Goal: Task Accomplishment & Management: Manage account settings

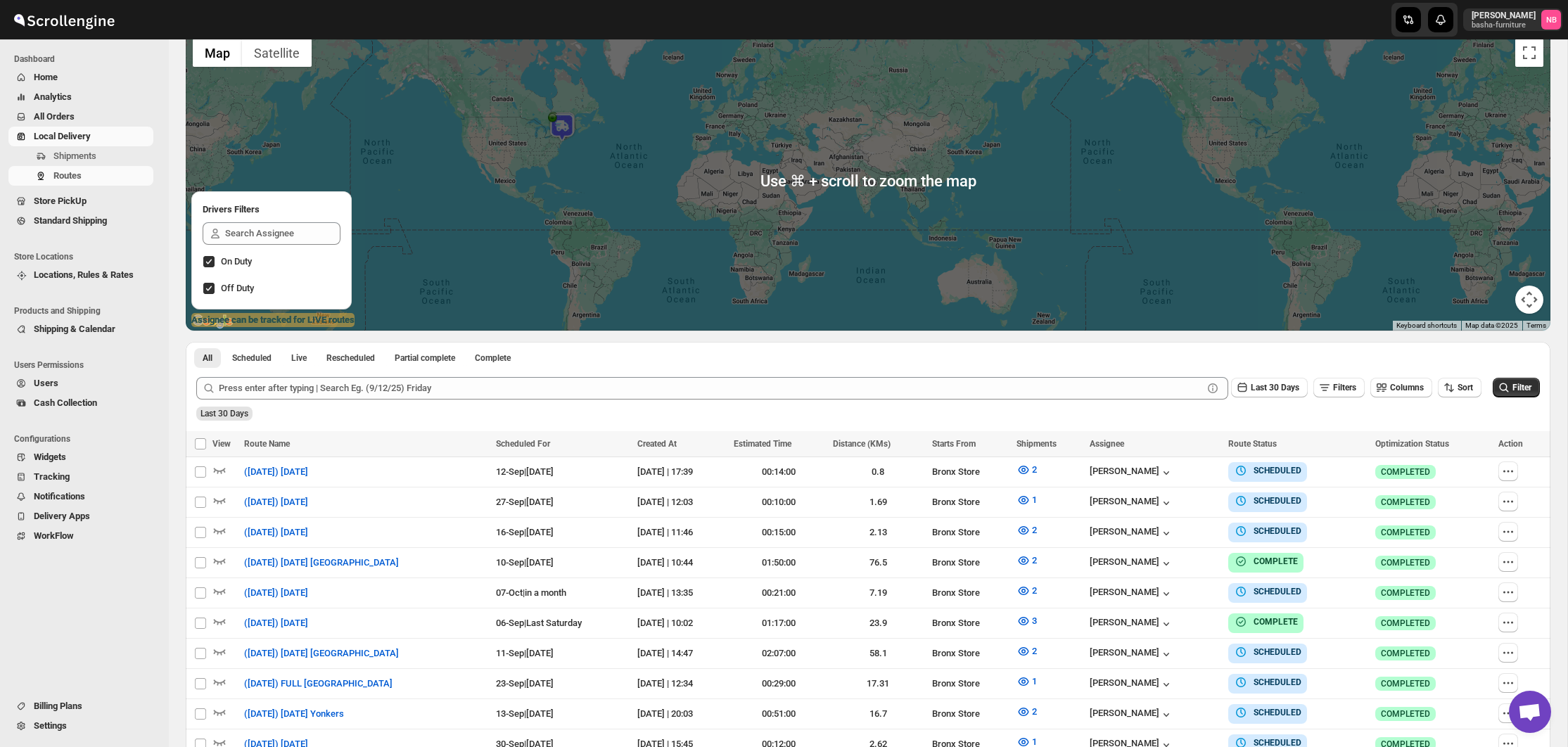
scroll to position [208, 0]
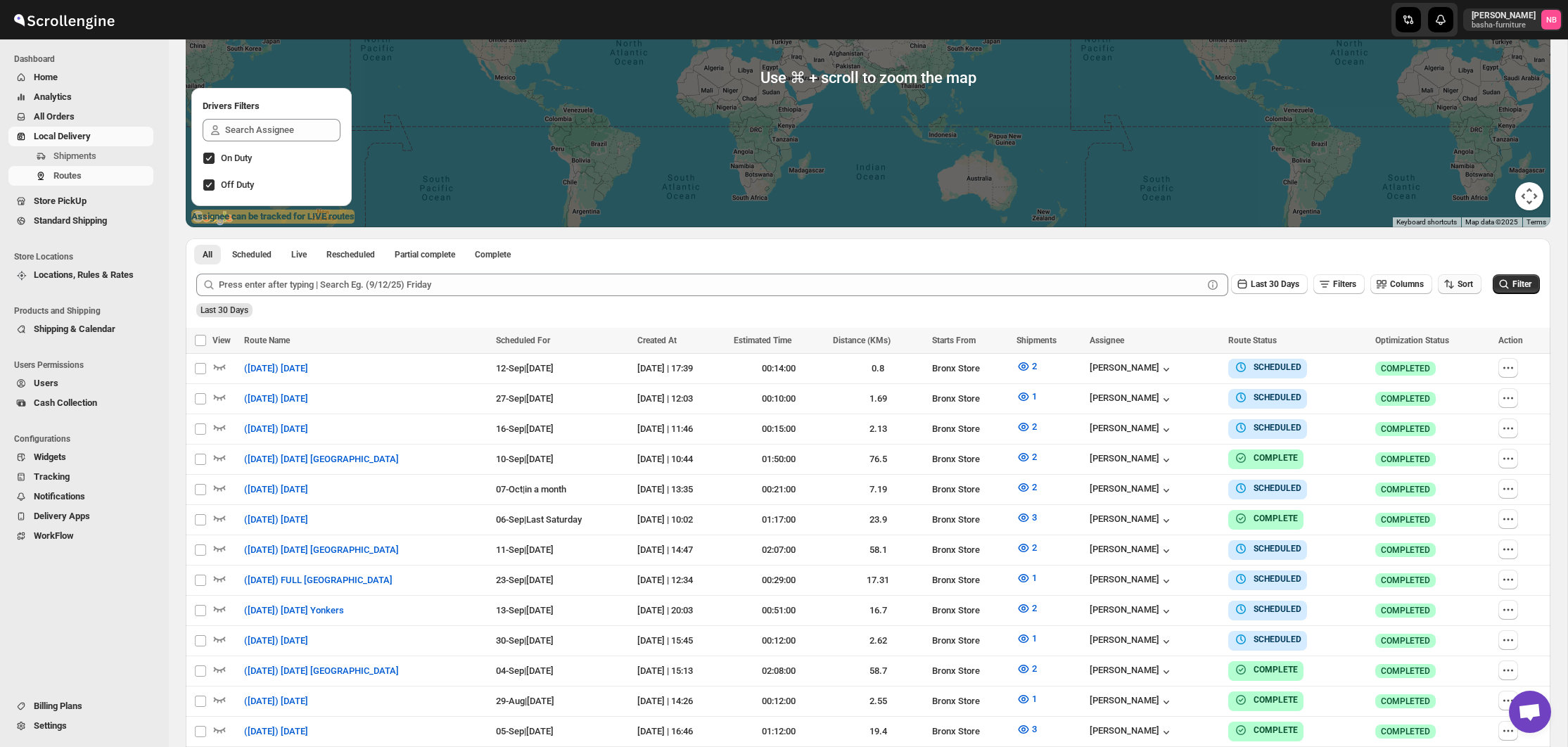
click at [1454, 291] on button "Sort" at bounding box center [1459, 284] width 43 height 20
click at [1442, 357] on div "Due Date" at bounding box center [1435, 360] width 37 height 14
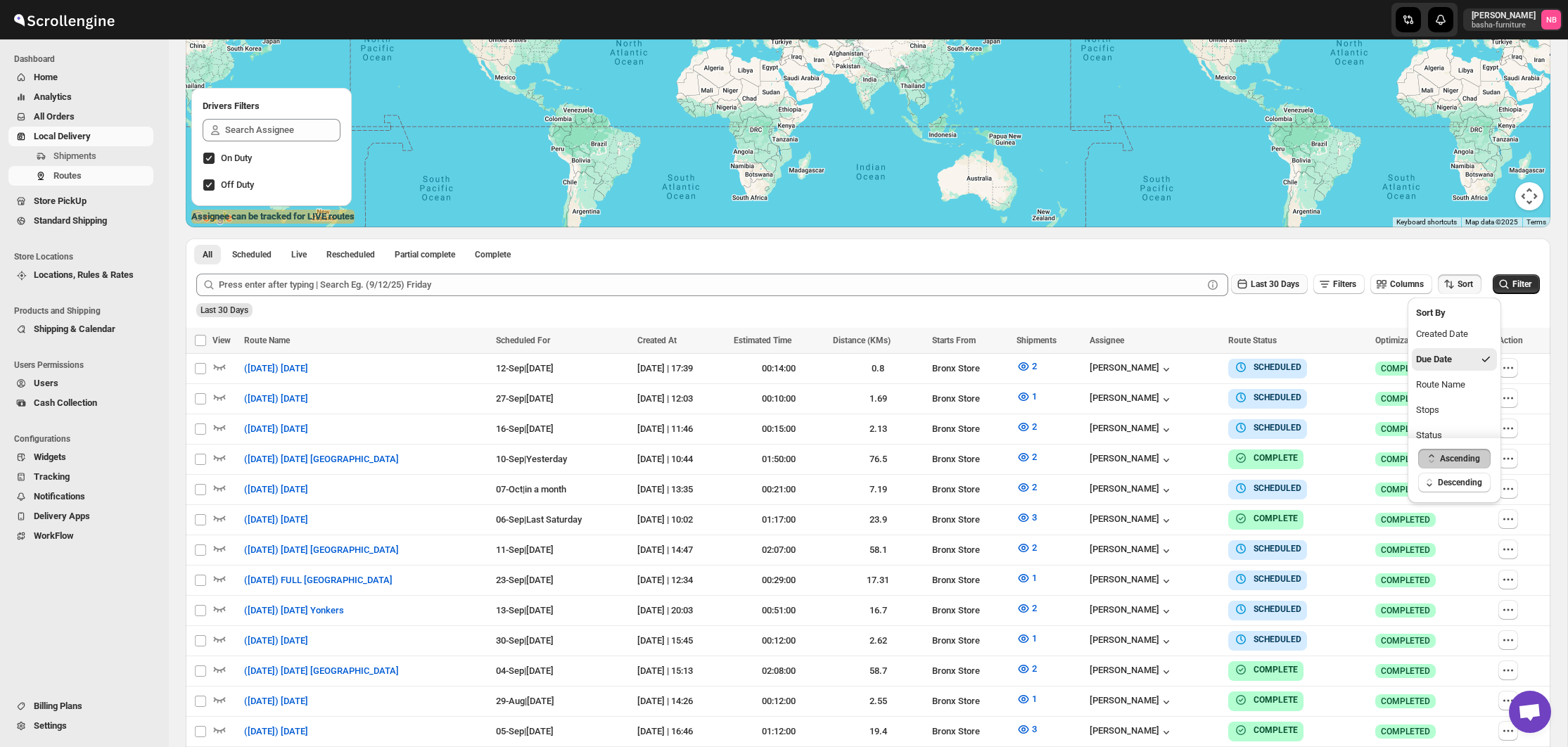
click at [1251, 288] on span "Last 30 Days" at bounding box center [1275, 284] width 48 height 10
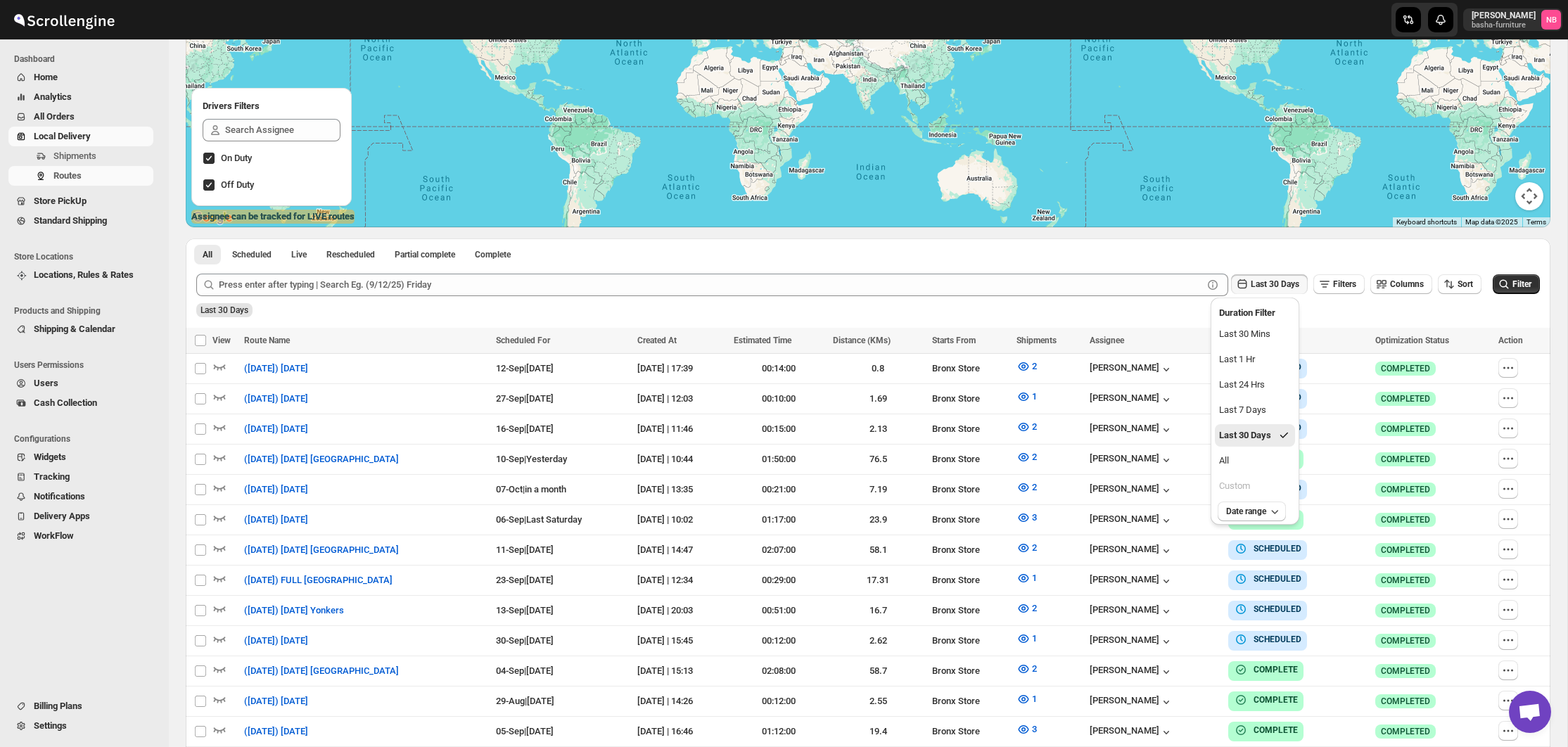
scroll to position [209, 0]
click at [1256, 456] on button "All" at bounding box center [1255, 460] width 81 height 23
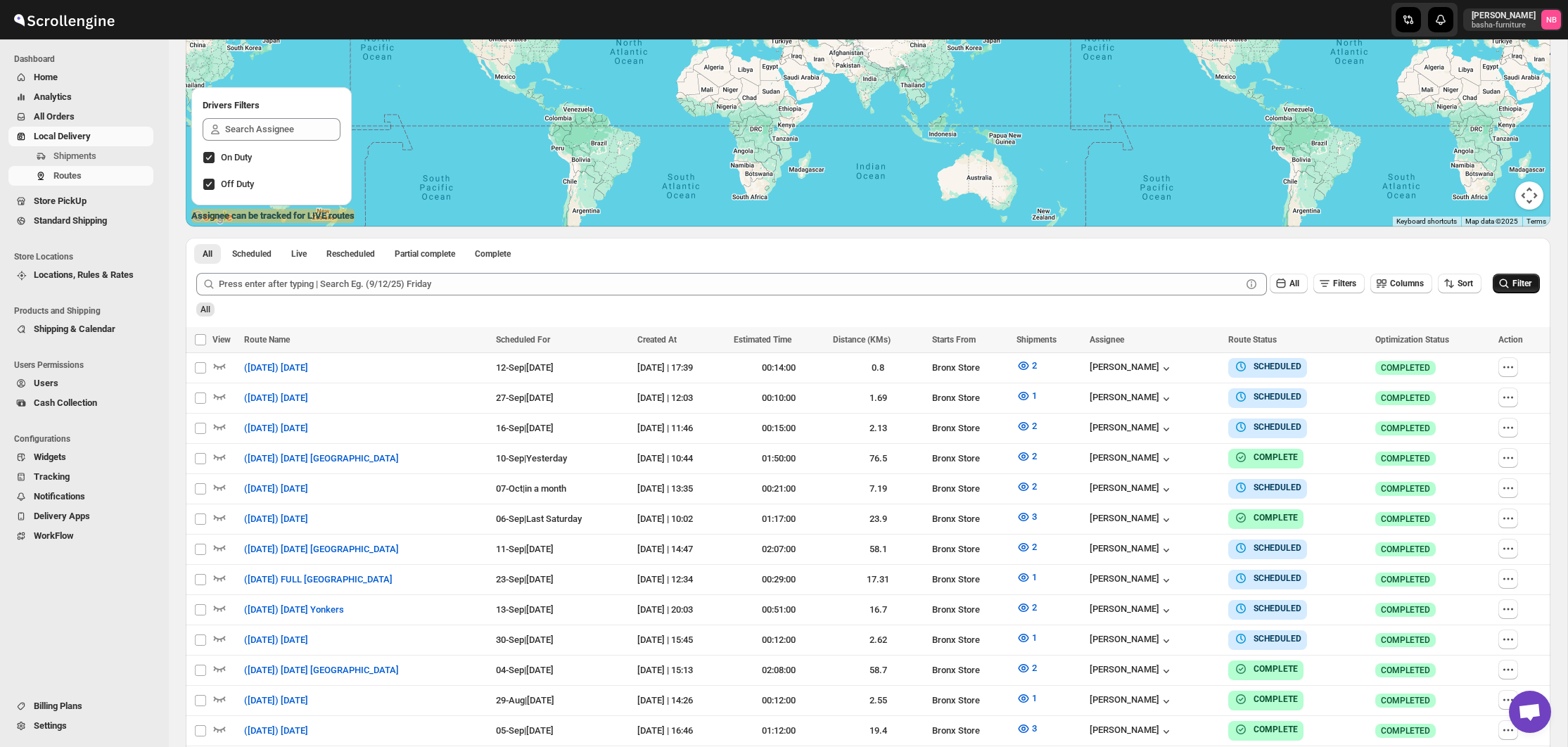
click at [1502, 283] on icon "submit" at bounding box center [1504, 283] width 14 height 14
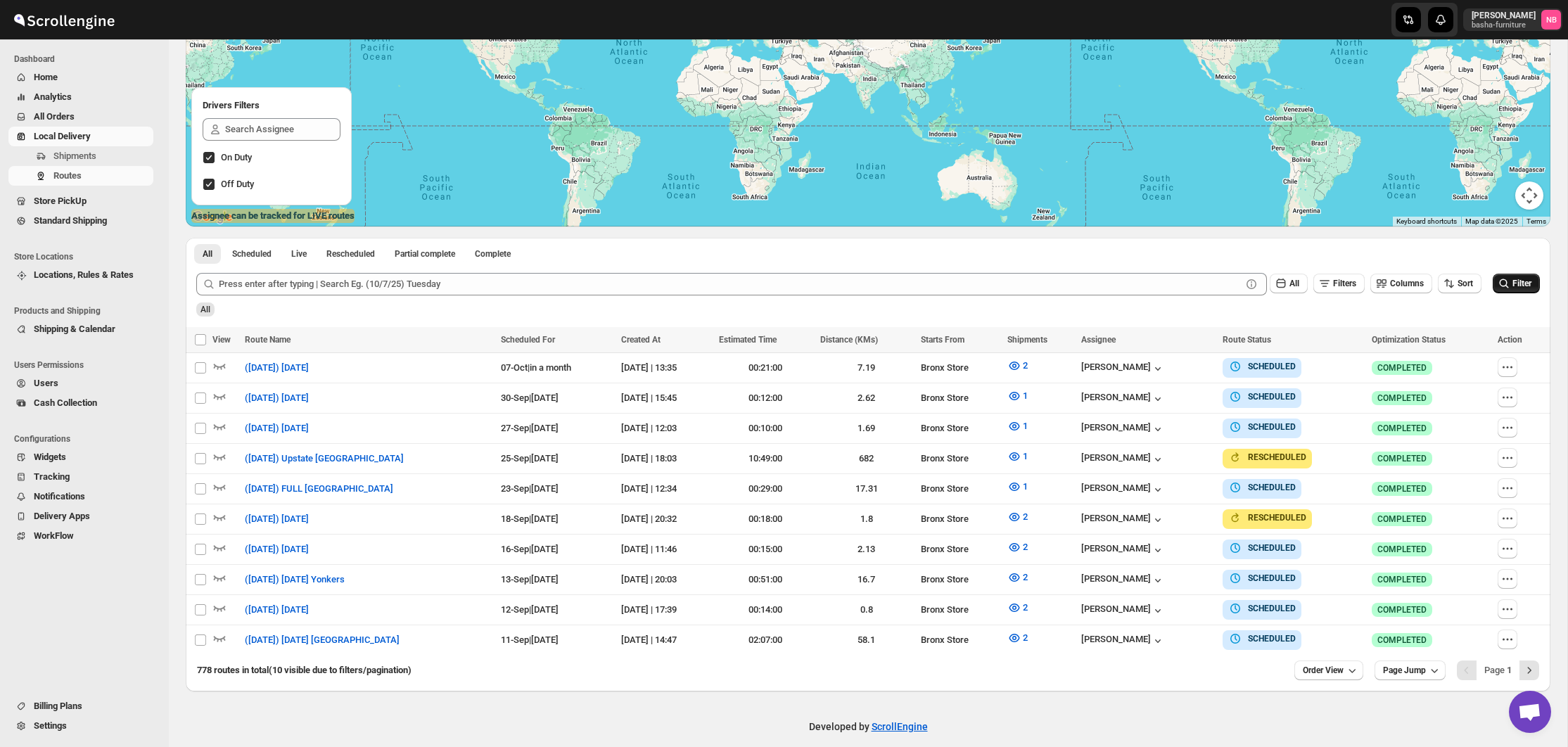
click at [1345, 254] on div "All Scheduled Live Rescheduled Partial complete Complete More views All Schedul…" at bounding box center [868, 249] width 1365 height 25
click at [91, 121] on span "All Orders" at bounding box center [92, 116] width 117 height 14
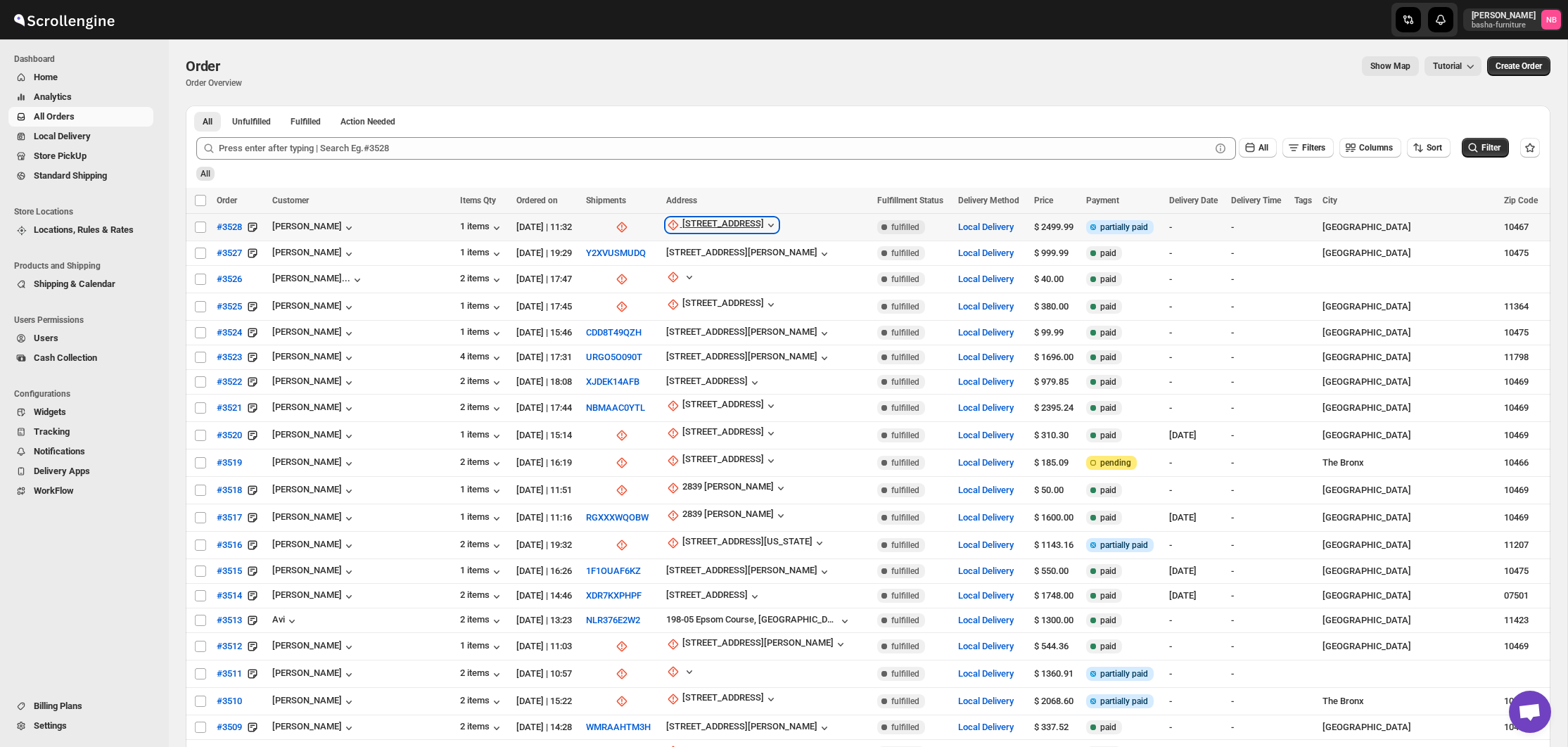
click at [725, 228] on div "[STREET_ADDRESS]" at bounding box center [723, 225] width 81 height 14
click at [705, 306] on span "Update manually" at bounding box center [711, 301] width 67 height 10
select select "US"
select select "[US_STATE]"
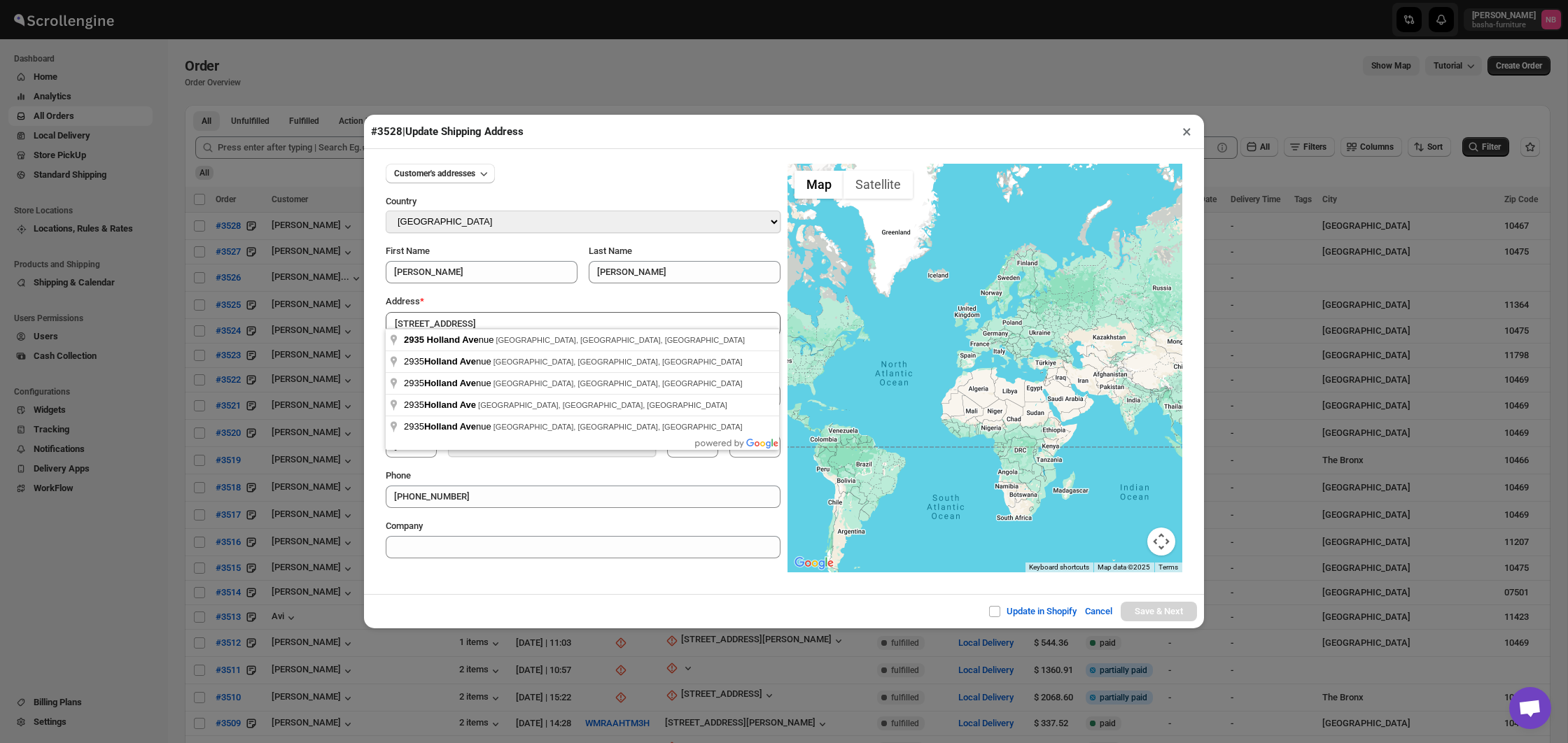
type input "[STREET_ADDRESS]"
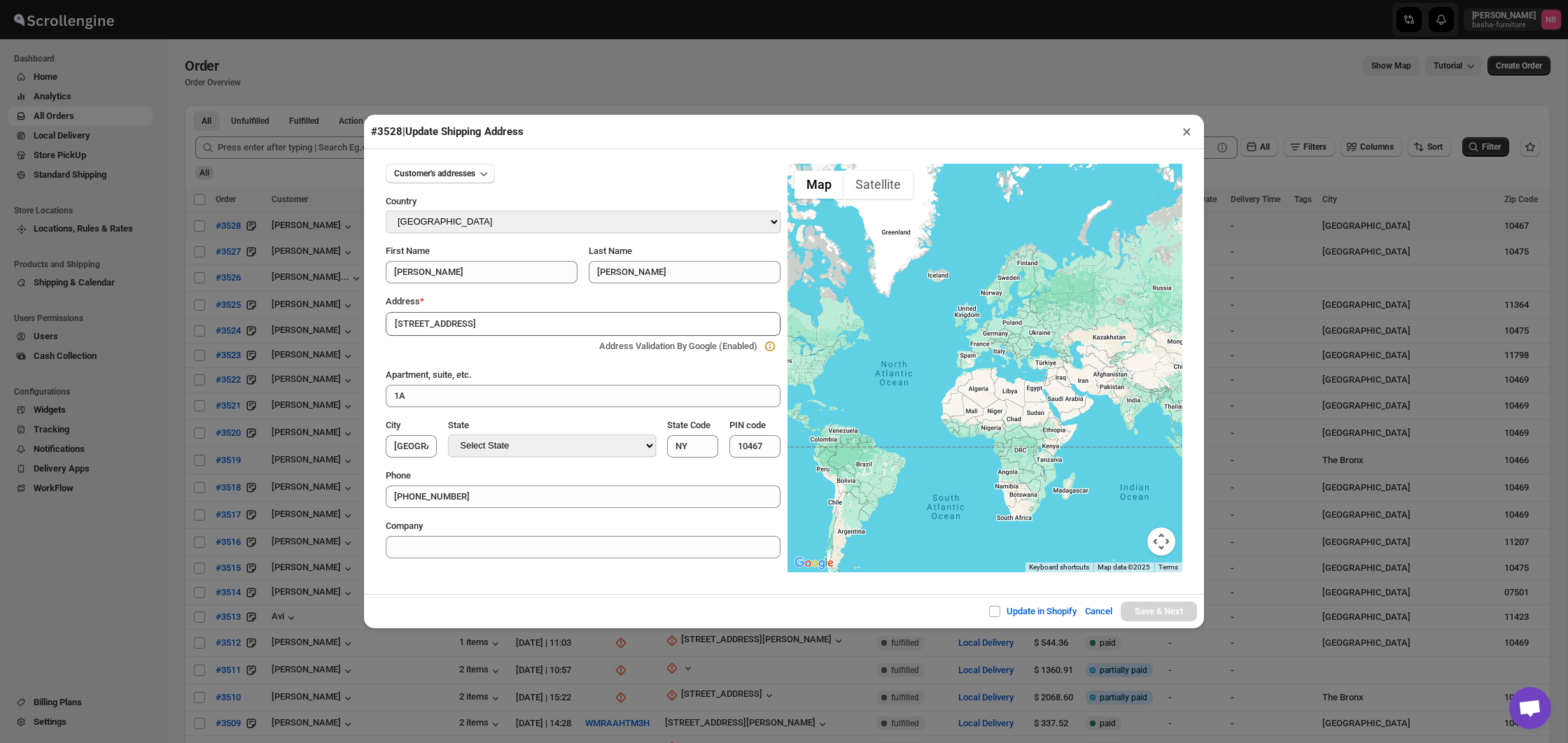
type input "[GEOGRAPHIC_DATA]"
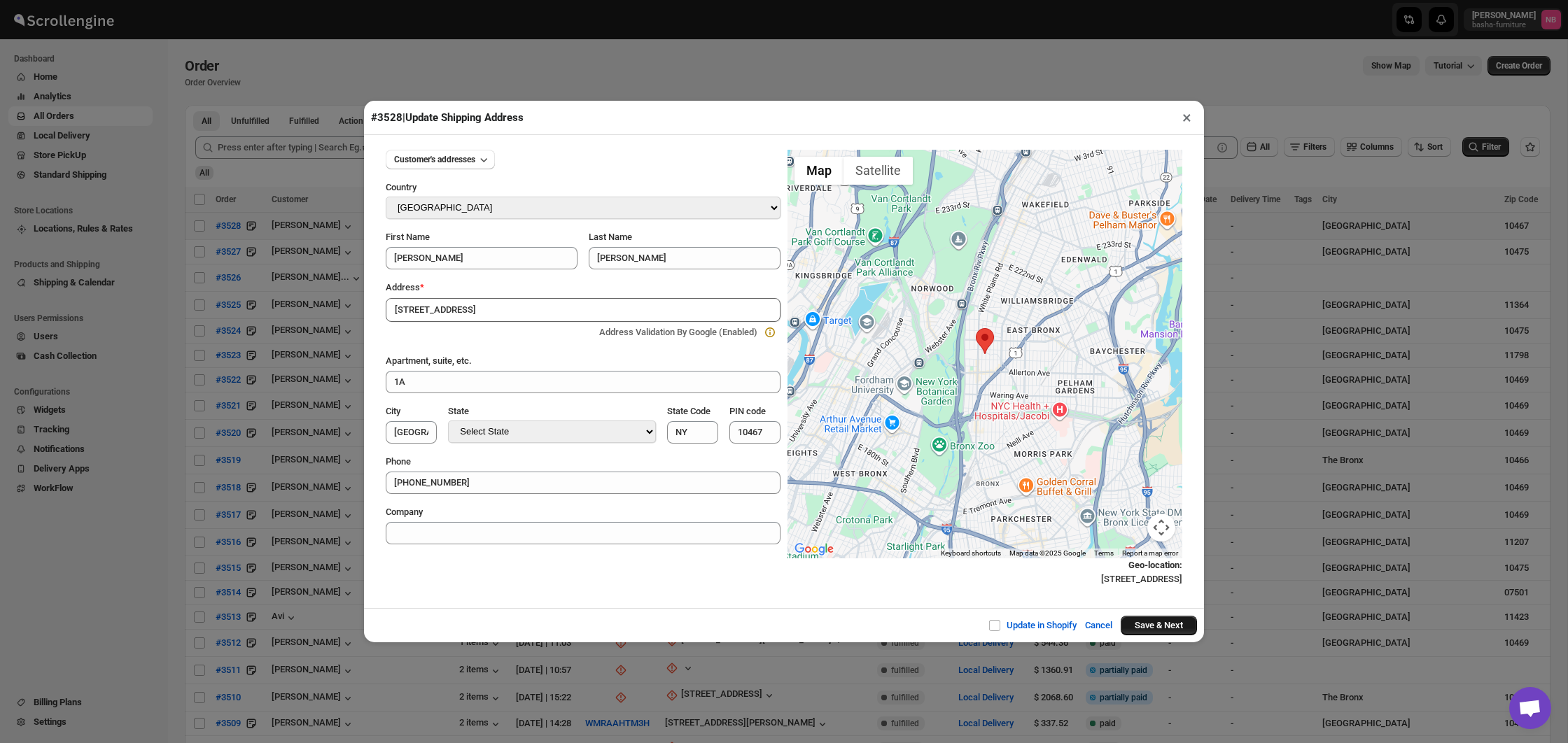
click at [1169, 622] on button "Save & Next" at bounding box center [1159, 625] width 76 height 19
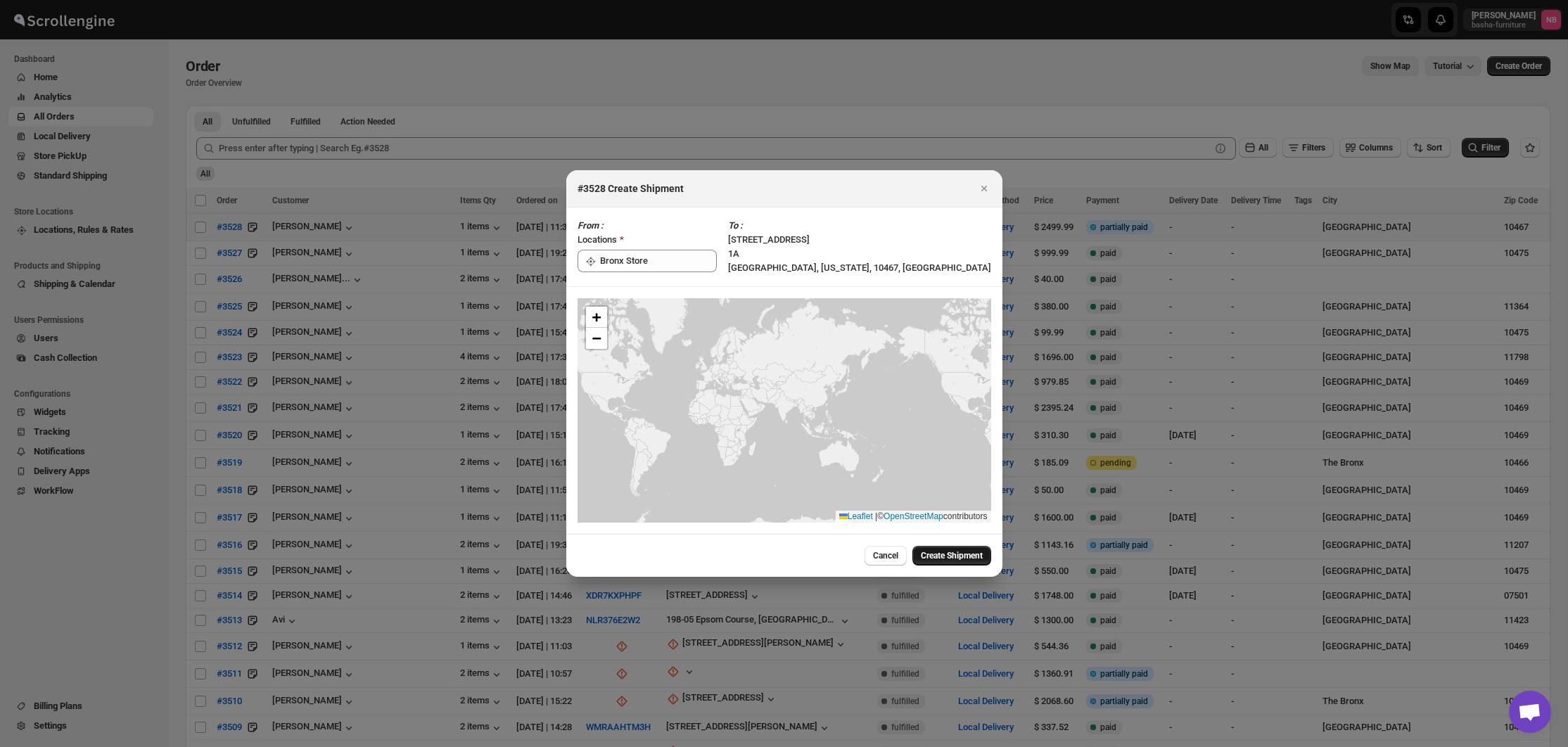
click at [940, 554] on span "Create Shipment" at bounding box center [951, 555] width 62 height 11
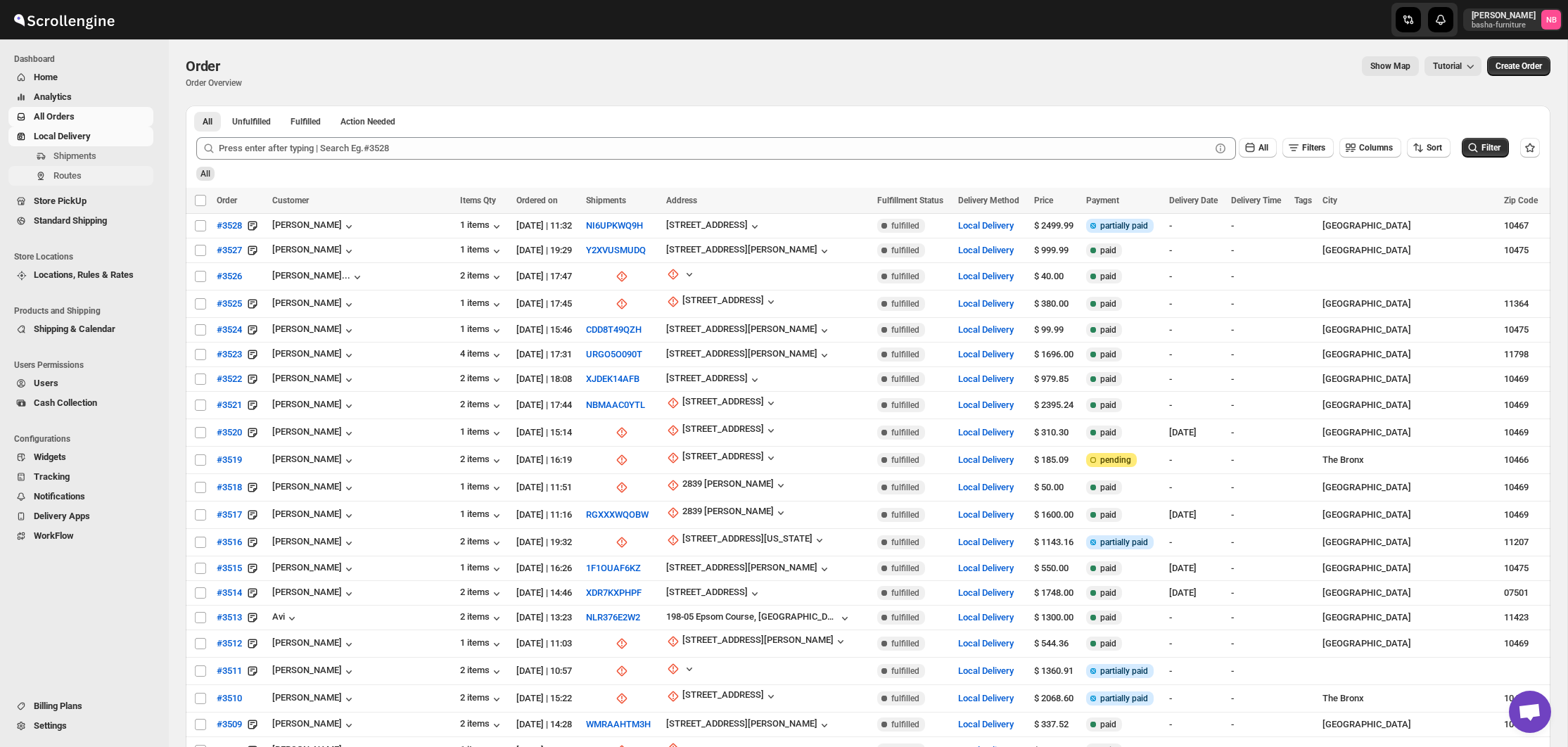
click at [86, 170] on span "Routes" at bounding box center [102, 176] width 97 height 14
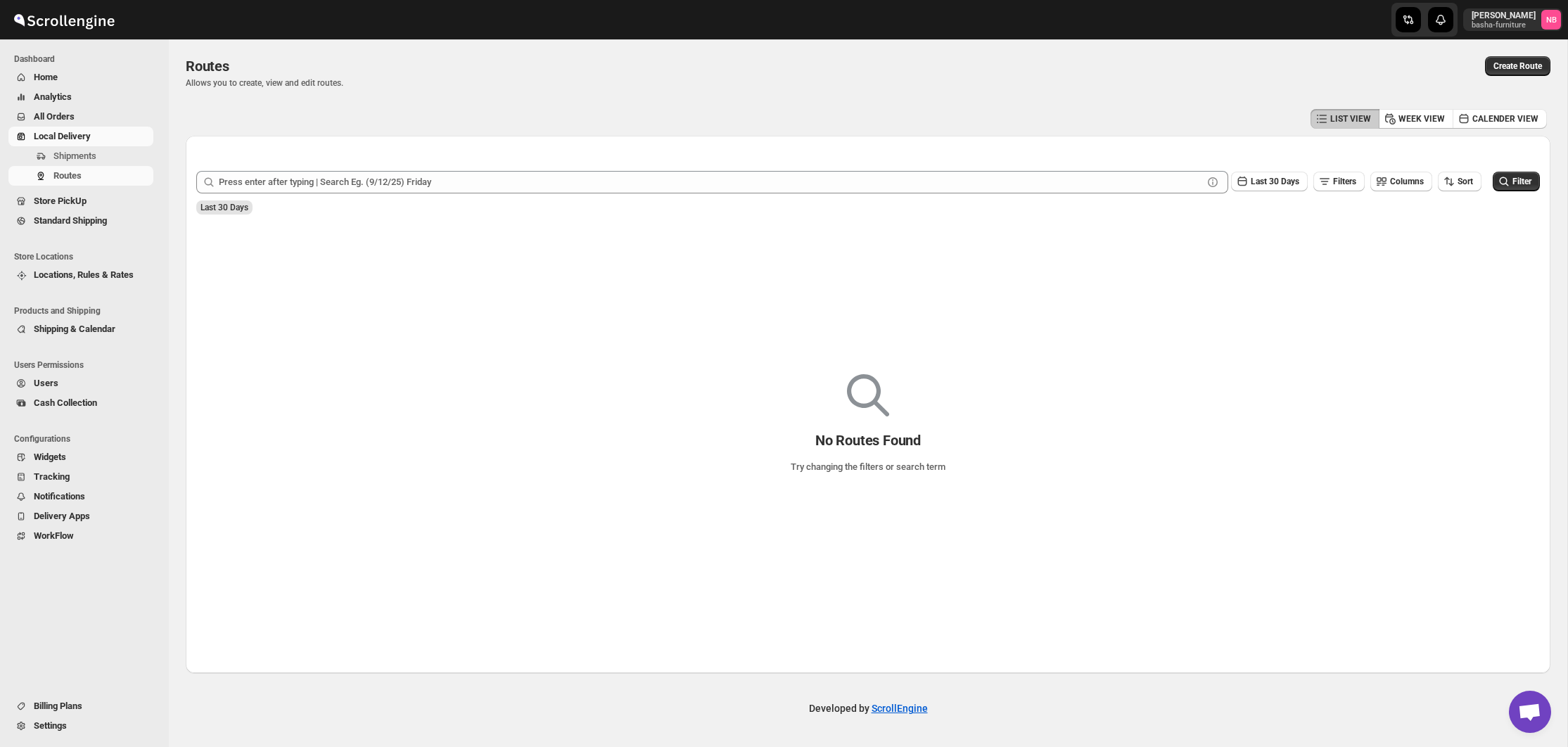
click at [243, 2] on div "[PERSON_NAME] [PERSON_NAME]-furniture NB" at bounding box center [784, 20] width 1568 height 39
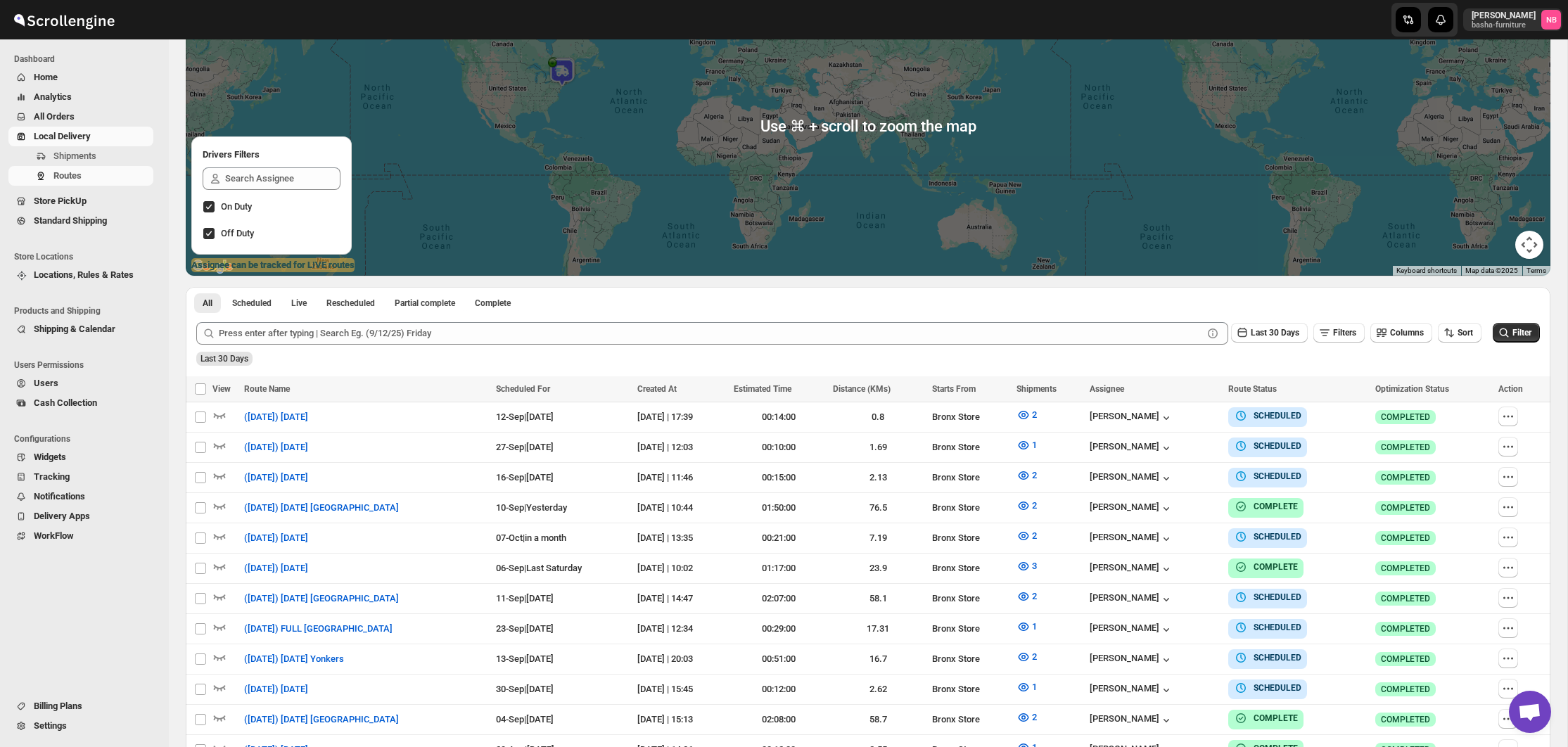
scroll to position [270, 0]
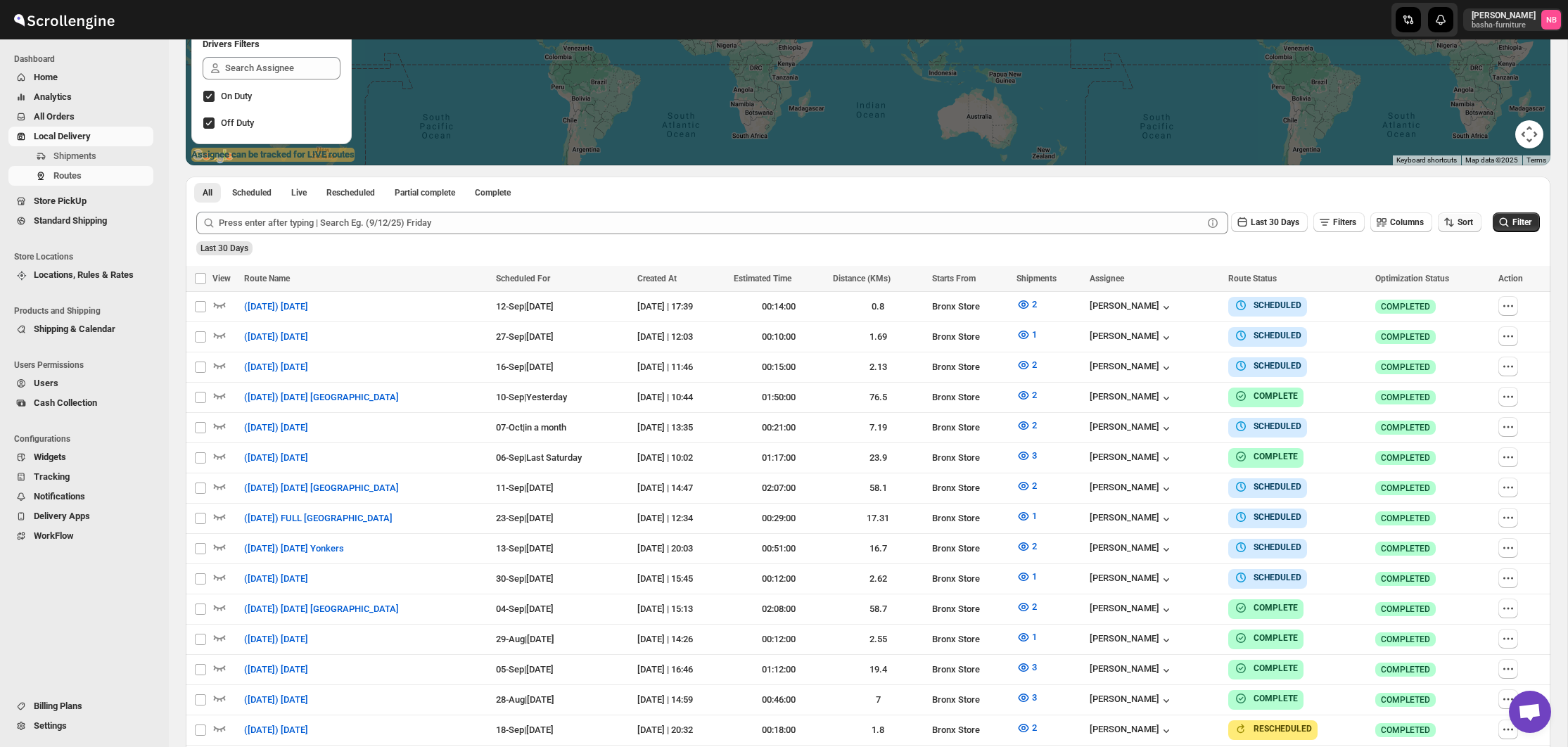
click at [1461, 228] on span "Sort" at bounding box center [1465, 222] width 15 height 11
click at [1460, 287] on button "Due Date" at bounding box center [1454, 298] width 85 height 23
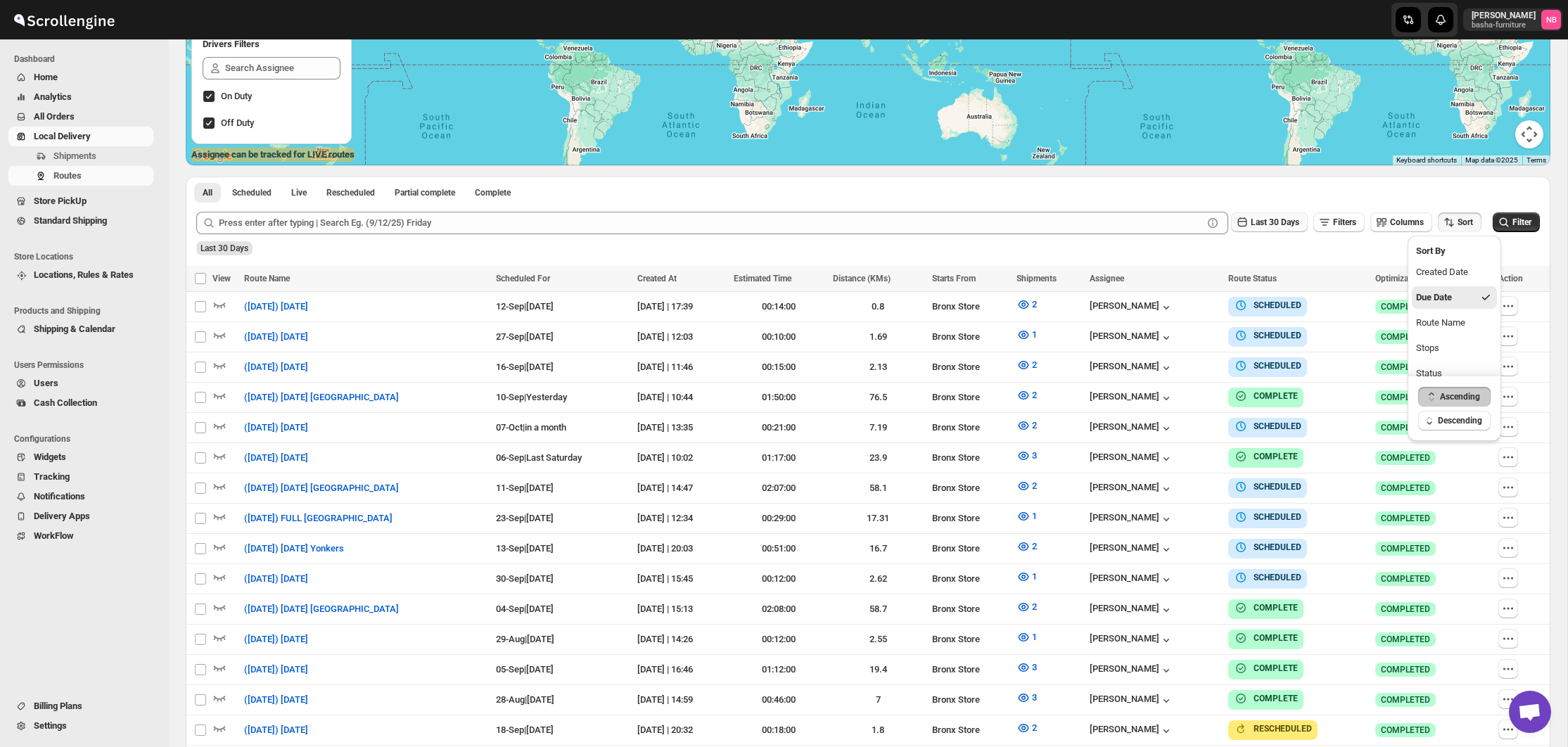
drag, startPoint x: 1271, startPoint y: 223, endPoint x: 1272, endPoint y: 233, distance: 10.0
click at [1270, 223] on span "Last 30 Days" at bounding box center [1275, 222] width 48 height 10
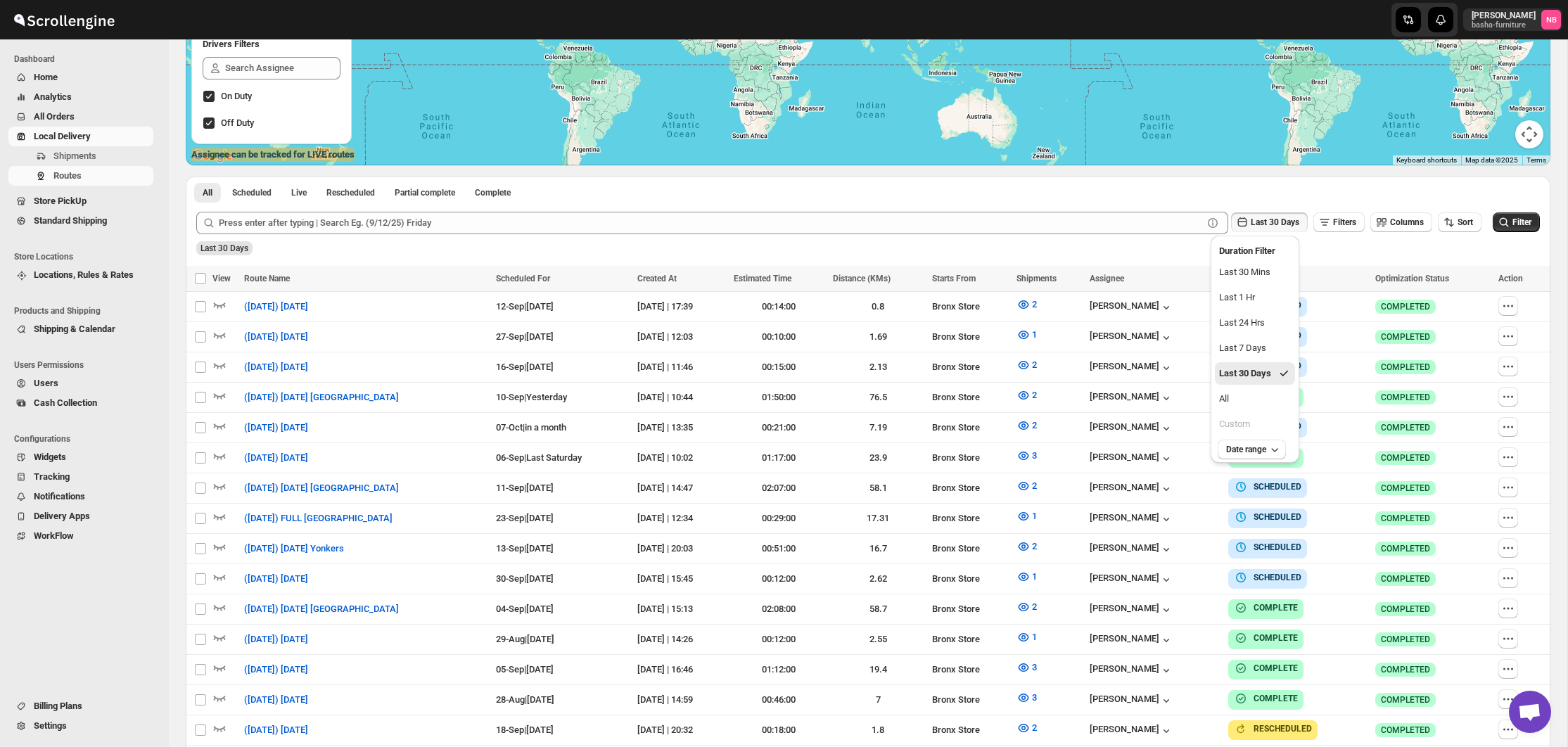
drag, startPoint x: 1271, startPoint y: 396, endPoint x: 1300, endPoint y: 385, distance: 31.0
click at [1271, 396] on button "All" at bounding box center [1255, 399] width 81 height 23
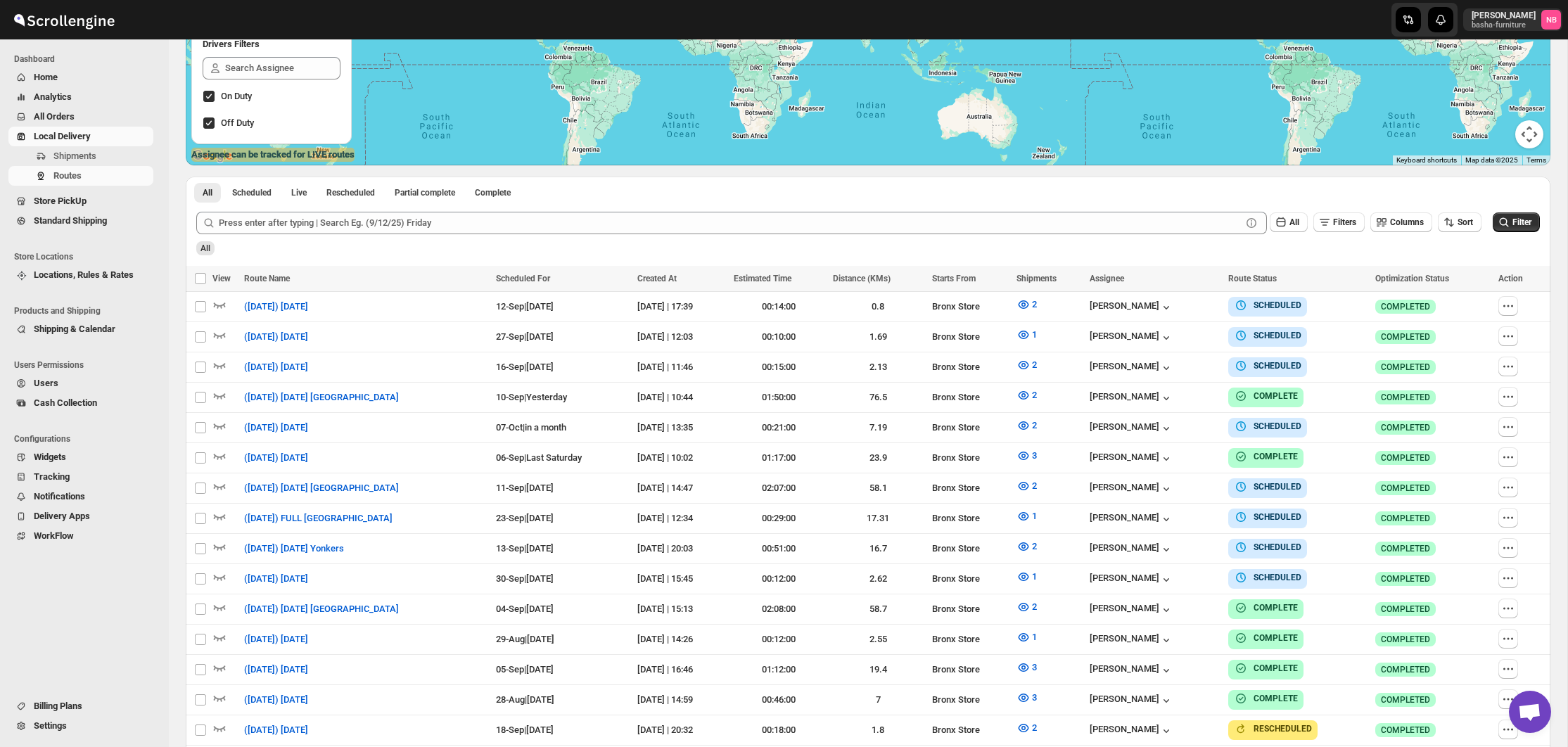
scroll to position [266, 0]
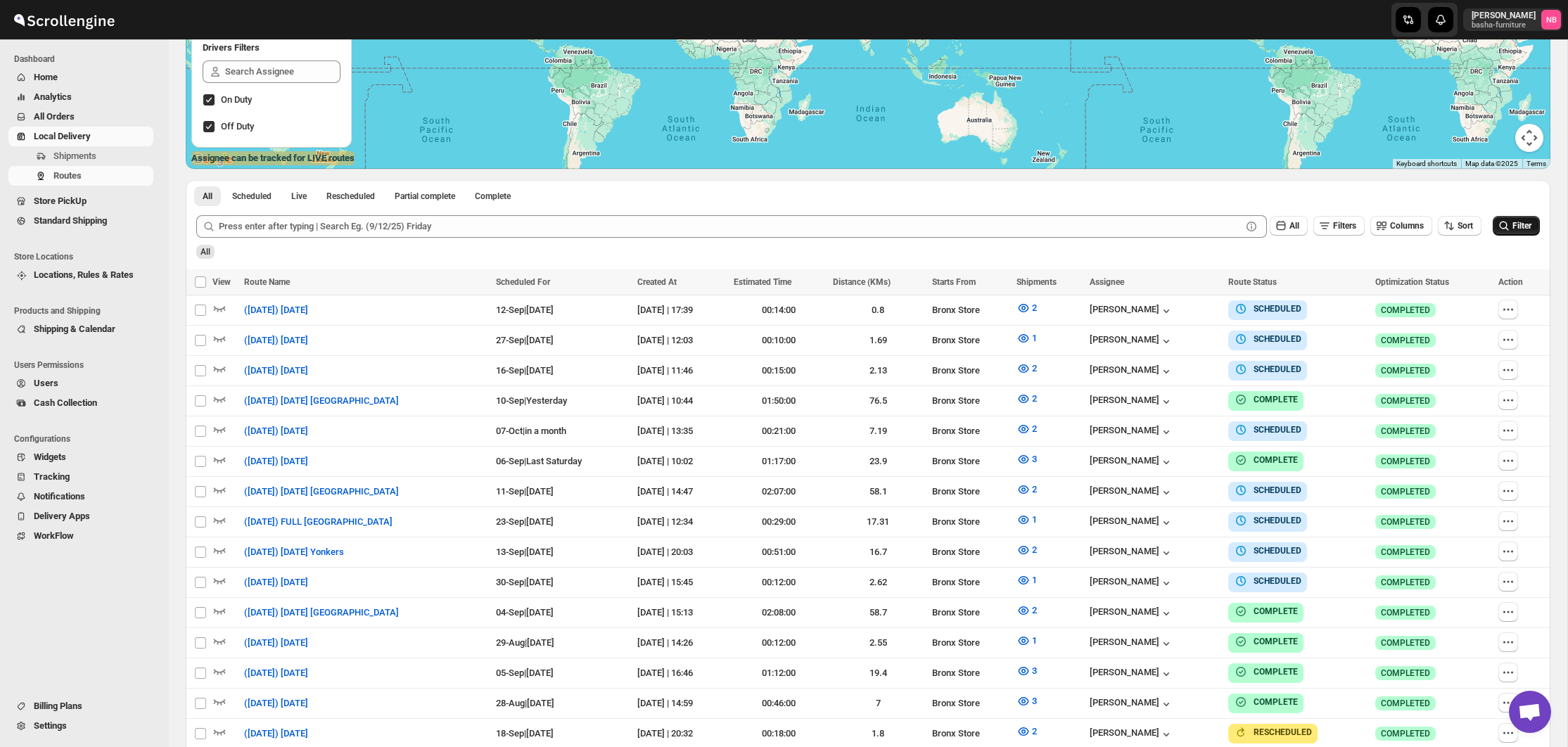
click at [1515, 220] on button "Filter" at bounding box center [1517, 226] width 47 height 20
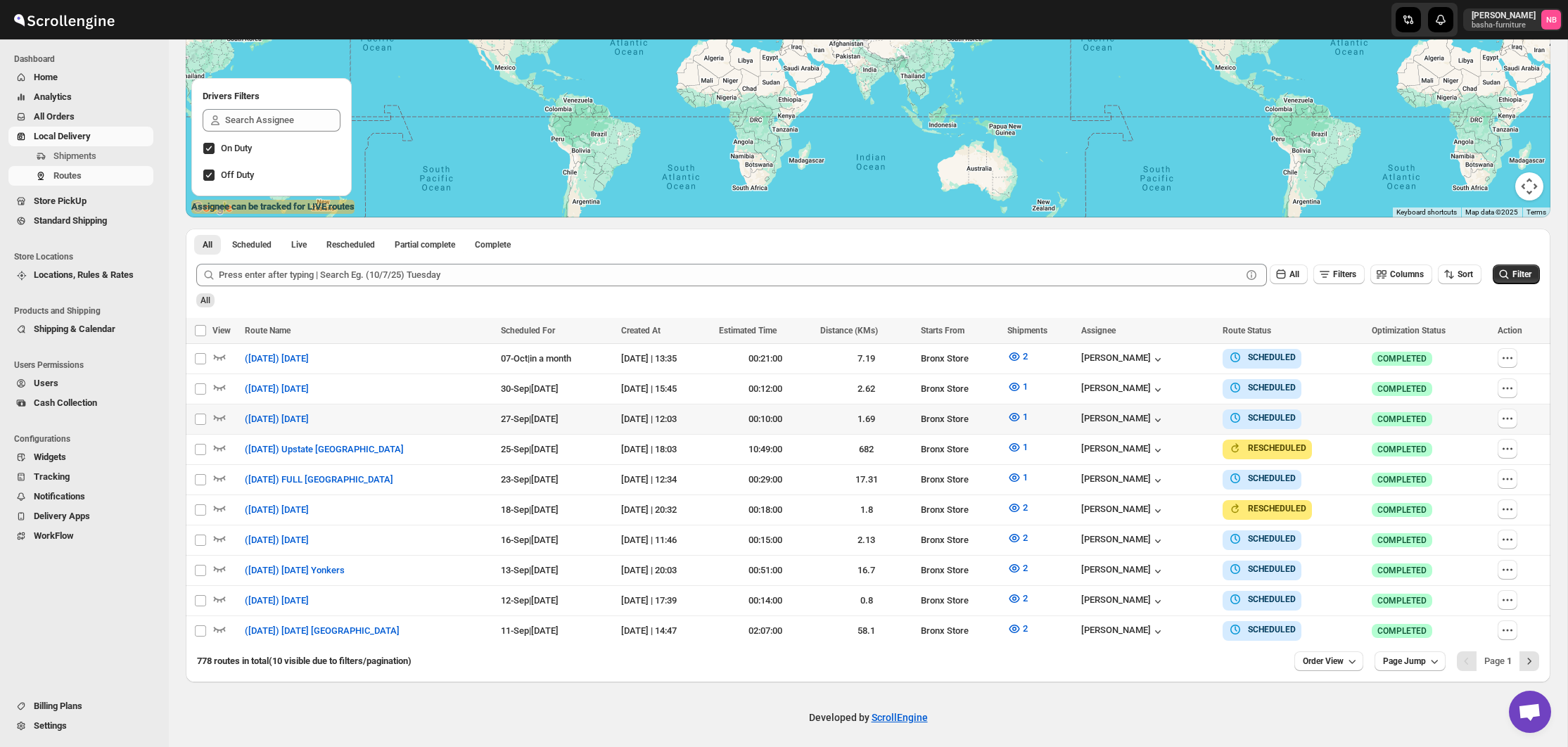
scroll to position [217, 0]
click at [1022, 355] on button "2" at bounding box center [1018, 357] width 37 height 23
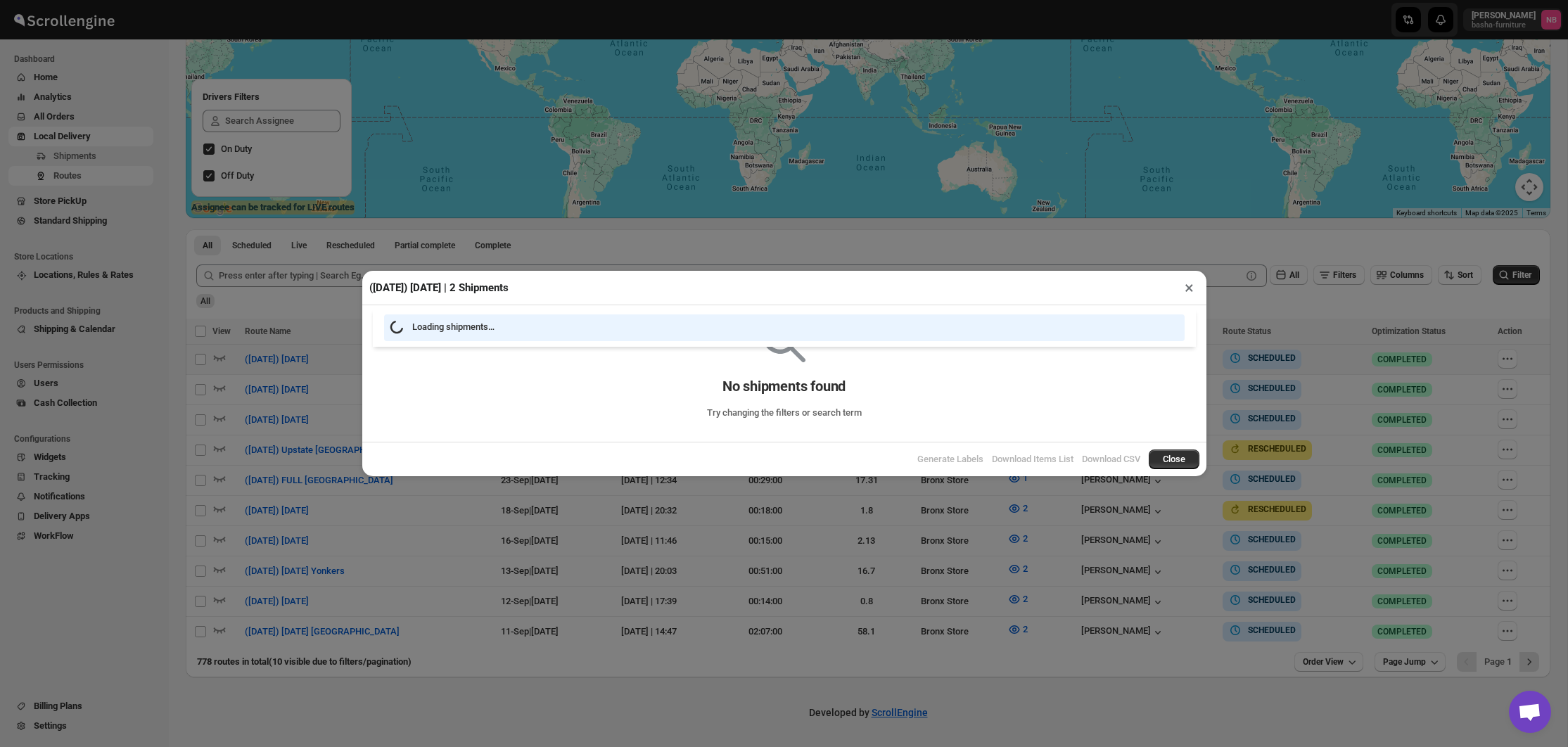
scroll to position [211, 0]
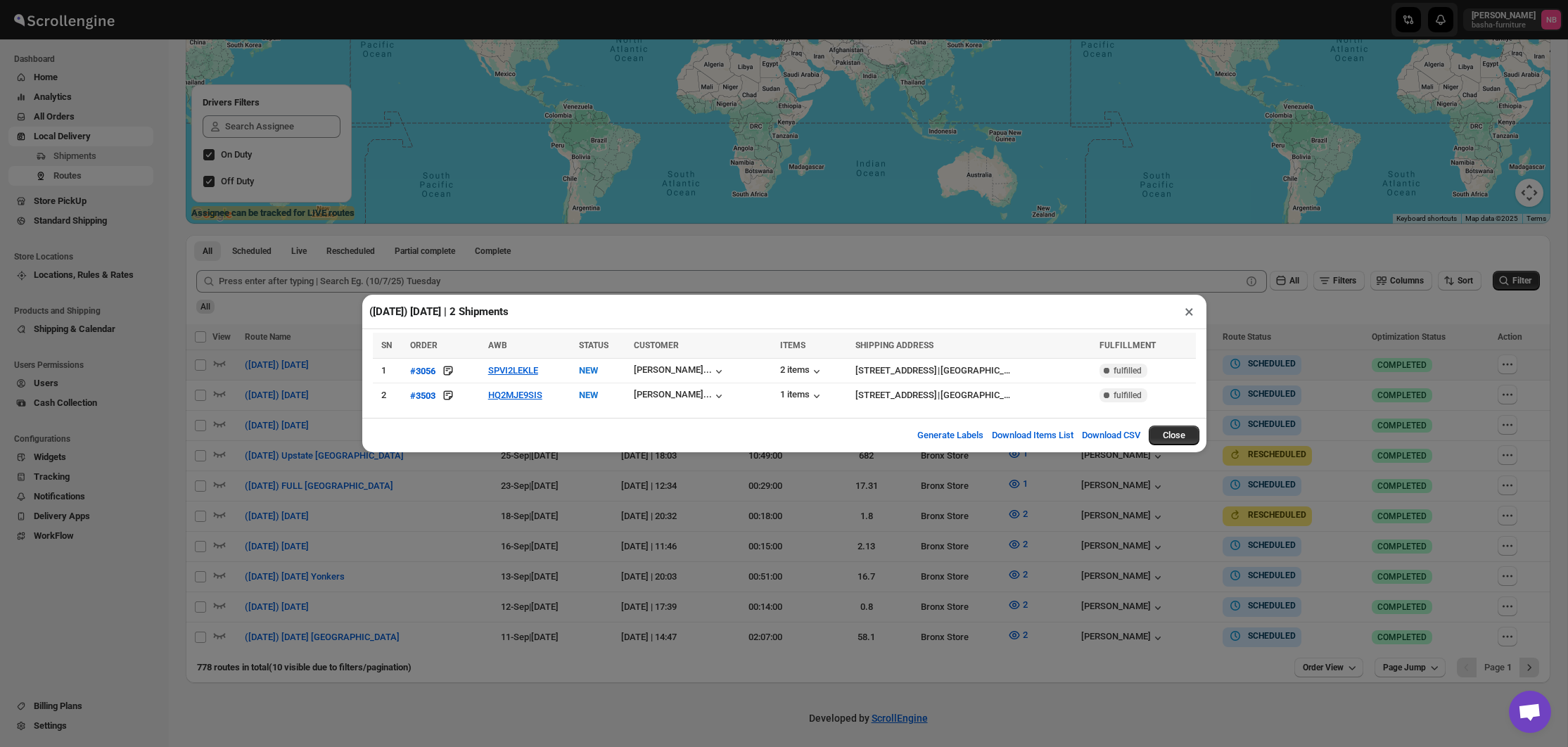
click at [1258, 234] on div "([DATE]) [DATE] | 2 Shipments × SN ORDER AWB STATUS CUSTOMER ITEMS SHIPPING ADD…" at bounding box center [784, 373] width 1568 height 747
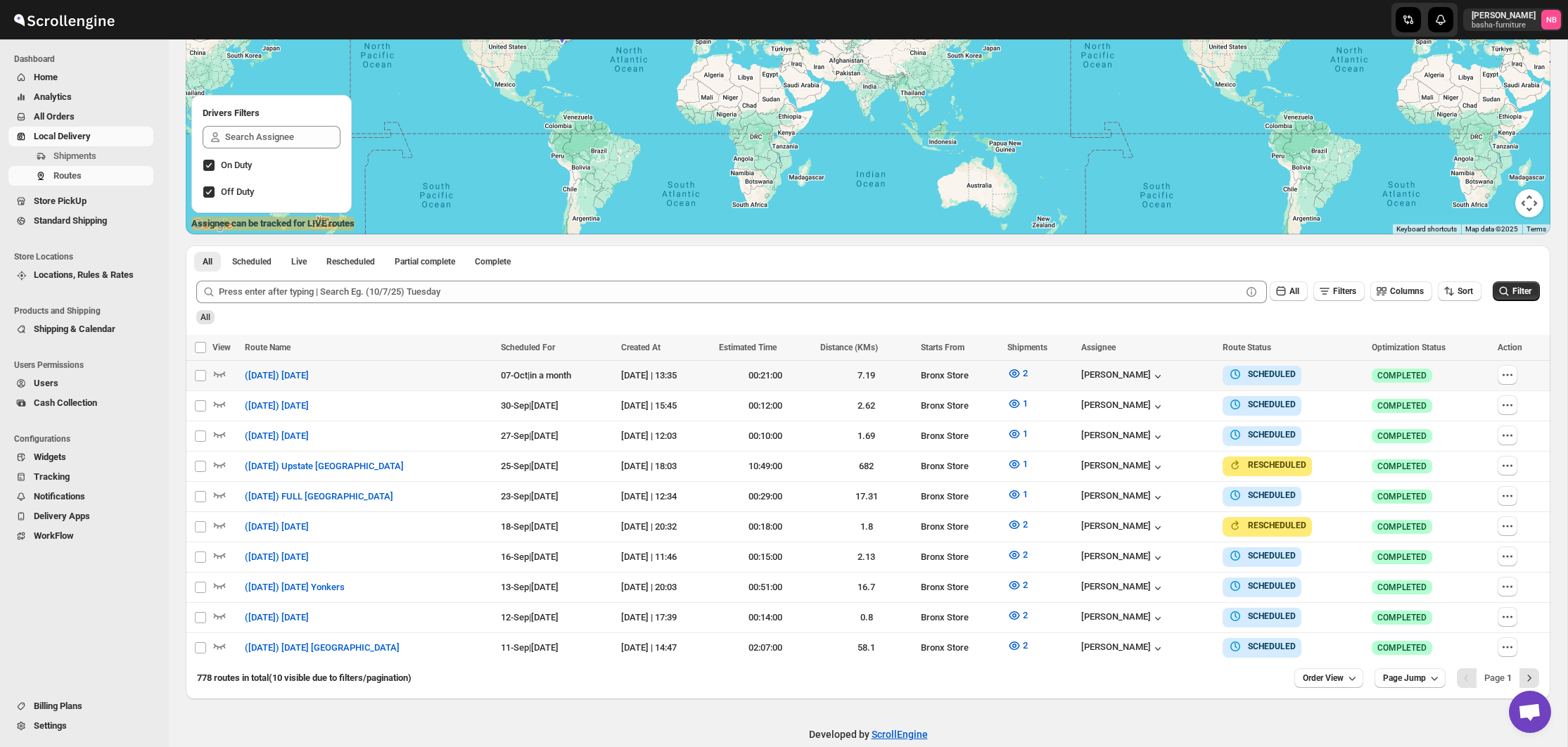
scroll to position [199, 0]
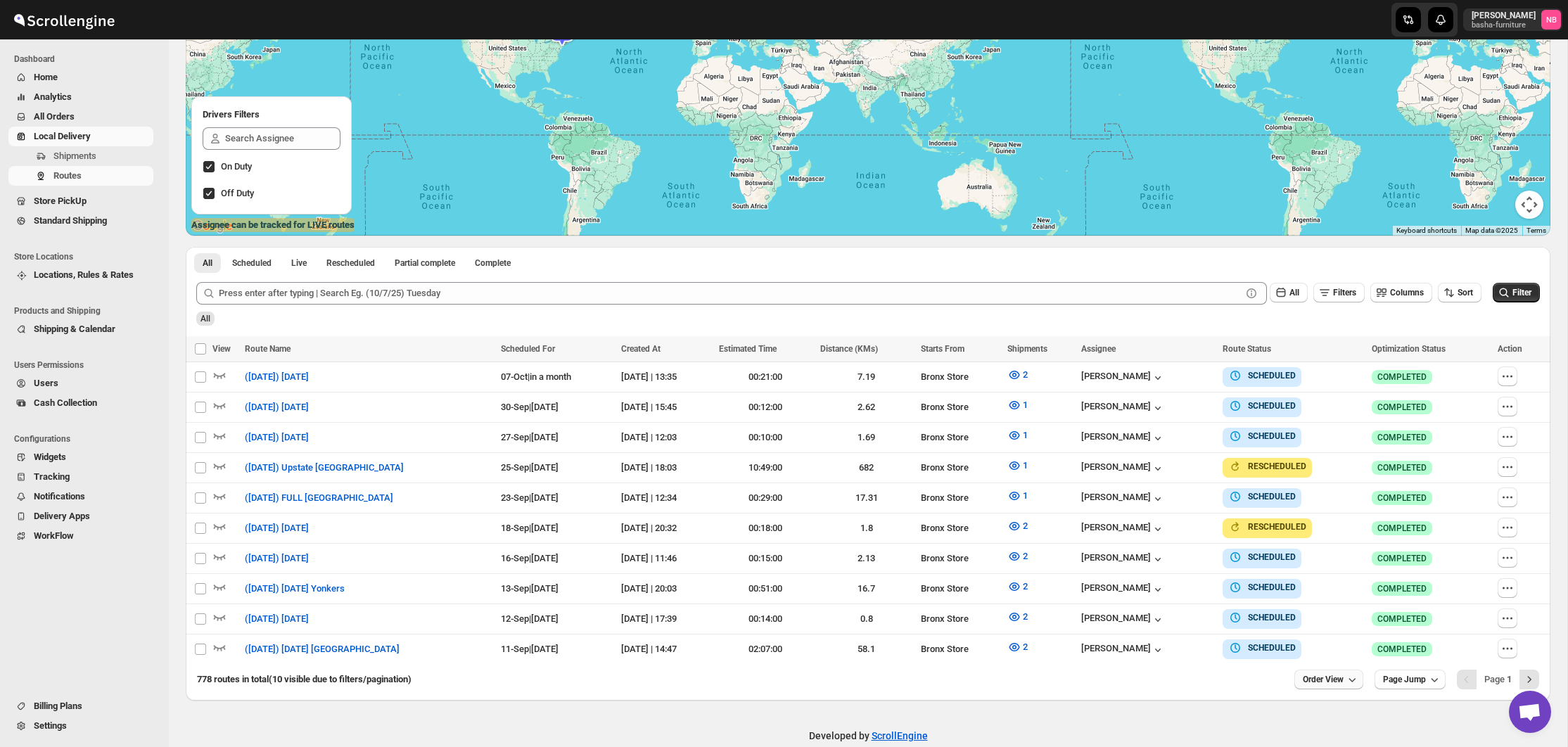
click at [1338, 674] on span "Order View" at bounding box center [1324, 679] width 41 height 11
click at [1308, 576] on div "25 orders" at bounding box center [1306, 575] width 37 height 14
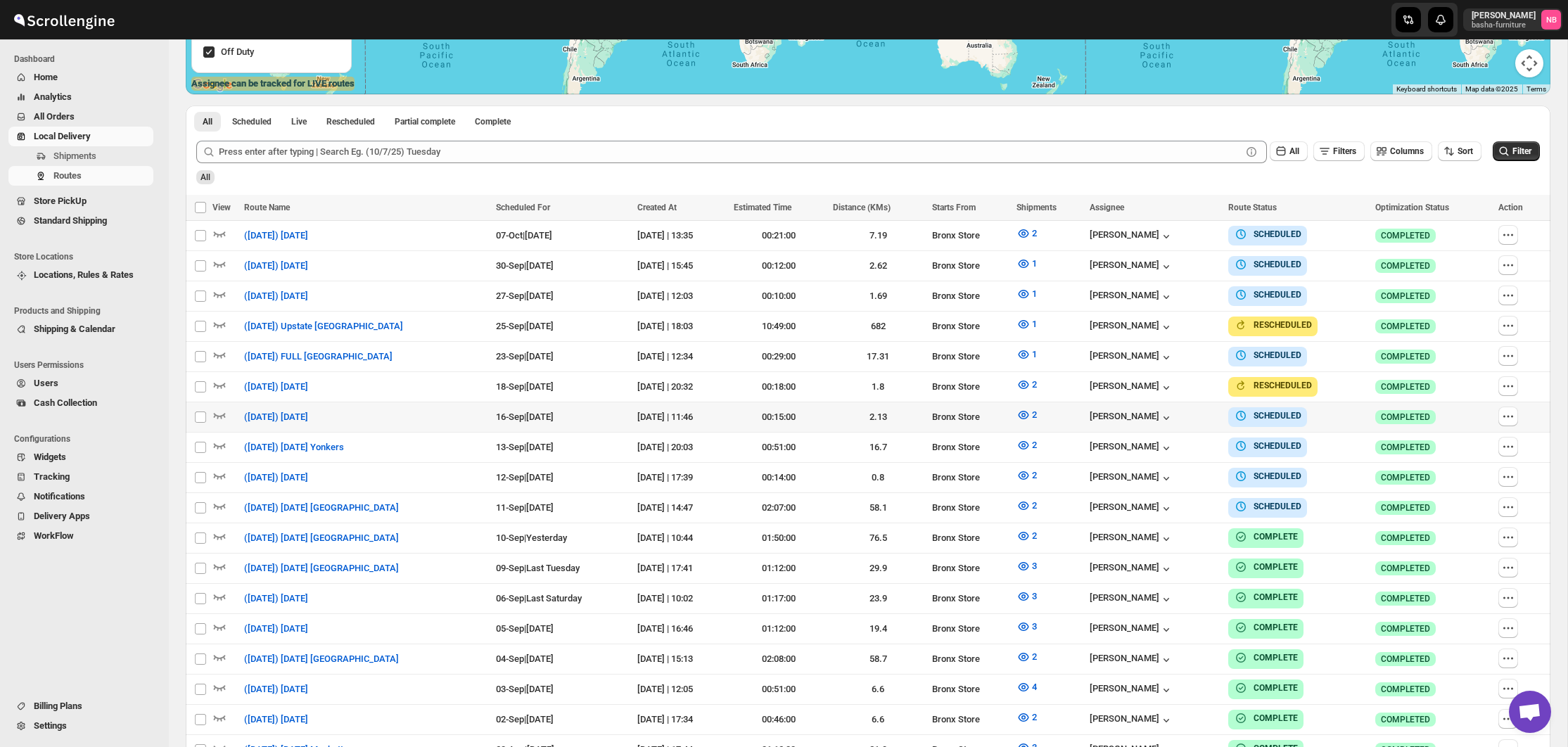
scroll to position [338, 0]
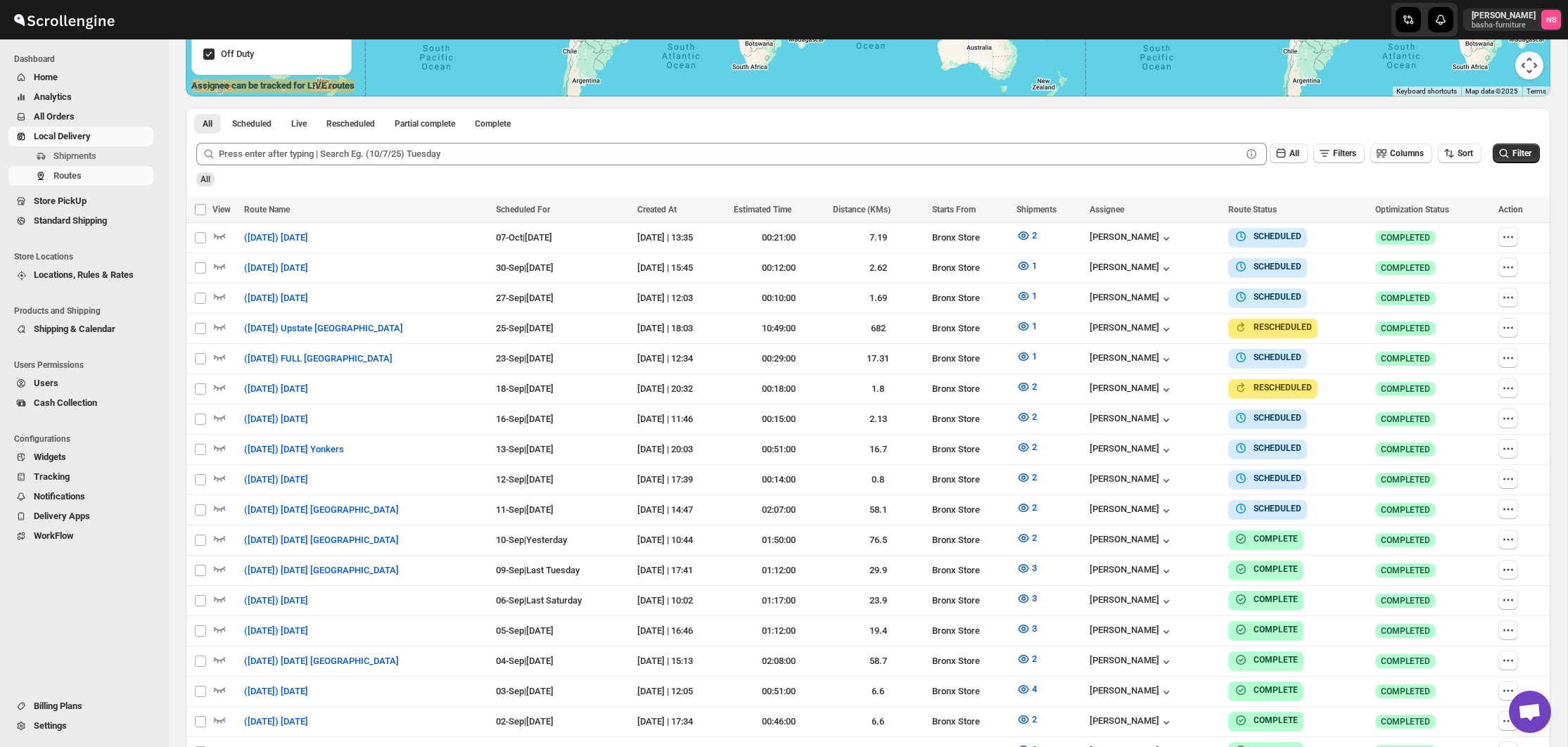
click at [1024, 187] on div "Submit All Filters Columns Sort Filter All" at bounding box center [868, 164] width 1365 height 64
click at [74, 112] on span "All Orders" at bounding box center [54, 116] width 41 height 10
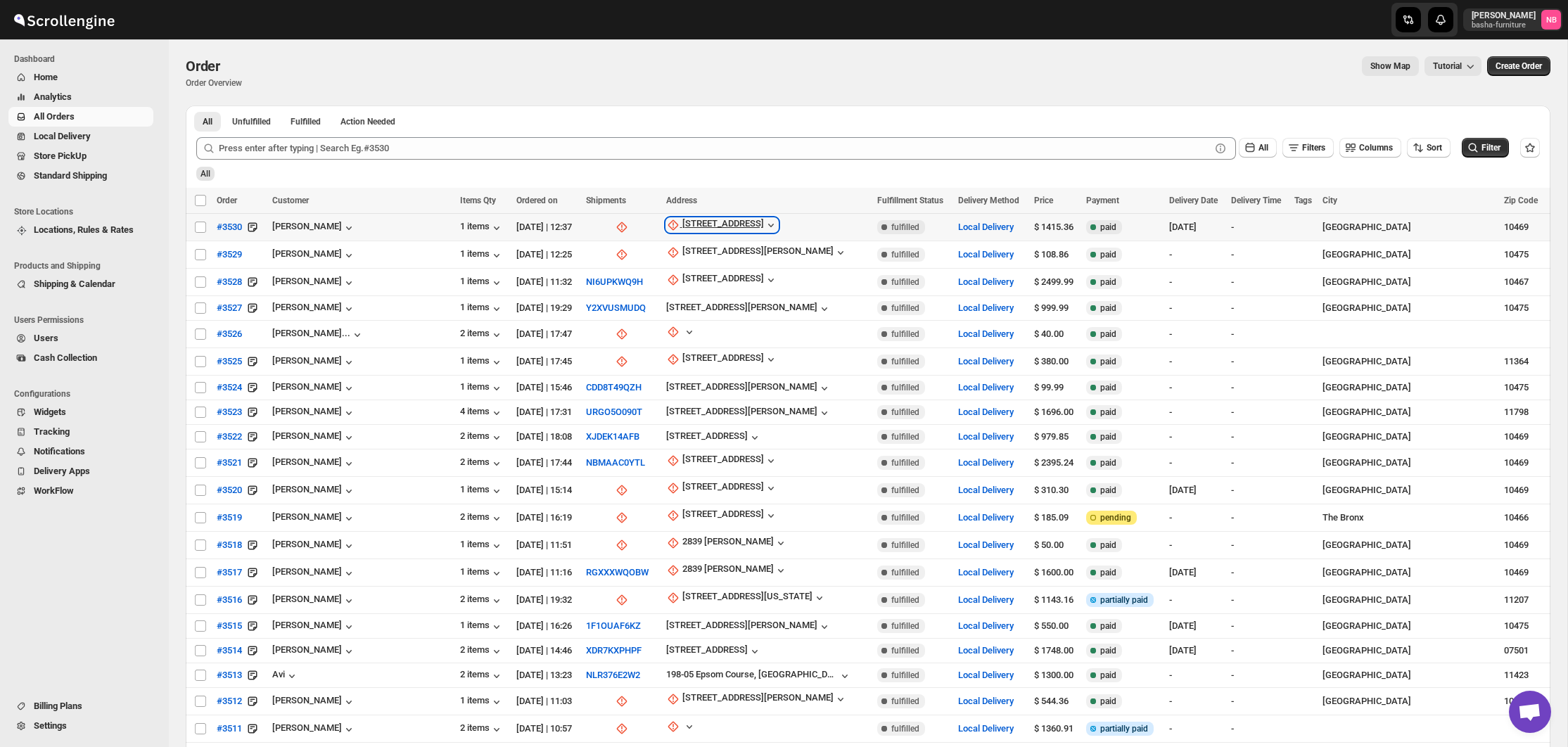
click at [708, 220] on div "[STREET_ADDRESS]" at bounding box center [723, 225] width 81 height 14
click at [692, 296] on span "Update manually" at bounding box center [717, 301] width 67 height 10
select select "US"
select select "[US_STATE]"
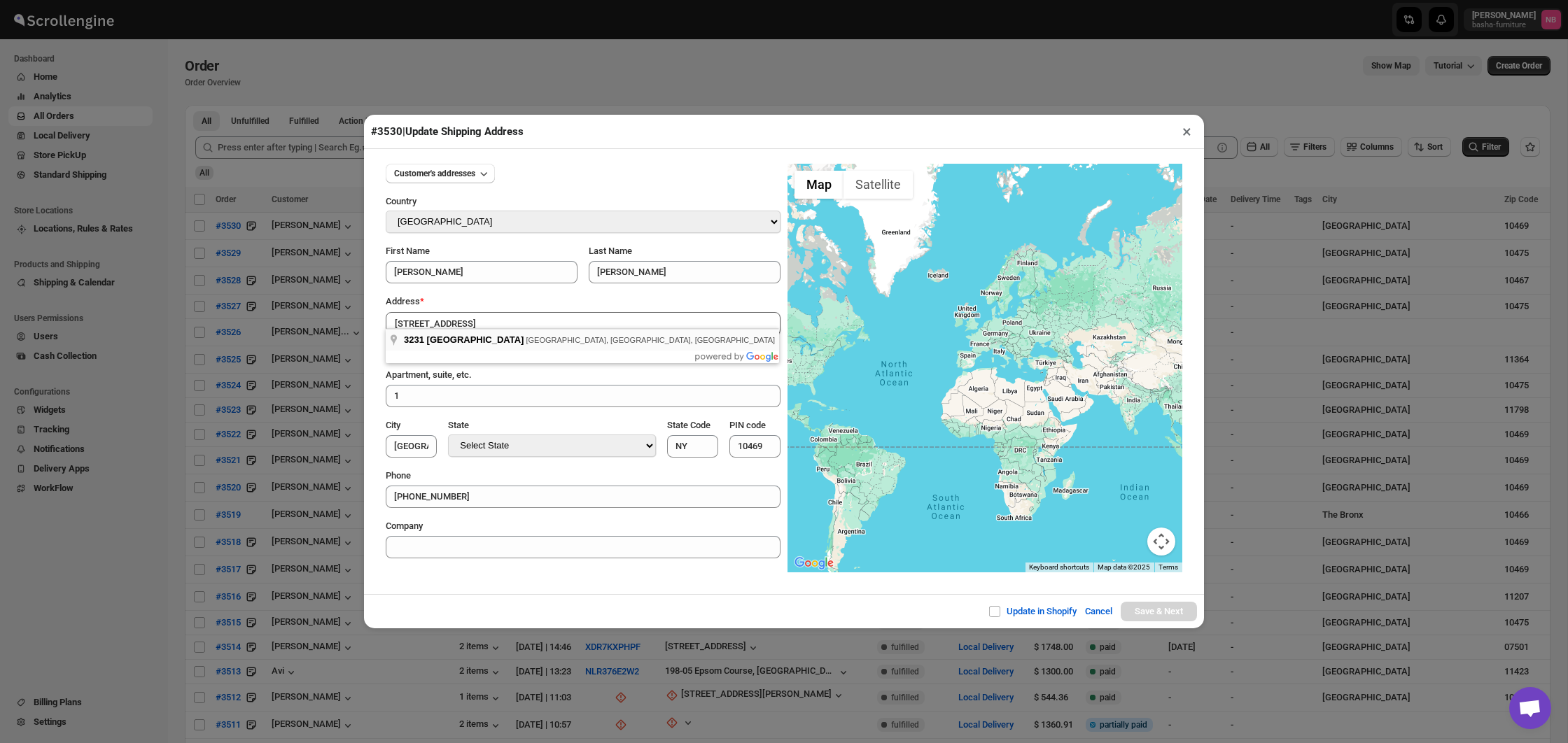
type input "[STREET_ADDRESS]"
type input "[GEOGRAPHIC_DATA]"
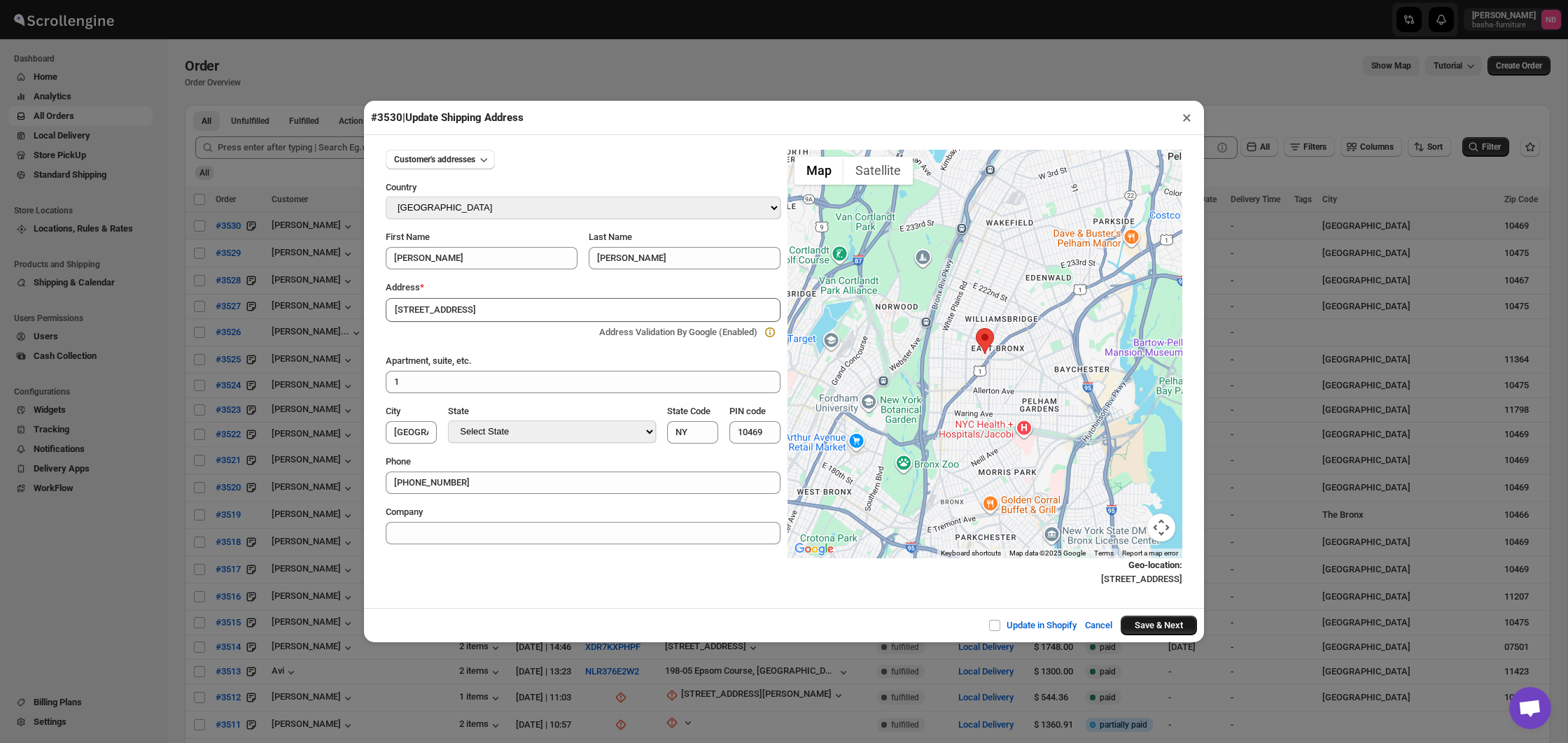
click at [1157, 627] on button "Save & Next" at bounding box center [1159, 625] width 76 height 19
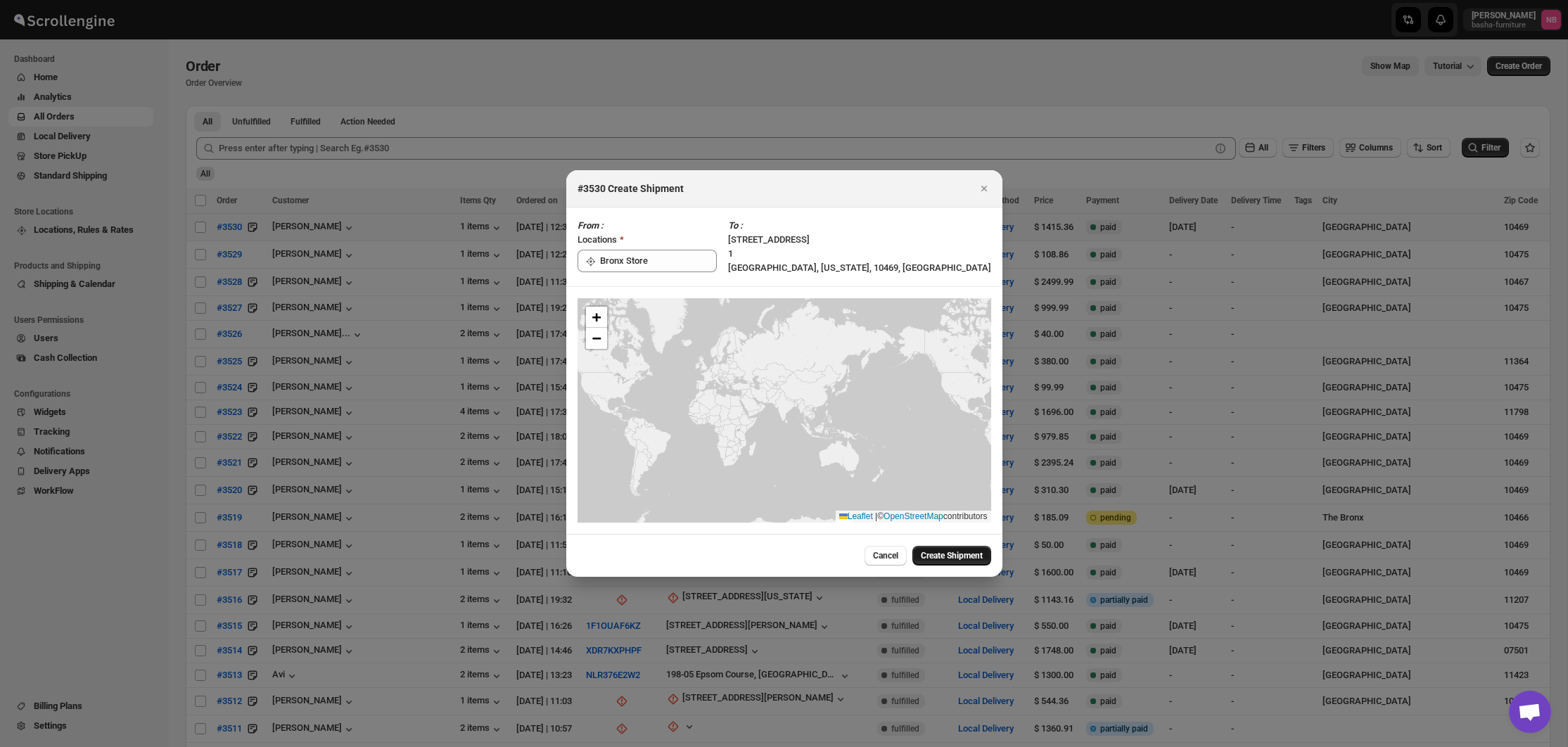
click at [957, 555] on span "Create Shipment" at bounding box center [951, 555] width 62 height 11
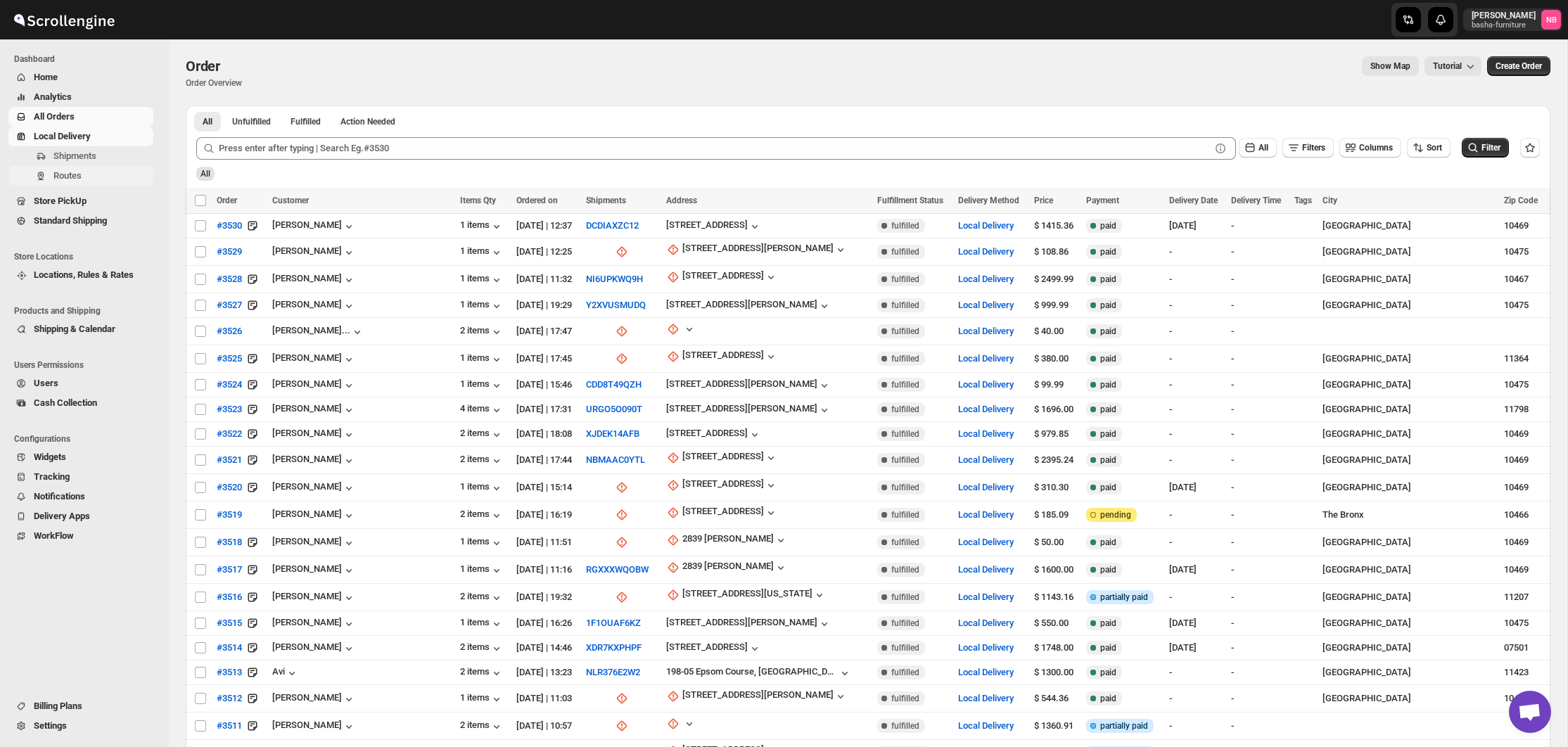
click at [64, 171] on span "Routes" at bounding box center [67, 176] width 28 height 10
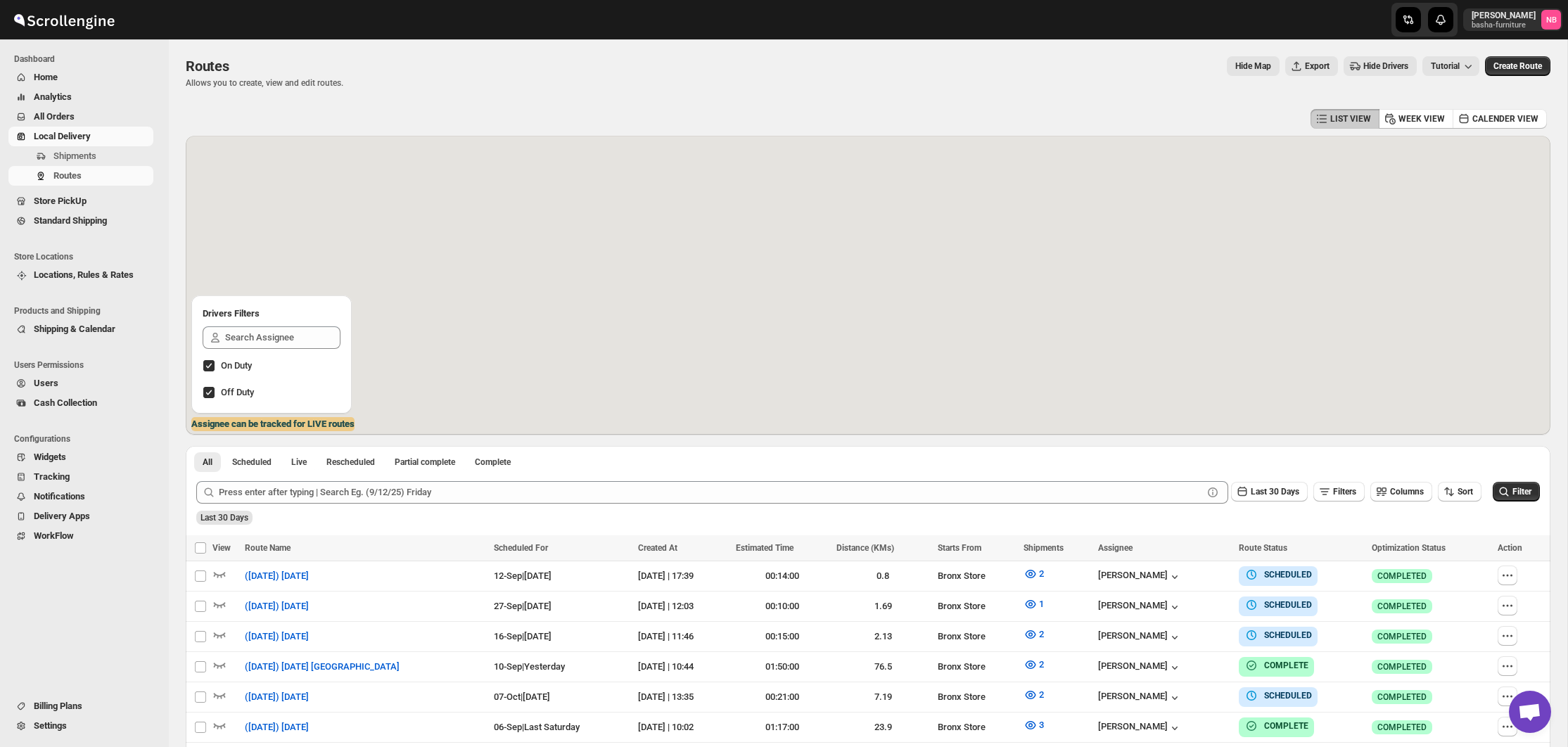
click at [68, 114] on span "All Orders" at bounding box center [54, 116] width 41 height 10
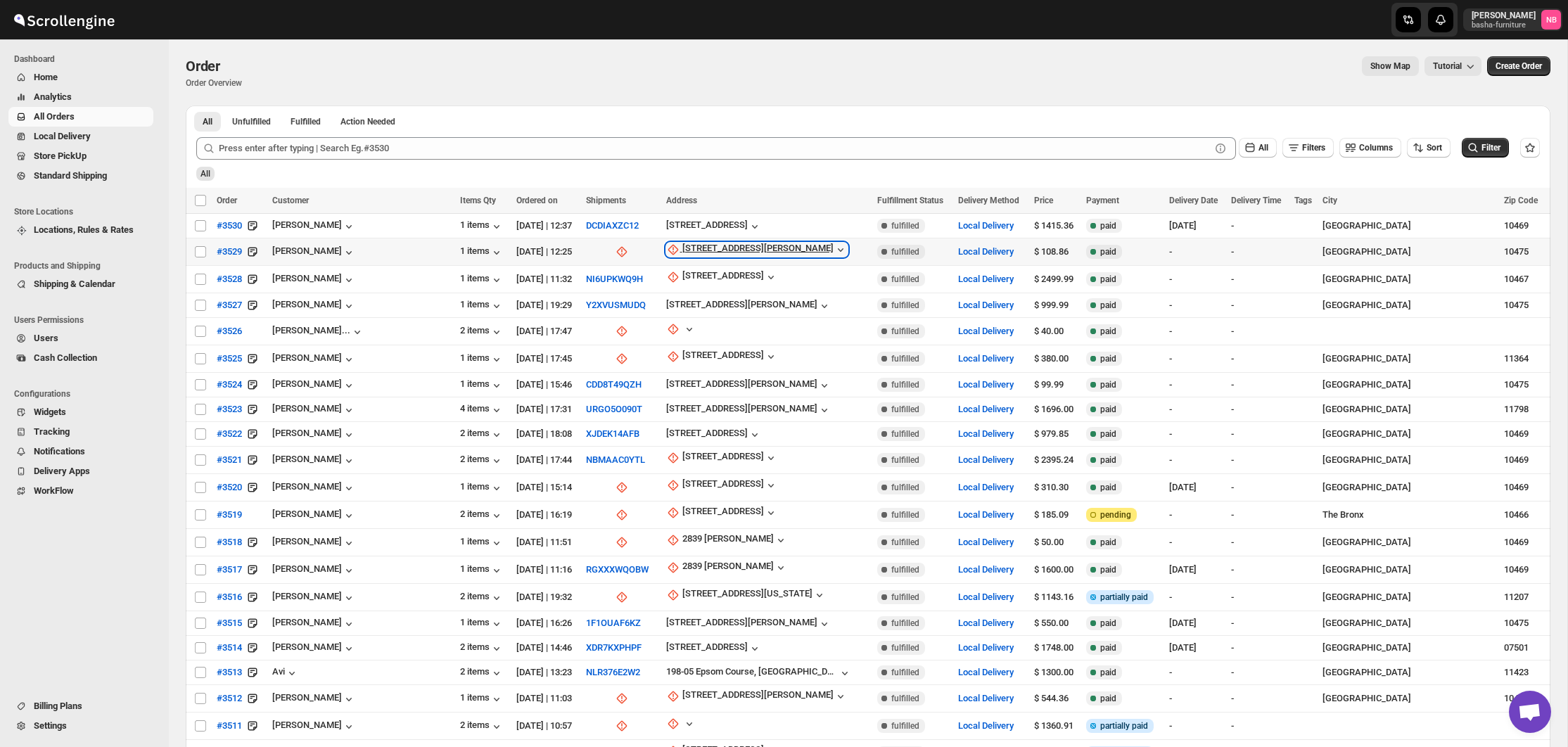
click at [706, 244] on div "[STREET_ADDRESS][PERSON_NAME]" at bounding box center [758, 249] width 151 height 14
click at [709, 332] on span "Update manually" at bounding box center [728, 326] width 74 height 14
select select "US"
select select "[US_STATE]"
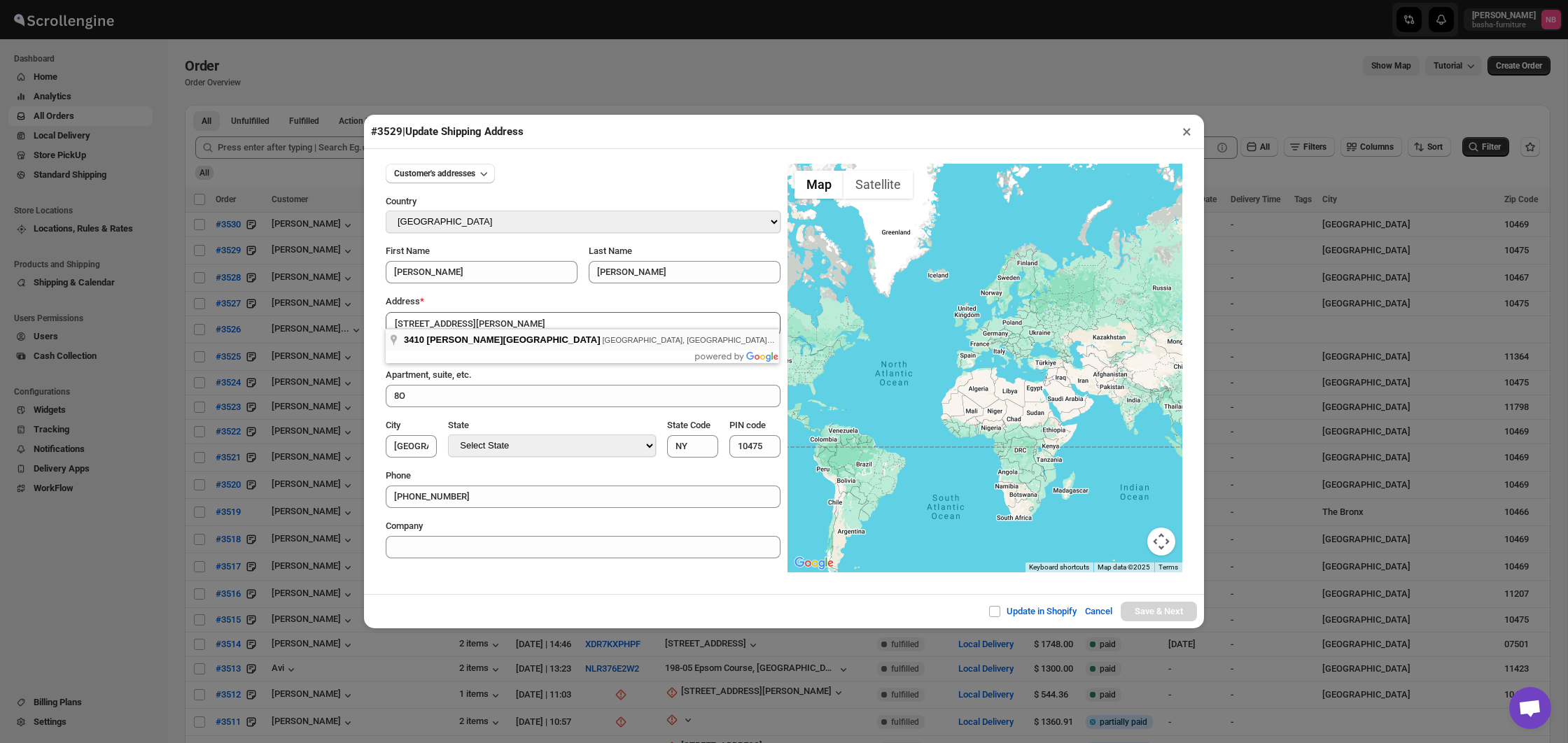
type input "[STREET_ADDRESS][PERSON_NAME]"
type input "[GEOGRAPHIC_DATA]"
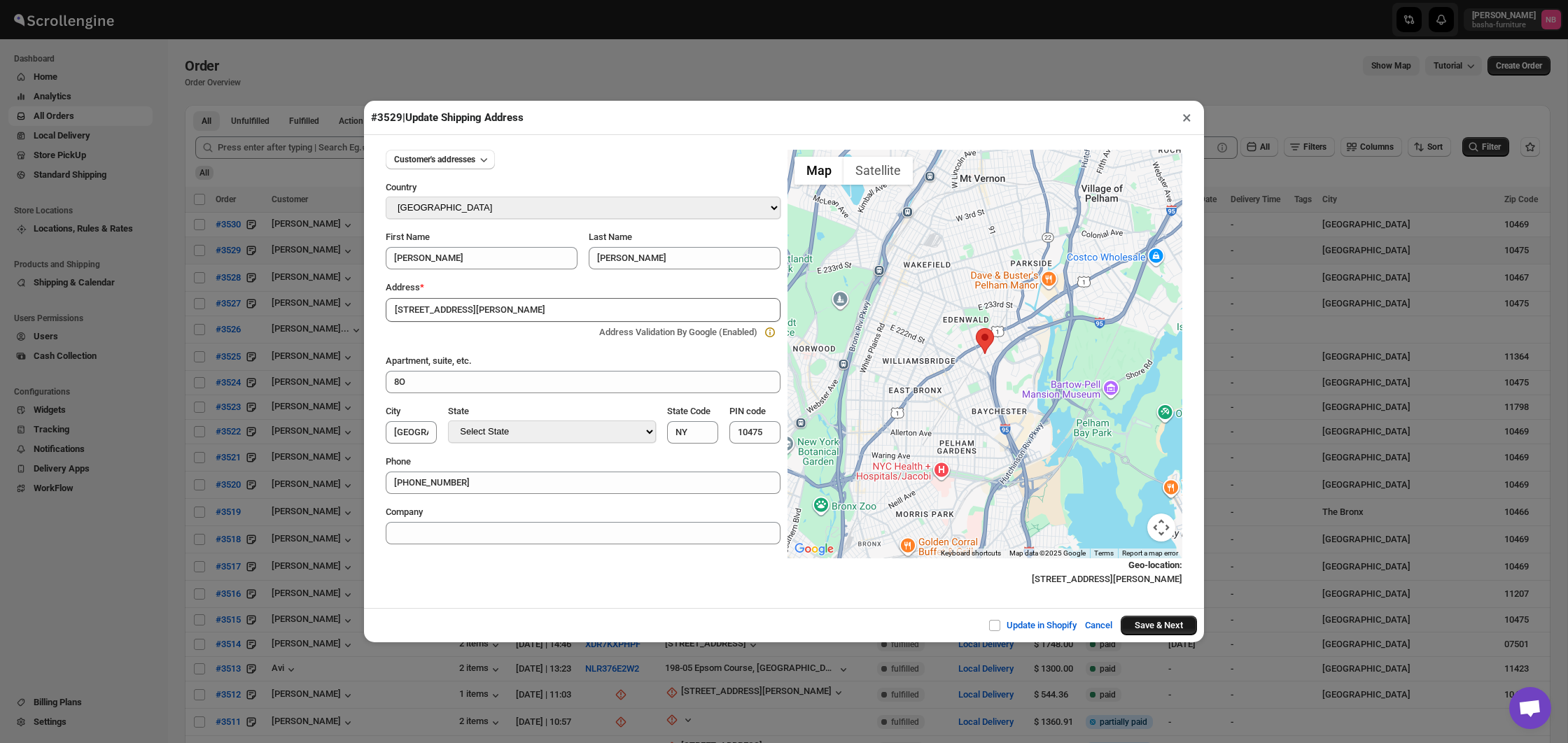
click at [1144, 622] on button "Save & Next" at bounding box center [1159, 625] width 76 height 19
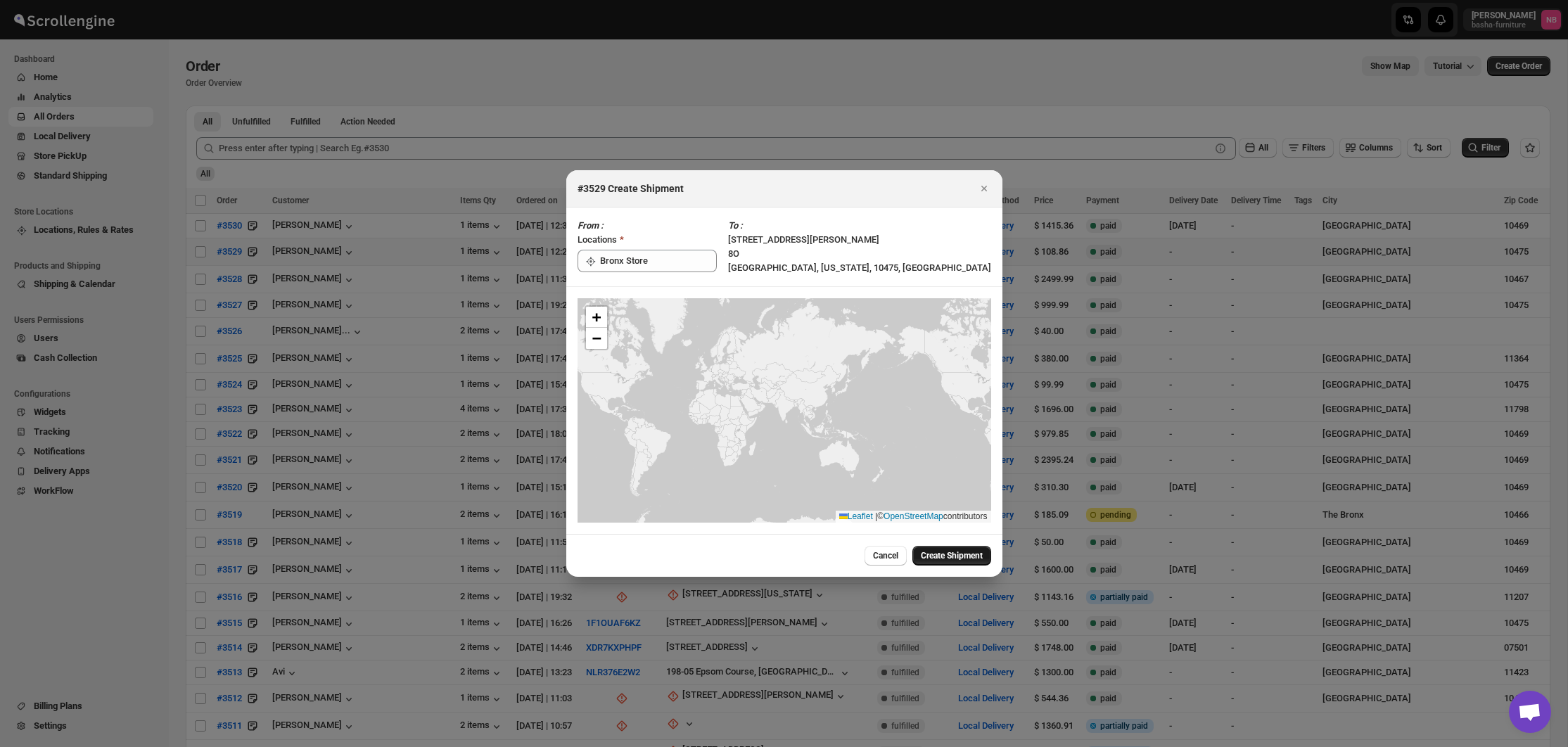
click at [940, 556] on span "Create Shipment" at bounding box center [951, 555] width 62 height 11
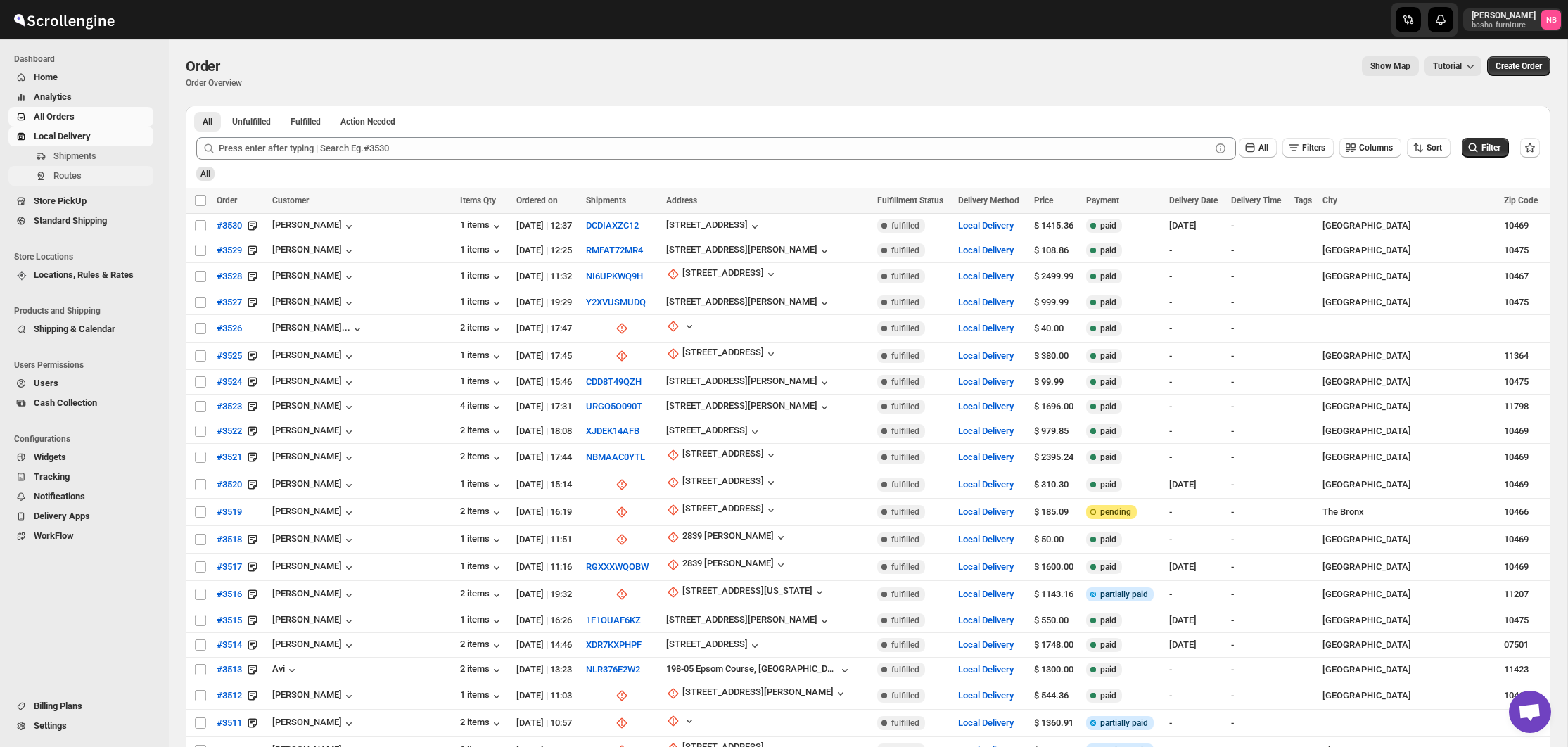
click at [98, 172] on span "Routes" at bounding box center [102, 176] width 97 height 14
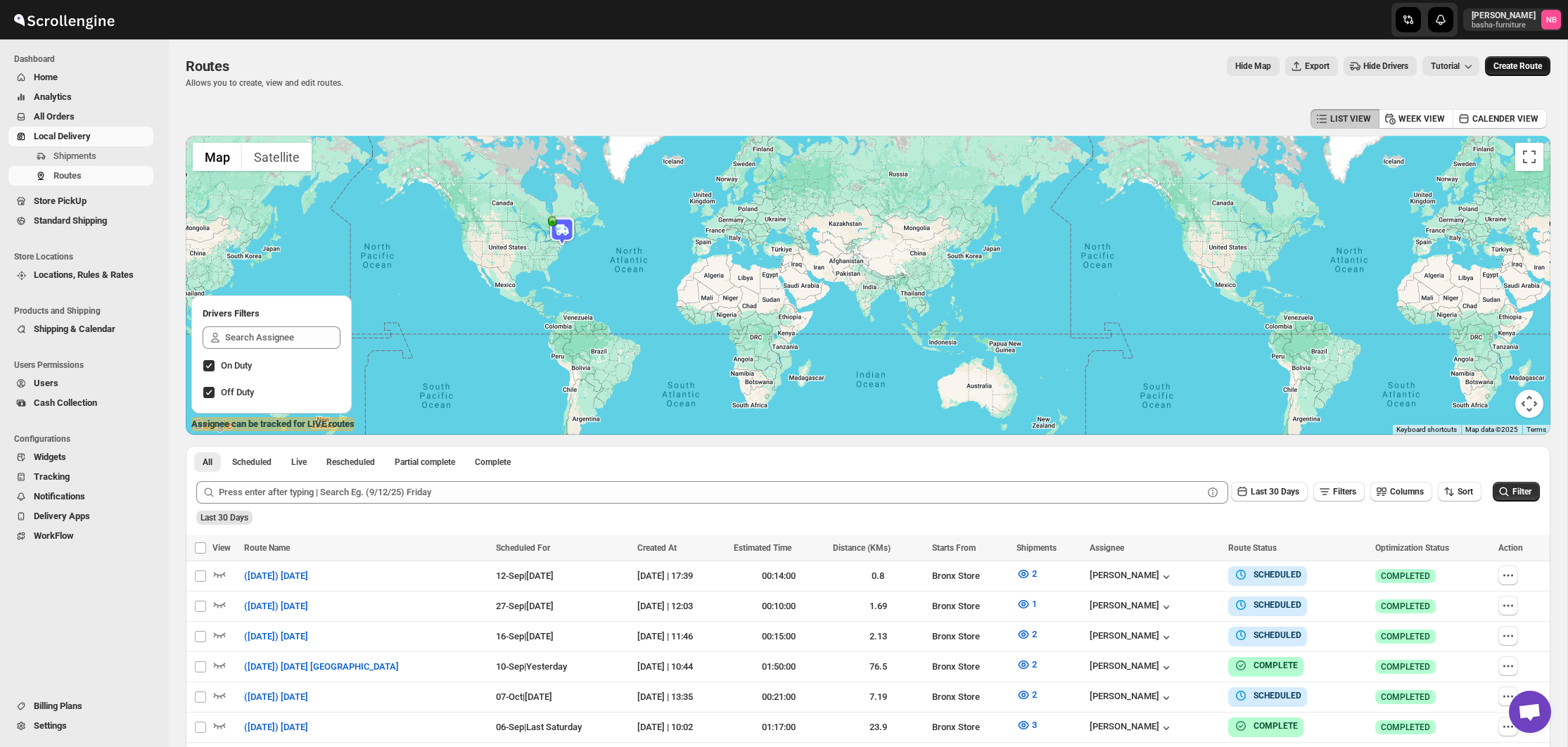
click at [1532, 63] on span "Create Route" at bounding box center [1517, 65] width 48 height 11
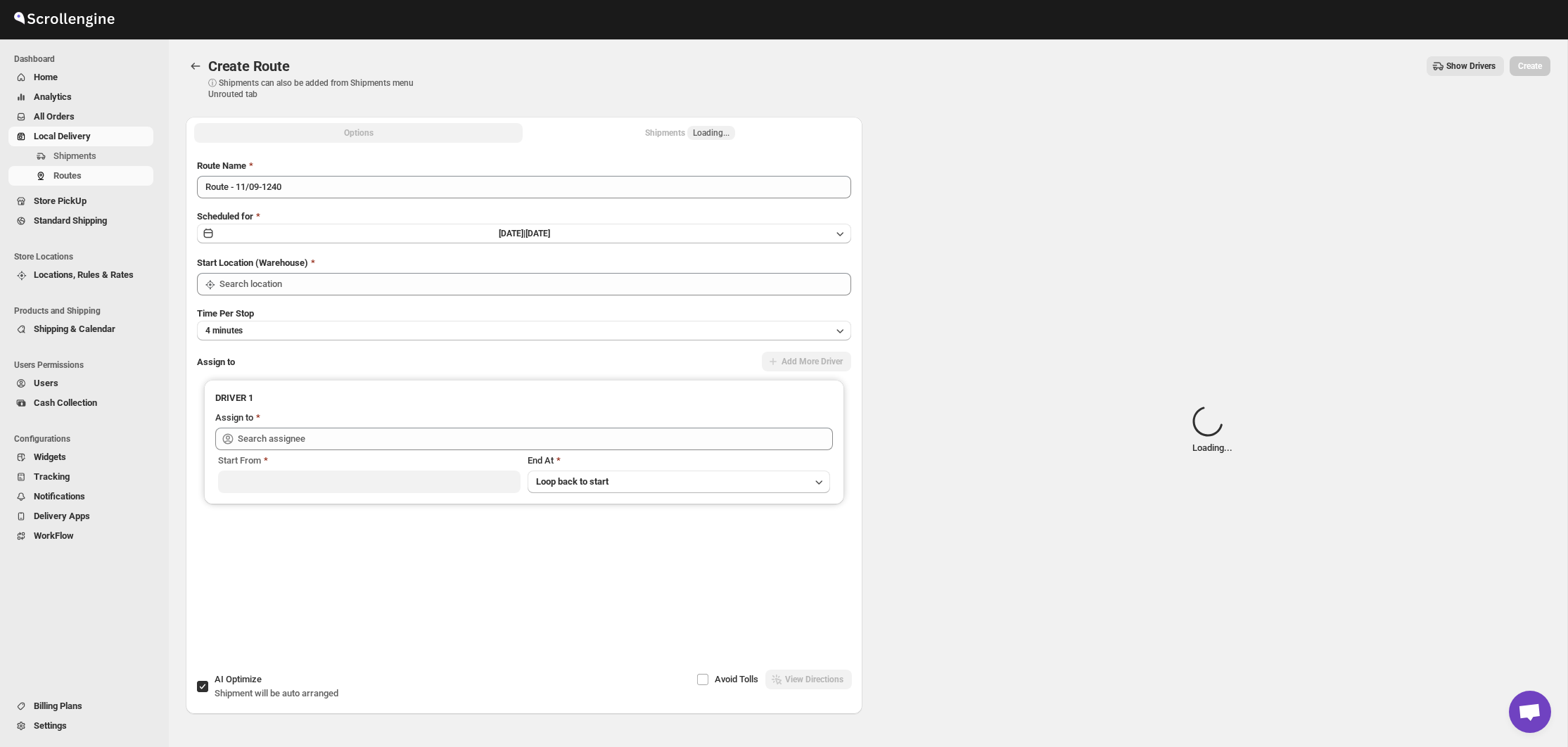
type input "Not Available"
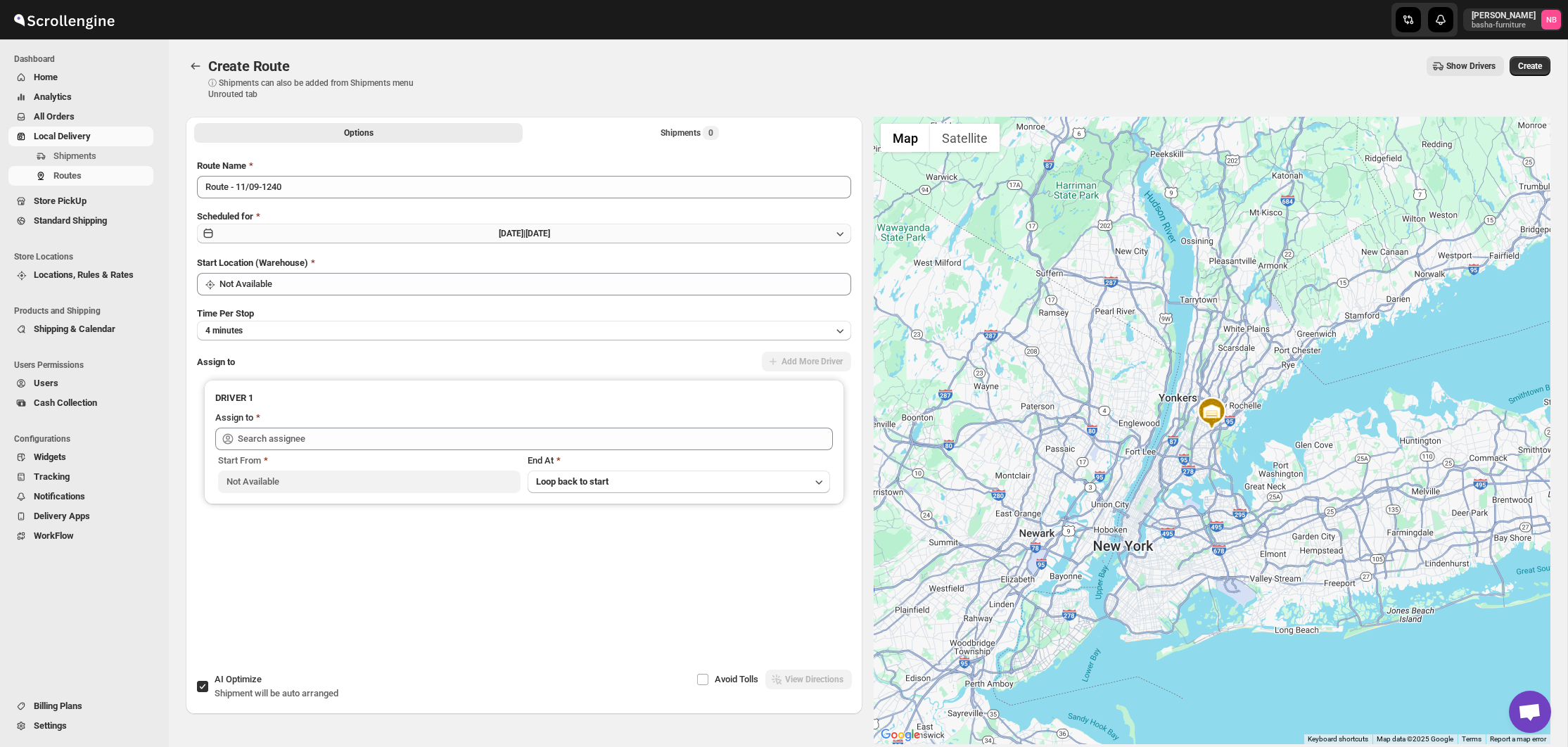
click at [618, 234] on button "[DATE] | [DATE]" at bounding box center [524, 233] width 655 height 20
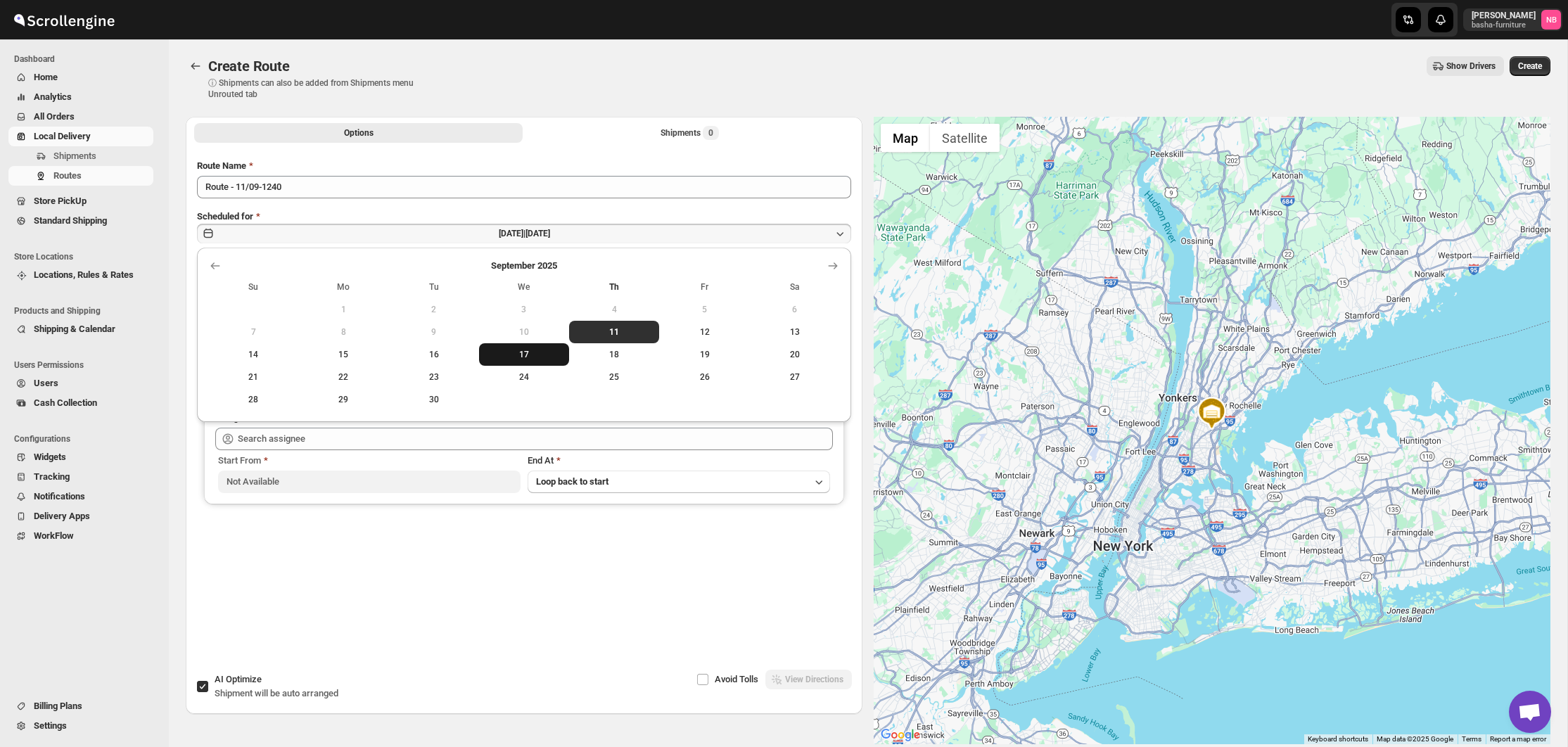
click at [506, 348] on button "17" at bounding box center [524, 354] width 90 height 23
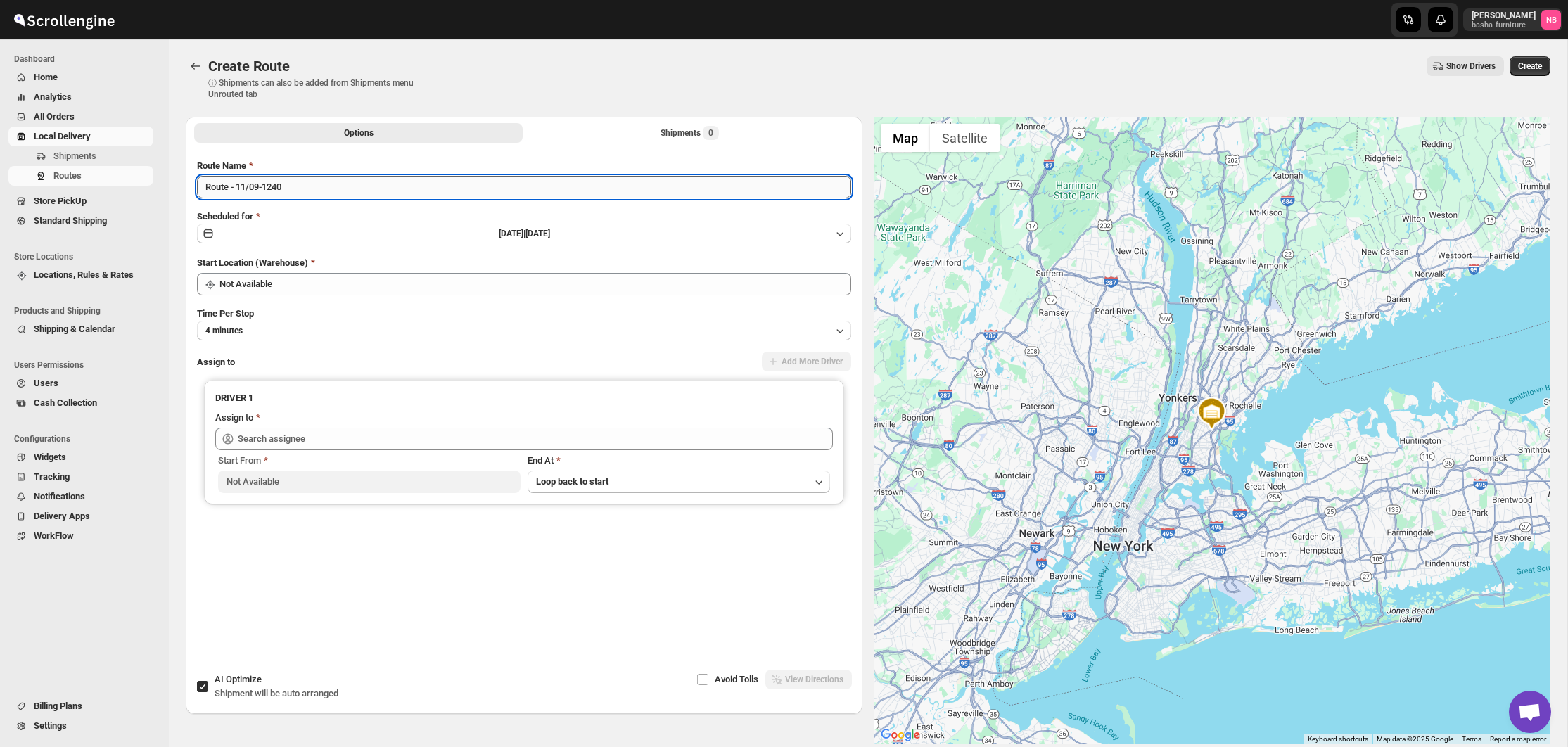
click at [358, 187] on input "Route - 11/09-1240" at bounding box center [524, 187] width 655 height 23
type input "([DATE]) [DATE]"
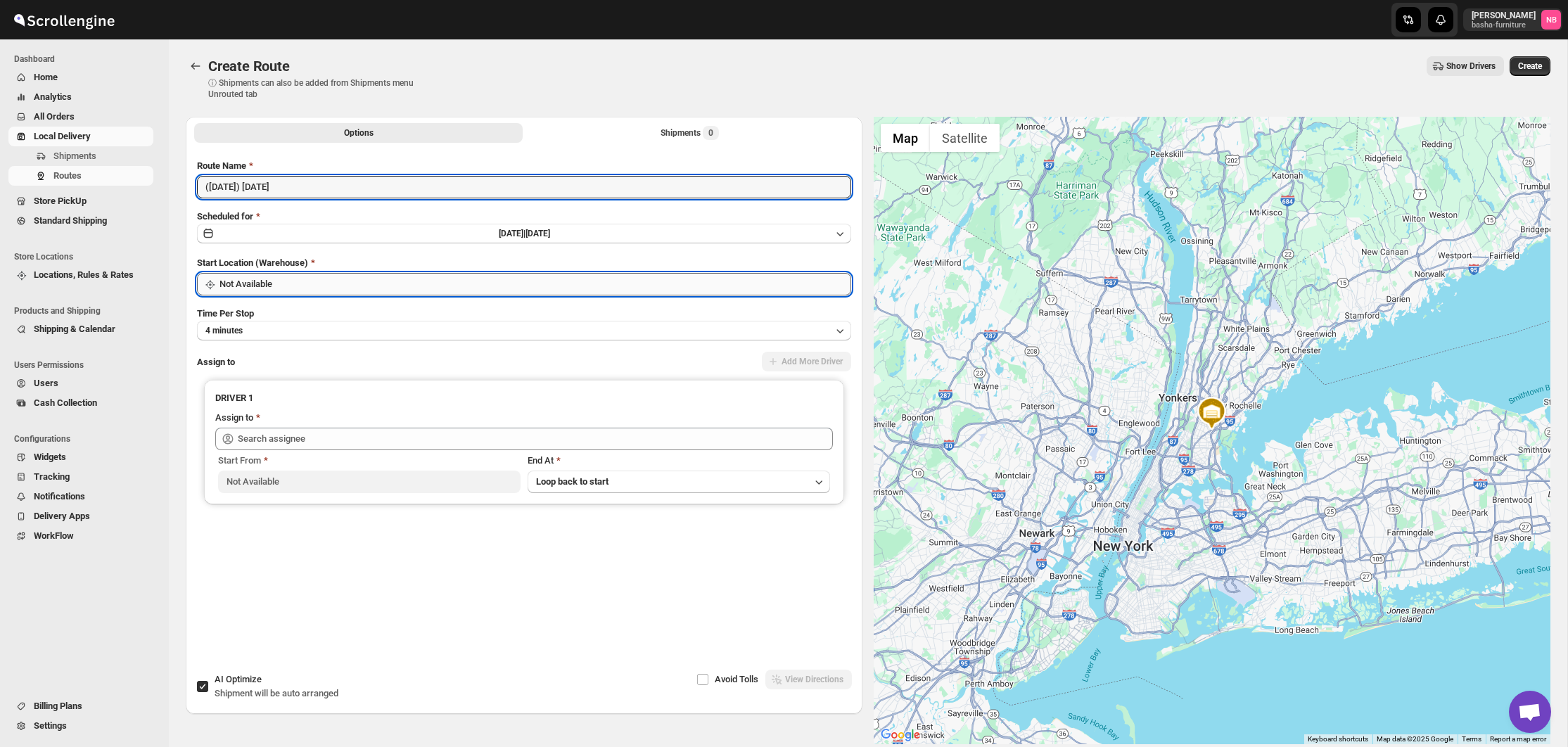
click at [348, 279] on input "Not Available" at bounding box center [535, 284] width 632 height 23
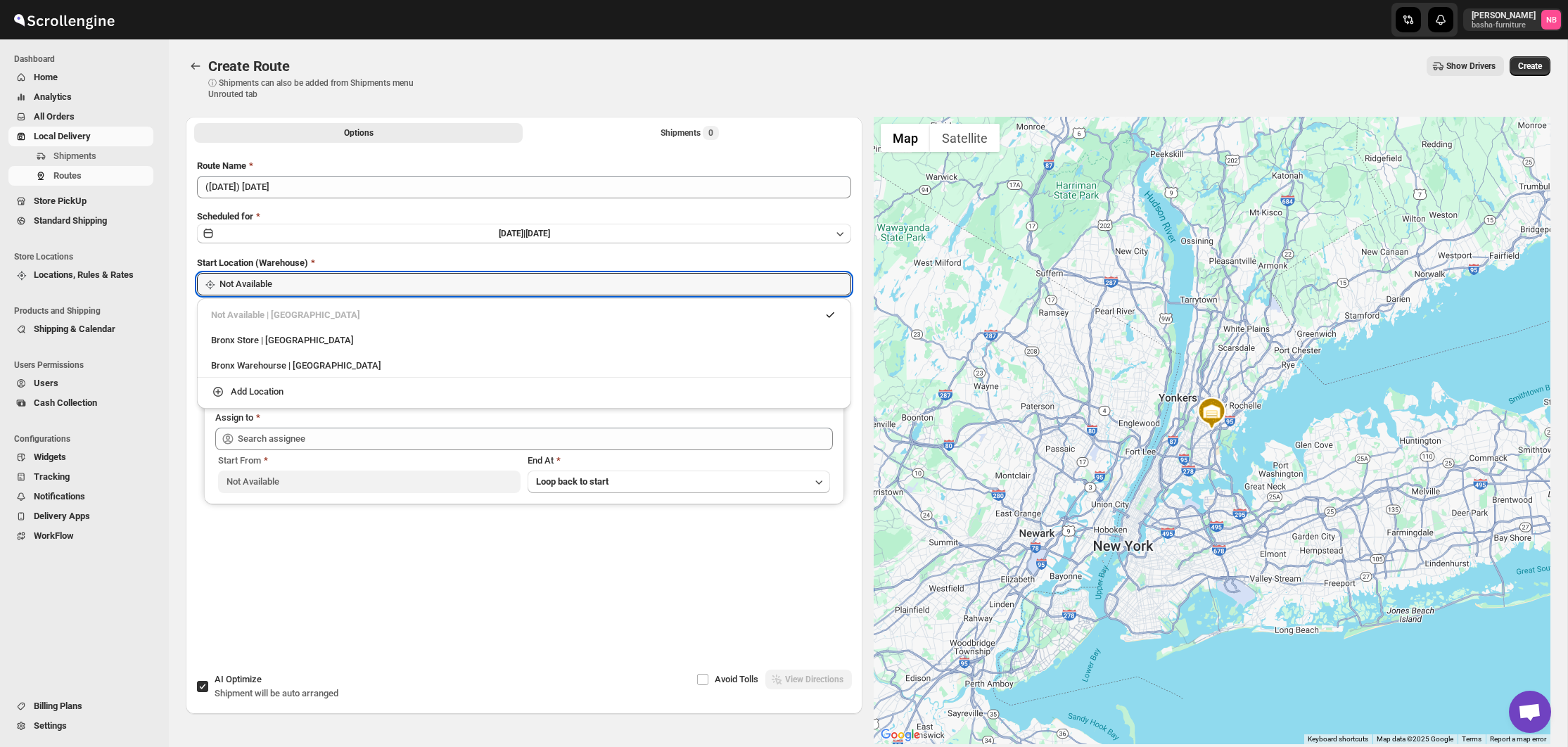
click at [302, 348] on div "Bronx Store | [GEOGRAPHIC_DATA]" at bounding box center [524, 340] width 643 height 23
type input "Bronx Store"
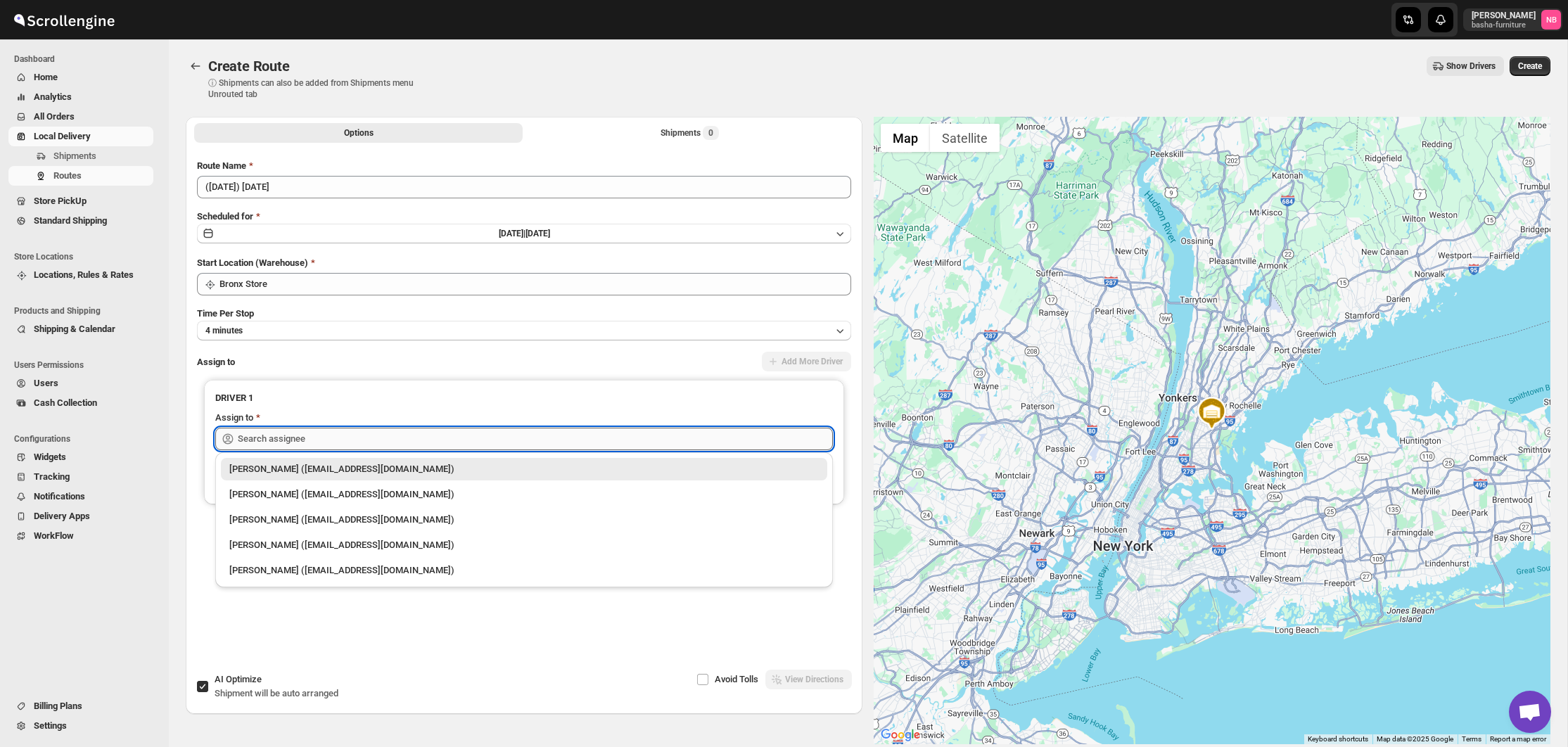
drag, startPoint x: 270, startPoint y: 434, endPoint x: 270, endPoint y: 442, distance: 8.0
click at [270, 435] on input "text" at bounding box center [535, 438] width 595 height 23
drag, startPoint x: 265, startPoint y: 493, endPoint x: 357, endPoint y: 452, distance: 100.7
click at [265, 493] on div "[PERSON_NAME] ([EMAIL_ADDRESS][DOMAIN_NAME])" at bounding box center [523, 494] width 589 height 14
type input "[PERSON_NAME] ([EMAIL_ADDRESS][DOMAIN_NAME])"
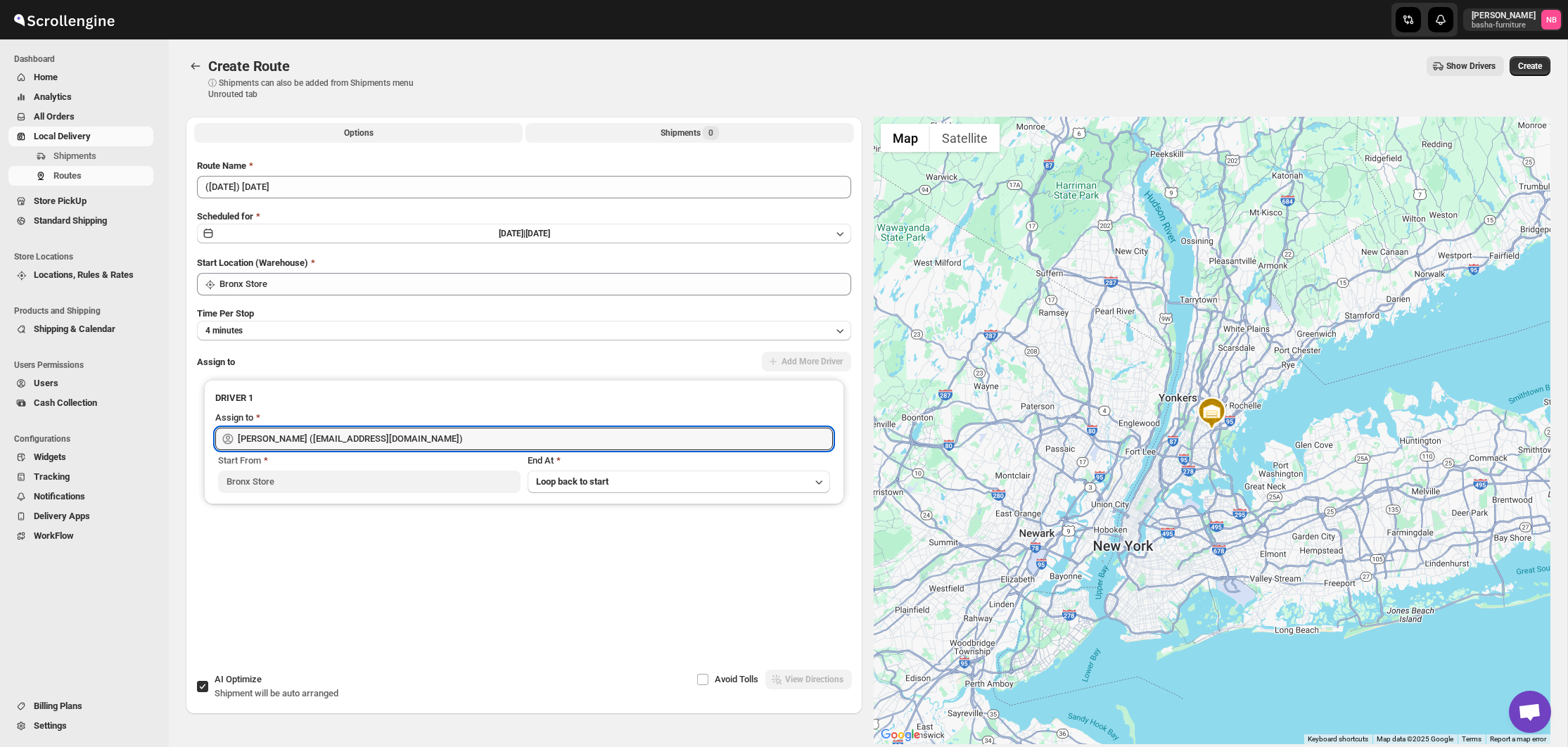
click at [627, 131] on button "Shipments 0" at bounding box center [689, 132] width 328 height 20
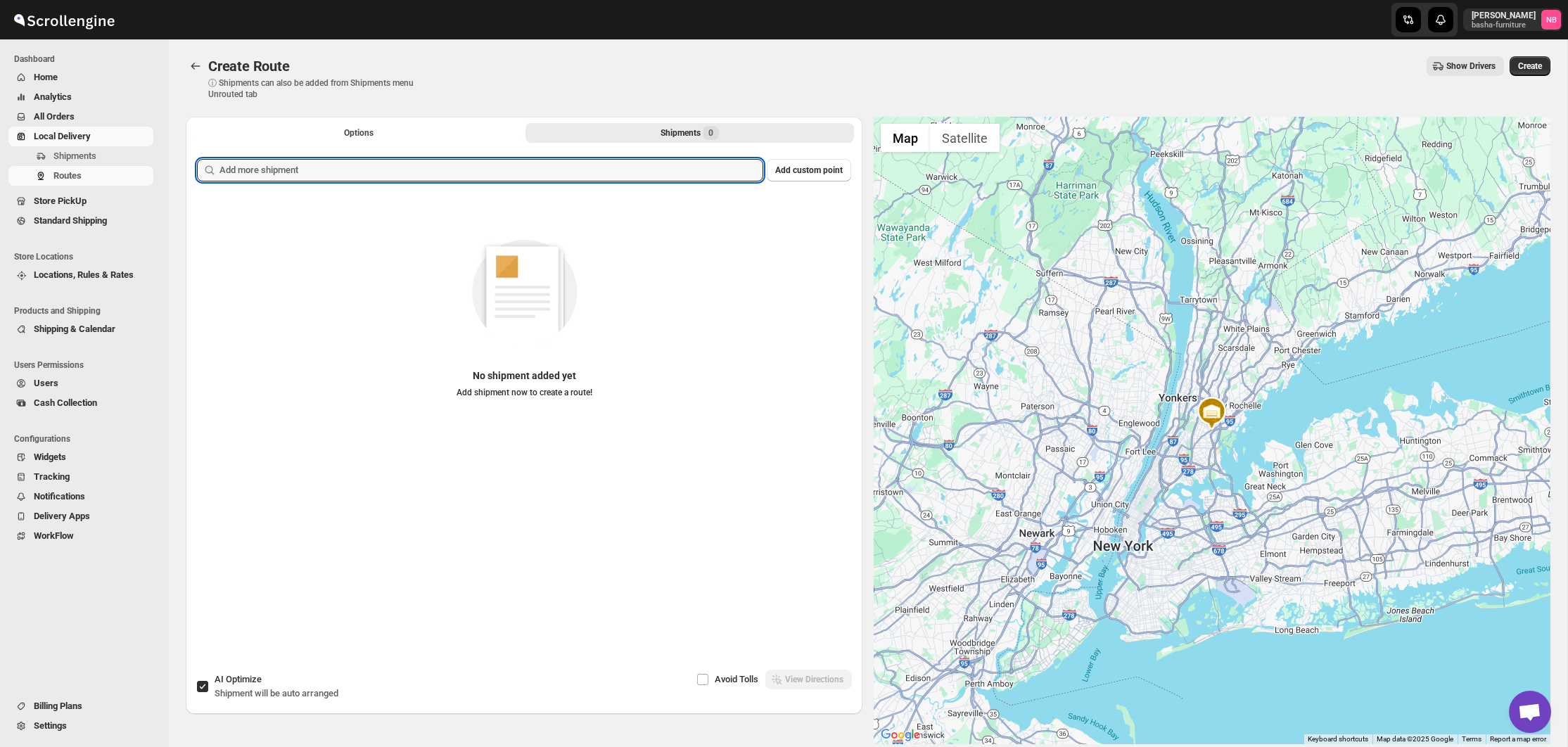
click at [577, 171] on input "text" at bounding box center [491, 170] width 544 height 23
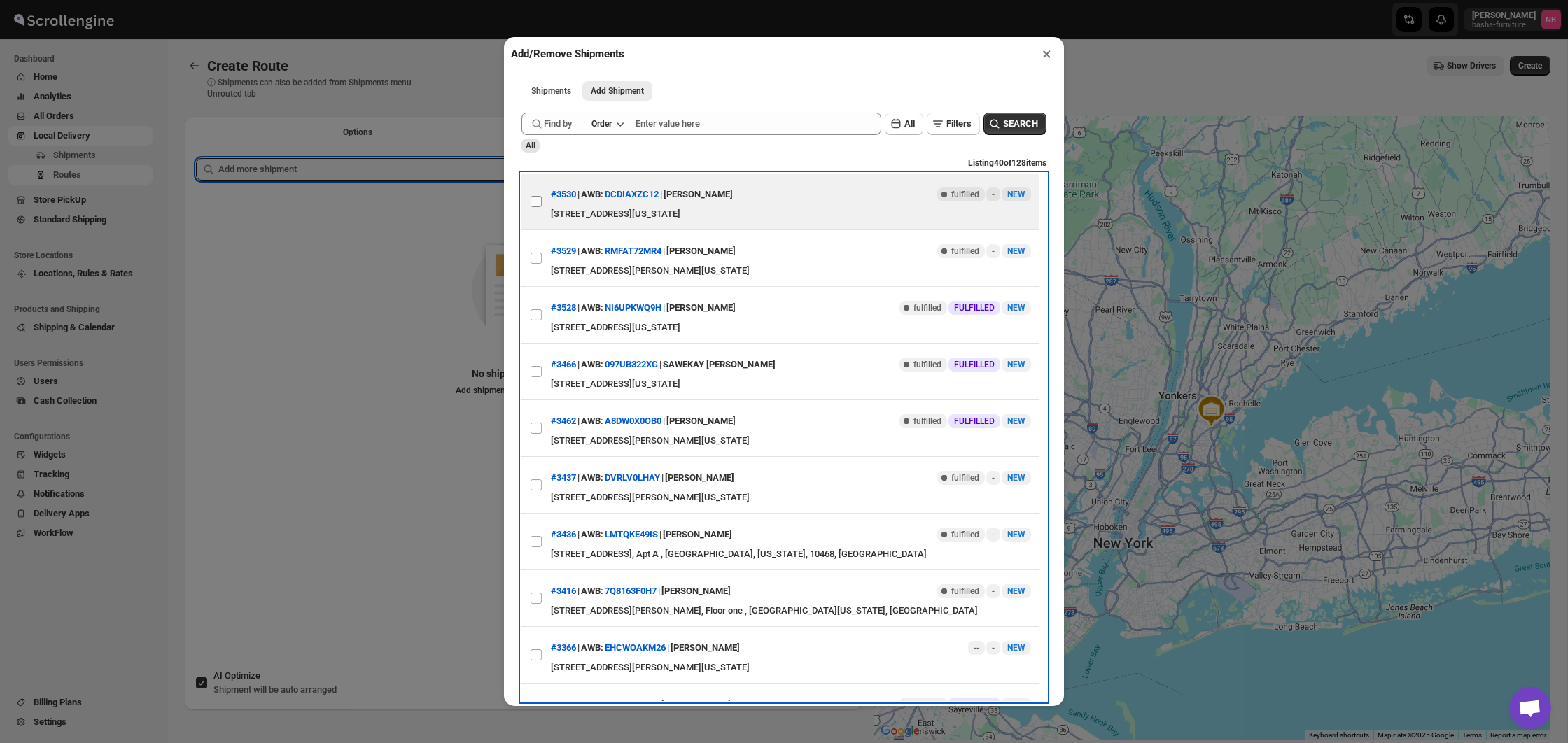
click at [529, 203] on label "View details for 68c2fb75460e7d780920e5a8" at bounding box center [536, 202] width 30 height 56
click at [531, 203] on input "View details for 68c2fb75460e7d780920e5a8" at bounding box center [536, 201] width 11 height 11
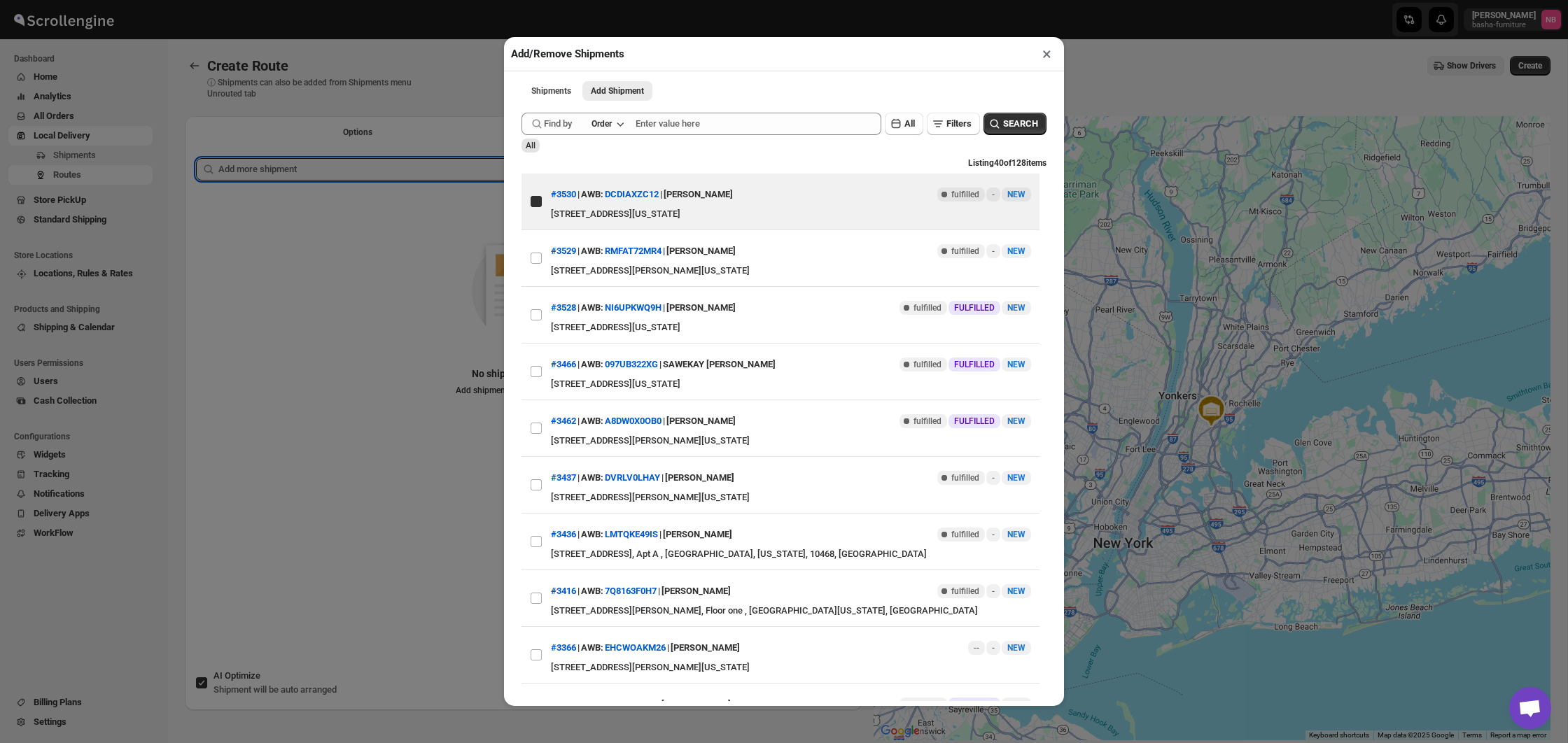
checkbox input "true"
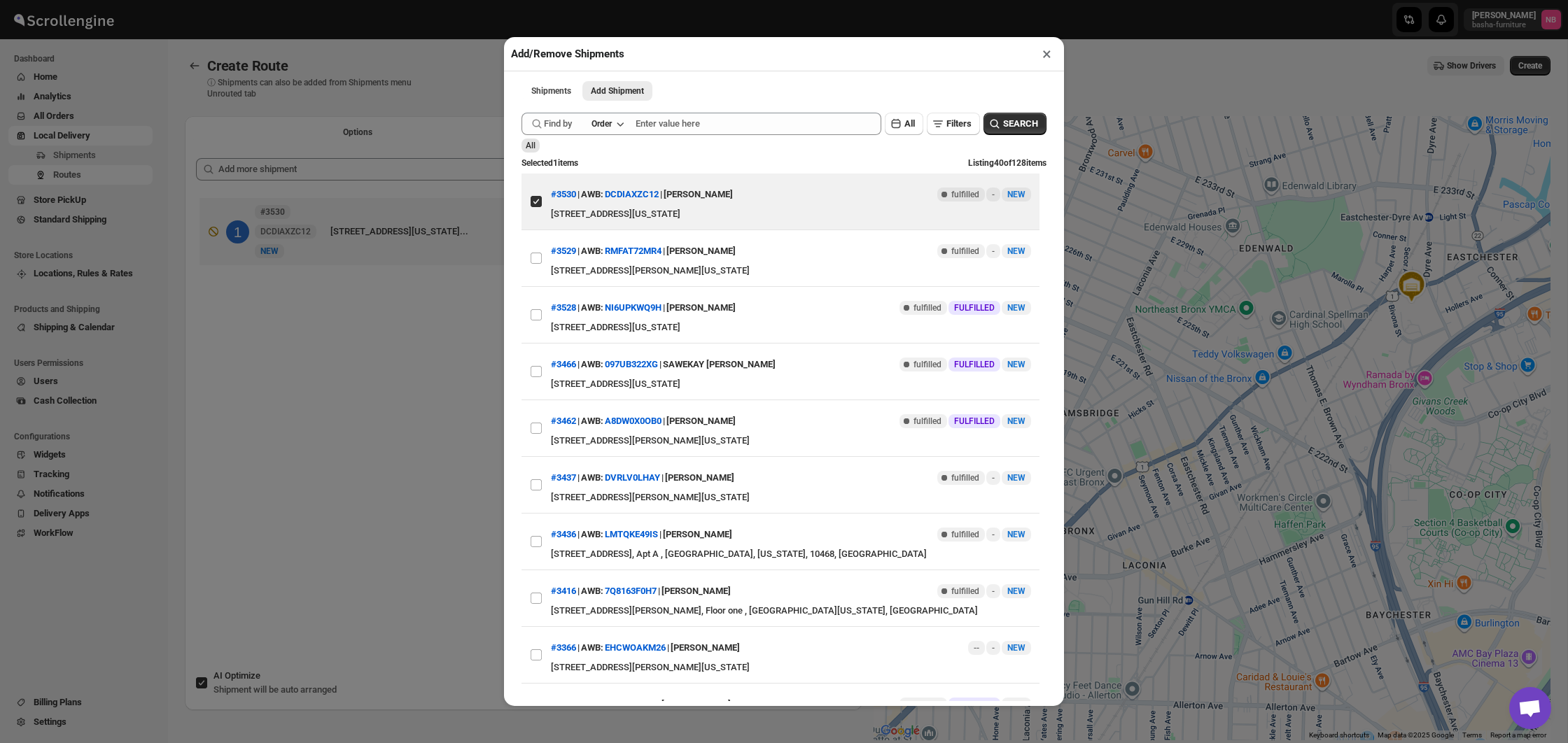
click at [386, 334] on div "Add/Remove Shipments × Shipments Add Shipment More views Shipments Add Shipment…" at bounding box center [784, 371] width 1568 height 743
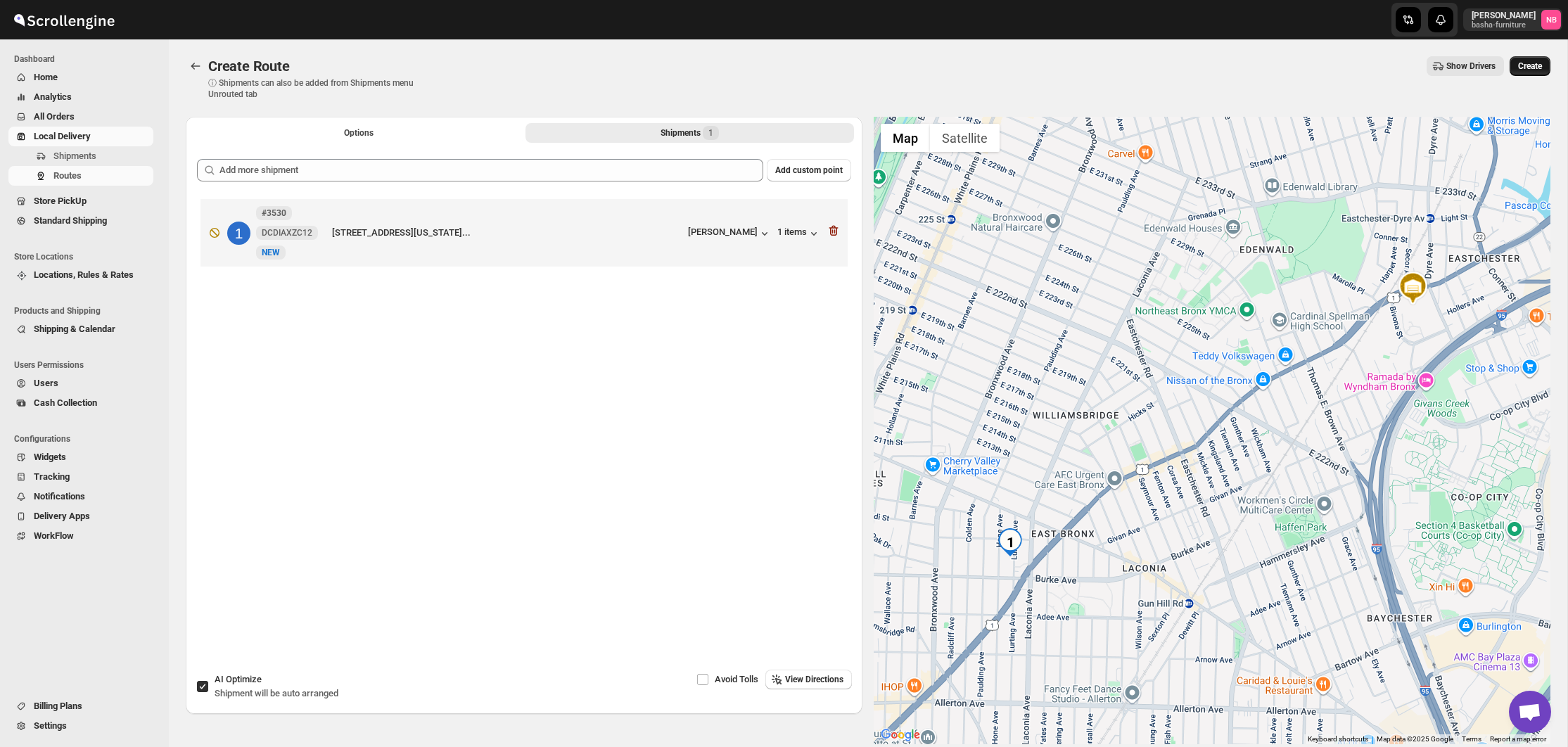
click at [1524, 68] on span "Create" at bounding box center [1530, 65] width 24 height 11
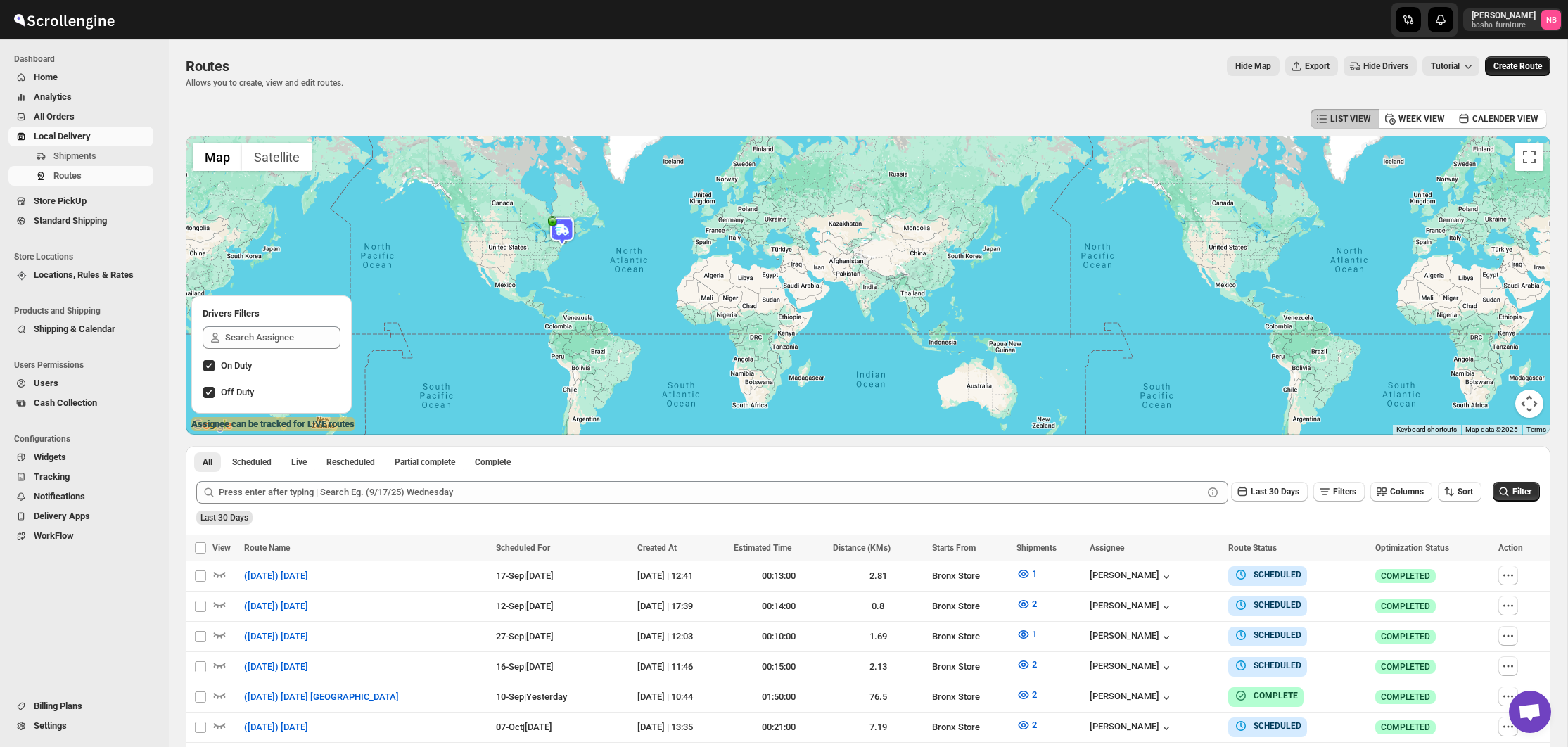
click at [1522, 70] on span "Create Route" at bounding box center [1517, 65] width 48 height 11
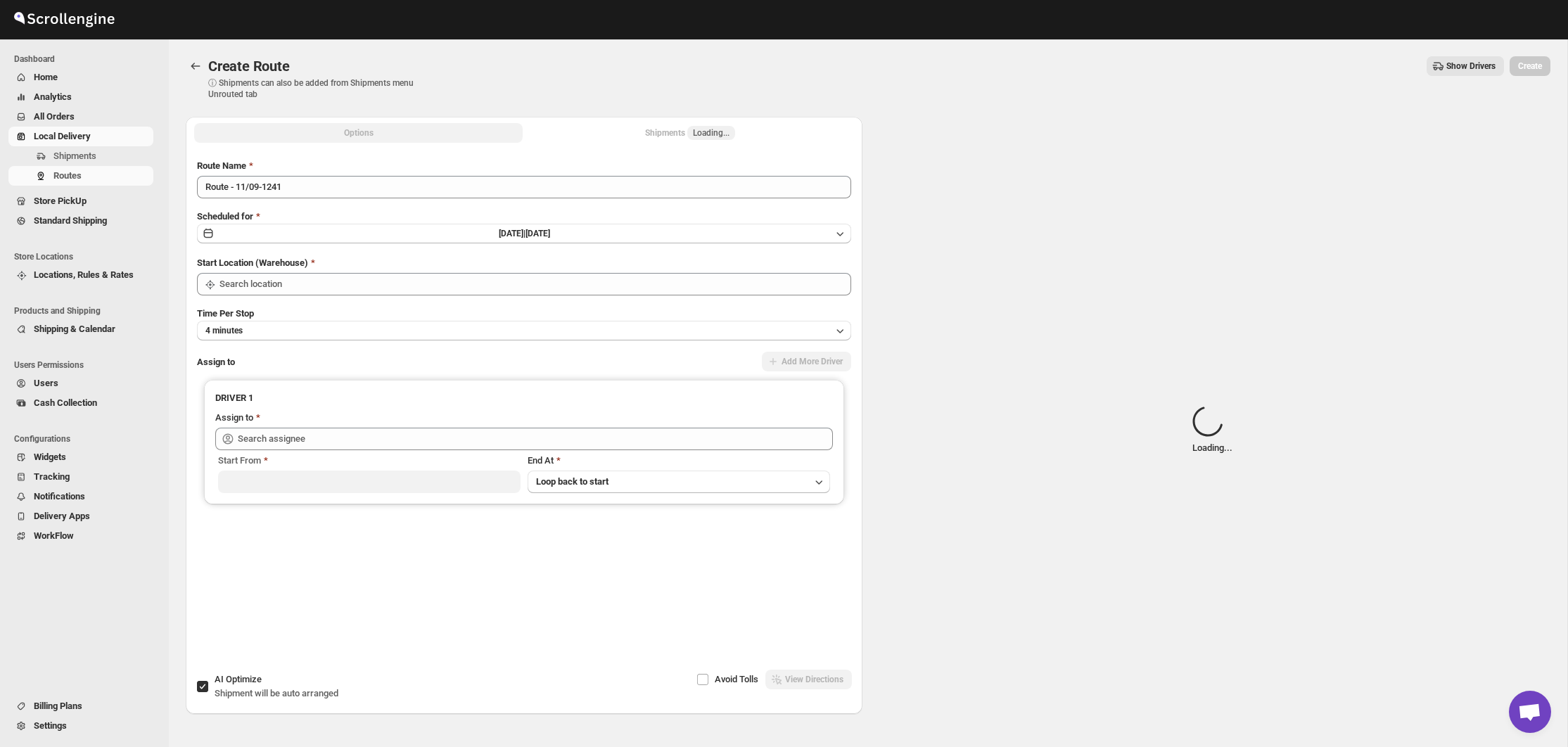
type input "Not Available"
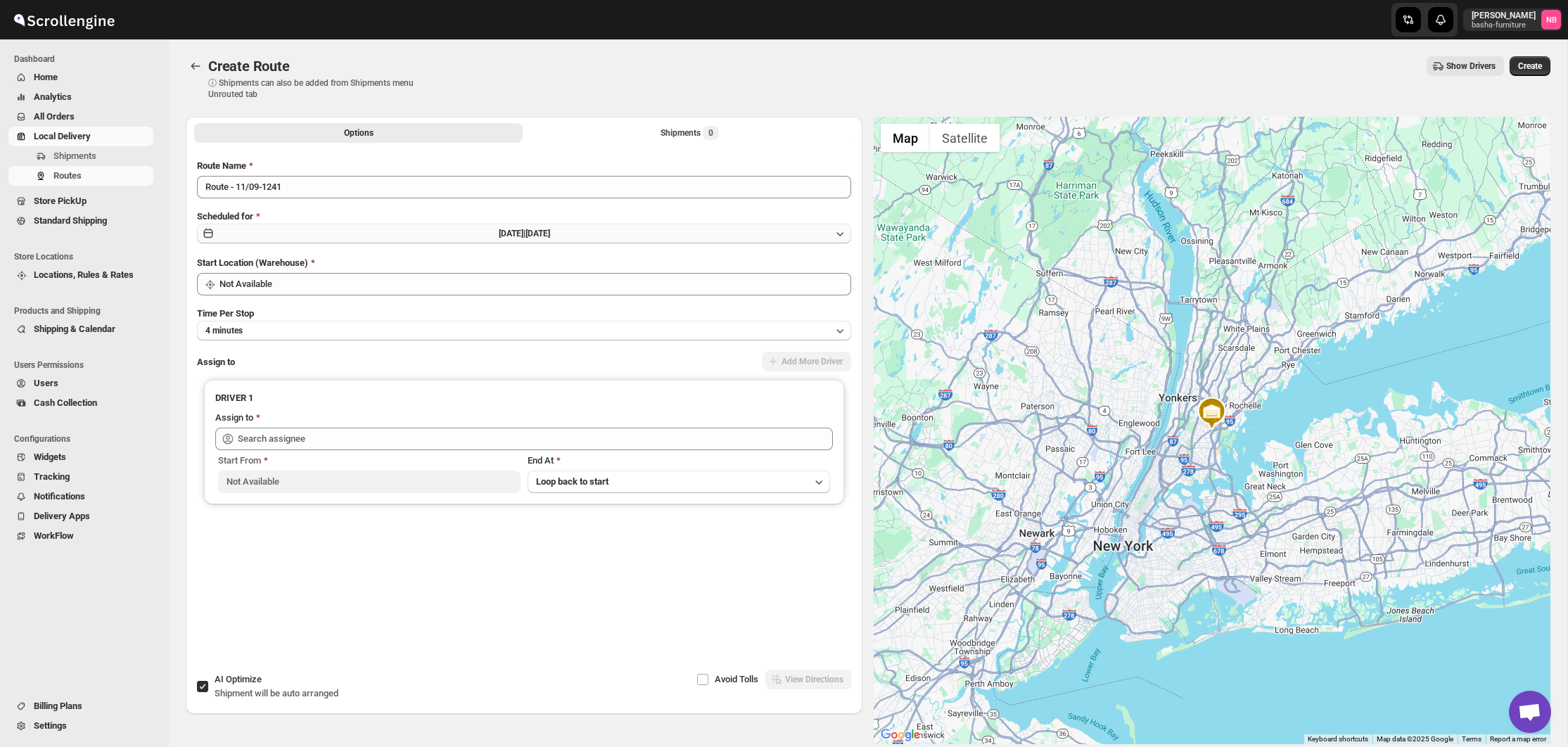
click at [634, 237] on button "[DATE] | [DATE]" at bounding box center [524, 233] width 655 height 20
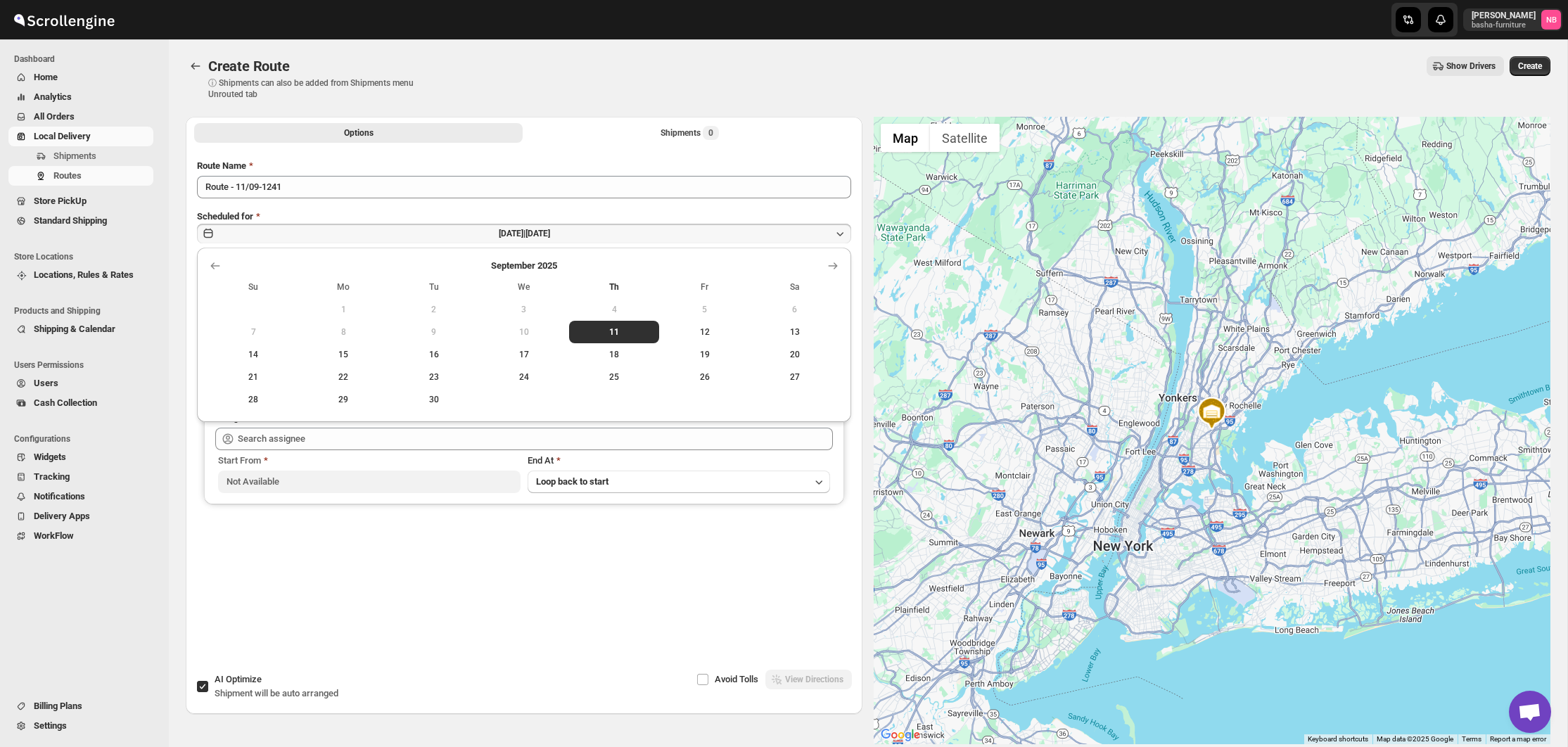
click at [555, 202] on div "Route Name Route - 11/09-1241 Scheduled for [DATE] | [DATE] Start Location (War…" at bounding box center [524, 389] width 655 height 460
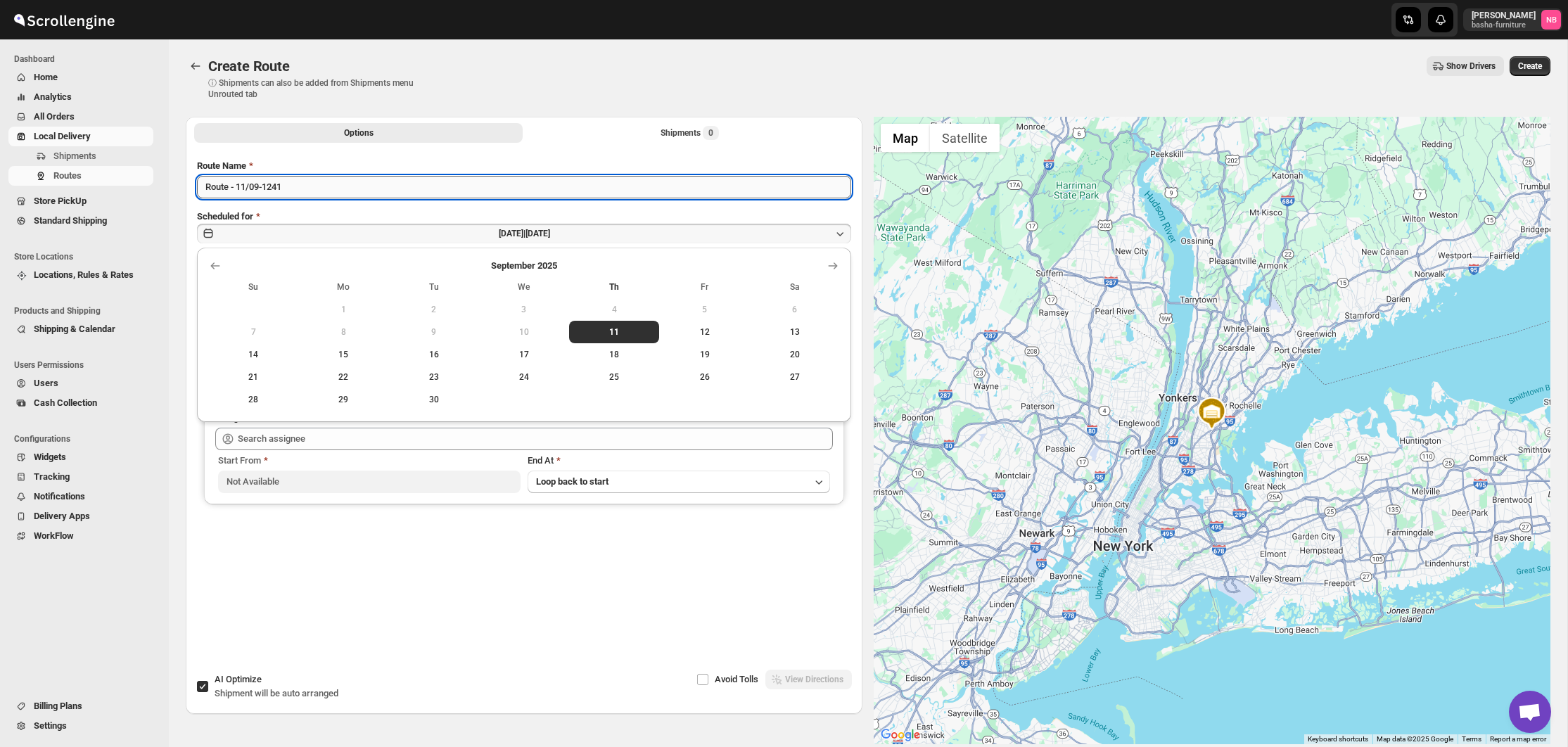
click at [551, 198] on input "Route - 11/09-1241" at bounding box center [524, 187] width 655 height 23
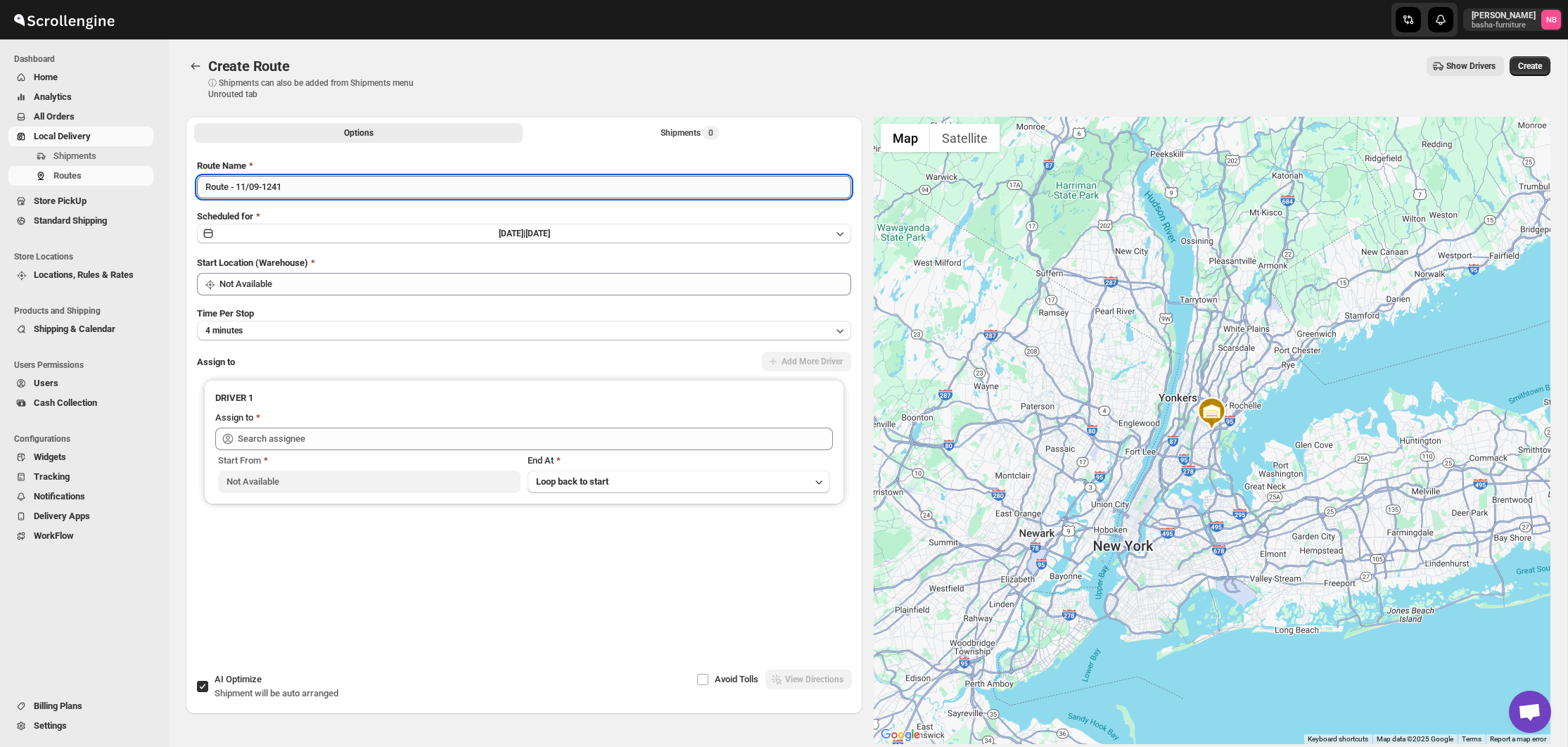
click at [551, 197] on input "Route - 11/09-1241" at bounding box center [524, 187] width 655 height 23
type input "(Nael Boxspring)"
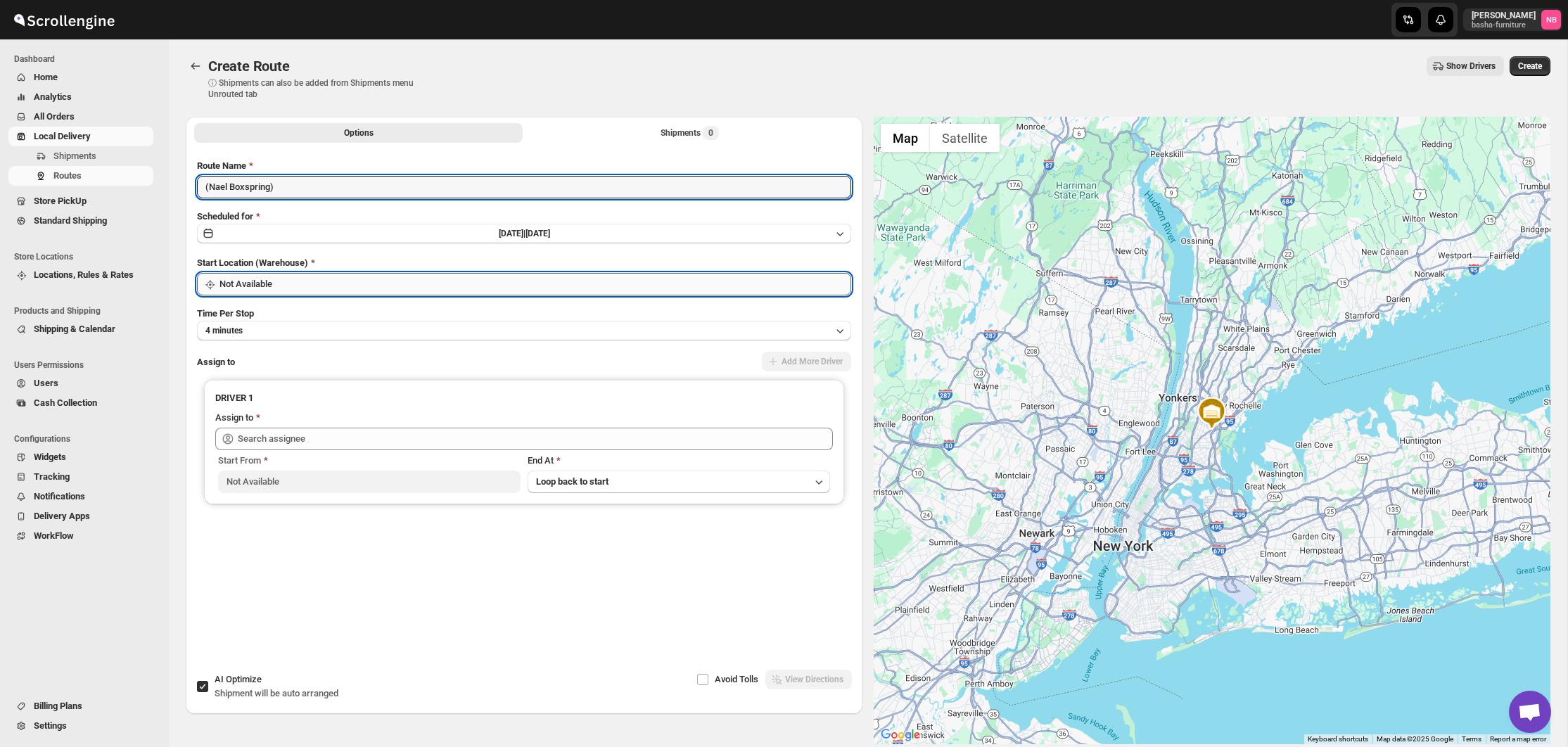
click at [317, 287] on input "Not Available" at bounding box center [535, 284] width 632 height 23
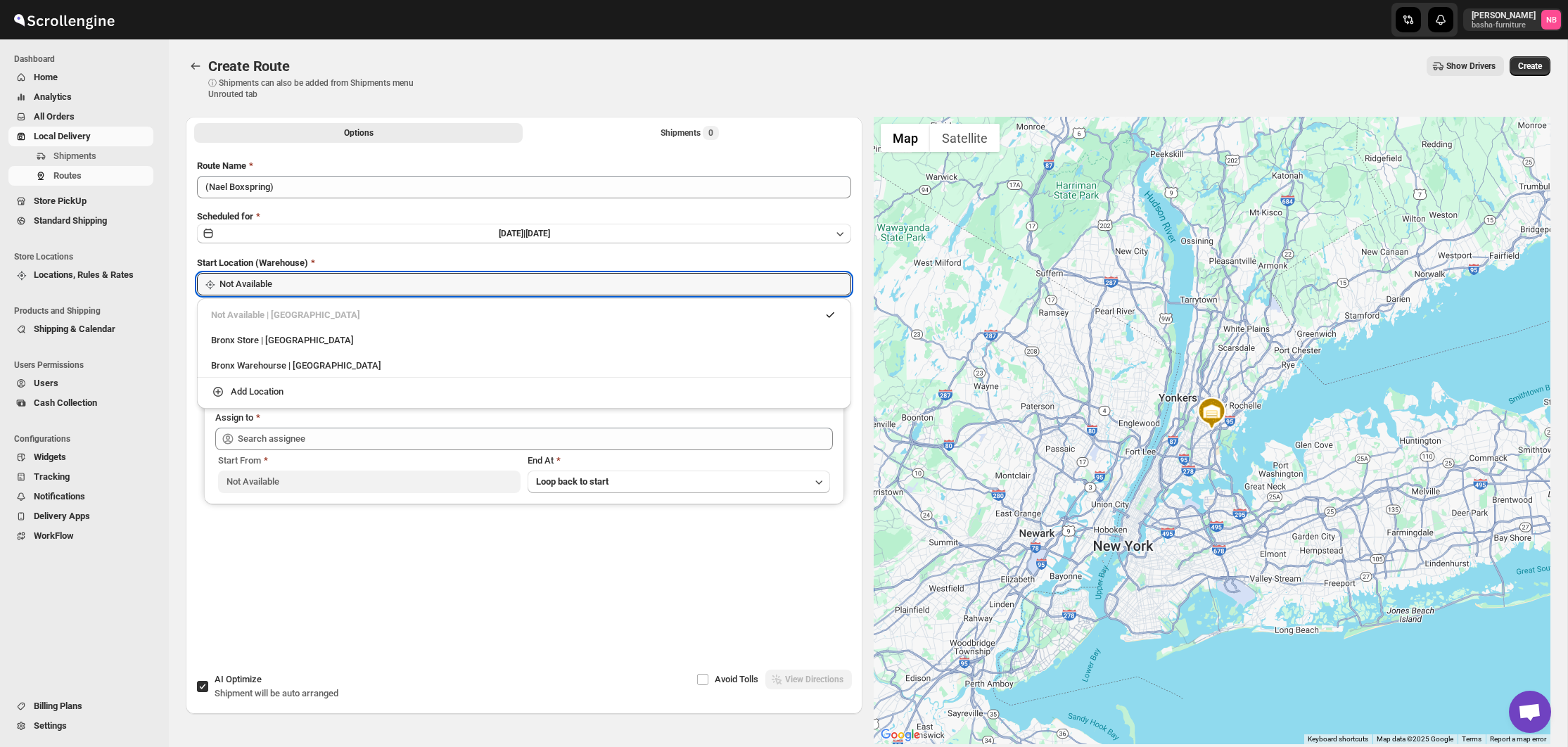
drag, startPoint x: 294, startPoint y: 338, endPoint x: 286, endPoint y: 415, distance: 77.4
click at [294, 338] on div "Bronx Store | [GEOGRAPHIC_DATA]" at bounding box center [524, 340] width 626 height 14
type input "Bronx Store"
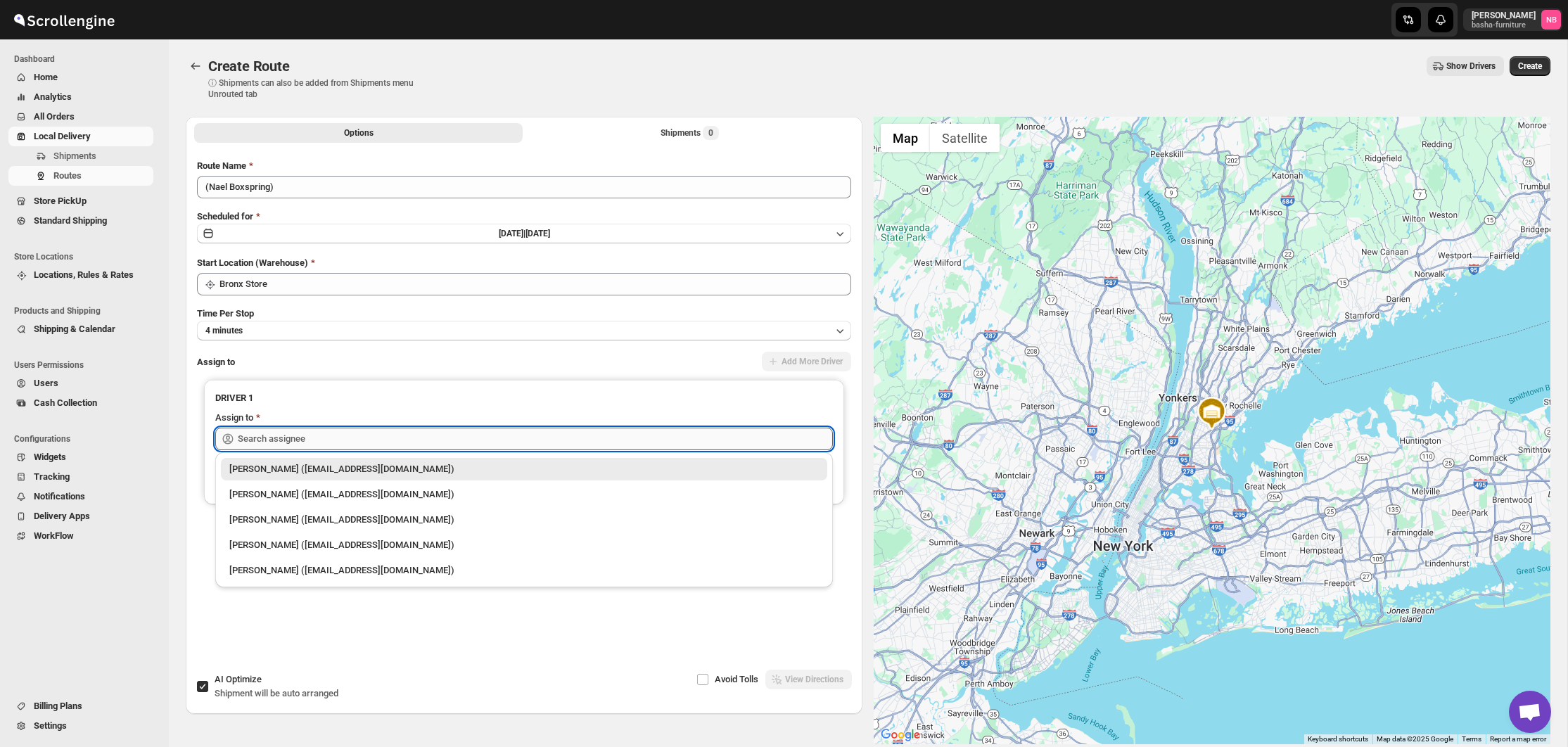
click at [285, 441] on input "text" at bounding box center [535, 438] width 595 height 23
click at [285, 463] on div "[PERSON_NAME] ([EMAIL_ADDRESS][DOMAIN_NAME])" at bounding box center [523, 469] width 589 height 14
type input "[PERSON_NAME] ([EMAIL_ADDRESS][DOMAIN_NAME])"
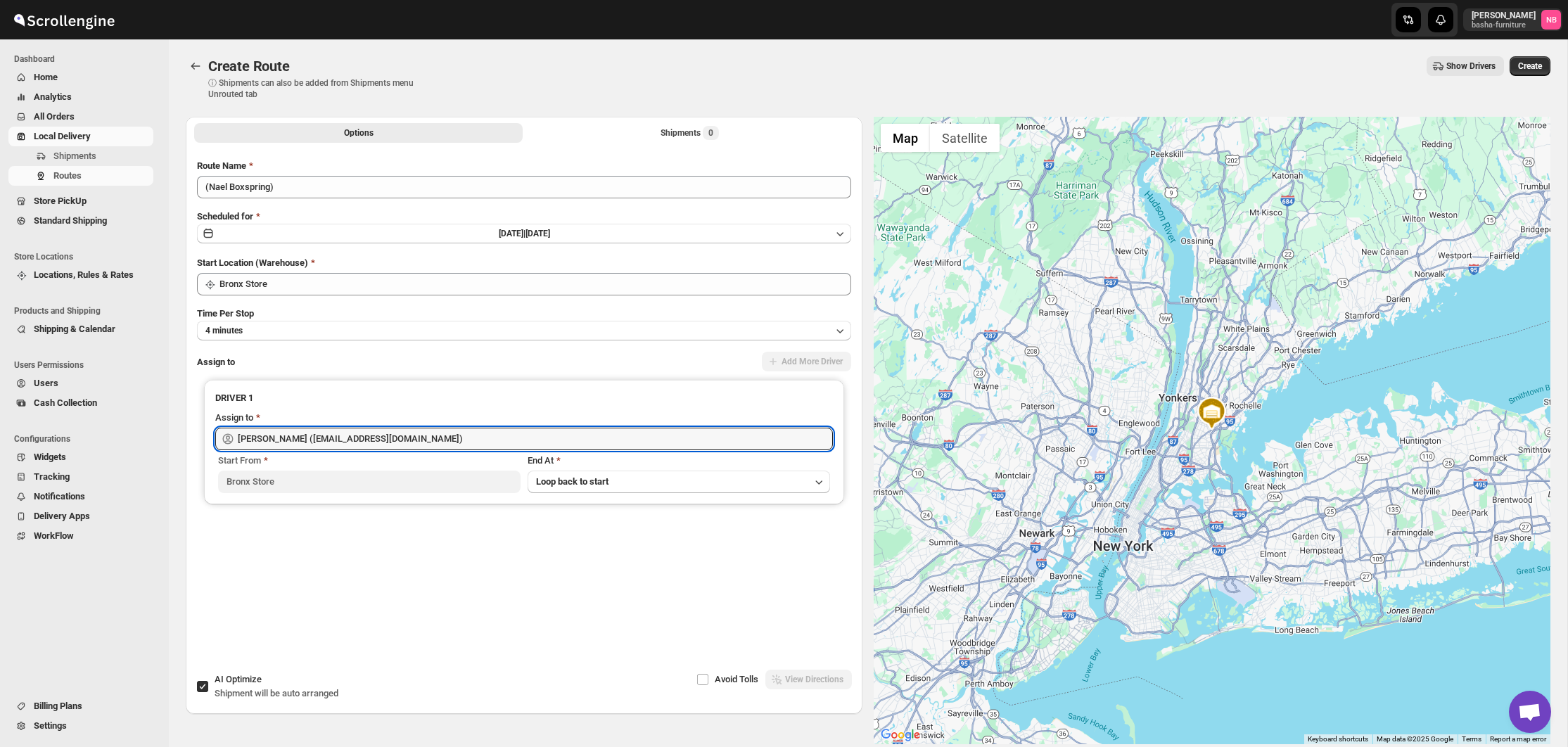
drag, startPoint x: 641, startPoint y: 109, endPoint x: 635, endPoint y: 120, distance: 12.5
click at [641, 110] on div "Create Route. This page is ready Create Route ⓘ Shipments can also be added fro…" at bounding box center [868, 77] width 1365 height 77
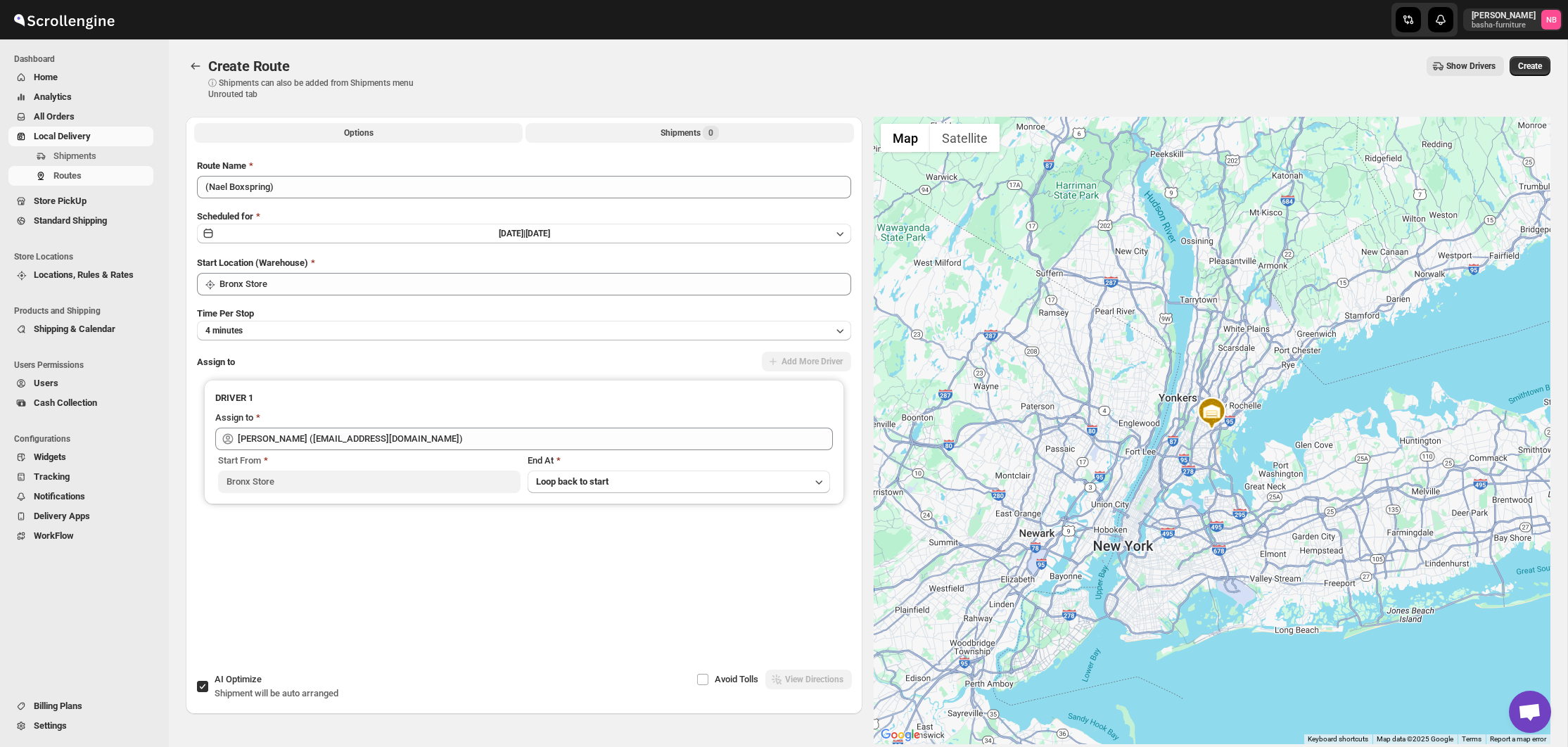
click at [633, 123] on button "Shipments 0" at bounding box center [689, 132] width 328 height 20
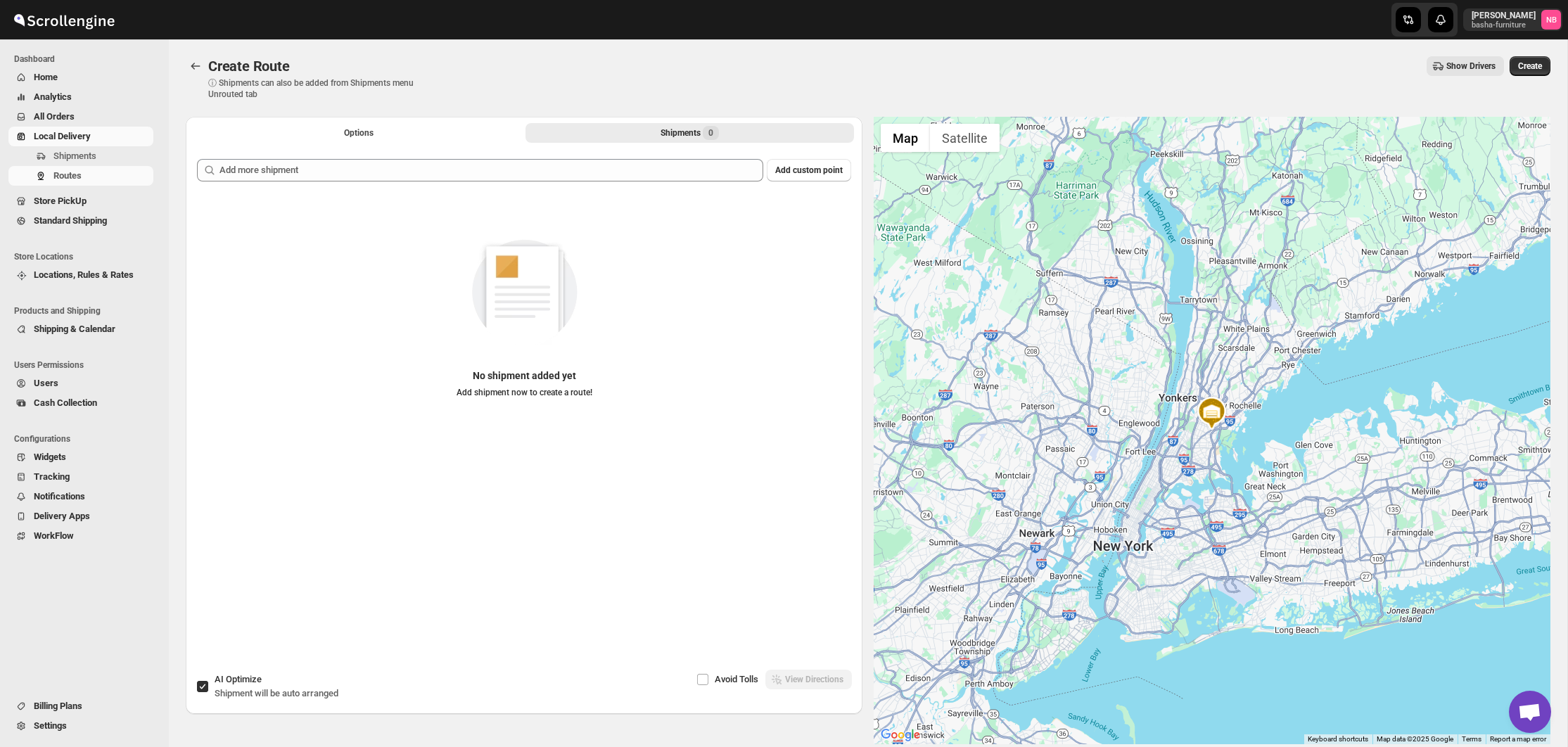
click at [604, 159] on div "Add custom point No shipment added yet Add shipment now to create a route!" at bounding box center [524, 391] width 677 height 487
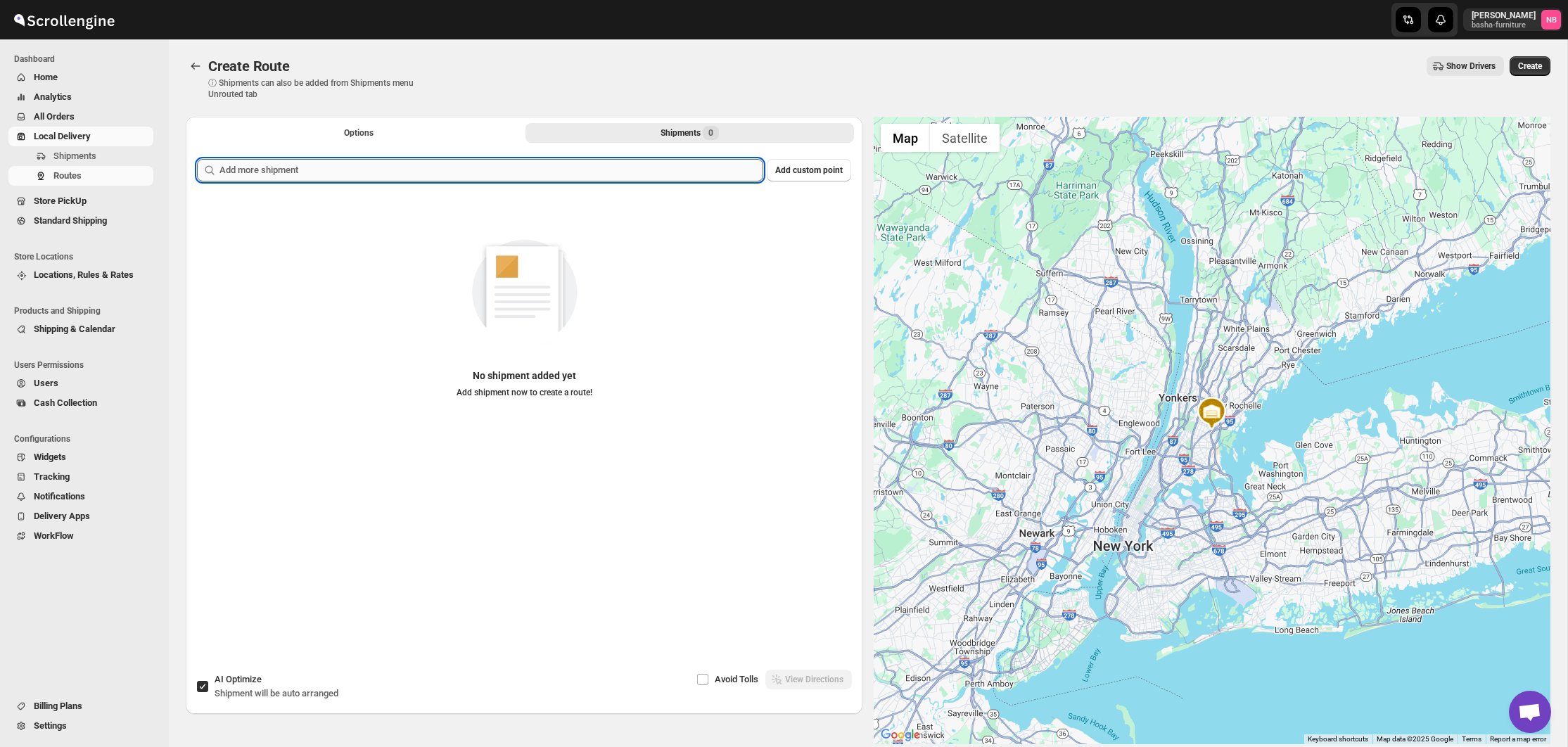
click at [594, 174] on input "text" at bounding box center [491, 170] width 544 height 23
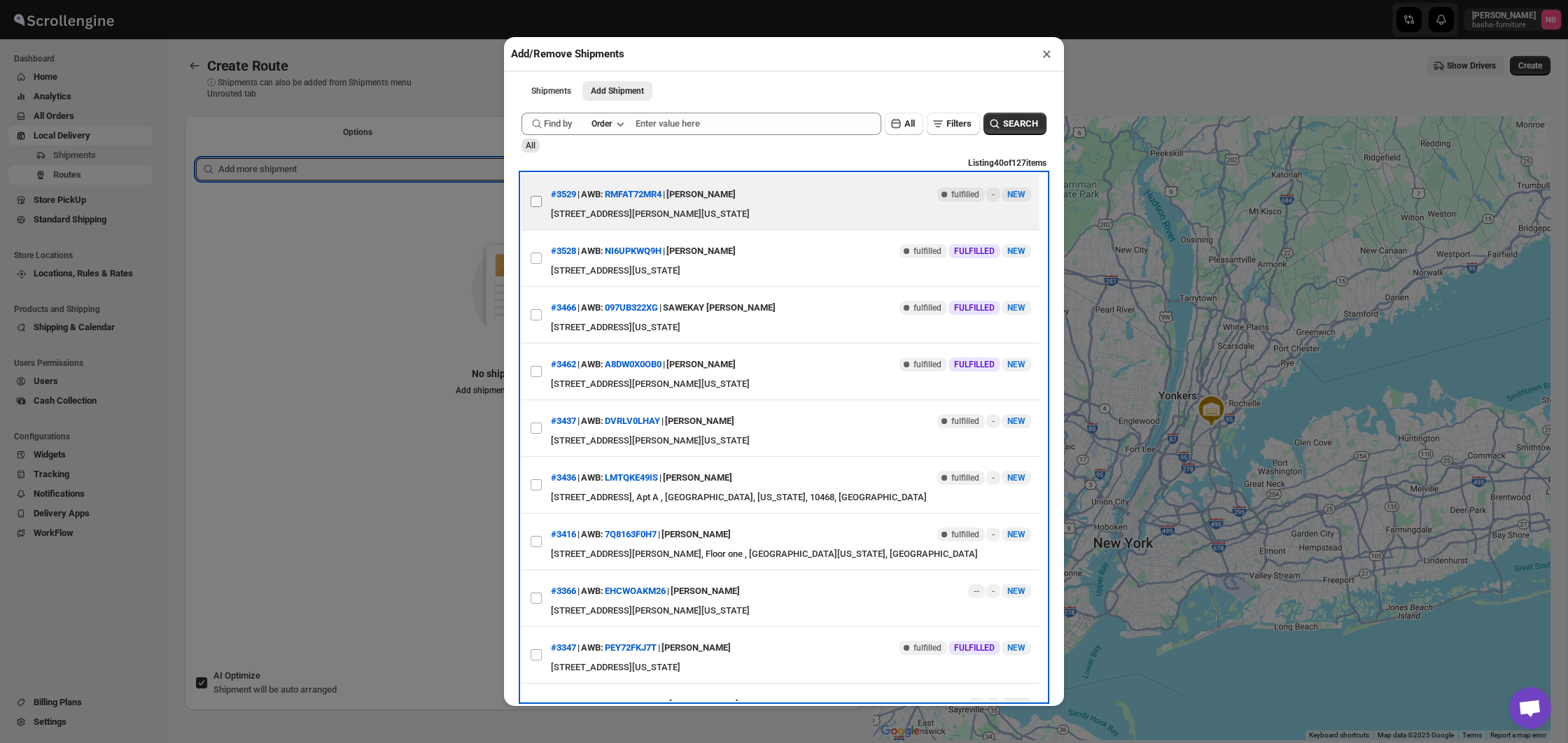
click at [524, 199] on label "View details for 68c2fb94460e7d780920e5aa" at bounding box center [536, 202] width 30 height 56
click at [531, 199] on input "View details for 68c2fb94460e7d780920e5aa" at bounding box center [536, 201] width 11 height 11
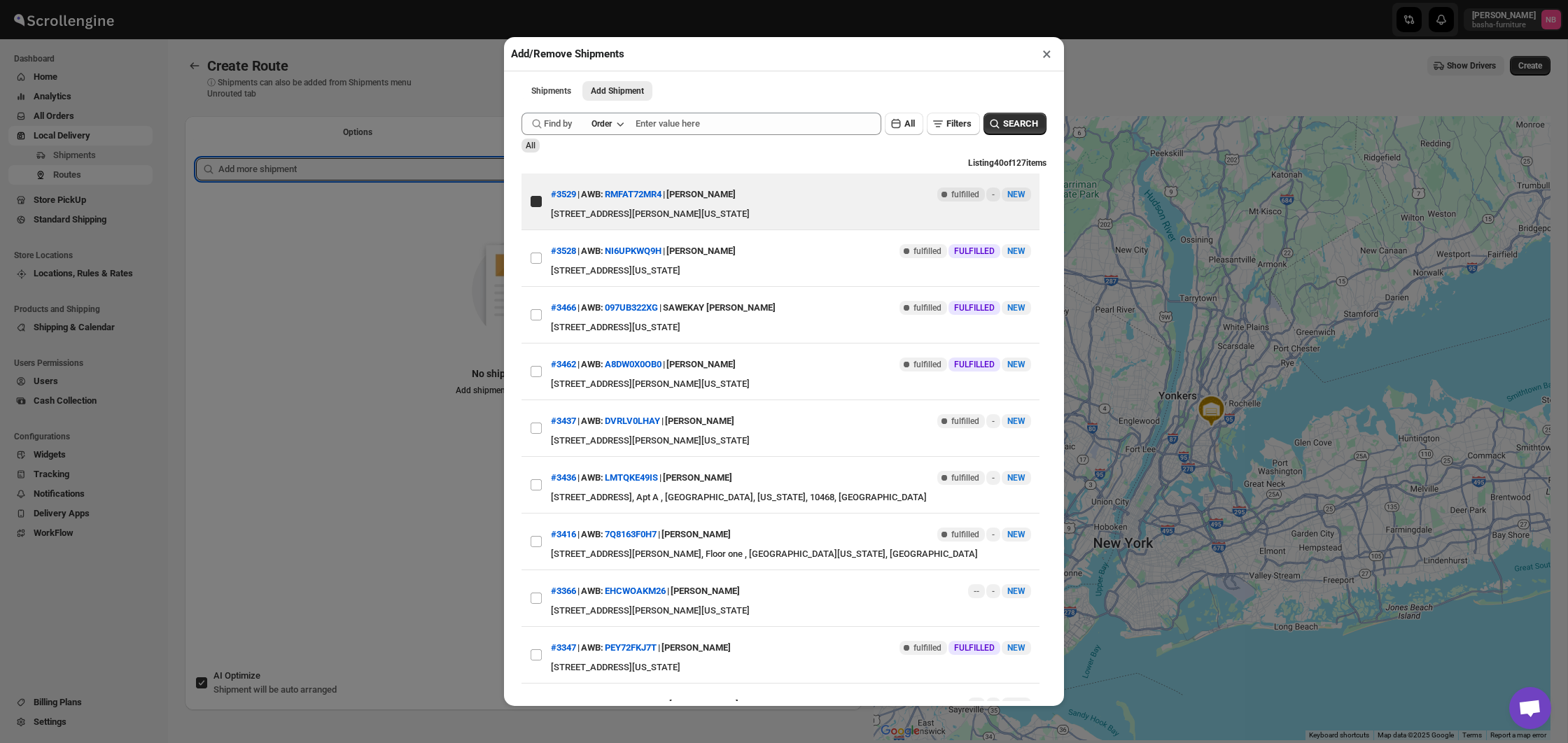
checkbox input "true"
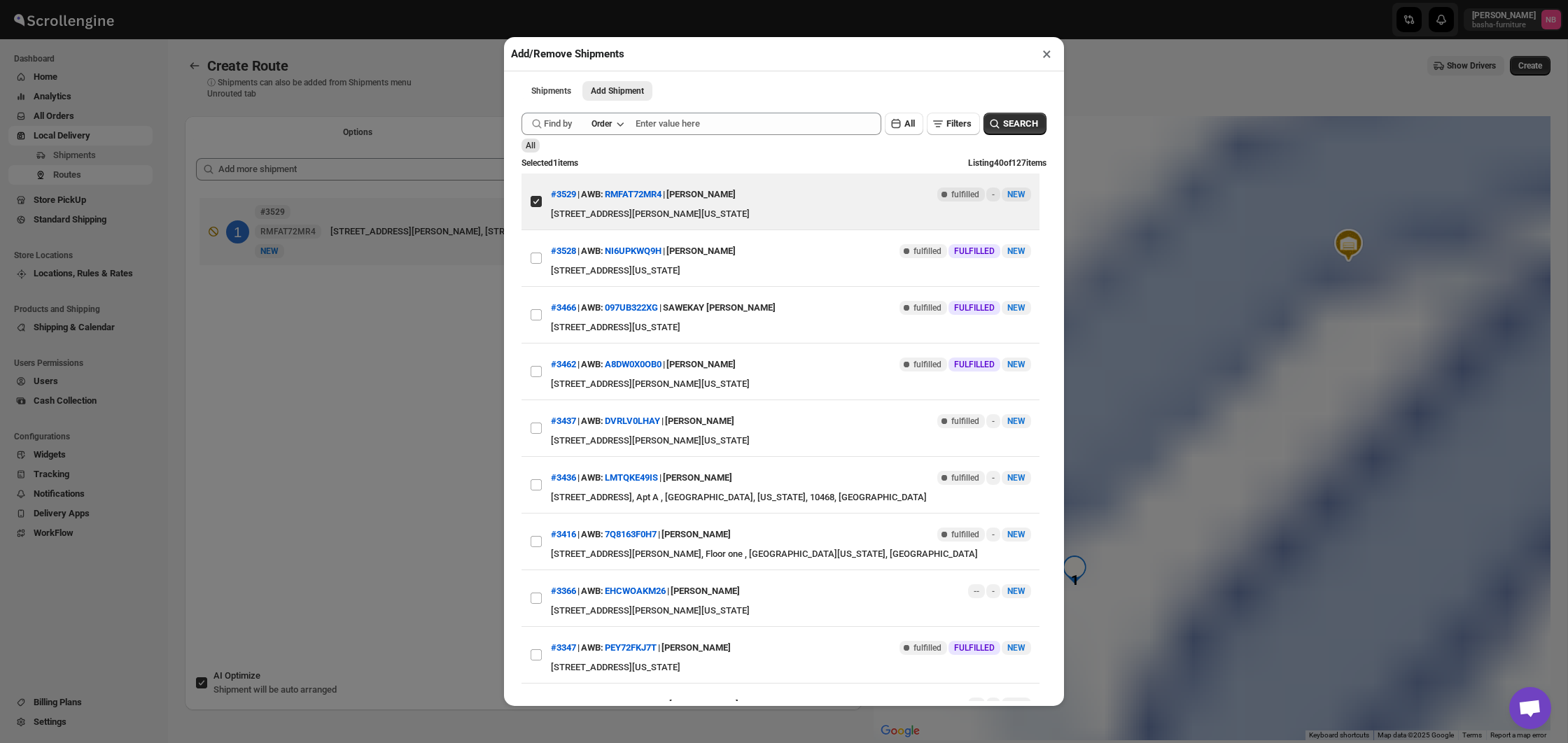
click at [311, 371] on div "Add/Remove Shipments × Shipments Add Shipment More views Shipments Add Shipment…" at bounding box center [784, 371] width 1568 height 743
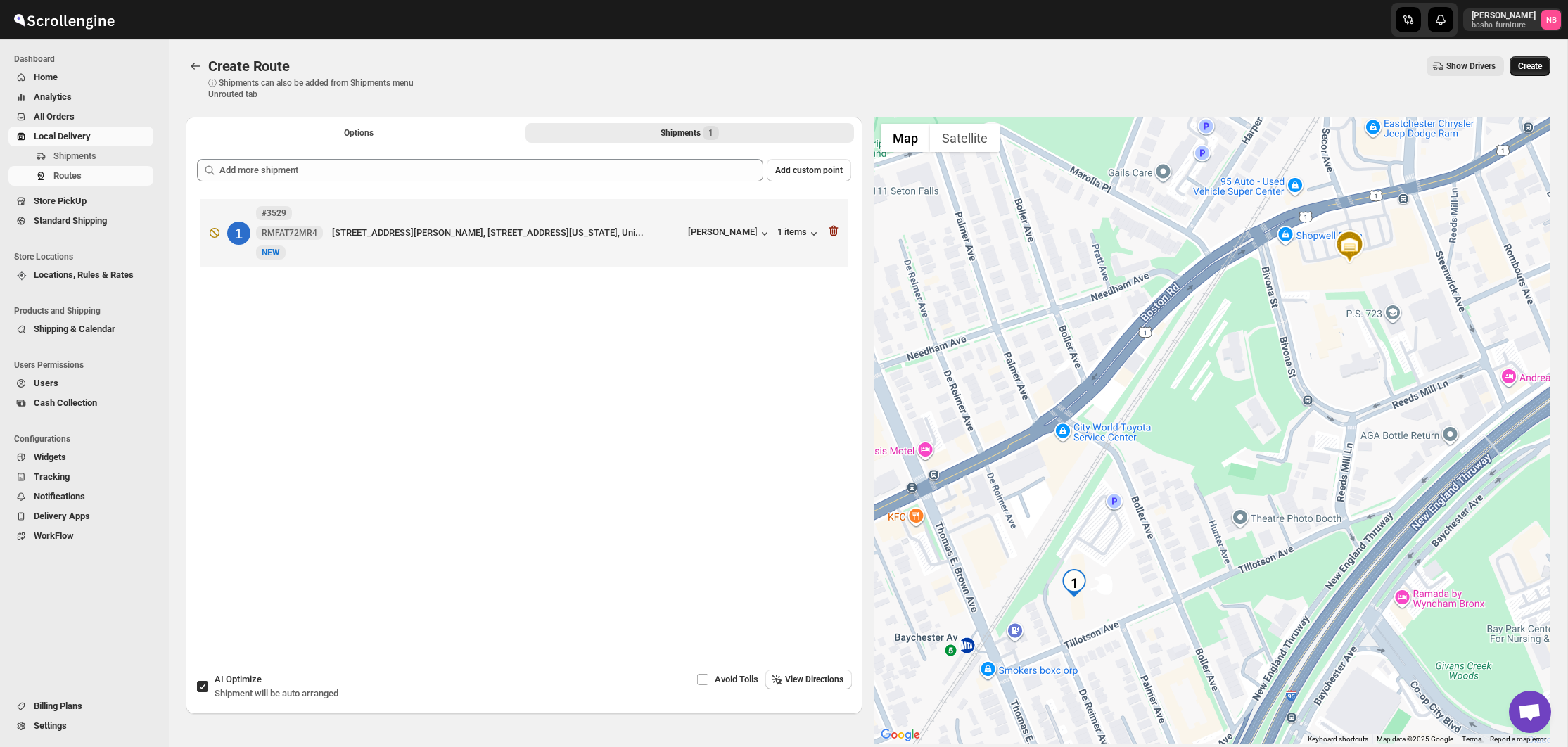
click at [1526, 68] on span "Create" at bounding box center [1530, 65] width 24 height 11
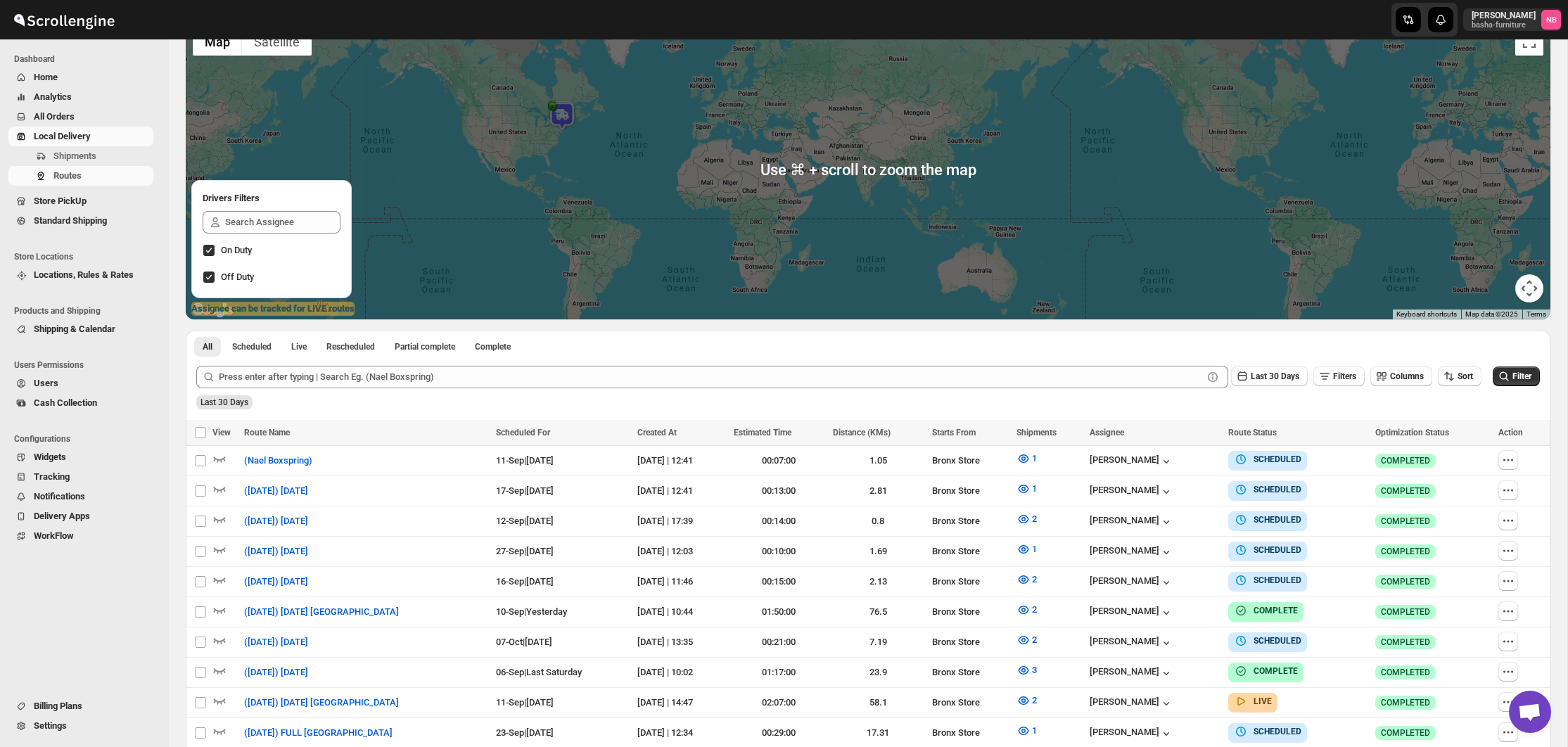
scroll to position [259, 0]
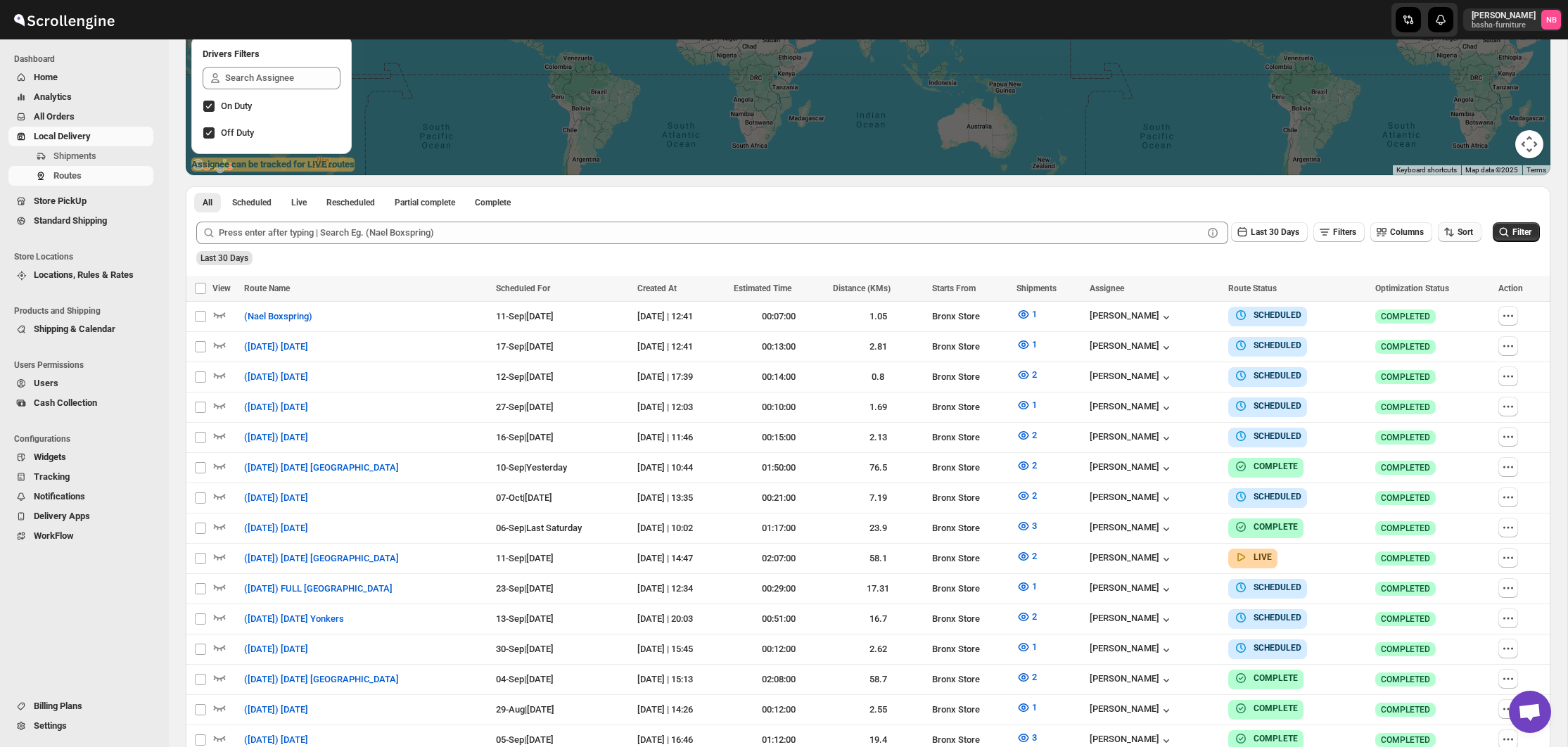
click at [1470, 233] on span "Sort" at bounding box center [1465, 232] width 15 height 10
drag, startPoint x: 1465, startPoint y: 239, endPoint x: 1267, endPoint y: 240, distance: 198.0
click at [1440, 304] on div "Due Date" at bounding box center [1435, 307] width 37 height 14
click at [1260, 242] on button "Last 30 Days" at bounding box center [1269, 231] width 76 height 20
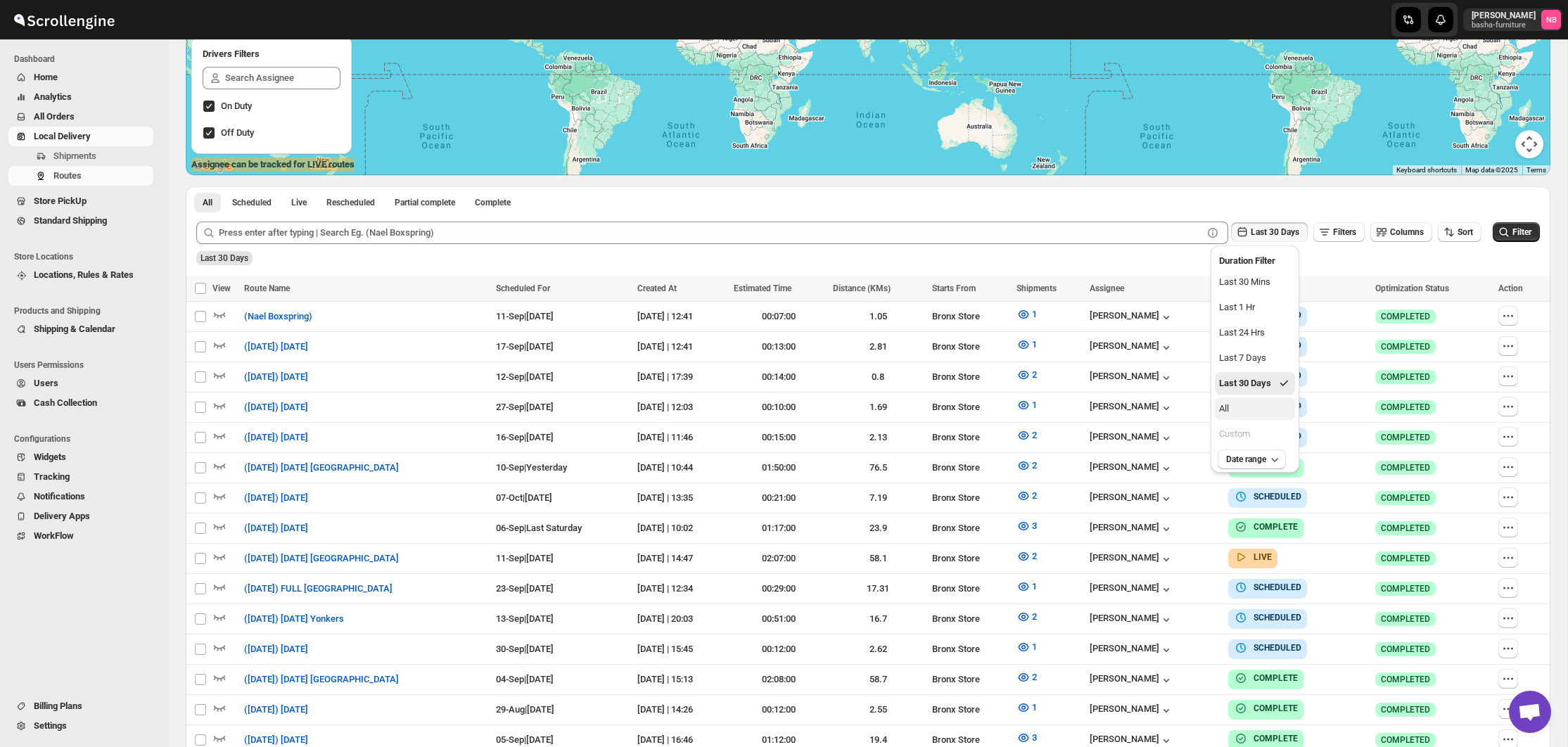
click at [1242, 403] on button "All" at bounding box center [1255, 409] width 81 height 23
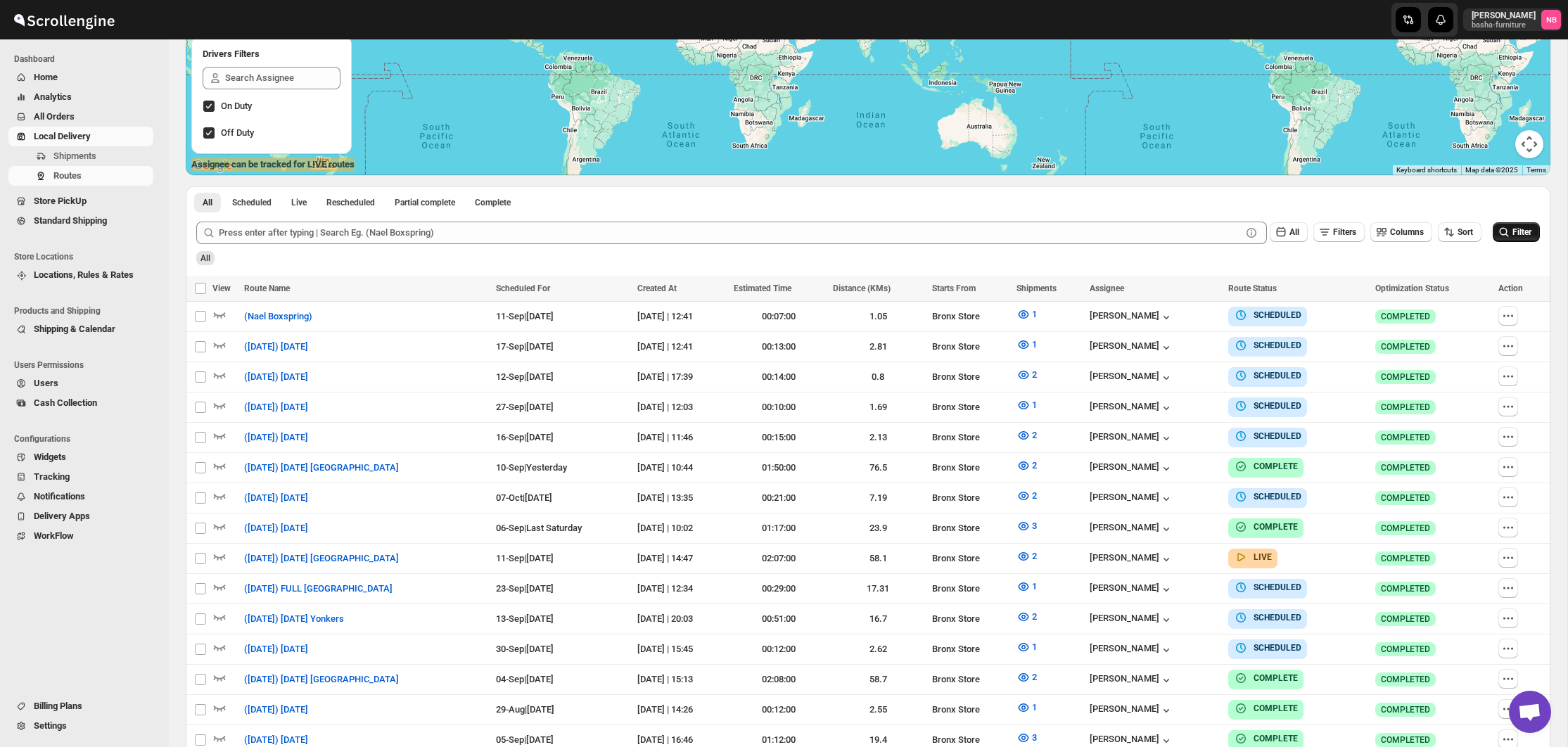
click at [1504, 233] on icon "submit" at bounding box center [1504, 231] width 14 height 14
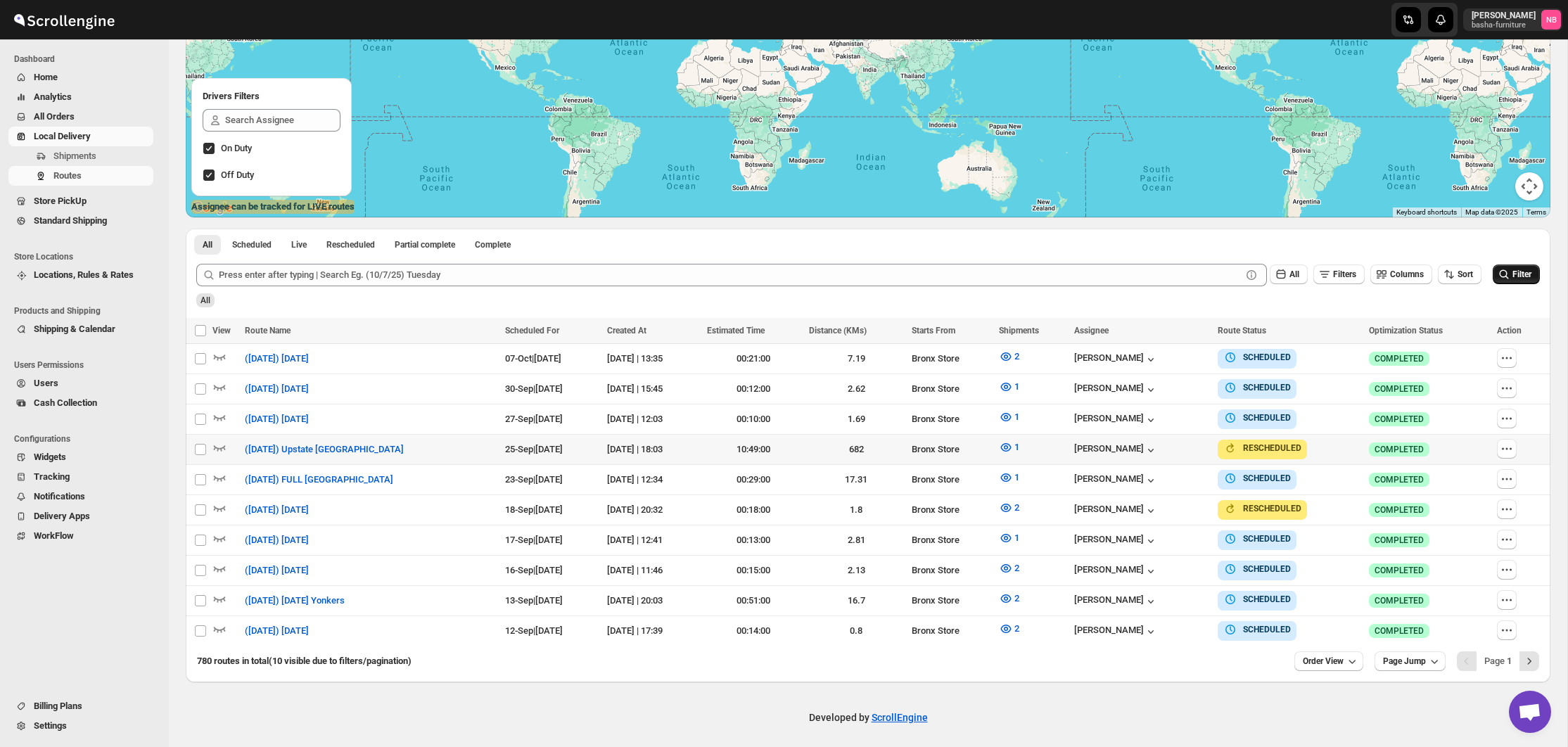
scroll to position [217, 0]
click at [1334, 659] on span "Order View" at bounding box center [1324, 661] width 41 height 11
click at [1316, 539] on div "20 orders" at bounding box center [1306, 532] width 37 height 14
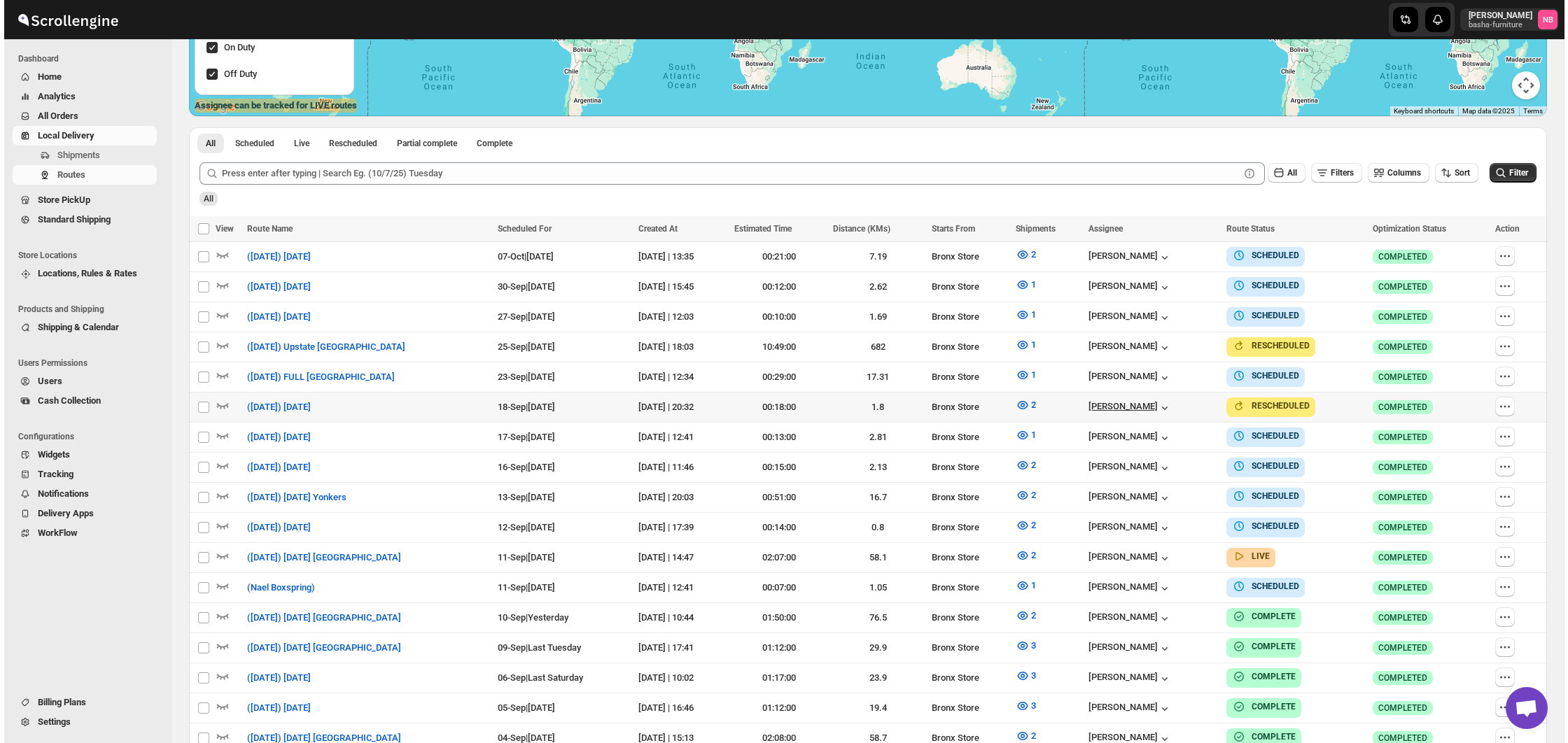
scroll to position [369, 0]
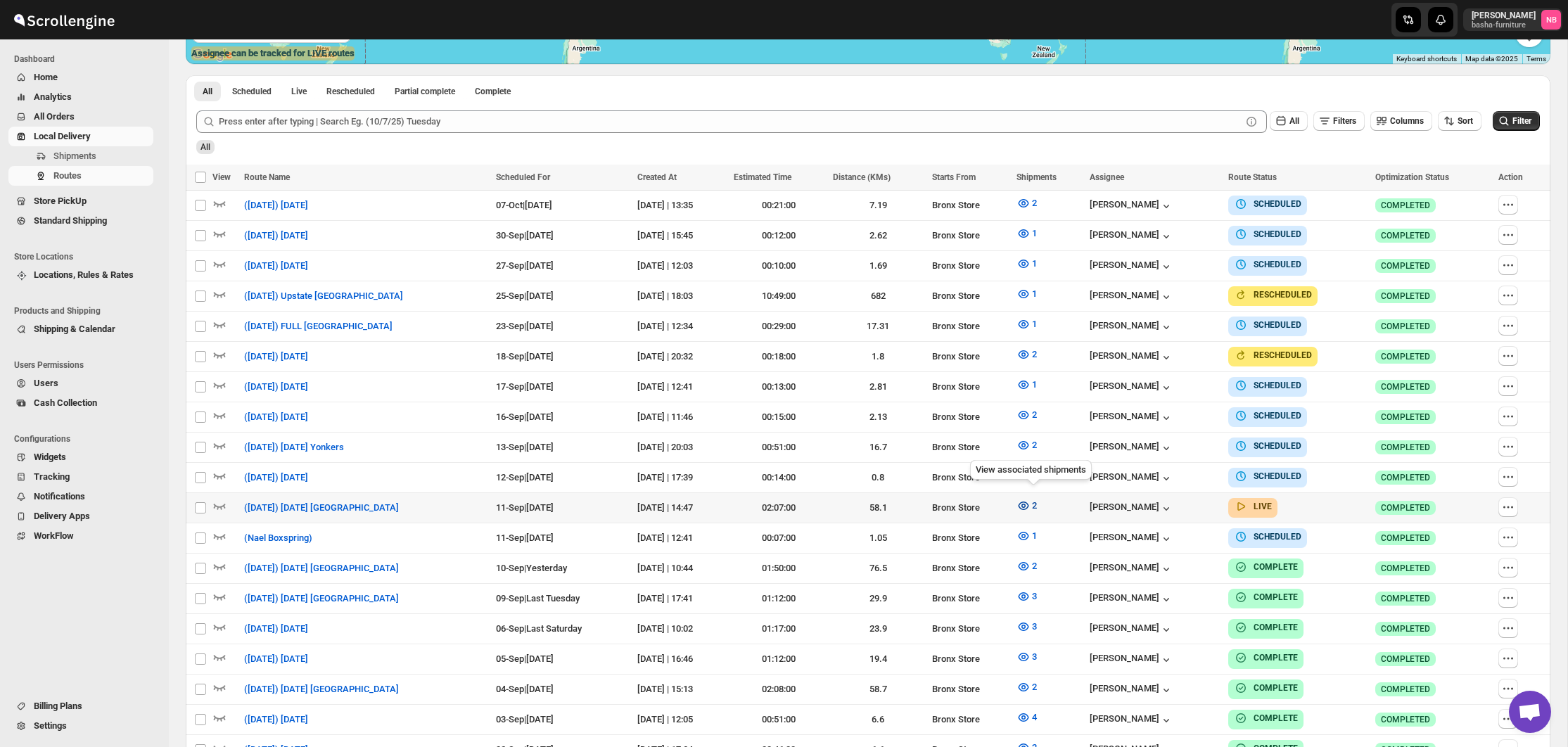
click at [1037, 500] on span "2" at bounding box center [1035, 505] width 5 height 10
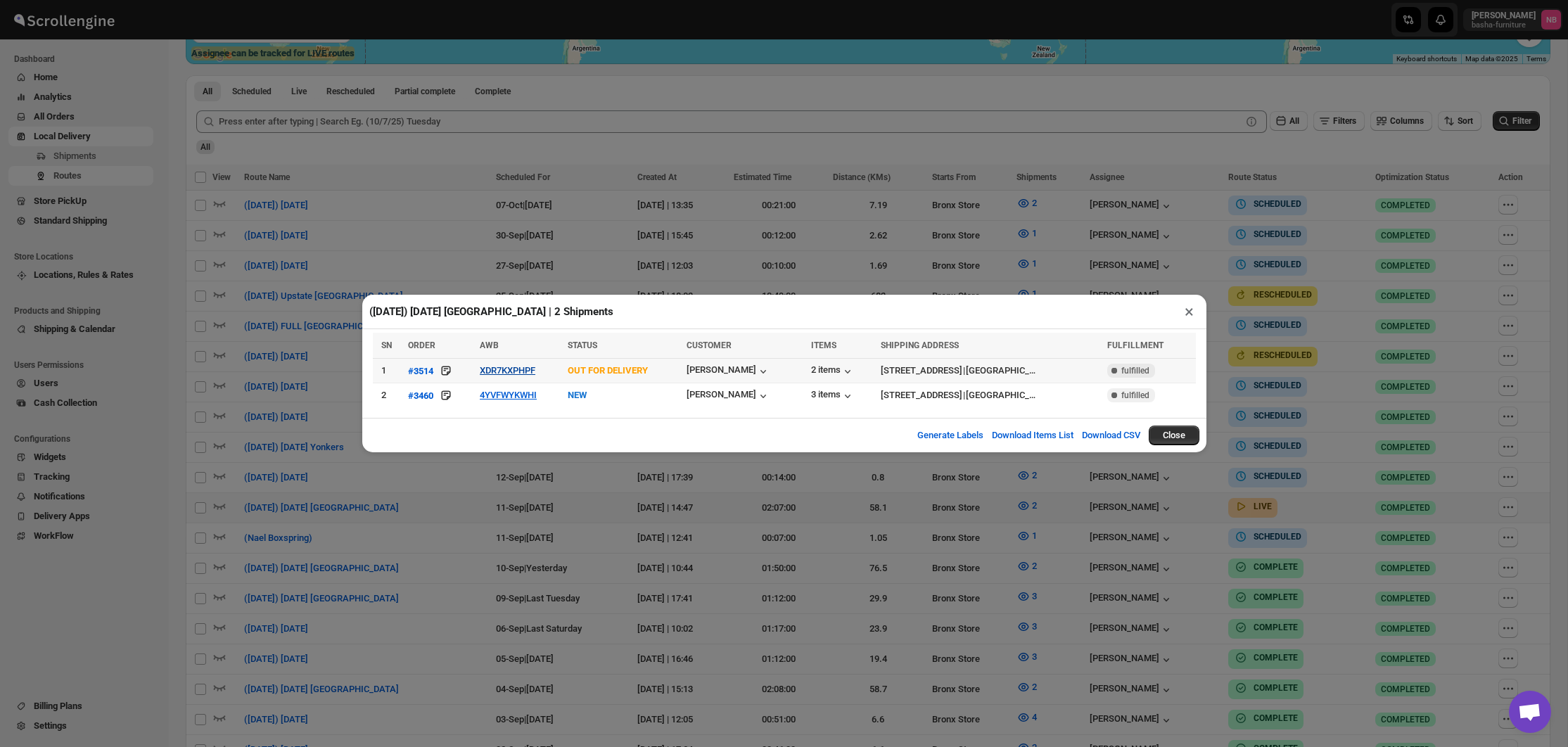
click at [514, 365] on button "XDR7KXPHPF" at bounding box center [508, 371] width 56 height 10
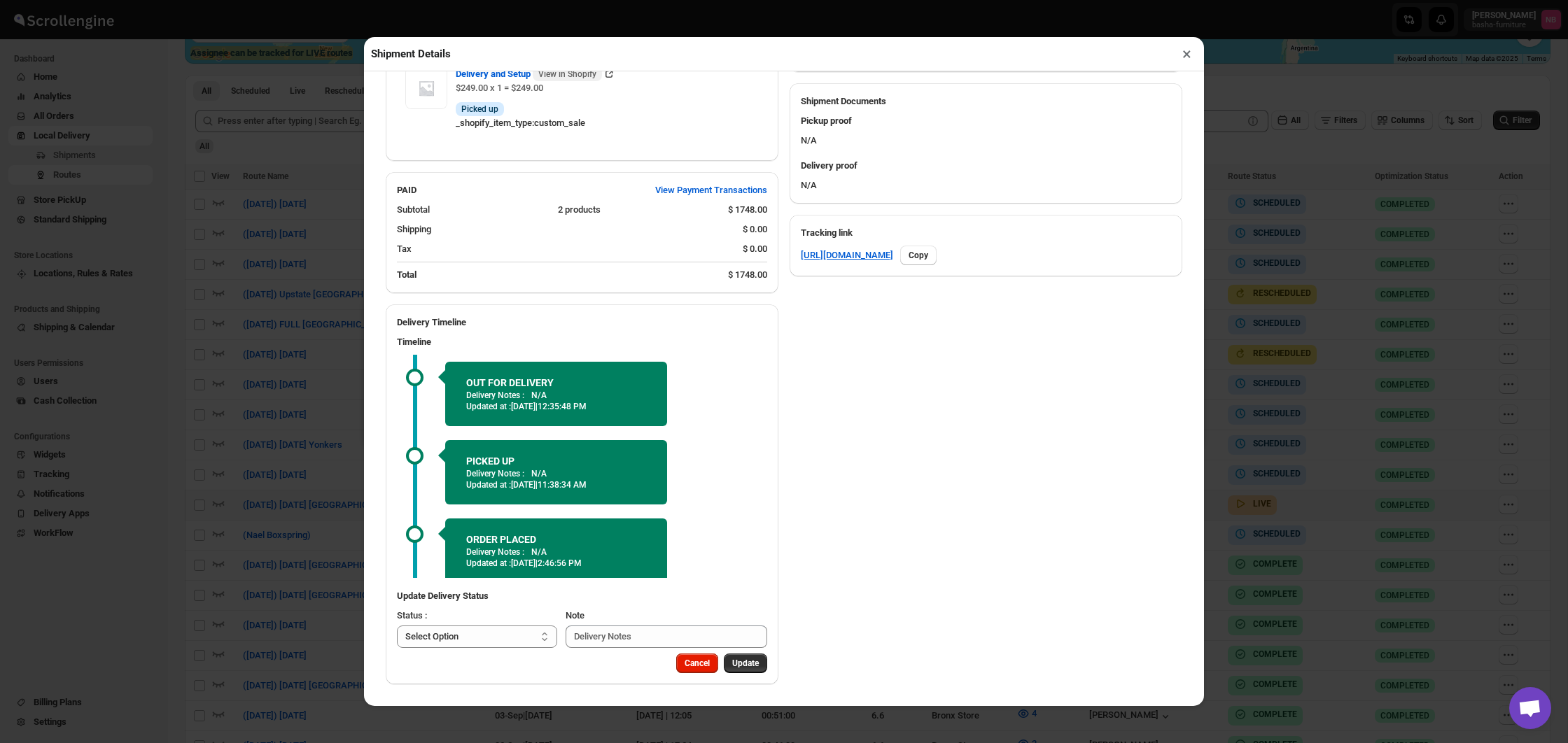
scroll to position [584, 0]
click at [1181, 59] on button "×" at bounding box center [1187, 53] width 20 height 19
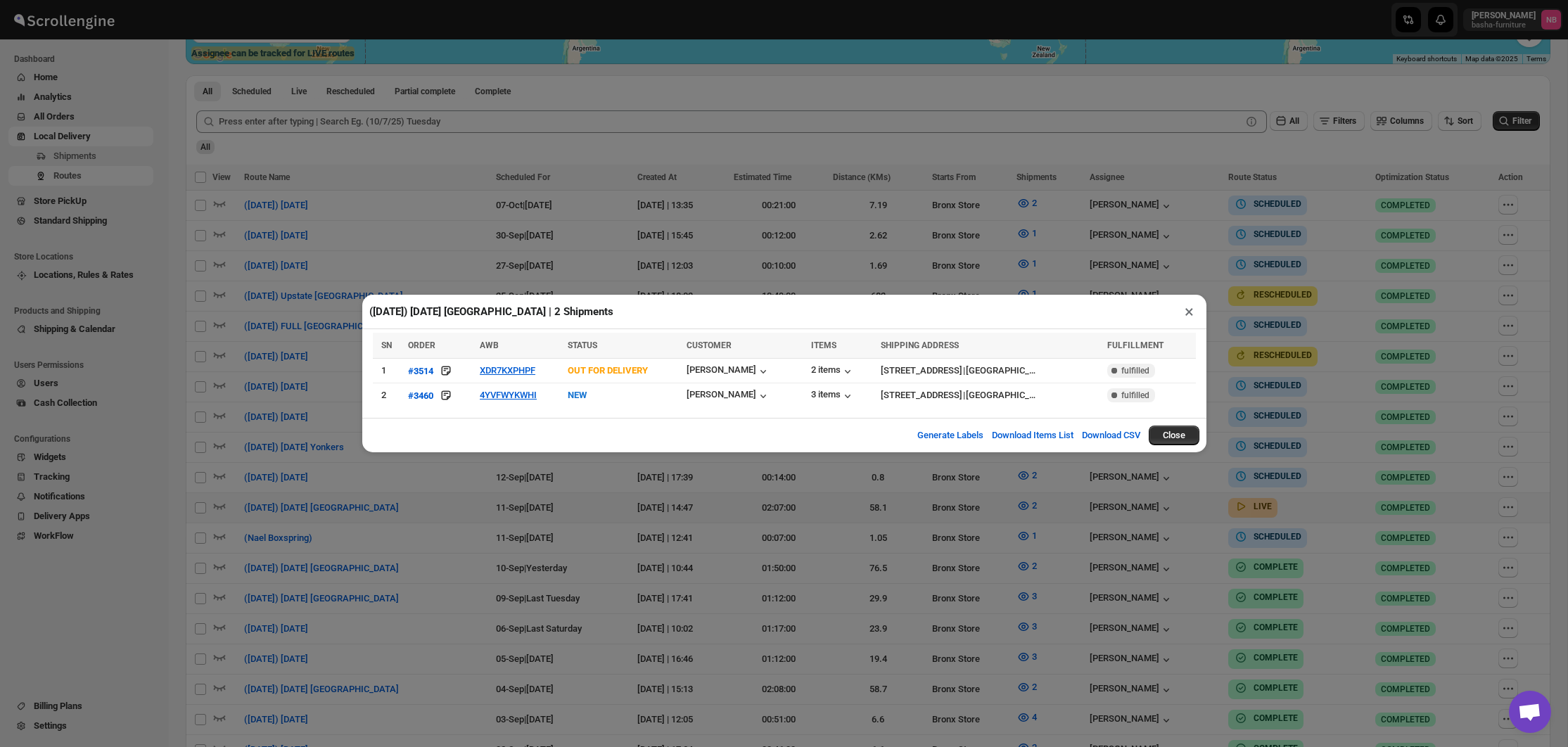
click at [971, 296] on div "([DATE]) [DATE] [GEOGRAPHIC_DATA] | 2 Shipments ×" at bounding box center [784, 312] width 845 height 35
click at [640, 173] on div "([DATE]) [DATE] [GEOGRAPHIC_DATA] | 2 Shipments × SN ORDER AWB STATUS CUSTOMER …" at bounding box center [784, 373] width 1568 height 747
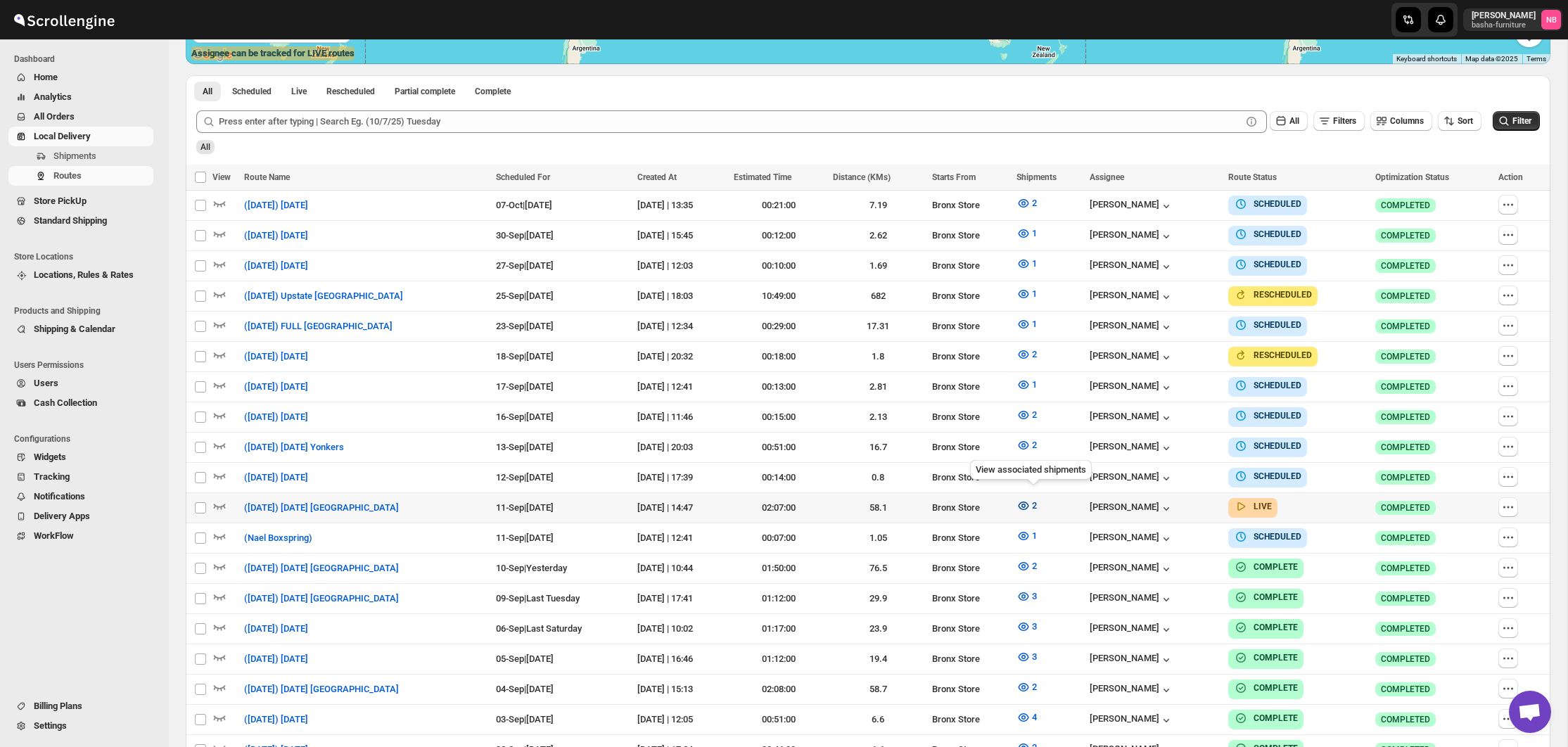
click at [1030, 501] on icon "button" at bounding box center [1024, 505] width 14 height 14
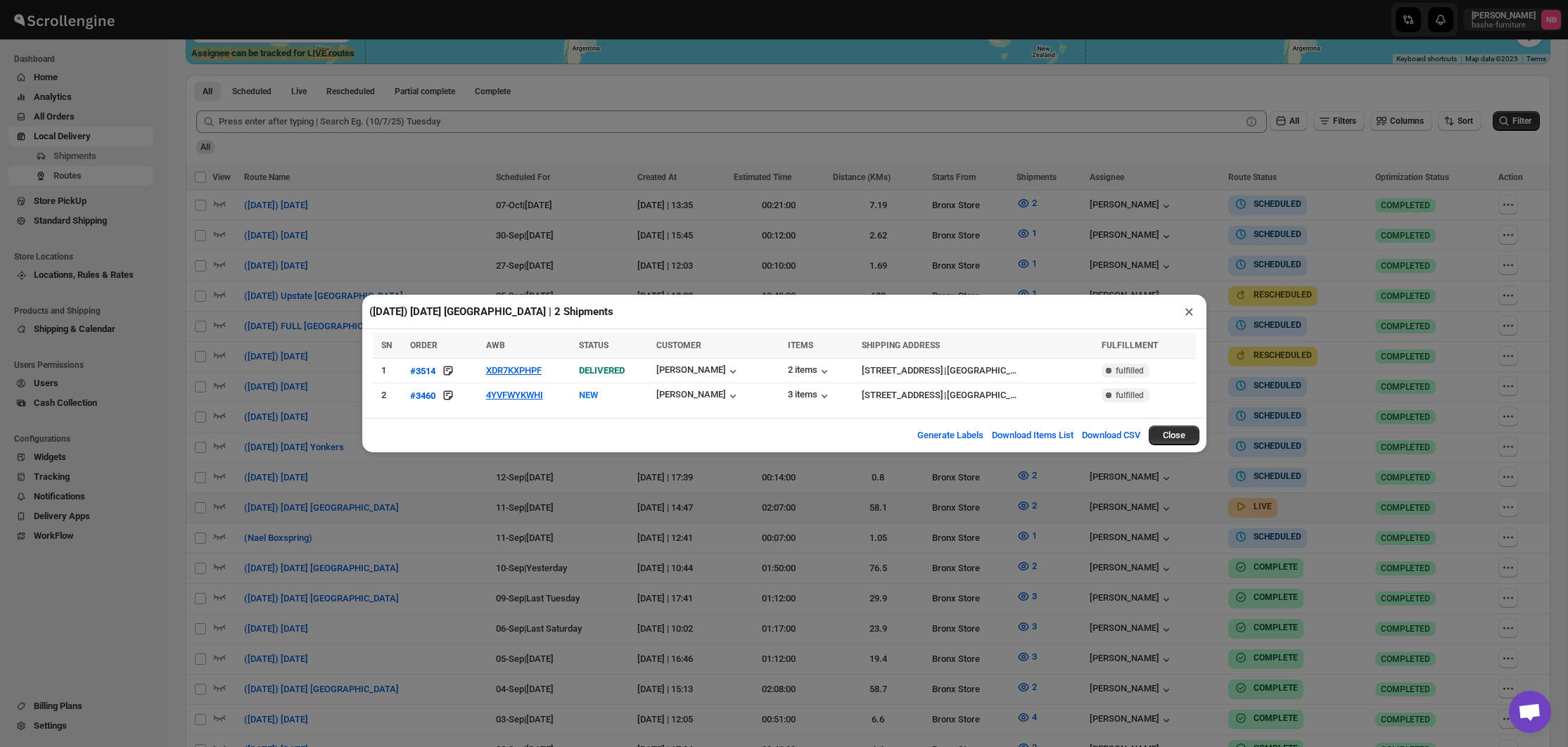
click at [516, 272] on div "([DATE]) [DATE] [GEOGRAPHIC_DATA] | 2 Shipments × SN ORDER AWB STATUS CUSTOMER …" at bounding box center [784, 373] width 1568 height 747
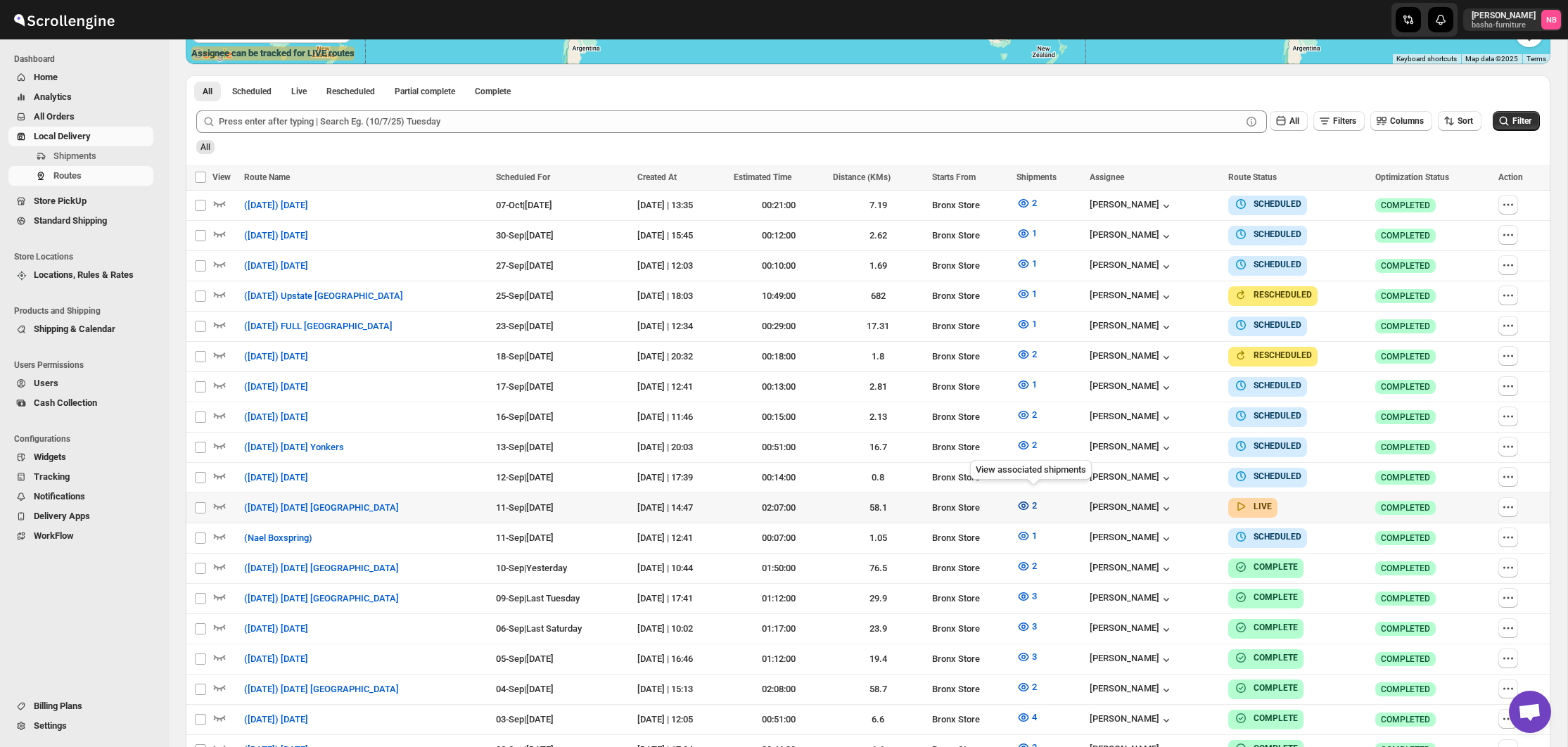
click at [1037, 502] on span "2" at bounding box center [1035, 505] width 5 height 10
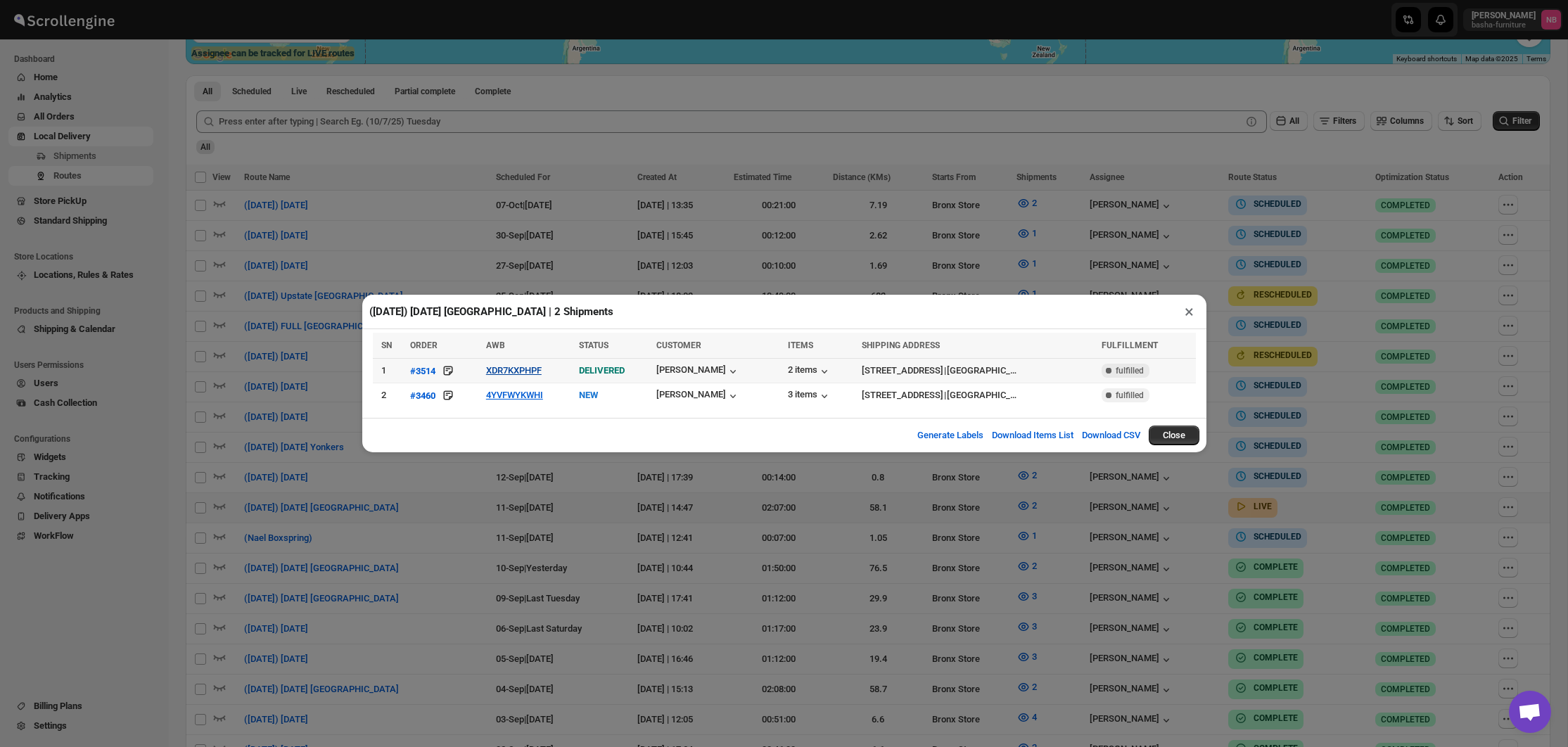
click at [505, 372] on button "XDR7KXPHPF" at bounding box center [514, 371] width 56 height 10
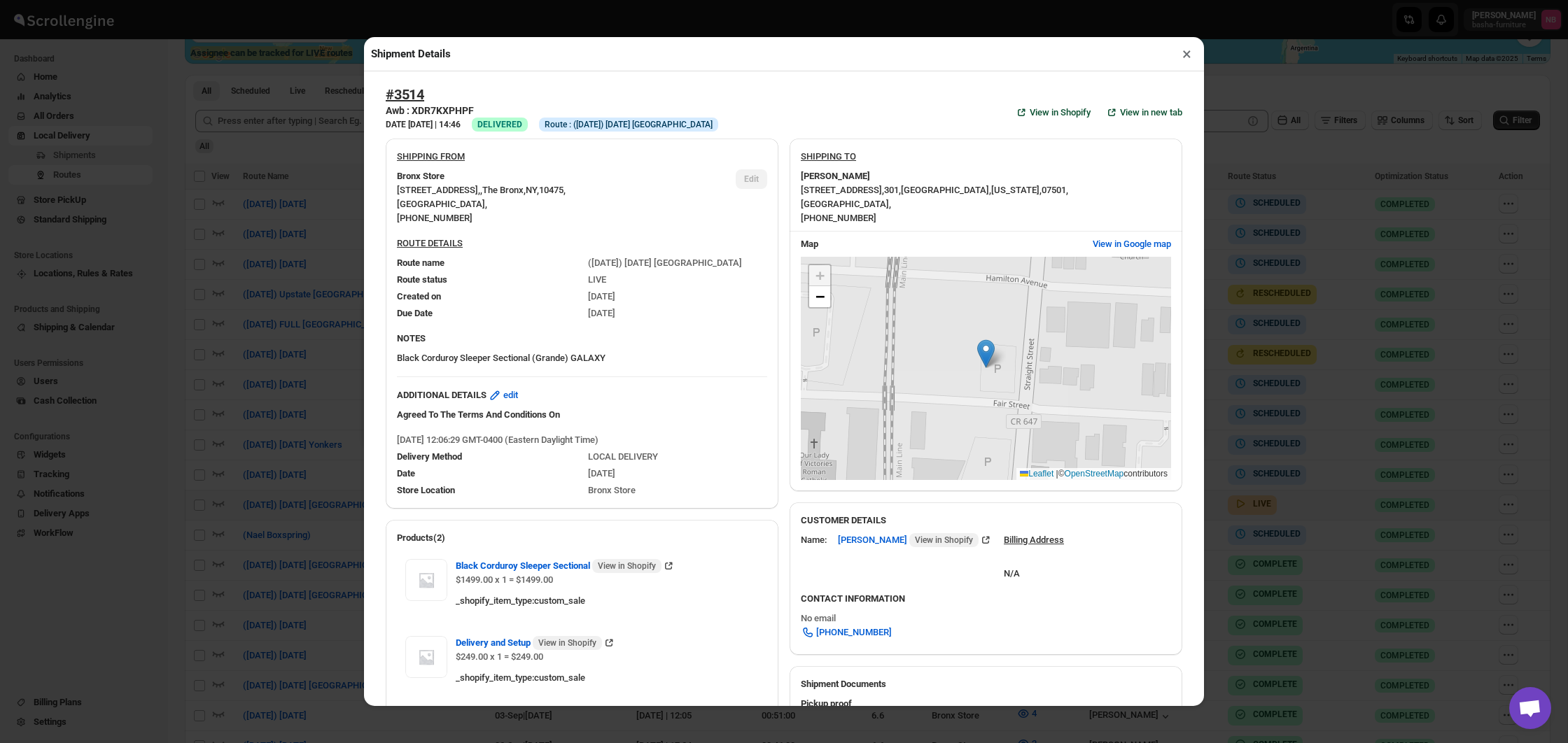
click at [1030, 1] on div "Shipment Details × #3514 Awb : XDR7KXPHPF DATE [DATE] | 14:46 Success DELIVERED…" at bounding box center [784, 371] width 1568 height 743
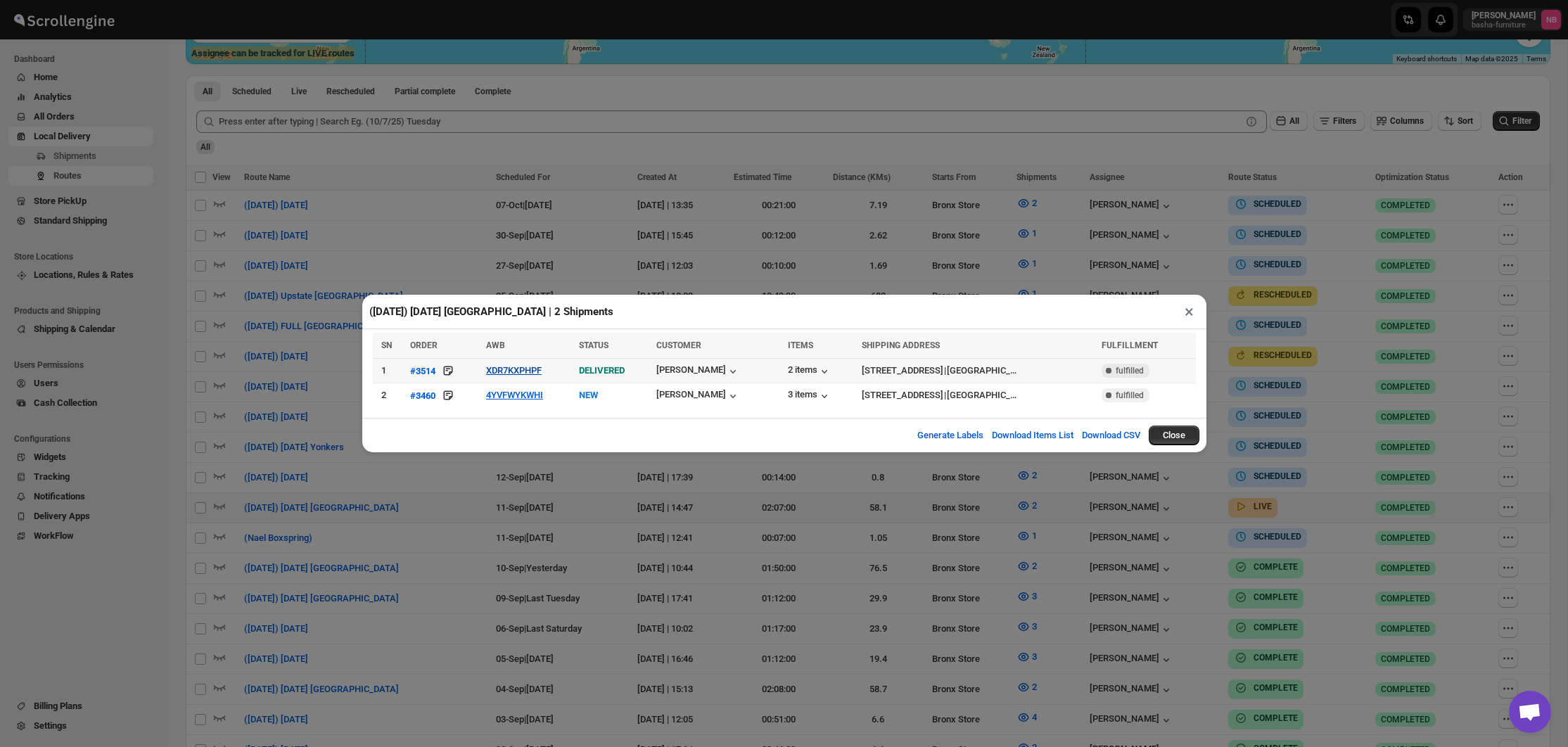
click at [522, 372] on button "XDR7KXPHPF" at bounding box center [514, 371] width 56 height 10
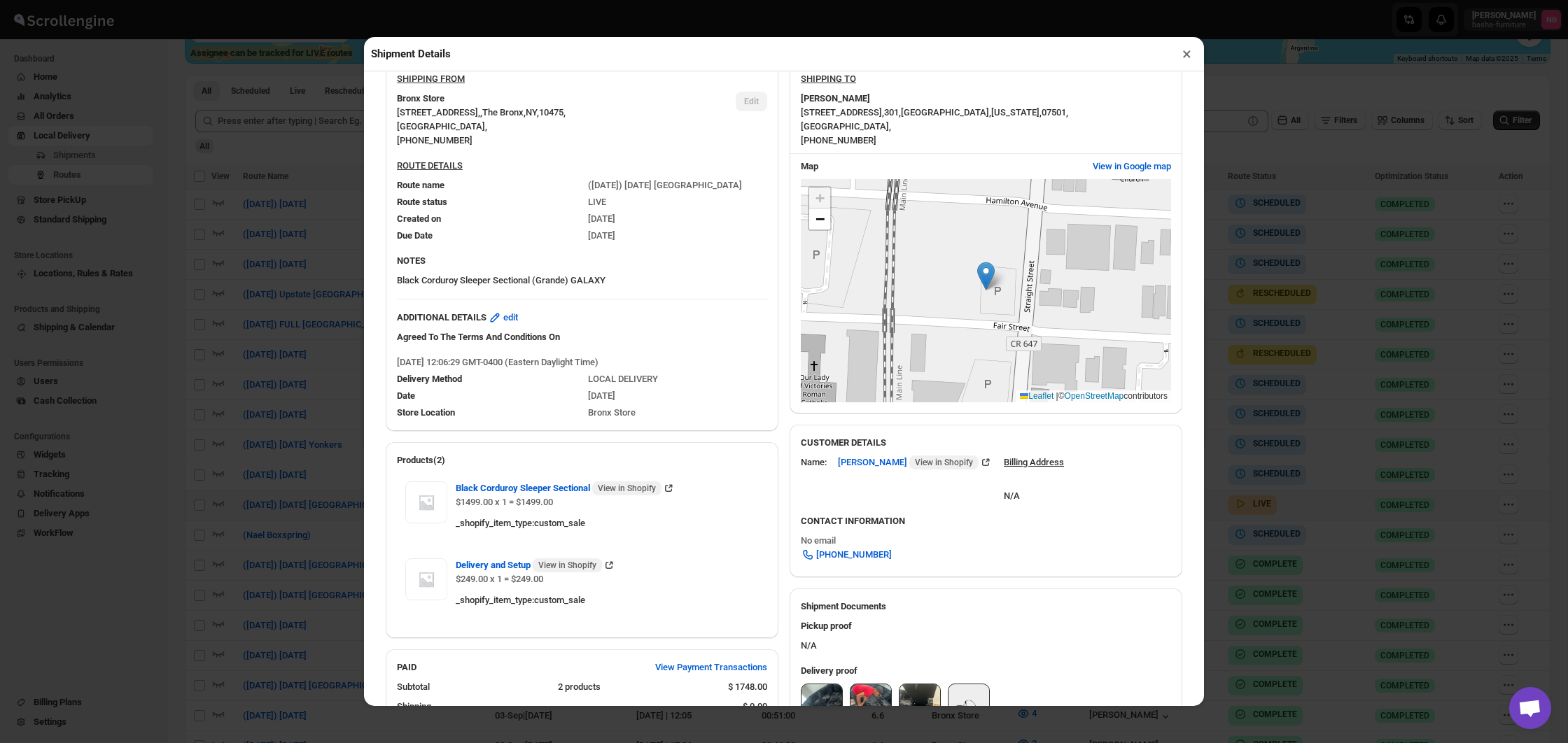
scroll to position [455, 0]
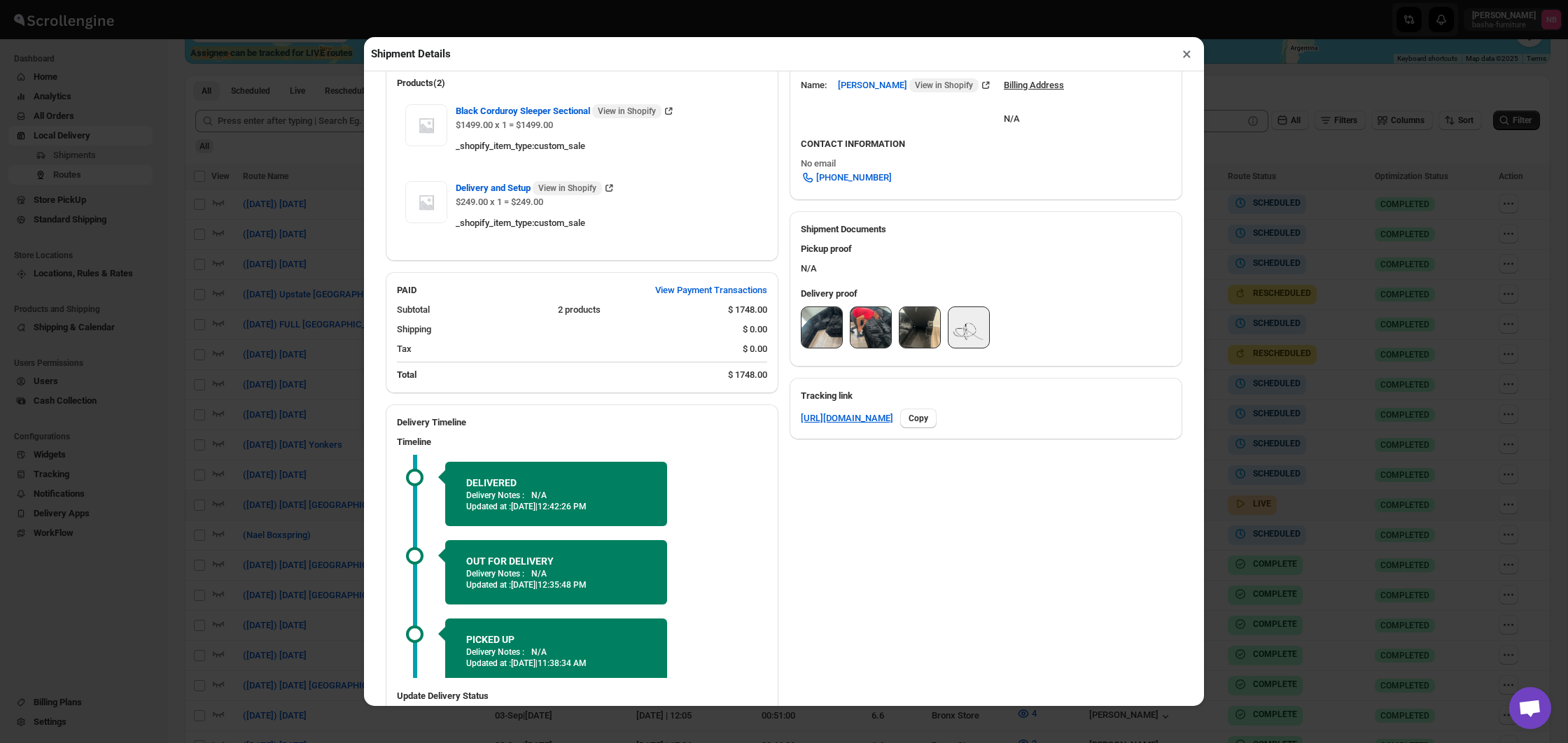
click at [797, 331] on div "Delivery proof" at bounding box center [986, 324] width 392 height 85
click at [819, 324] on img at bounding box center [822, 327] width 41 height 40
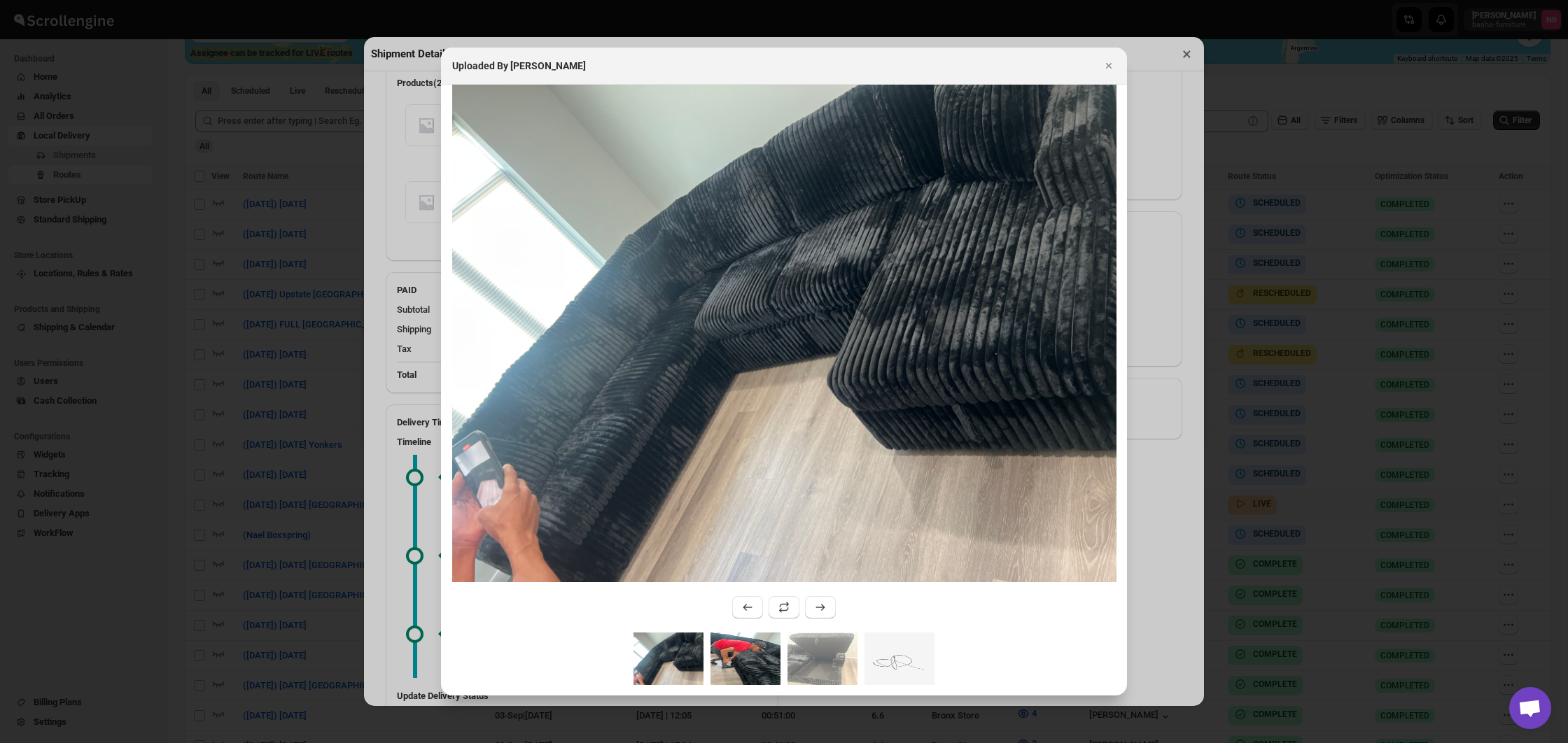
click at [736, 647] on img ":rspf:" at bounding box center [745, 659] width 70 height 52
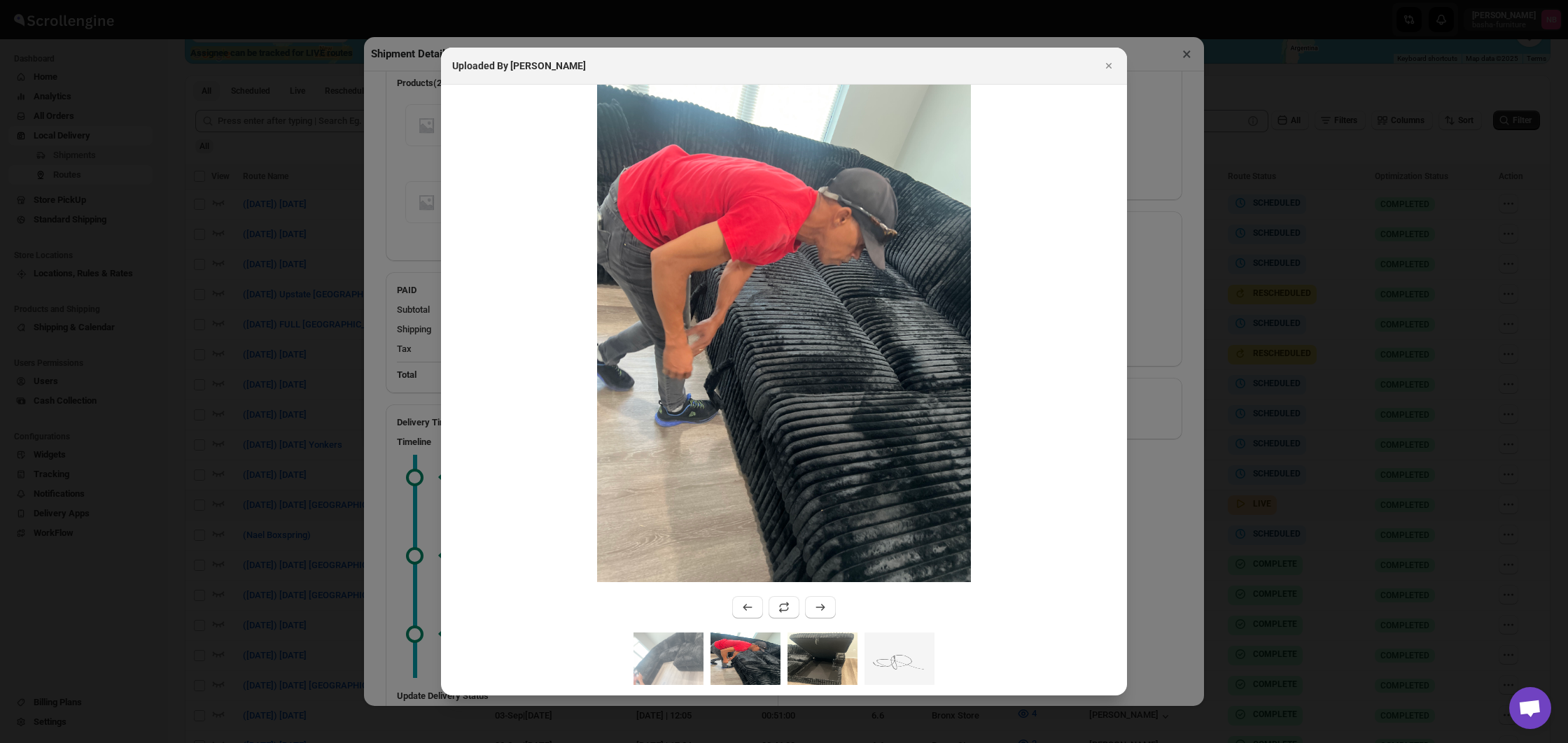
click at [817, 657] on img ":rspf:" at bounding box center [822, 659] width 70 height 52
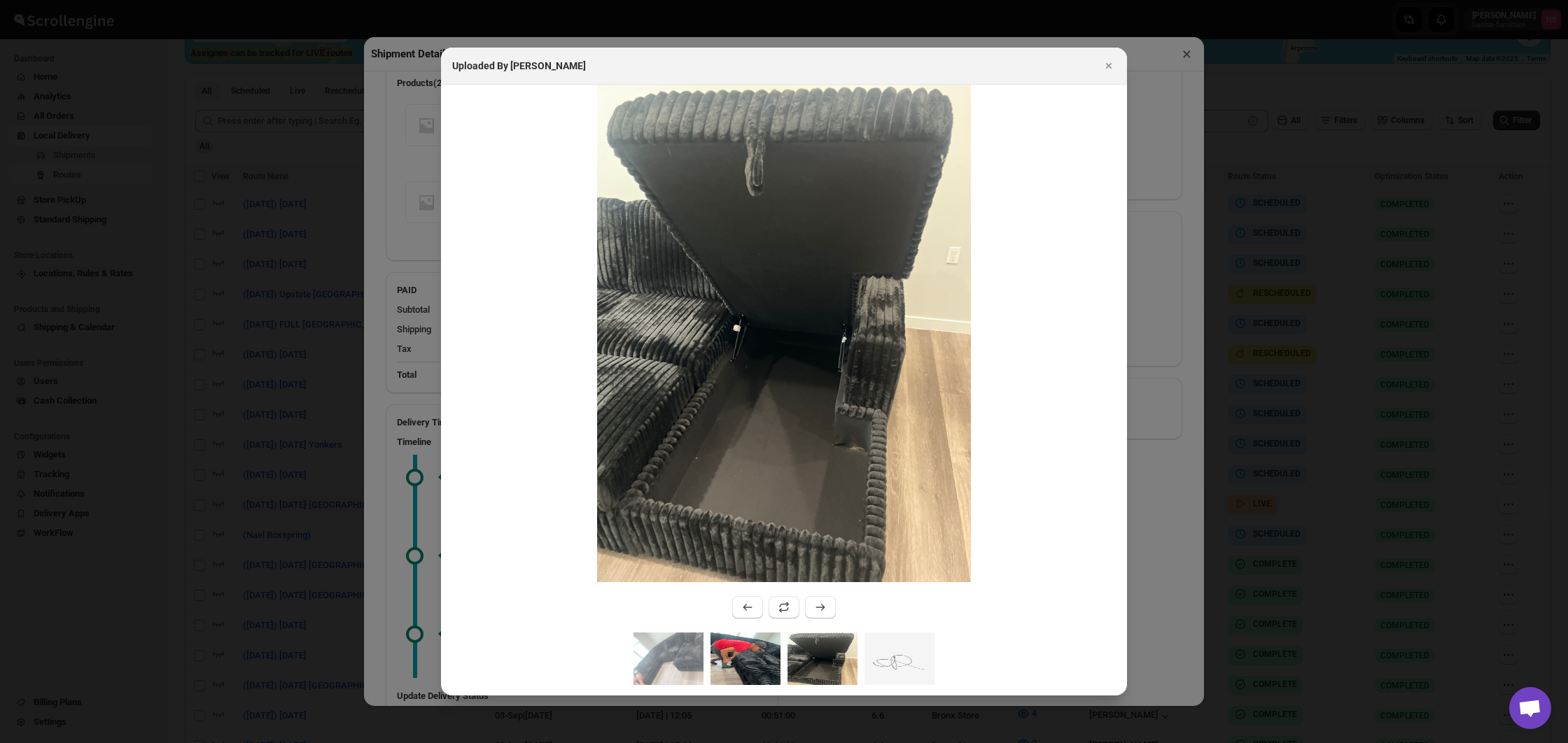
click at [738, 666] on img ":rspf:" at bounding box center [745, 659] width 70 height 52
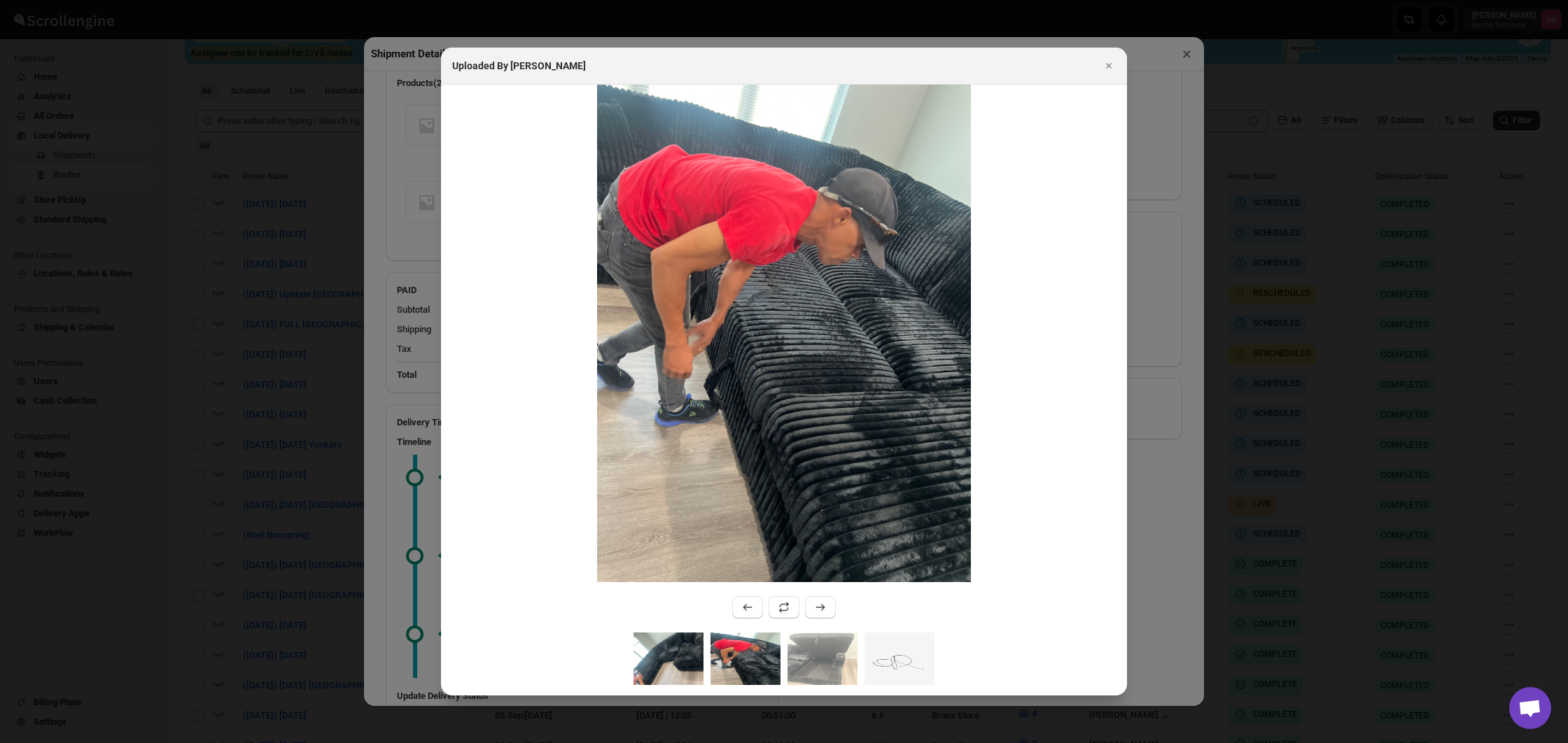
drag, startPoint x: 647, startPoint y: 664, endPoint x: 673, endPoint y: 663, distance: 26.0
click at [647, 664] on img ":rspf:" at bounding box center [668, 659] width 70 height 52
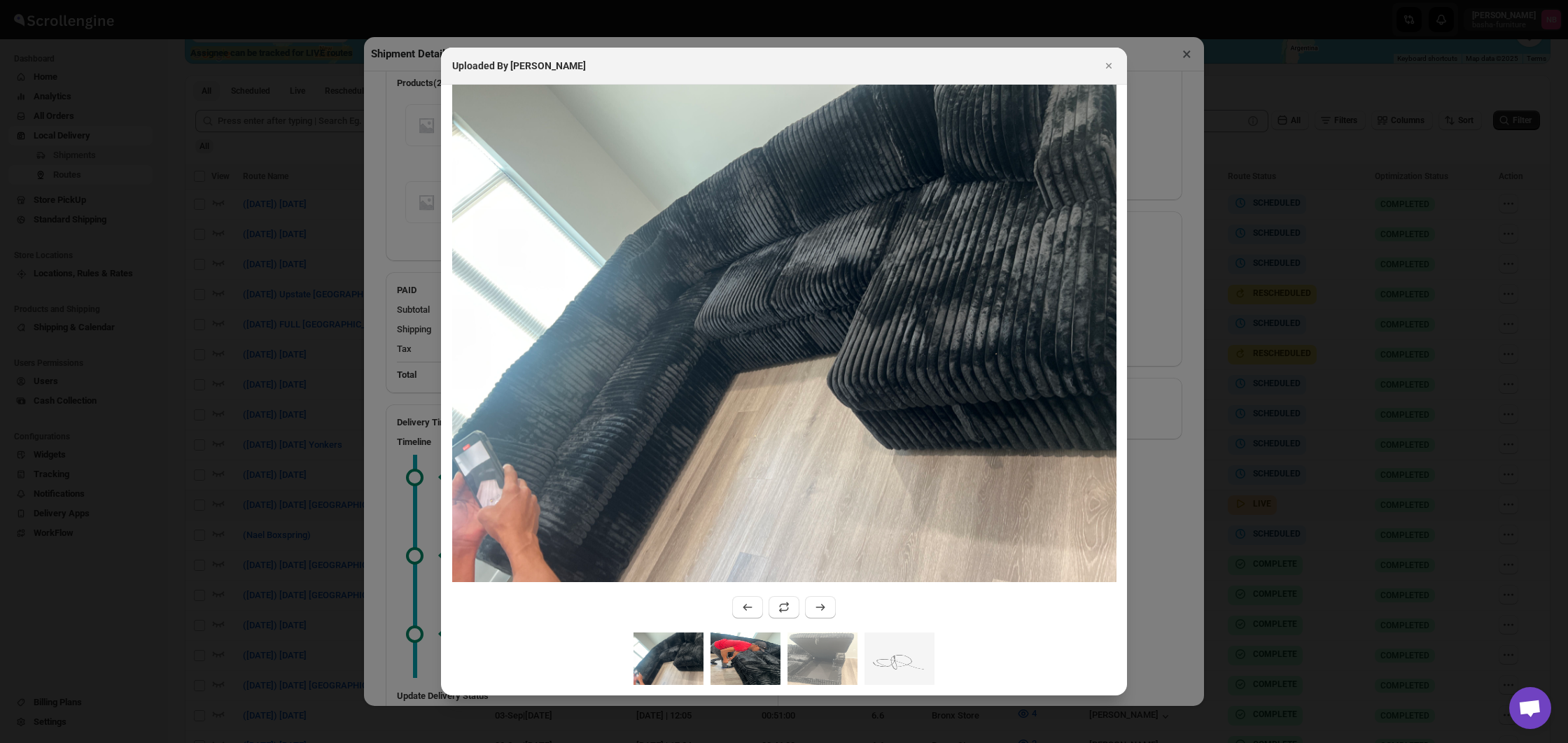
click at [732, 664] on img ":rspf:" at bounding box center [745, 659] width 70 height 52
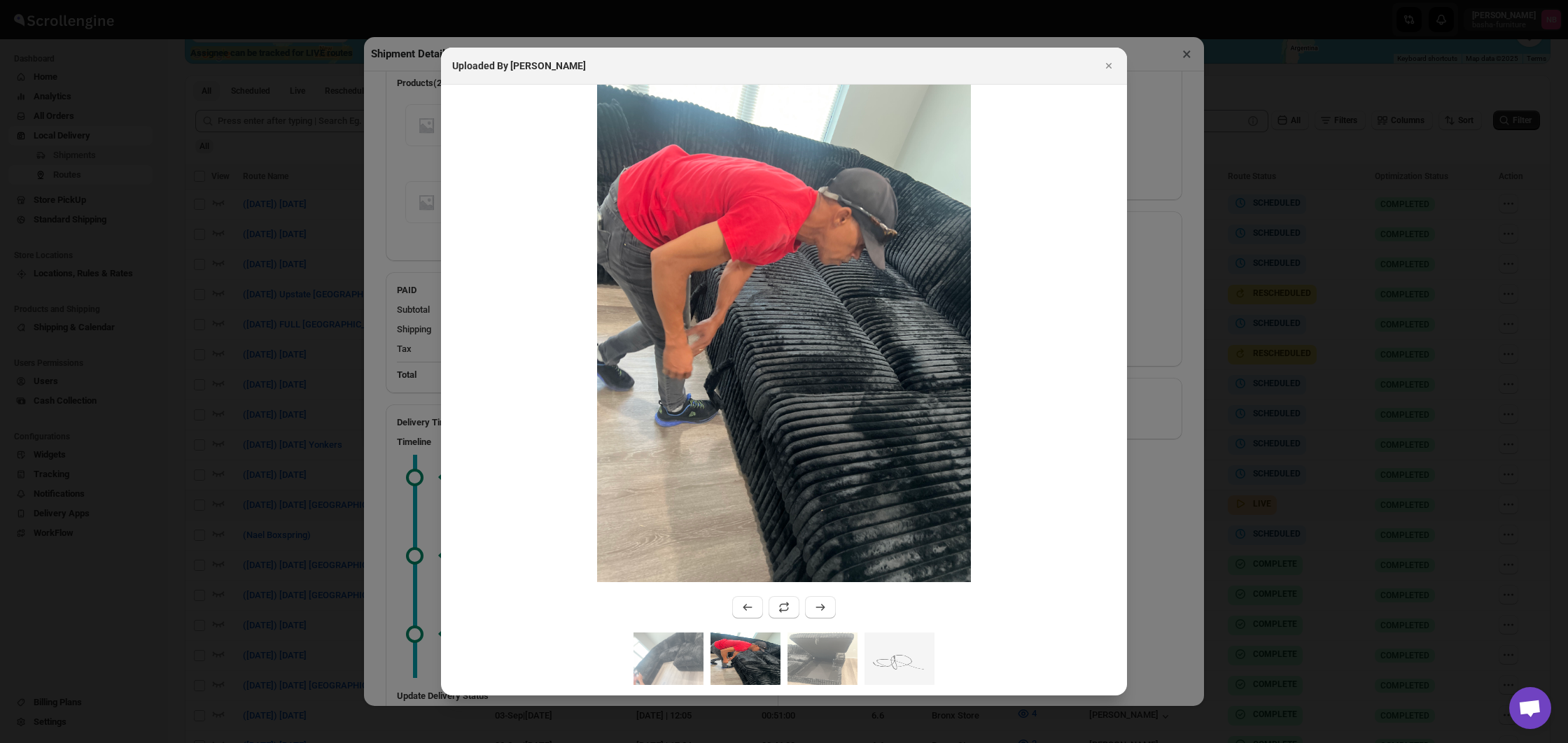
click at [1117, 68] on button "Close" at bounding box center [1109, 65] width 19 height 19
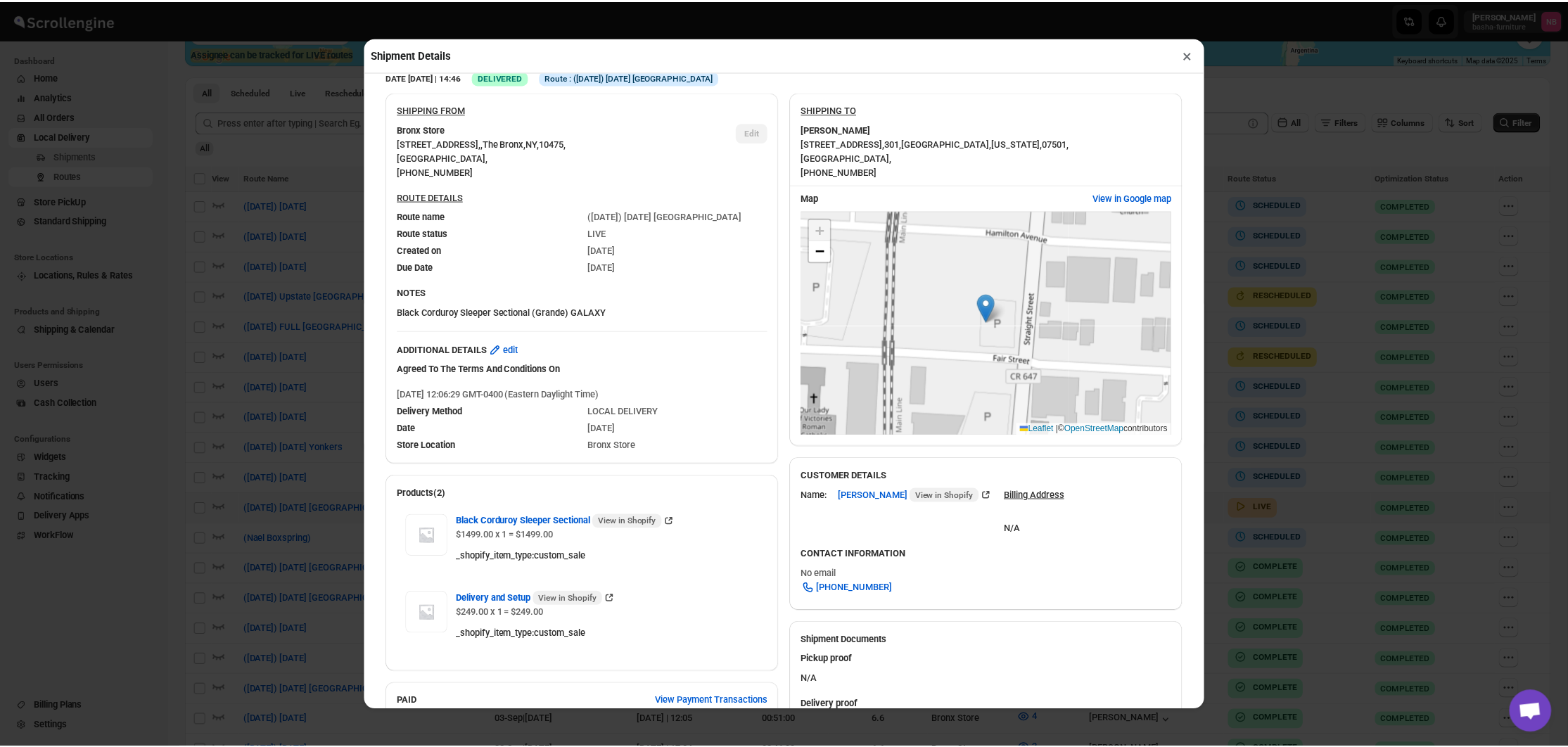
scroll to position [22, 0]
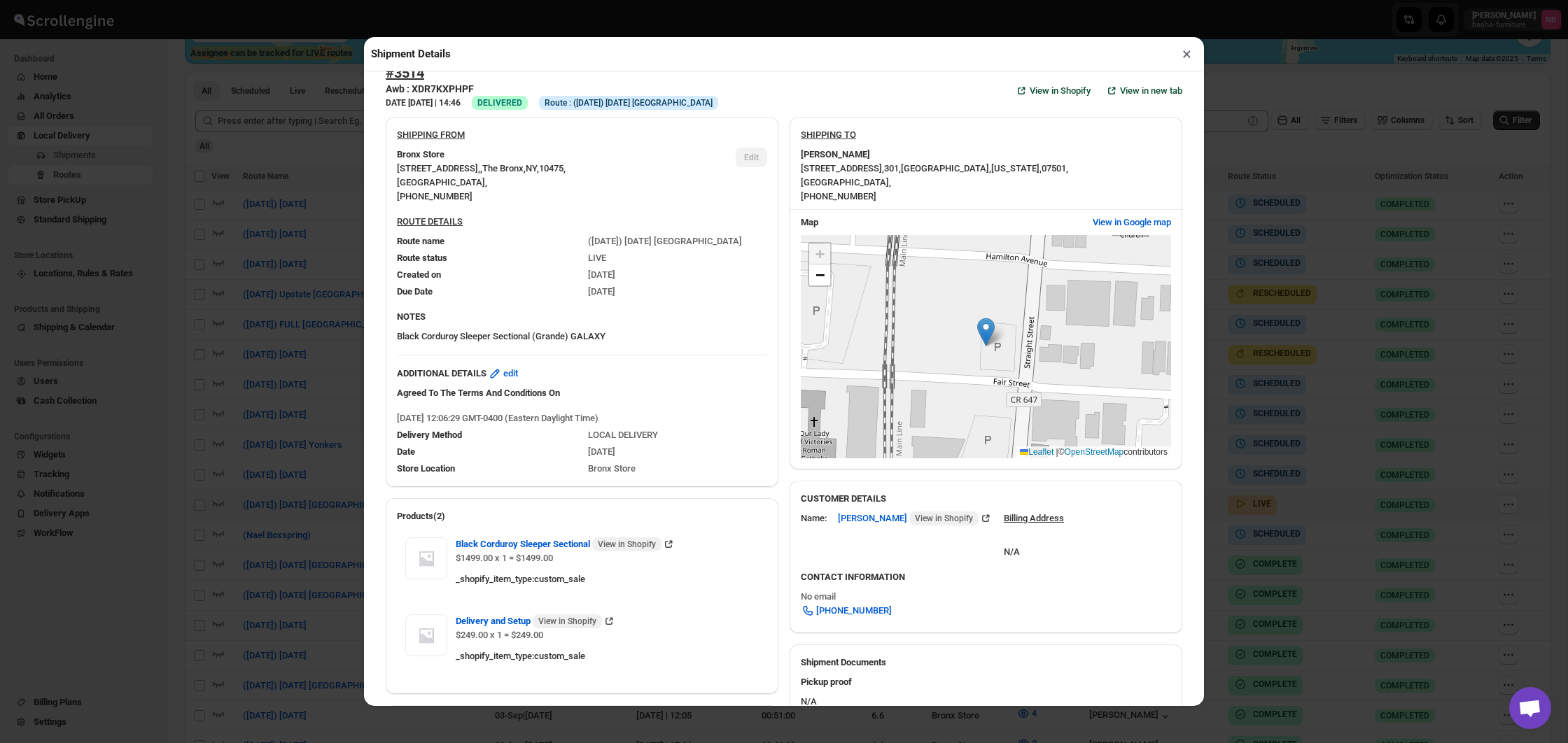
click at [1194, 58] on button "×" at bounding box center [1187, 53] width 20 height 19
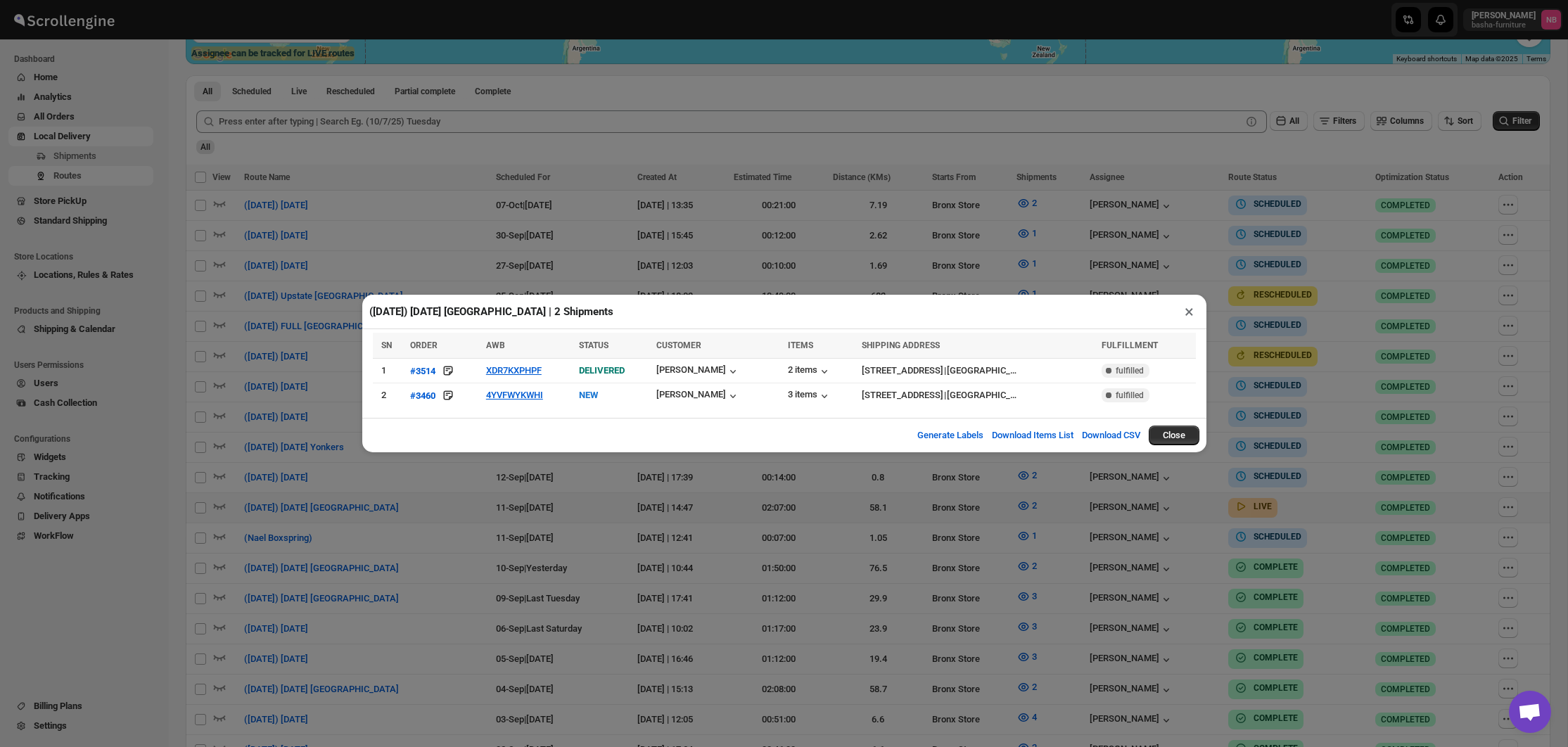
click at [873, 274] on div "([DATE]) [DATE] [GEOGRAPHIC_DATA] | 2 Shipments × SN ORDER AWB STATUS CUSTOMER …" at bounding box center [784, 373] width 1568 height 747
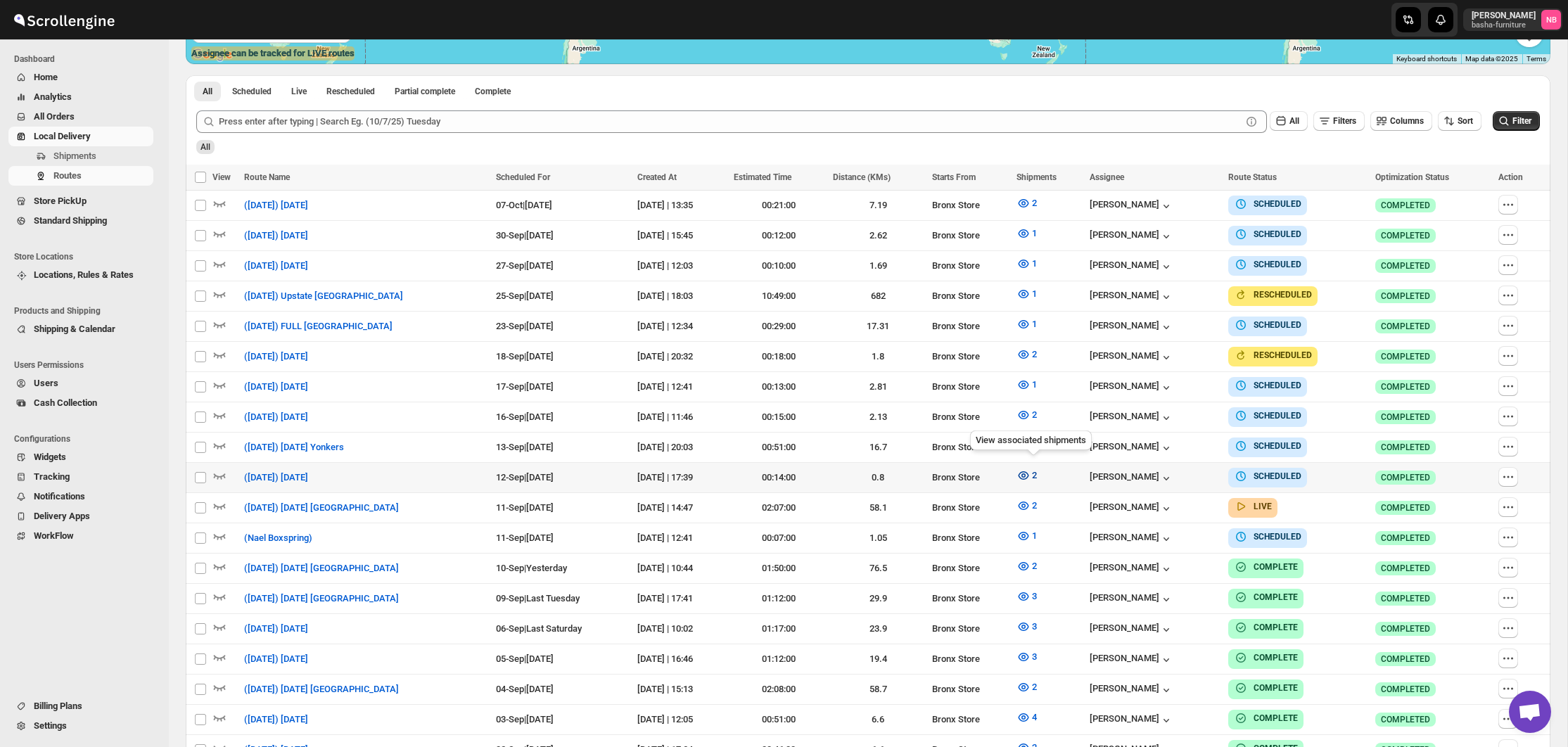
click at [1030, 469] on icon "button" at bounding box center [1024, 476] width 14 height 14
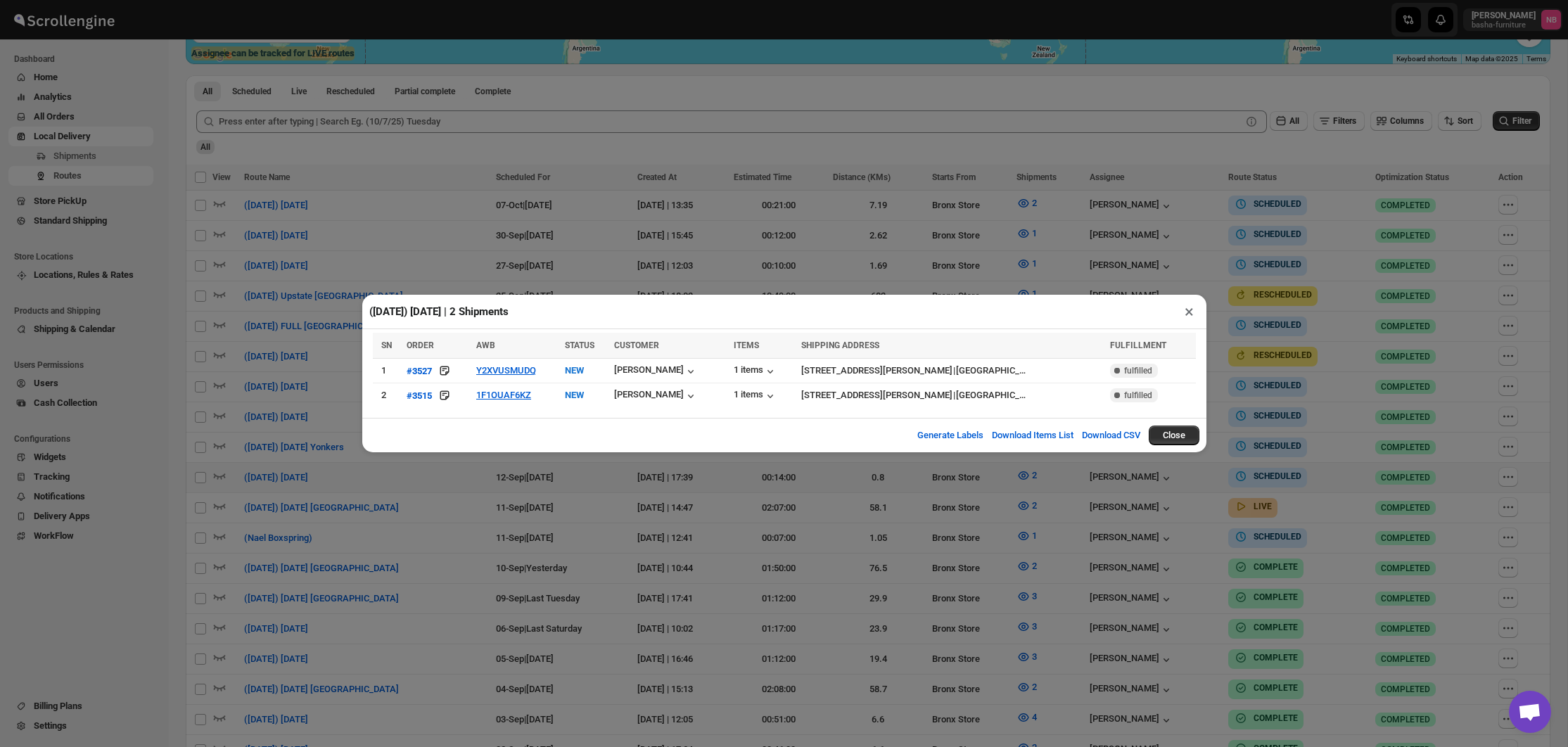
click at [642, 535] on div "([DATE]) [DATE] | 2 Shipments × SN ORDER AWB STATUS CUSTOMER ITEMS SHIPPING ADD…" at bounding box center [784, 373] width 1568 height 747
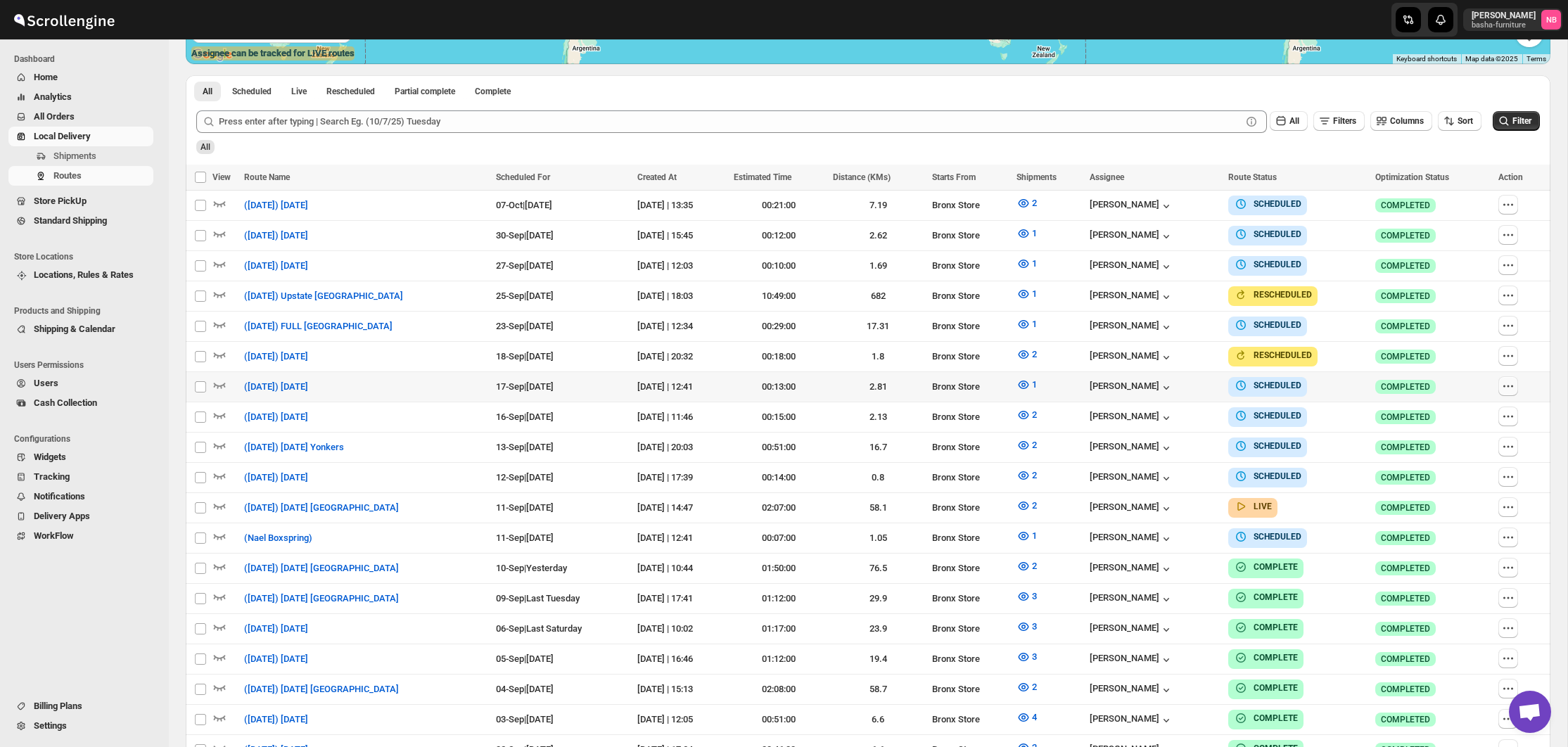
click at [1501, 384] on button "button" at bounding box center [1508, 386] width 20 height 20
checkbox input "true"
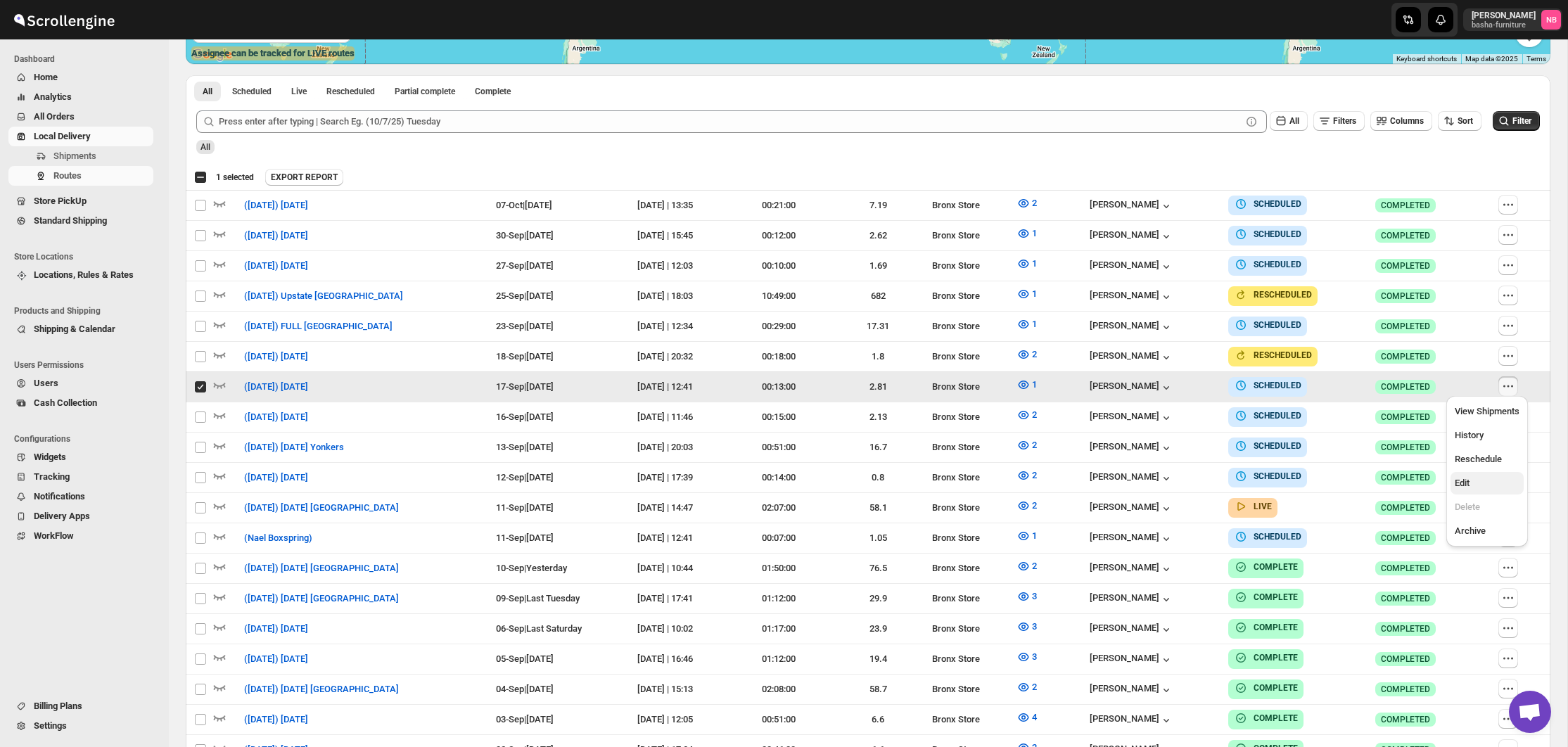
click at [1481, 483] on span "Edit" at bounding box center [1487, 483] width 64 height 14
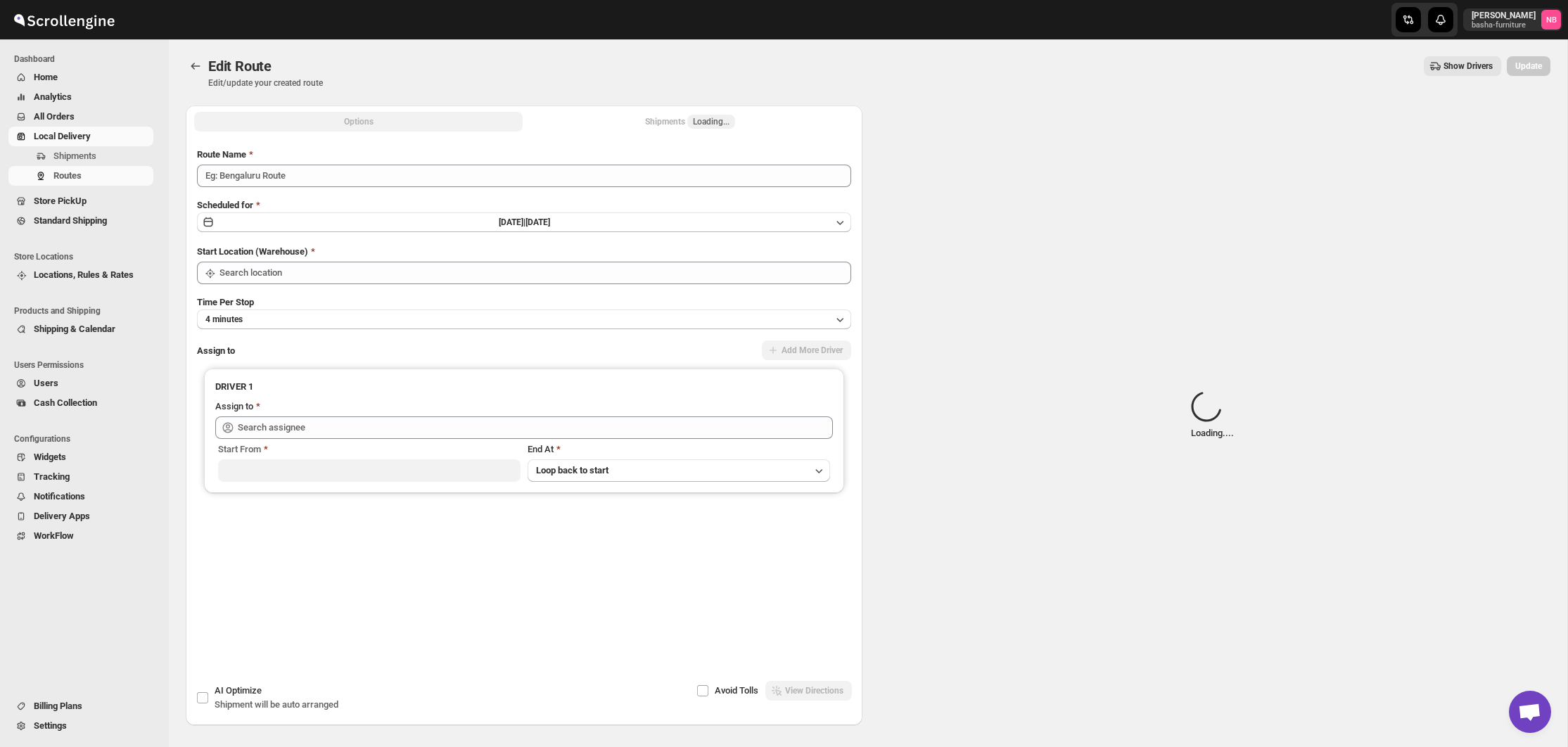
type input "([DATE]) [DATE]"
type input "Bronx Store"
type input "[PERSON_NAME] ([EMAIL_ADDRESS][DOMAIN_NAME])"
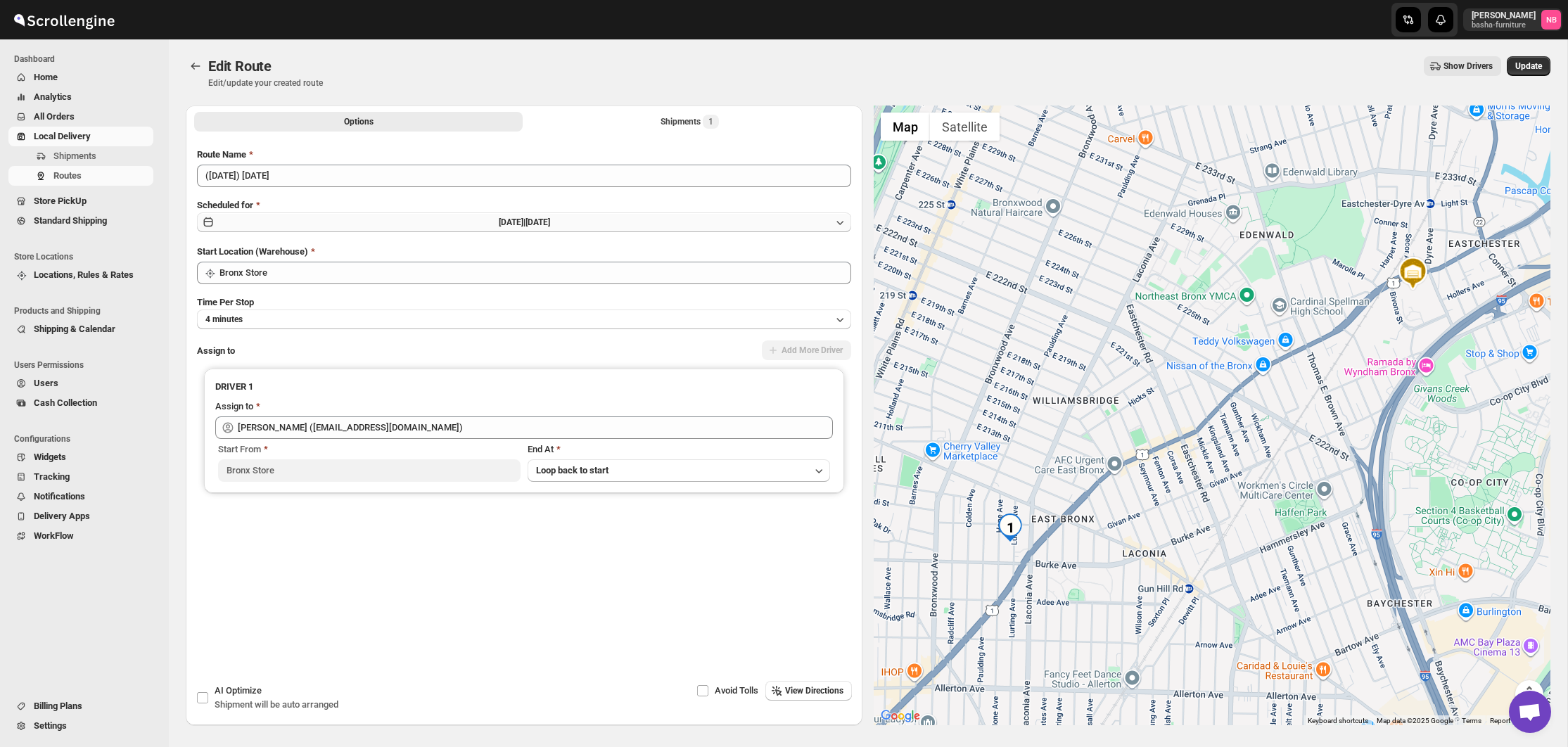
click at [600, 225] on button "[DATE] | [DATE]" at bounding box center [524, 222] width 655 height 20
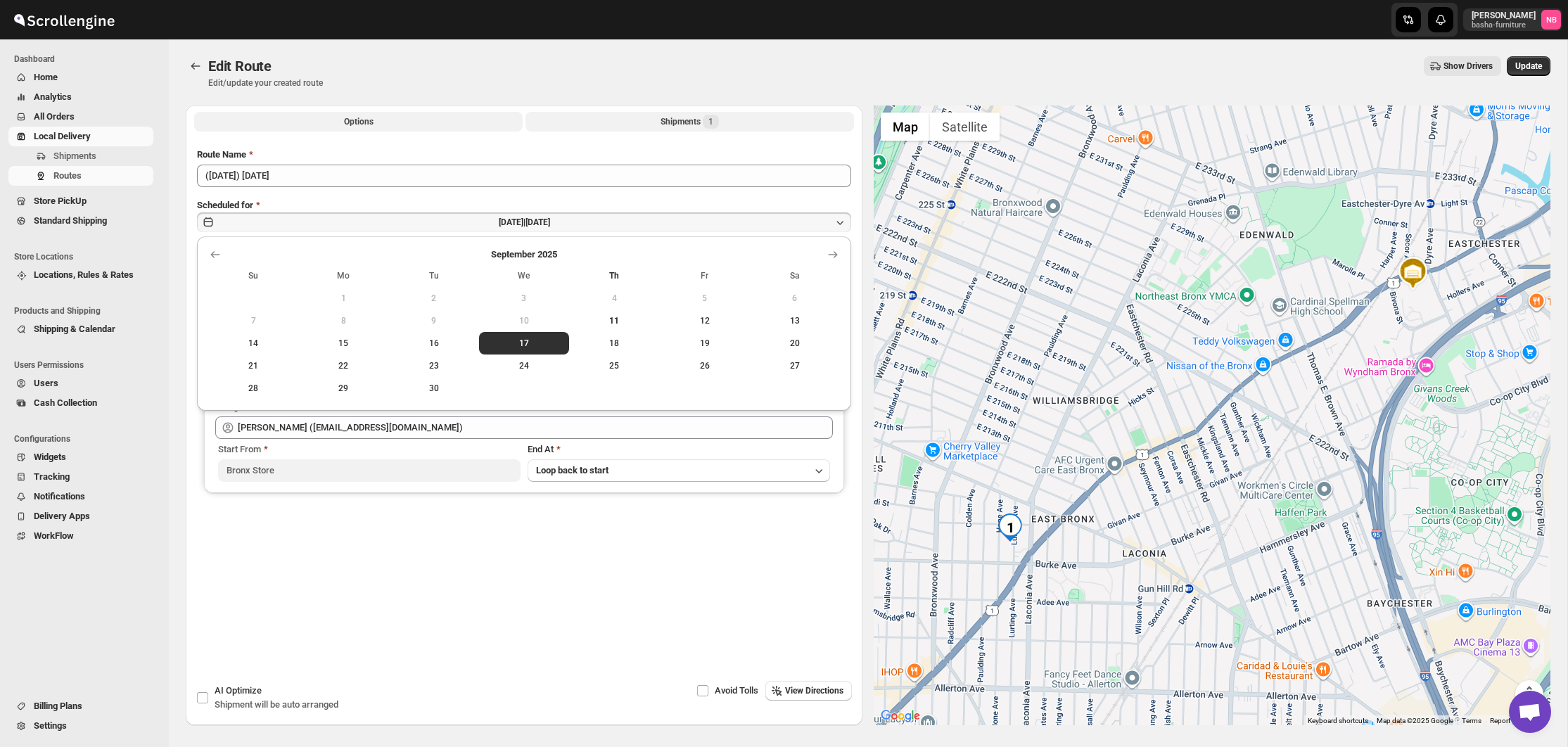
click at [675, 118] on div "Shipments 1" at bounding box center [689, 121] width 59 height 14
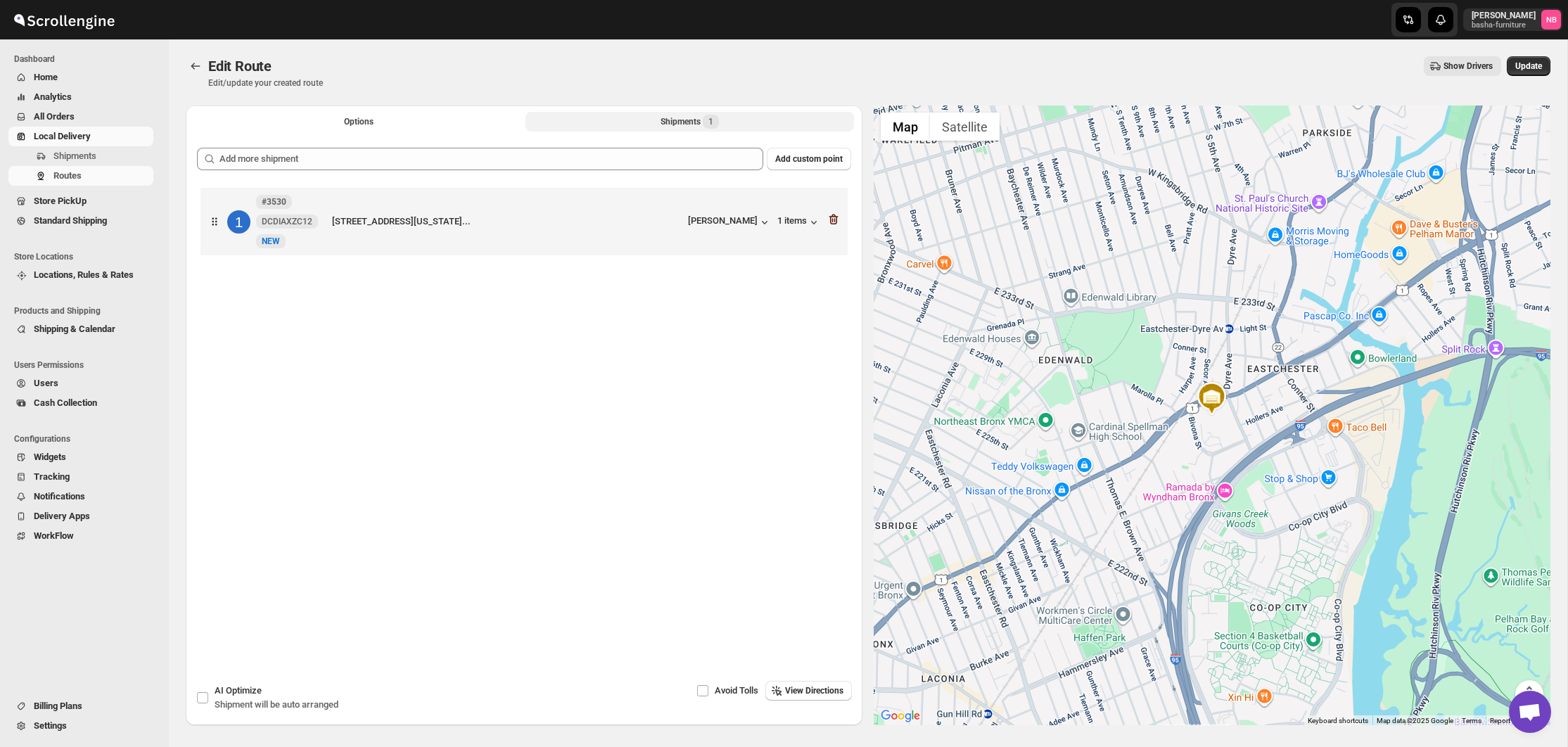
click at [833, 219] on icon "button" at bounding box center [834, 220] width 14 height 14
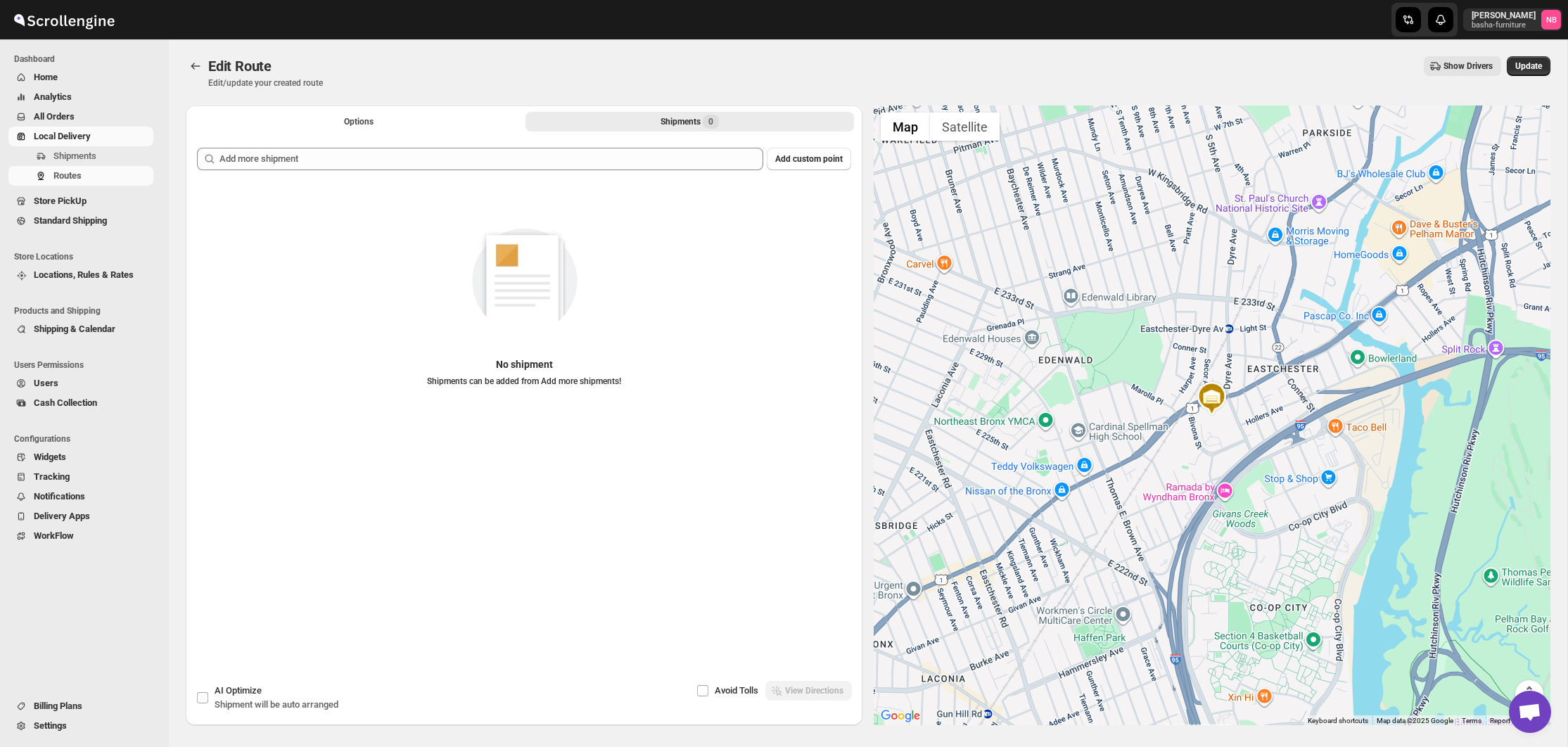
click at [1540, 59] on button "Update" at bounding box center [1528, 65] width 43 height 20
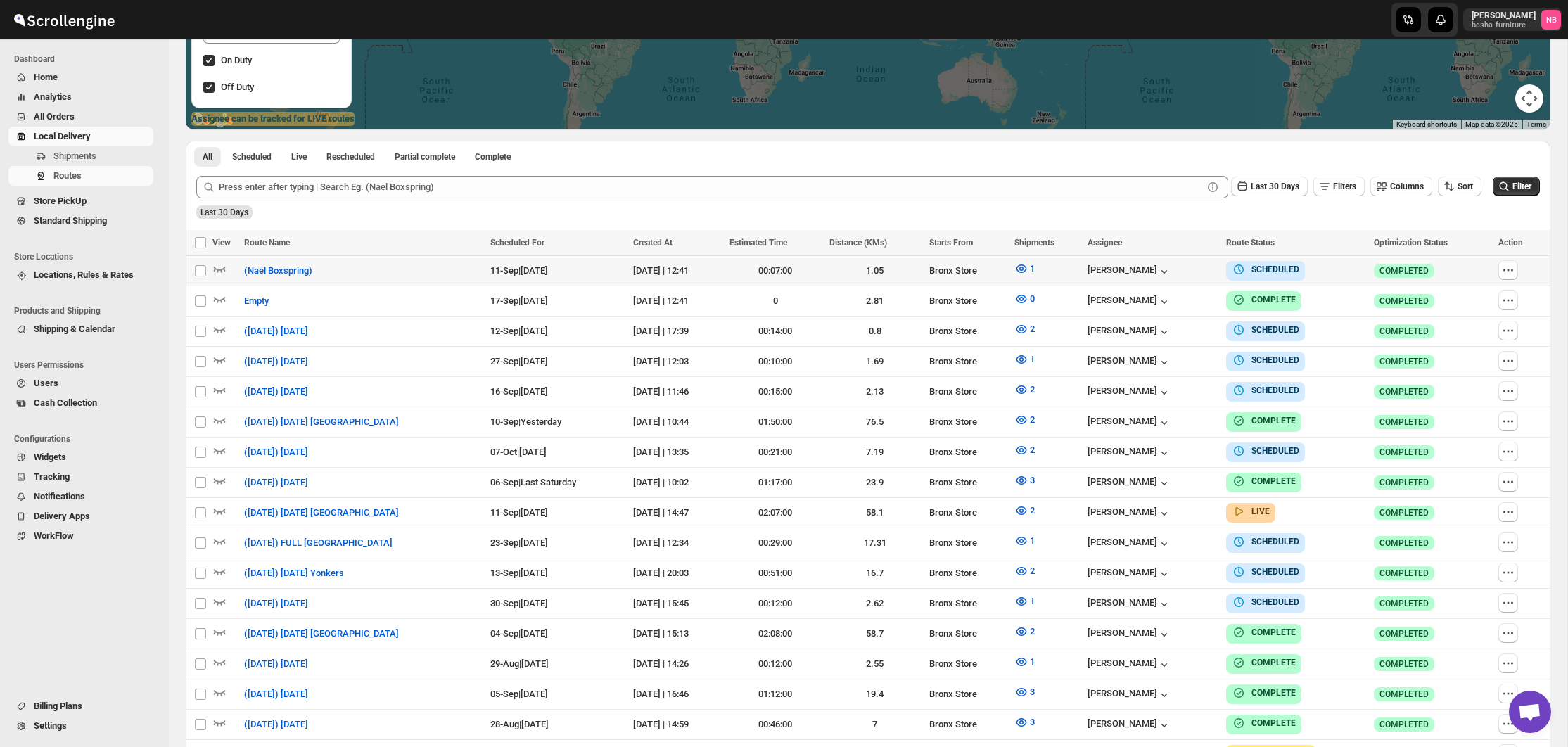
scroll to position [384, 0]
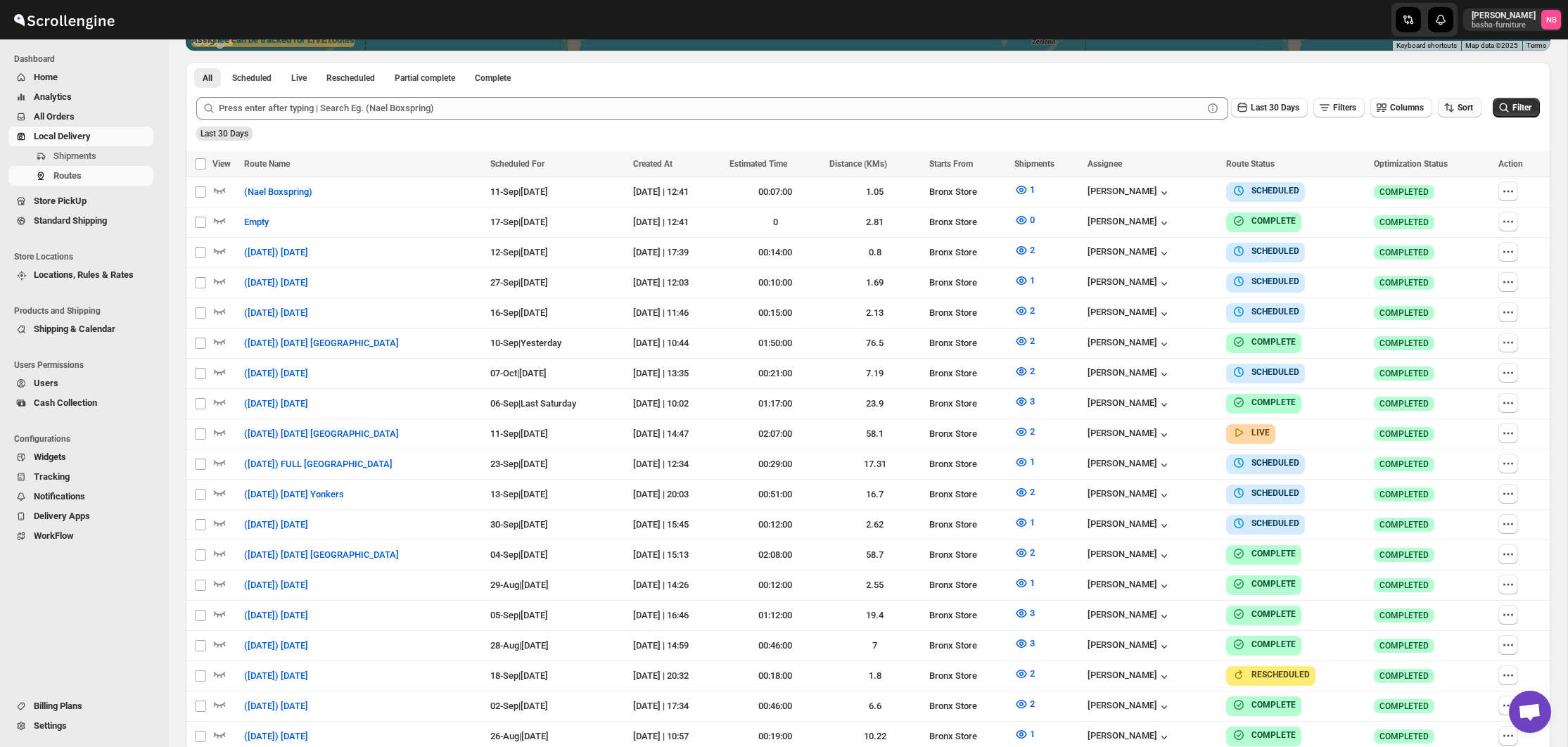
drag, startPoint x: 1452, startPoint y: 106, endPoint x: 1452, endPoint y: 114, distance: 8.0
click at [1452, 106] on icon "button" at bounding box center [1449, 108] width 14 height 14
click at [1459, 176] on button "Due Date" at bounding box center [1454, 182] width 85 height 23
drag, startPoint x: 1268, startPoint y: 108, endPoint x: 1266, endPoint y: 114, distance: 6.3
click at [1268, 108] on span "Last 30 Days" at bounding box center [1275, 108] width 48 height 10
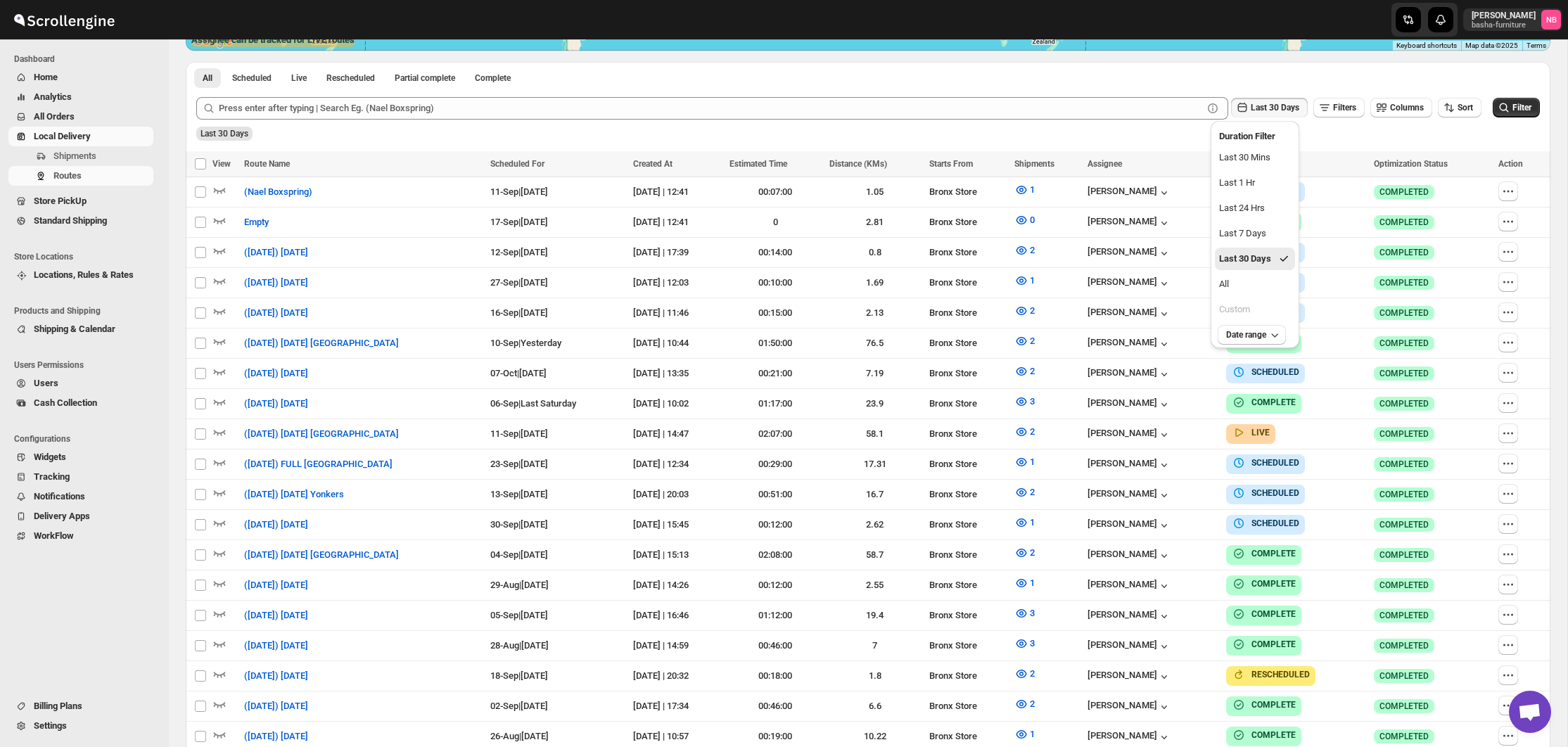
click at [1160, 148] on div "Submit Last 30 Days Filters Columns Sort Filter Last 30 Days" at bounding box center [868, 119] width 1365 height 64
click at [1506, 312] on icon "button" at bounding box center [1509, 312] width 14 height 14
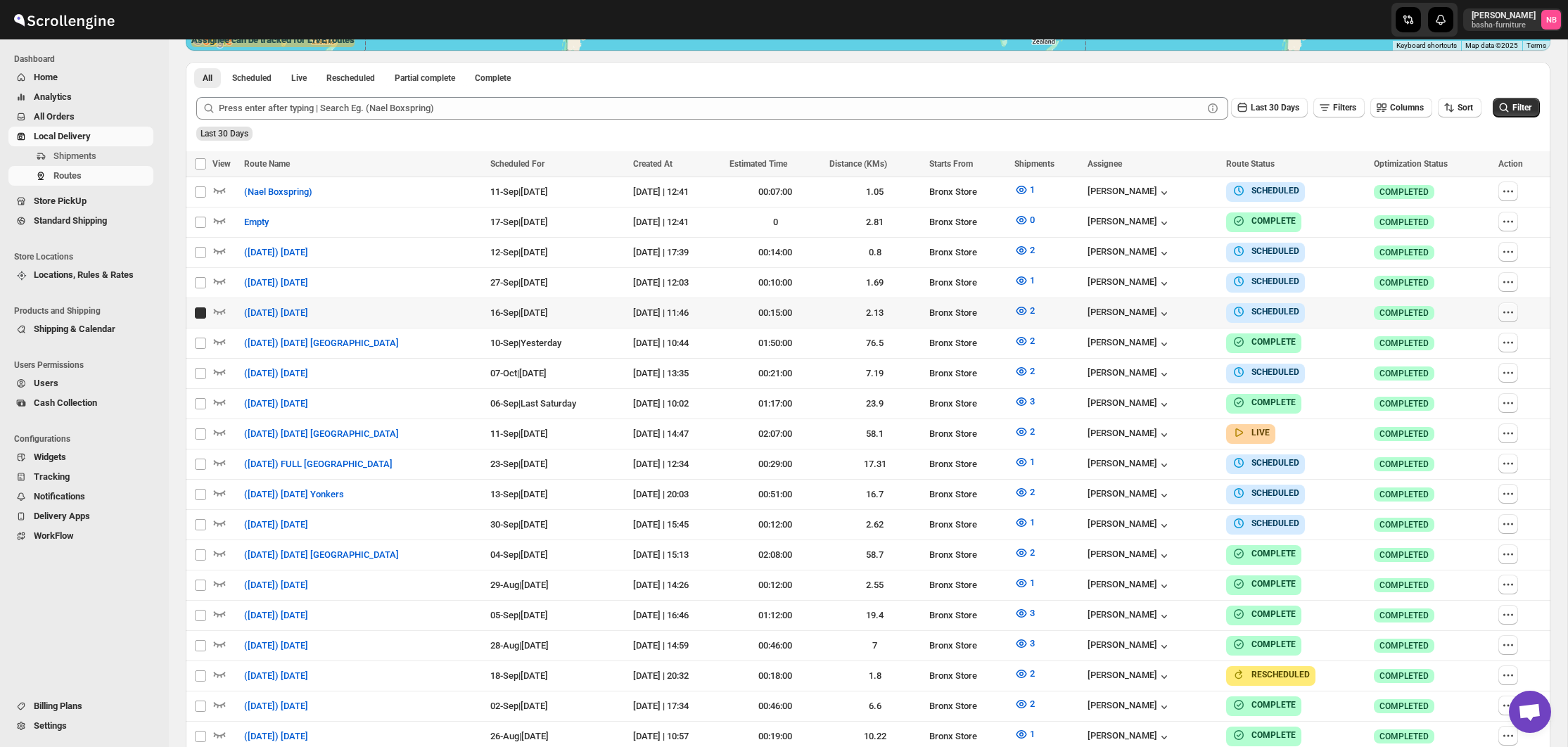
checkbox input "true"
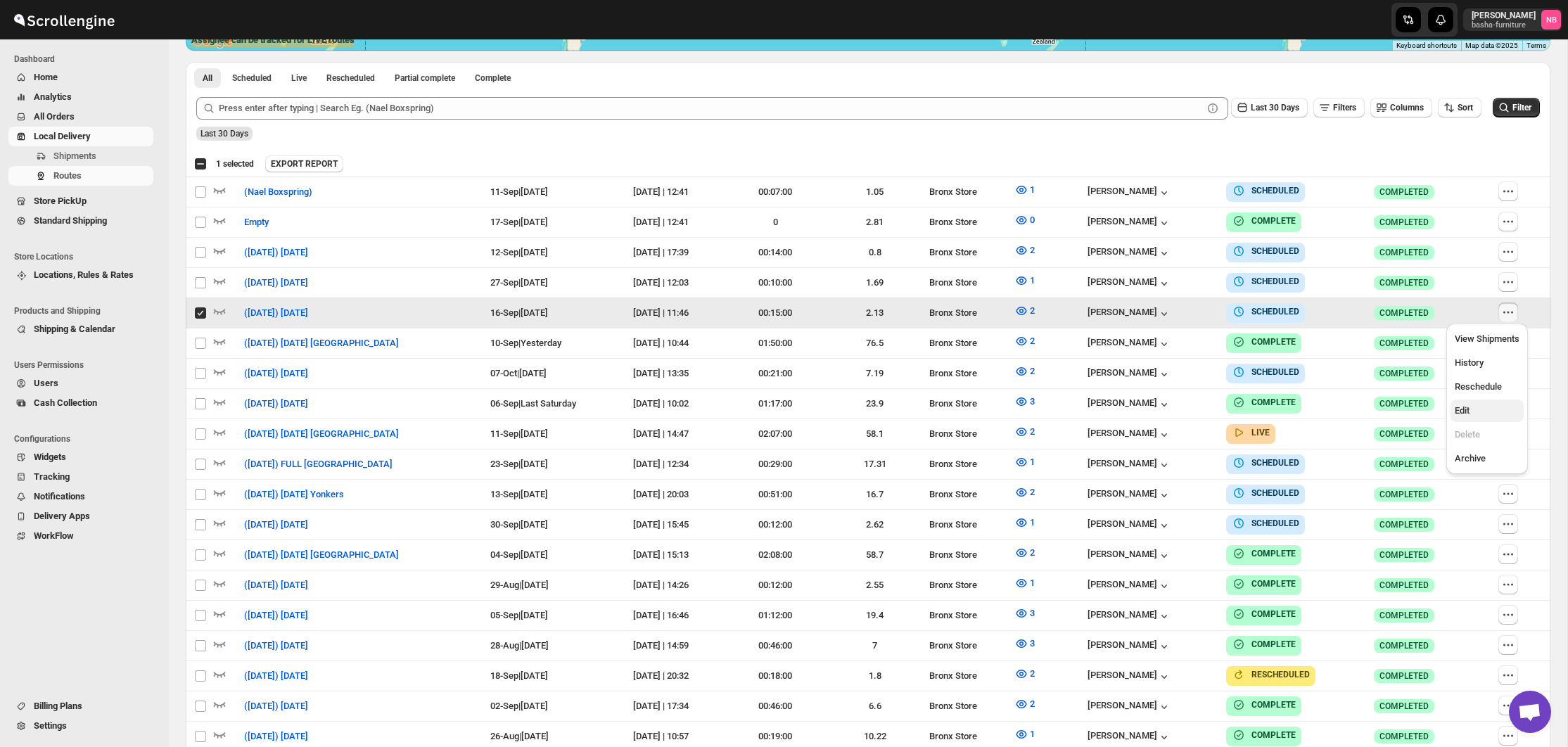
click at [1474, 421] on button "Edit" at bounding box center [1487, 410] width 73 height 23
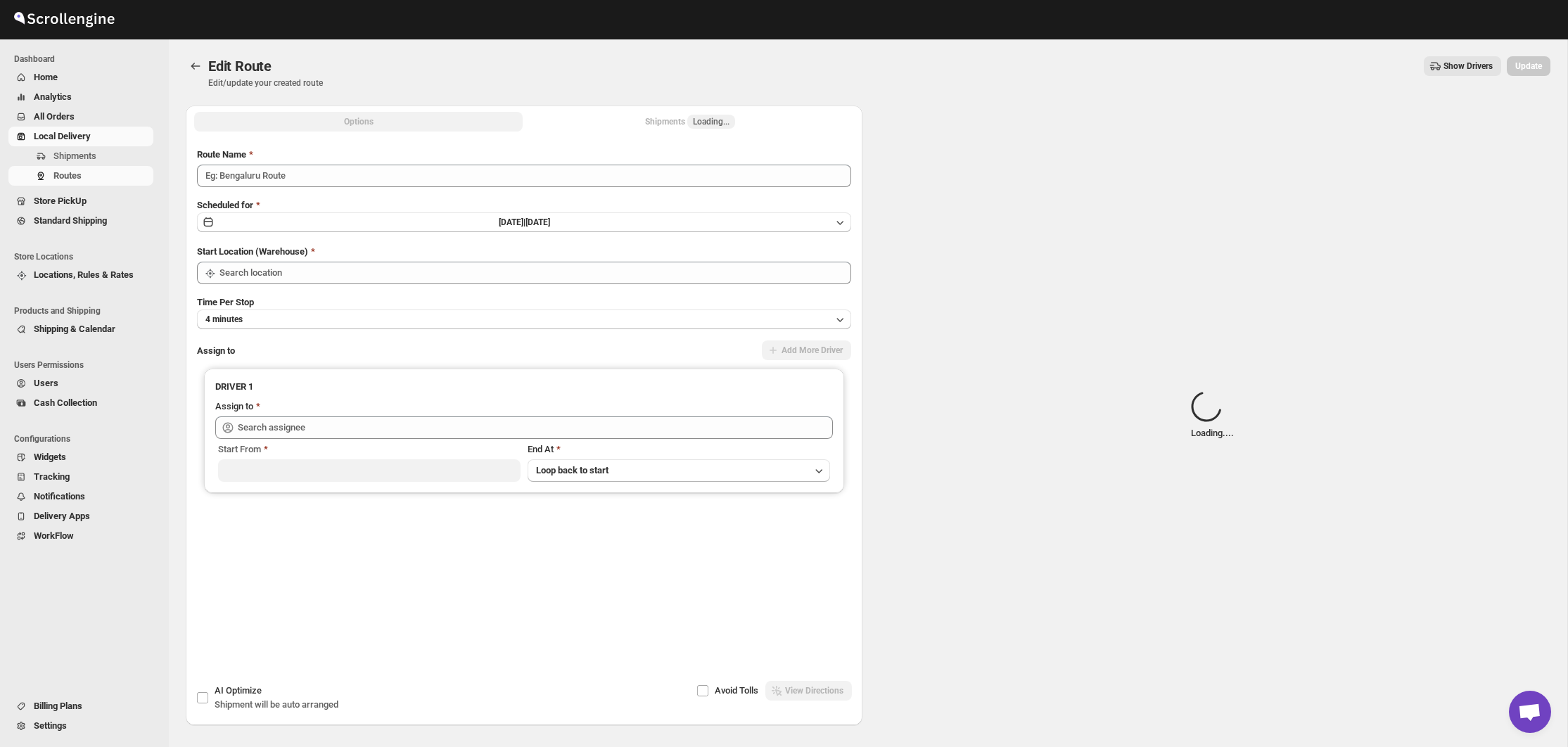
type input "([DATE]) [DATE]"
type input "Bronx Store"
type input "[PERSON_NAME] ([EMAIL_ADDRESS][DOMAIN_NAME])"
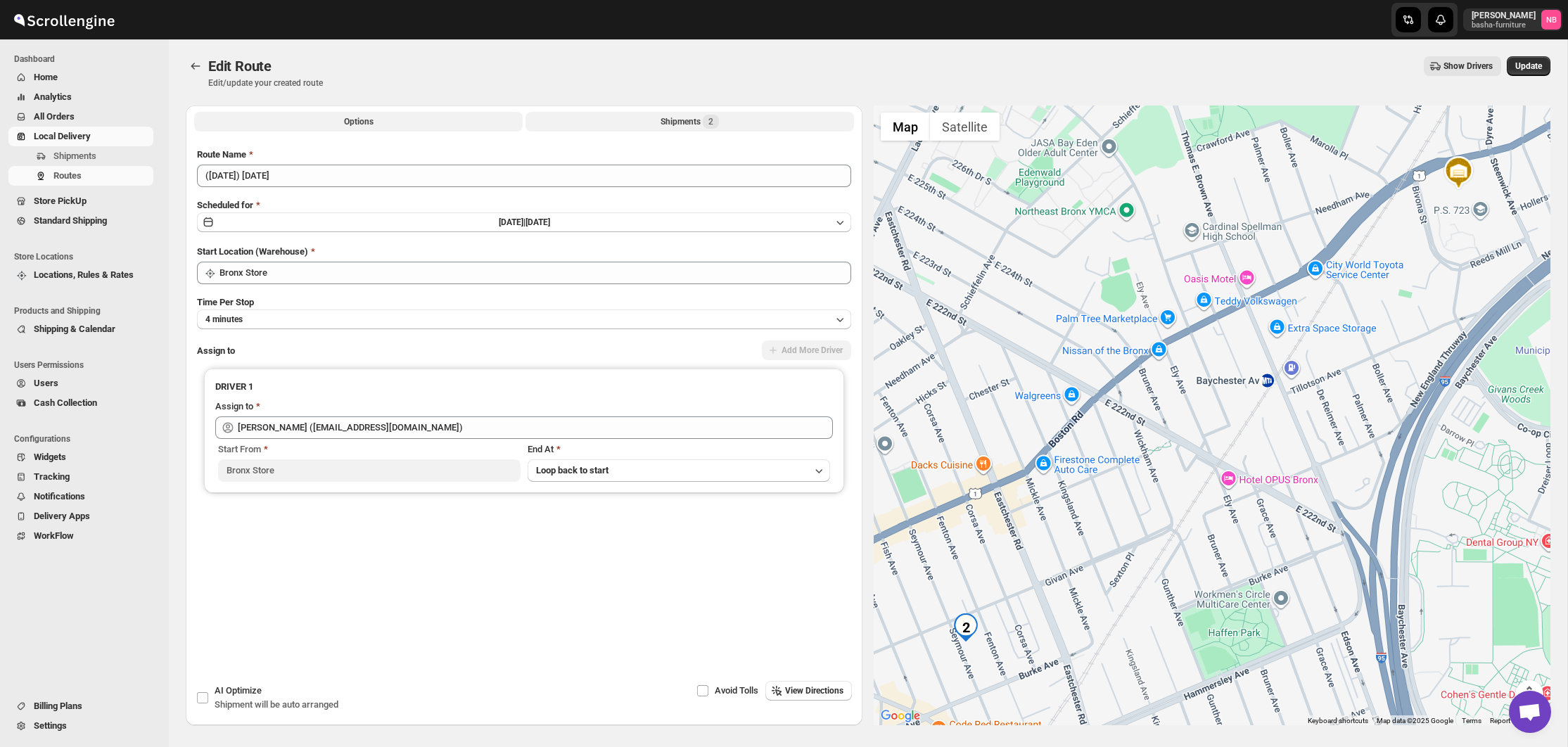
drag, startPoint x: 633, startPoint y: 125, endPoint x: 626, endPoint y: 130, distance: 8.6
click at [633, 125] on button "Shipments 2" at bounding box center [689, 121] width 328 height 20
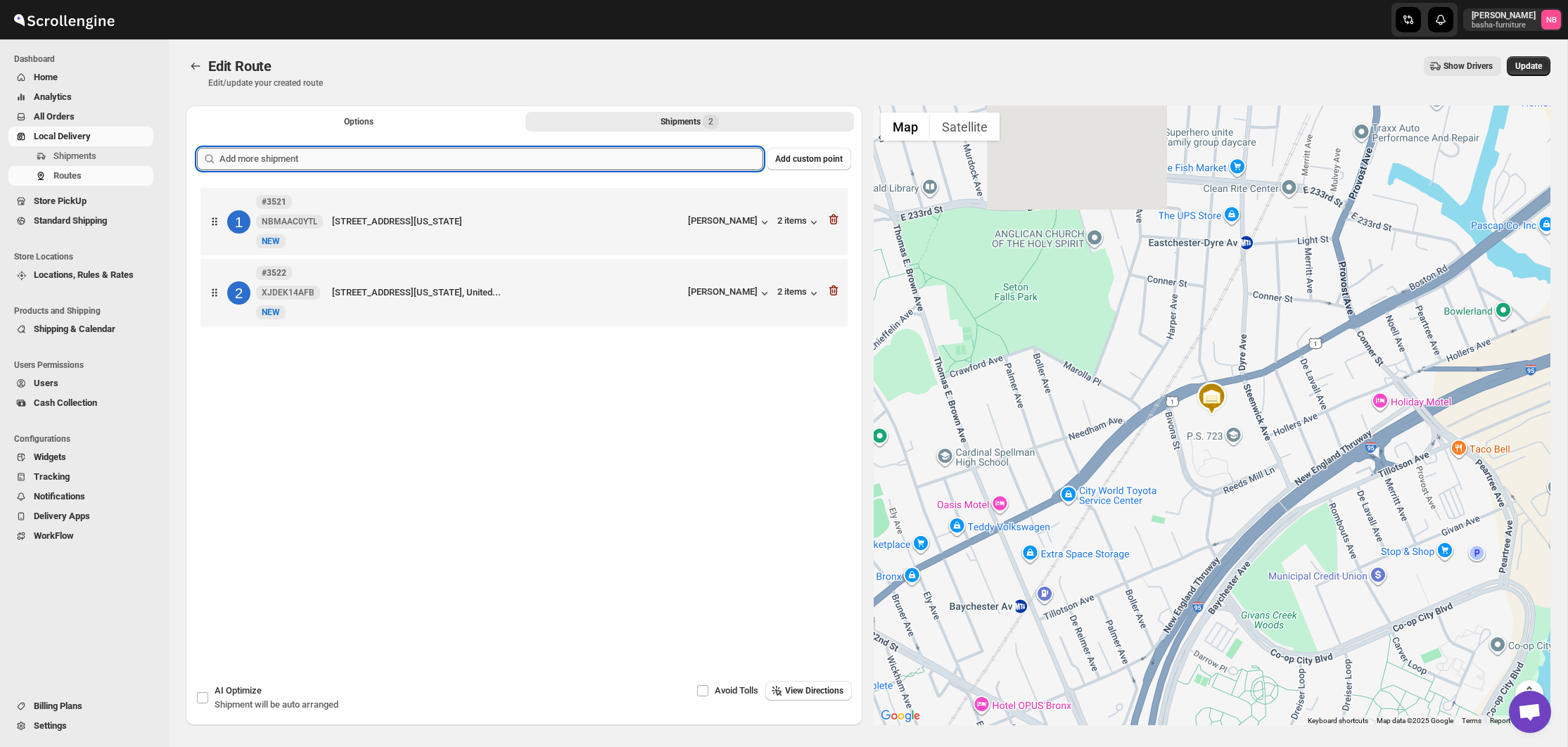
click at [606, 161] on input "text" at bounding box center [491, 159] width 544 height 23
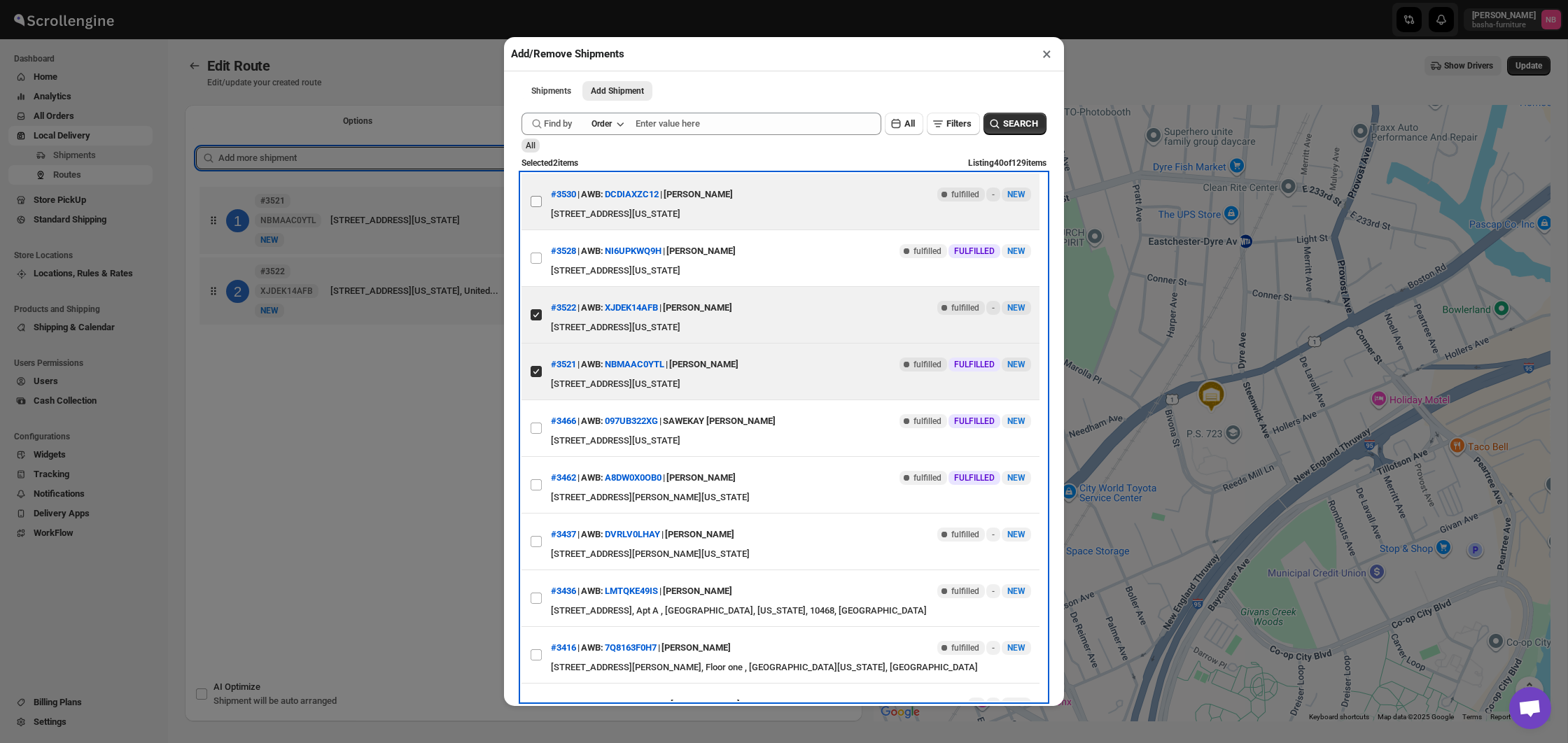
click at [535, 202] on input "View details for 68c2fb75460e7d780920e5a8" at bounding box center [536, 201] width 11 height 11
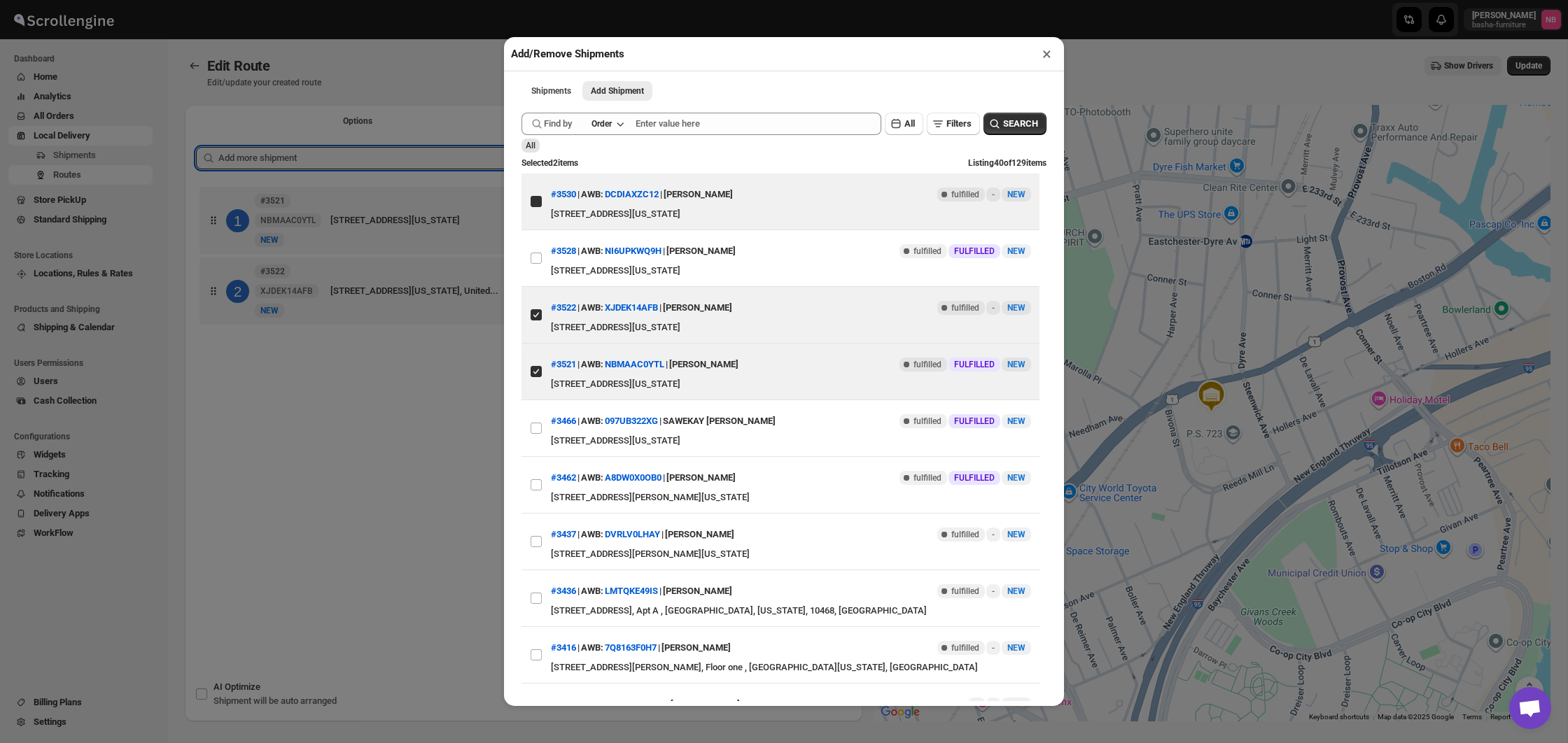
checkbox input "true"
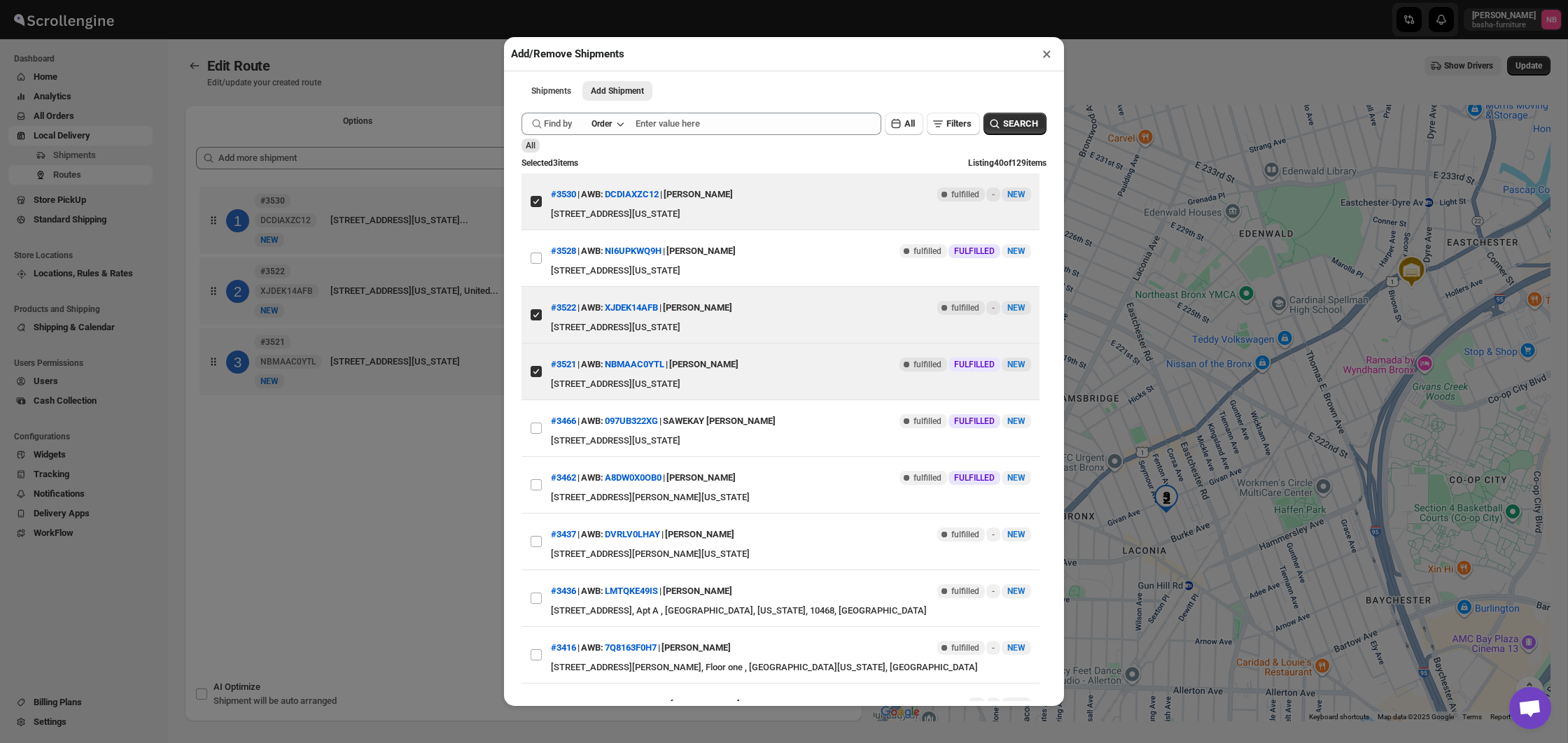
click at [387, 472] on div "Add/Remove Shipments × Shipments Add Shipment More views Shipments Add Shipment…" at bounding box center [784, 371] width 1568 height 743
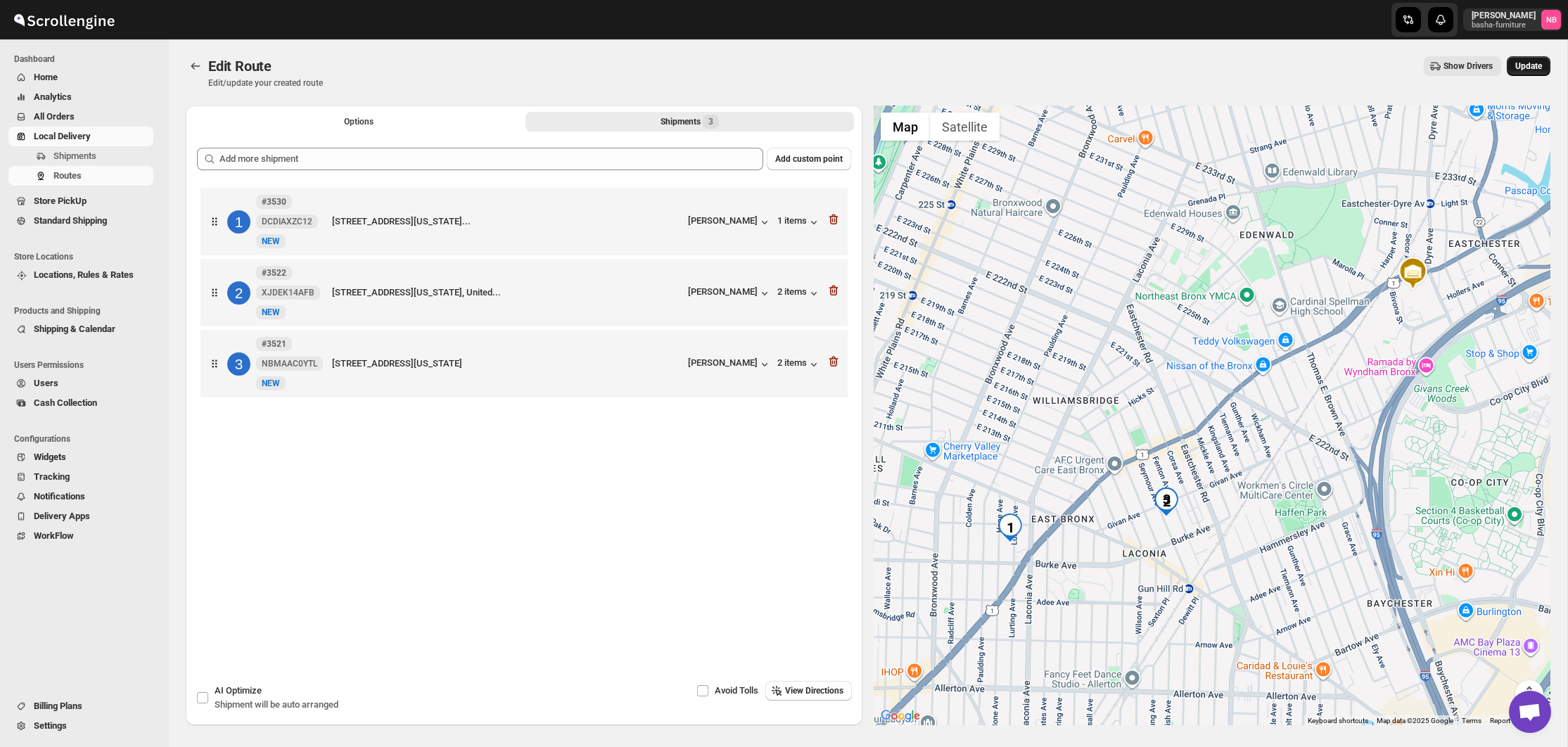
click at [1531, 72] on button "Update" at bounding box center [1528, 65] width 43 height 20
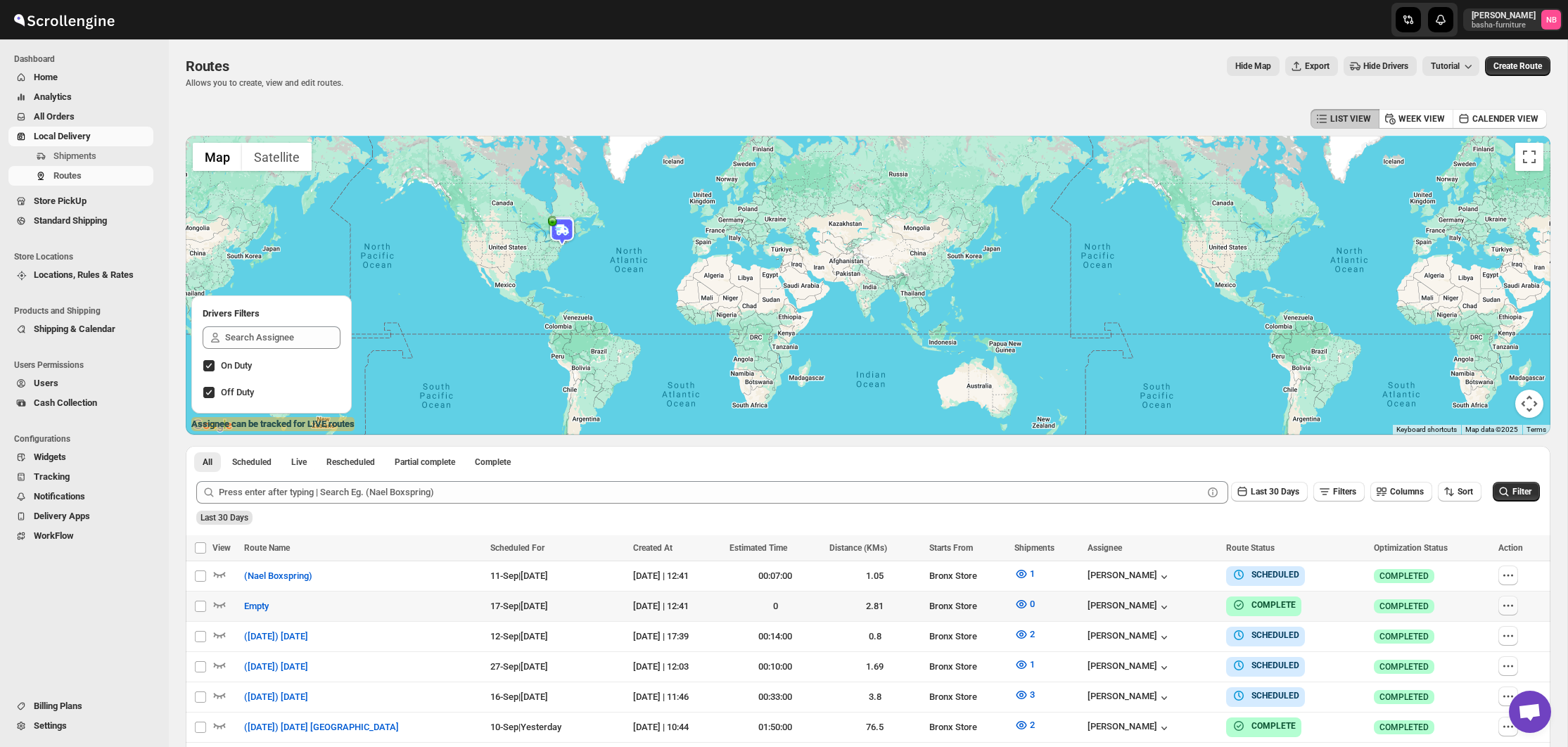
click at [1506, 605] on icon "button" at bounding box center [1504, 605] width 2 height 2
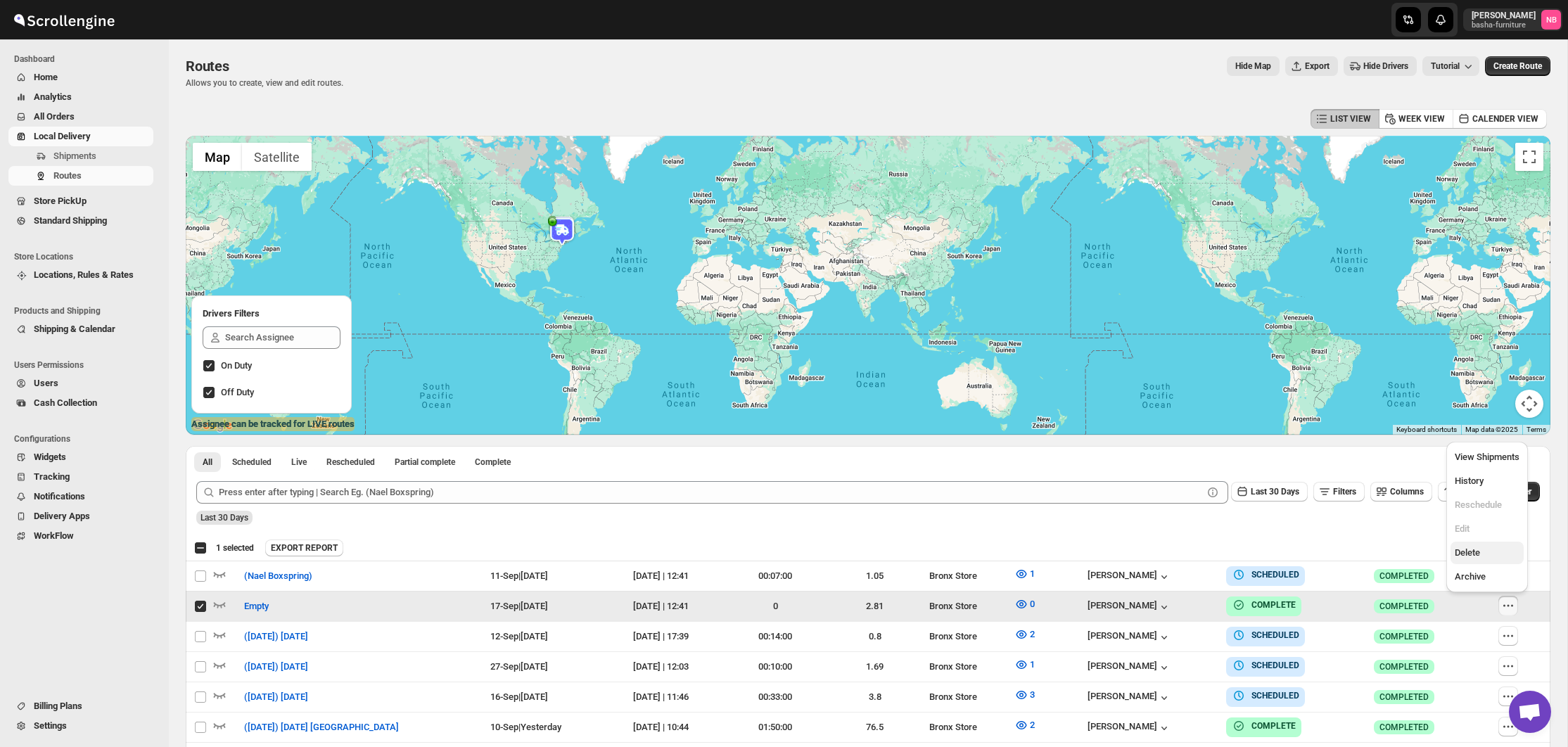
click at [1481, 547] on span "Delete" at bounding box center [1468, 552] width 25 height 10
checkbox input "false"
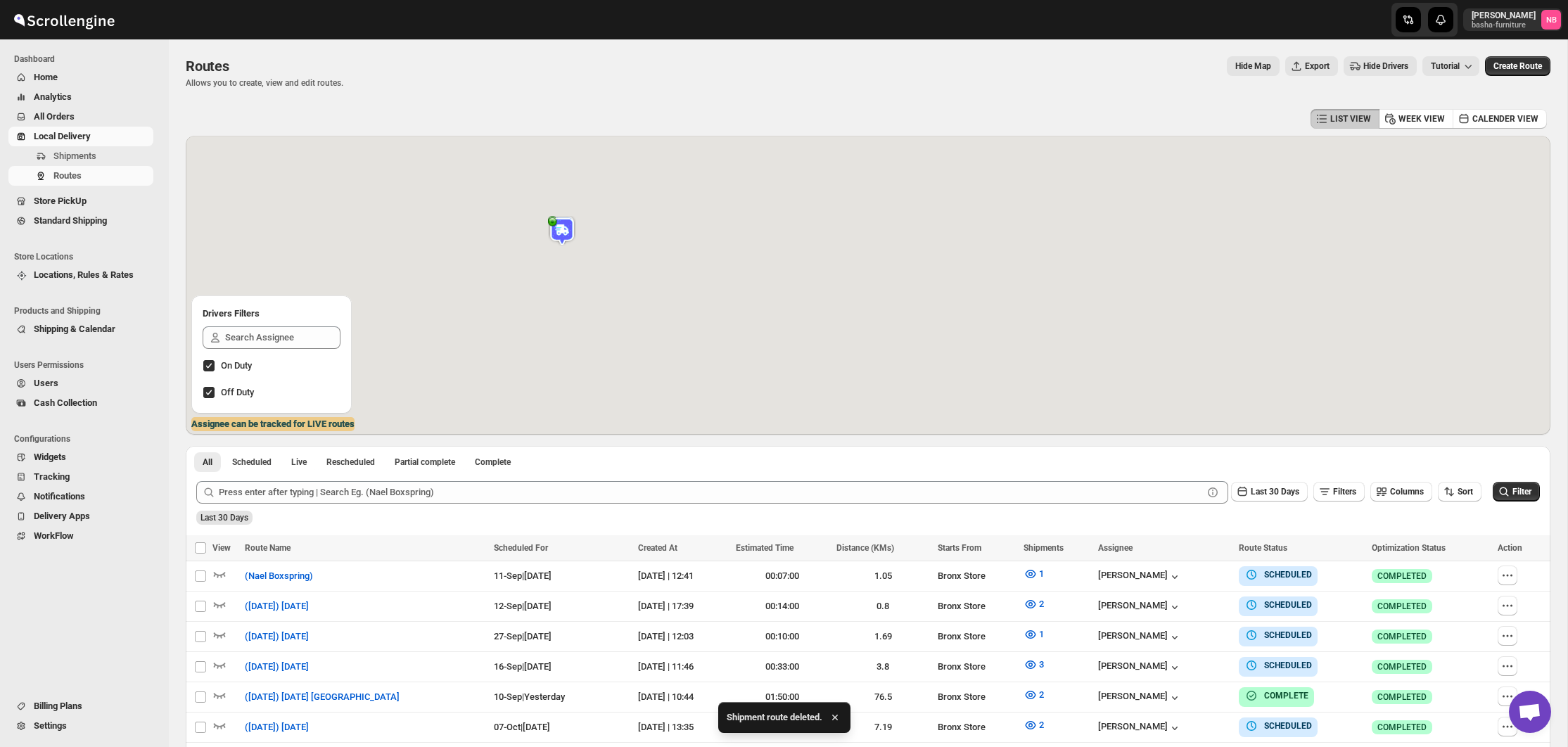
scroll to position [142, 0]
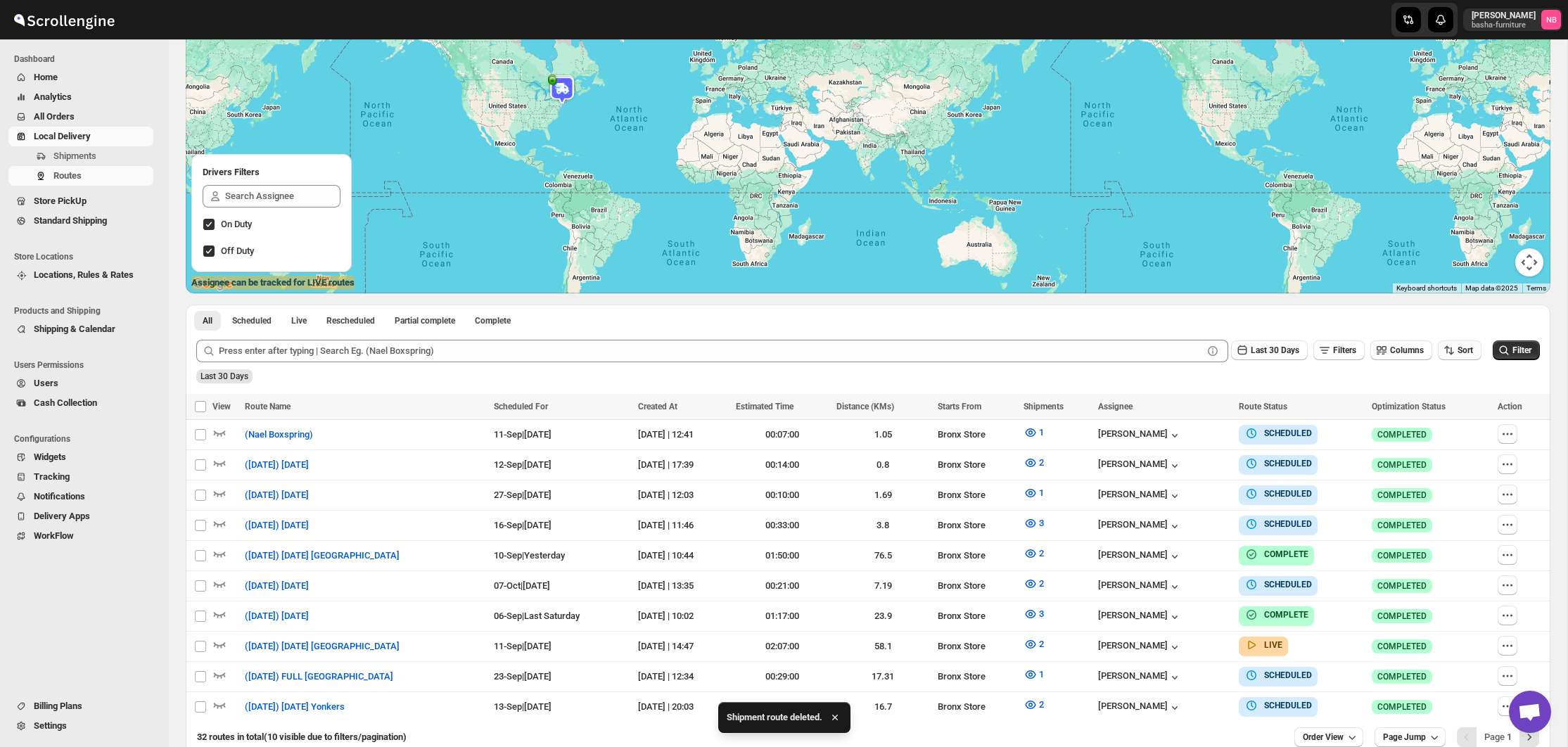
click at [1476, 360] on button "Sort" at bounding box center [1459, 350] width 43 height 20
drag, startPoint x: 1454, startPoint y: 423, endPoint x: 1425, endPoint y: 411, distance: 31.4
click at [1454, 423] on div "Due Date" at bounding box center [1435, 426] width 37 height 14
click at [1266, 349] on span "Last 30 Days" at bounding box center [1275, 350] width 48 height 10
drag, startPoint x: 1267, startPoint y: 523, endPoint x: 1446, endPoint y: 435, distance: 199.5
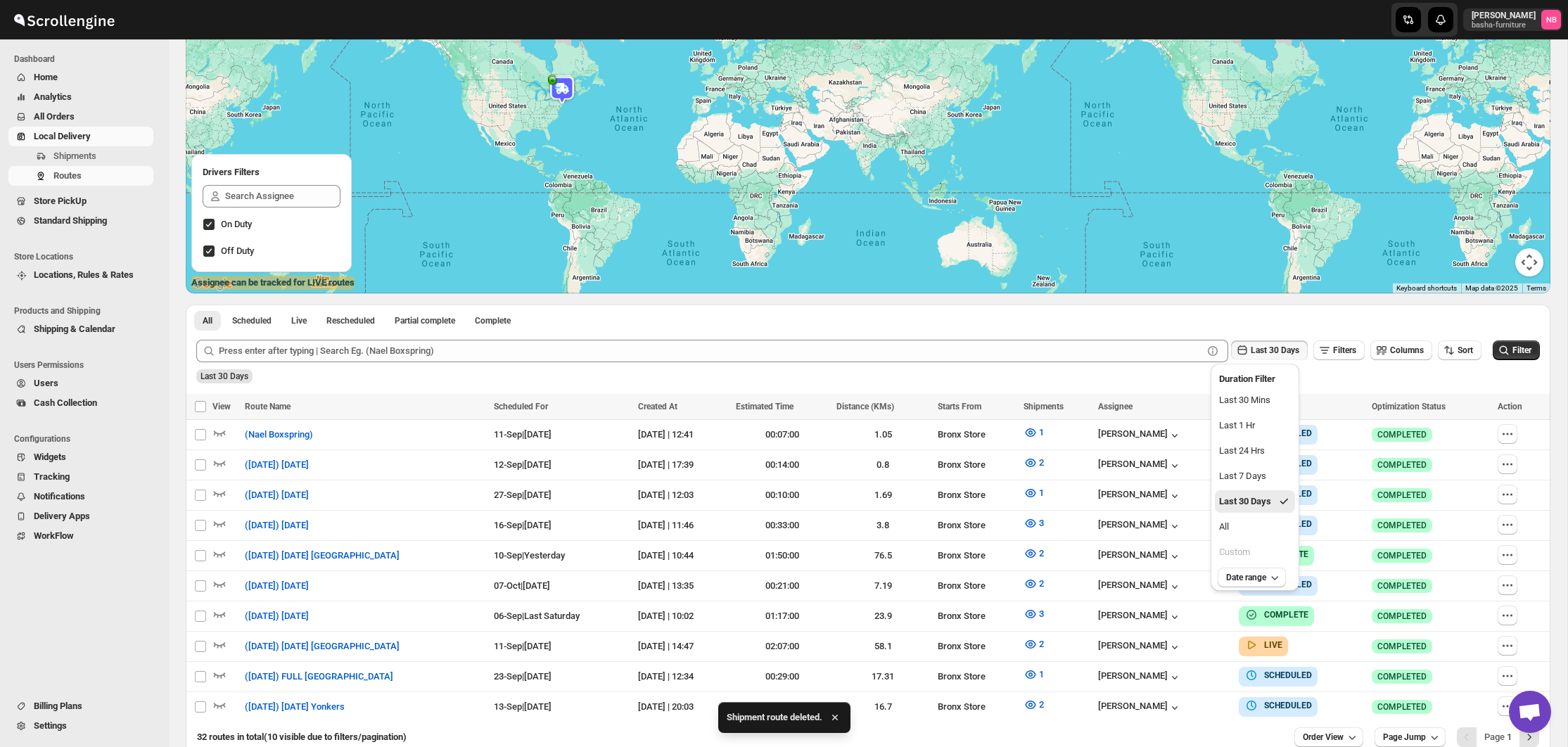
click at [1268, 524] on button "All" at bounding box center [1255, 527] width 81 height 23
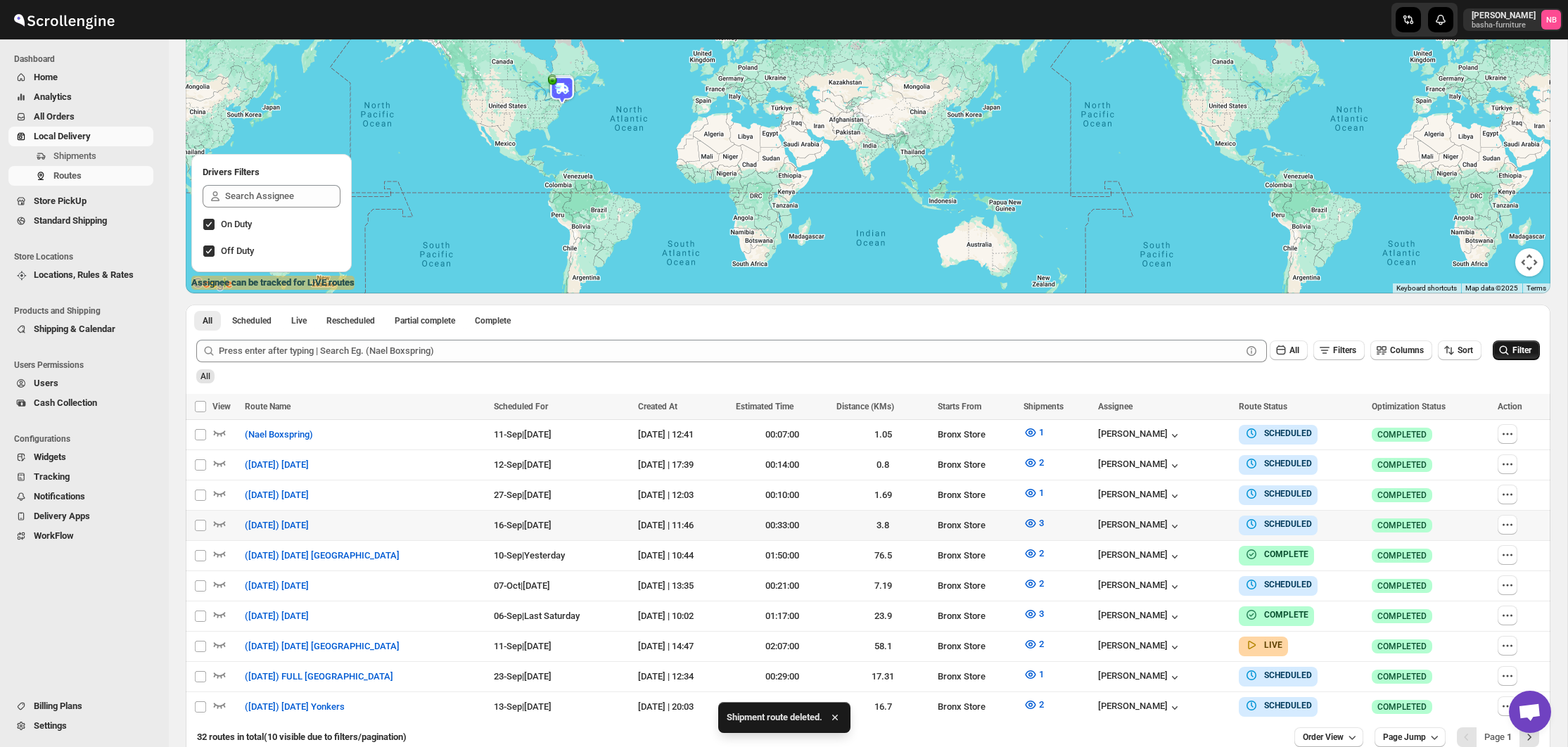
click at [1506, 352] on icon "submit" at bounding box center [1504, 350] width 14 height 14
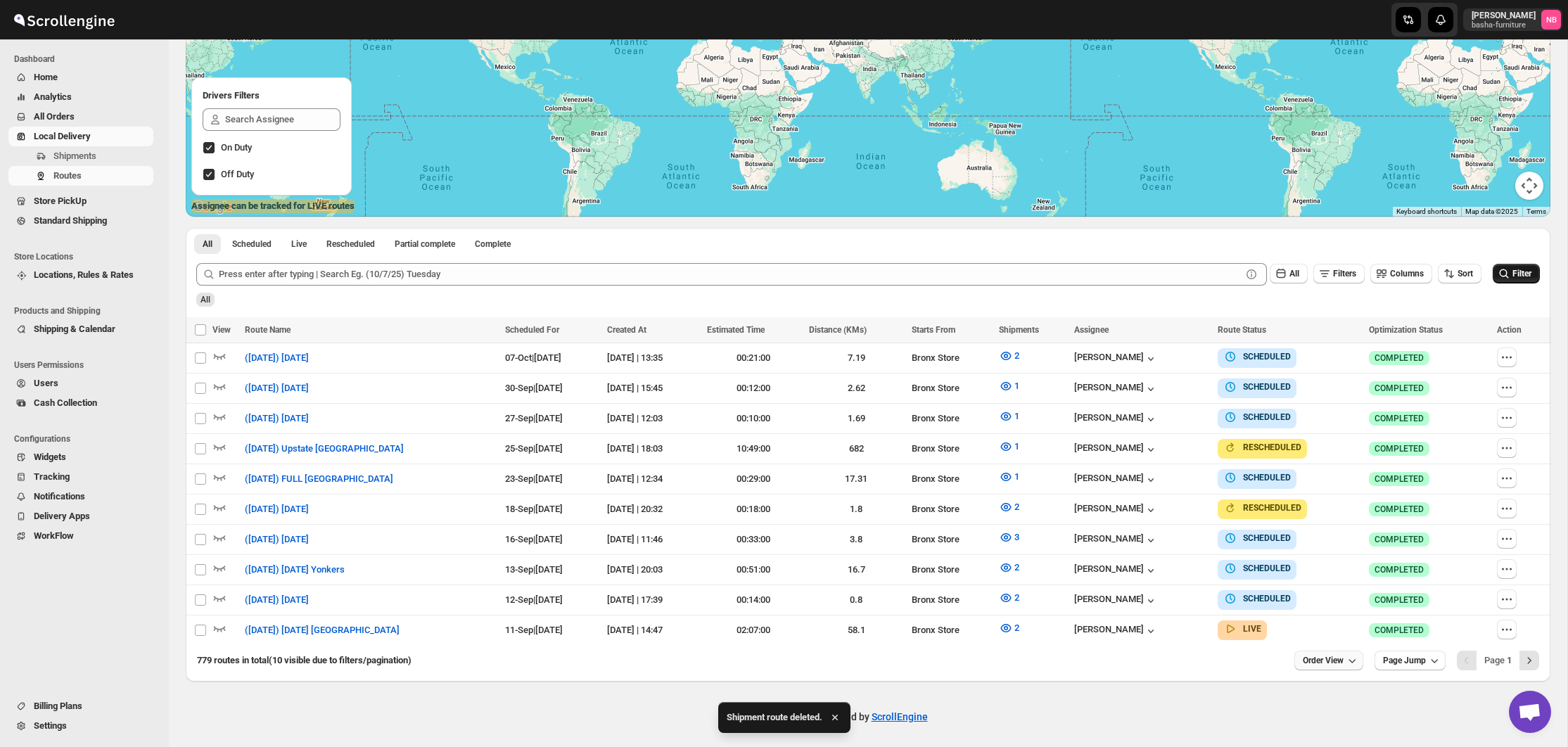
scroll to position [217, 0]
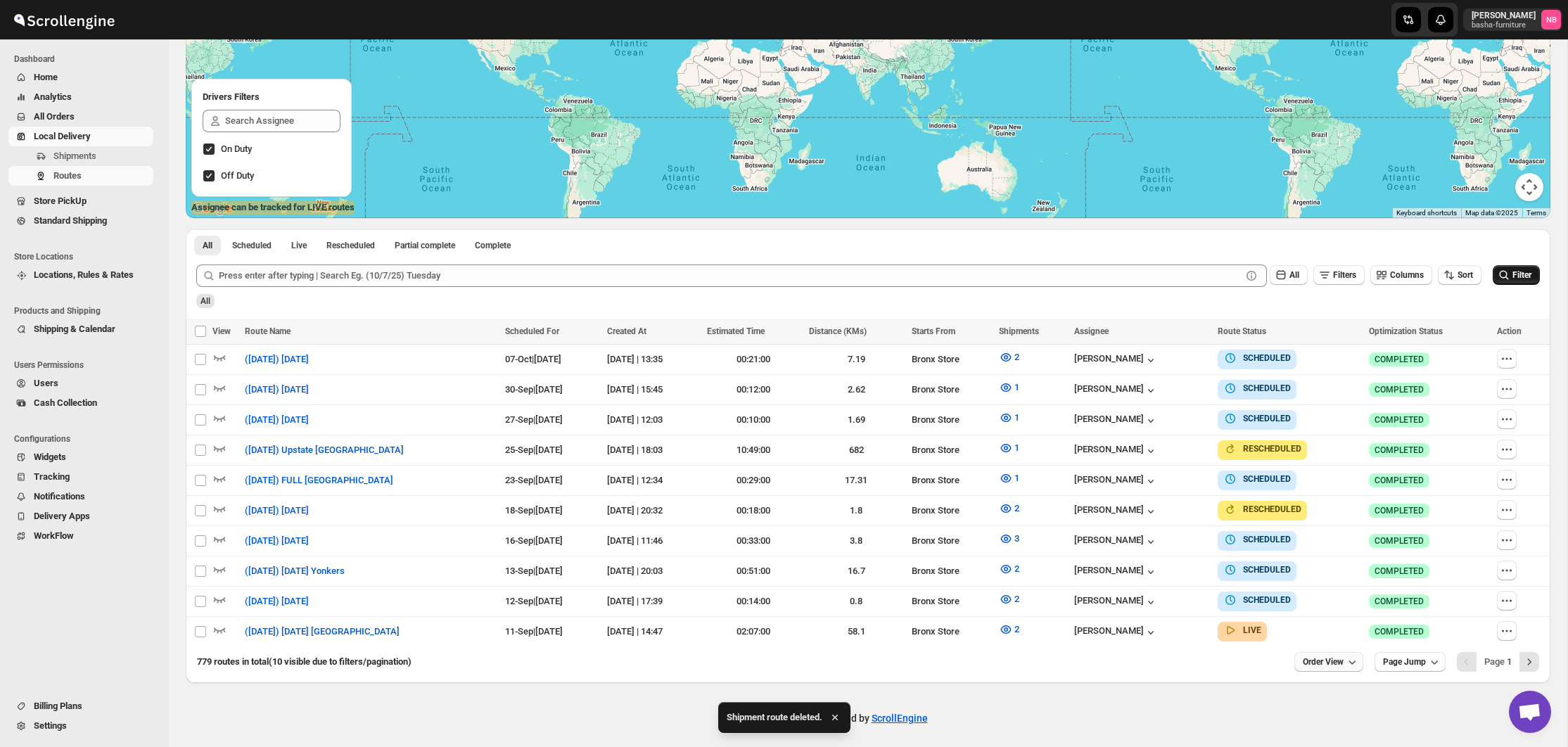
click at [1328, 656] on span "Order View" at bounding box center [1324, 661] width 41 height 11
click at [1333, 525] on button "20 orders" at bounding box center [1322, 532] width 79 height 23
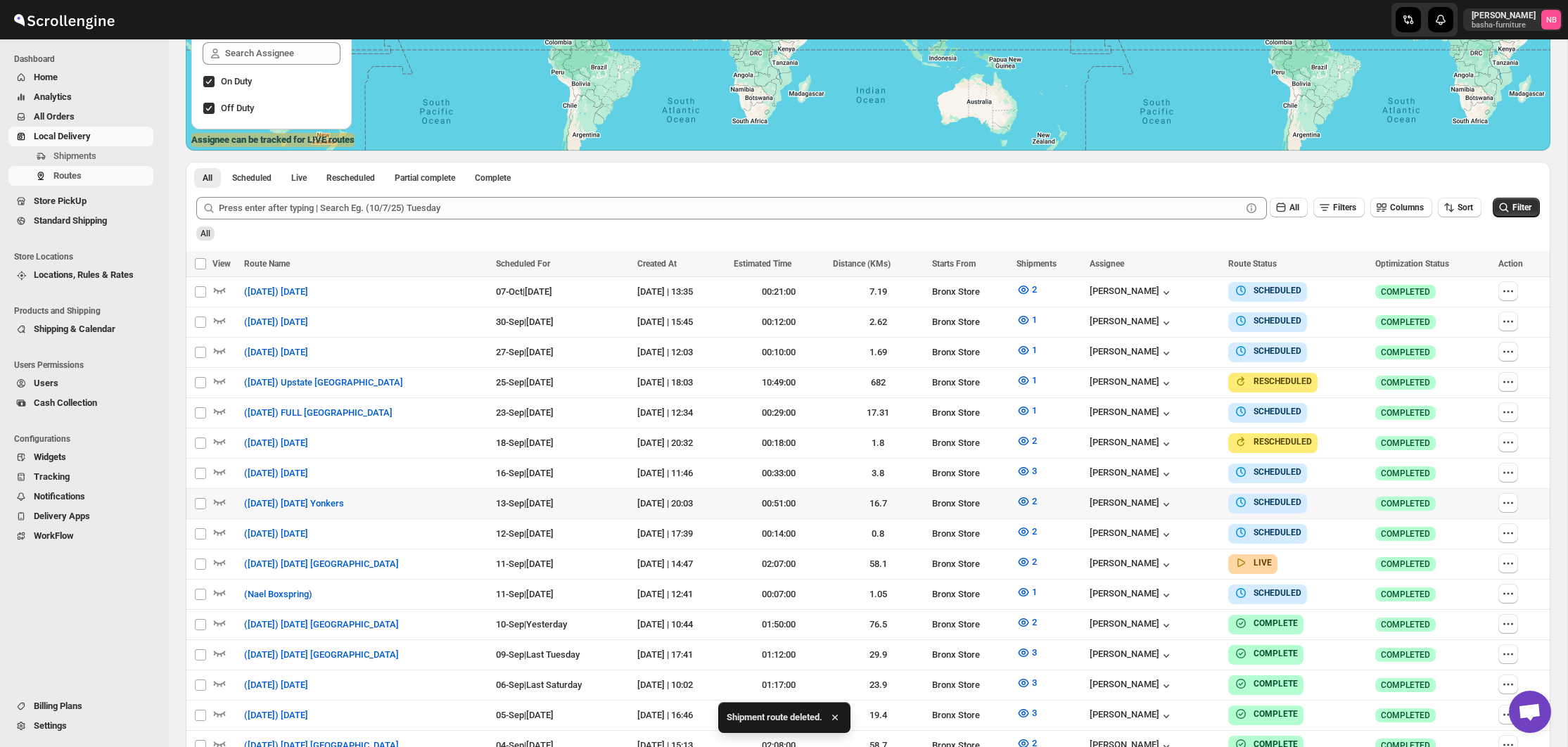
scroll to position [361, 0]
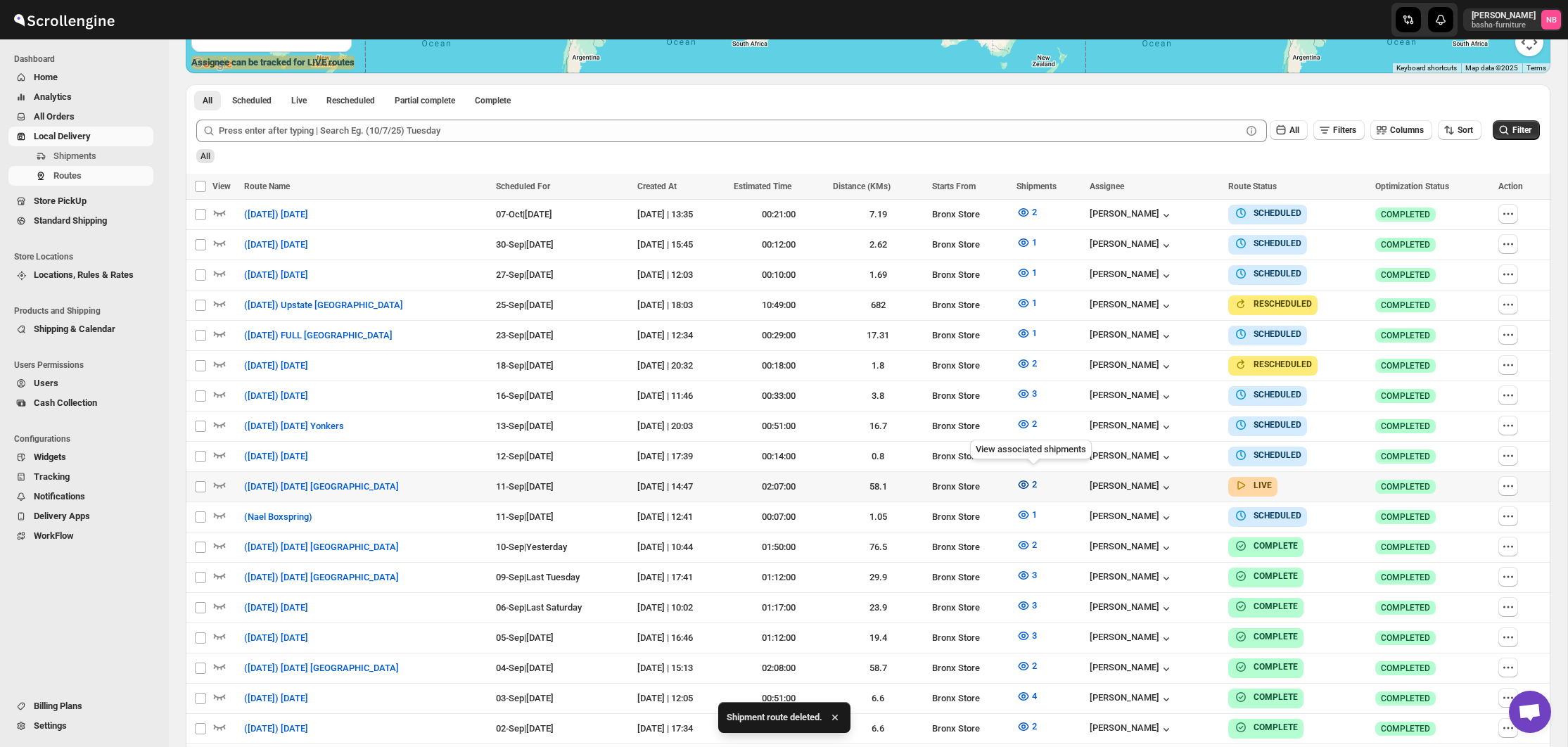
click at [1030, 482] on icon "button" at bounding box center [1024, 484] width 14 height 14
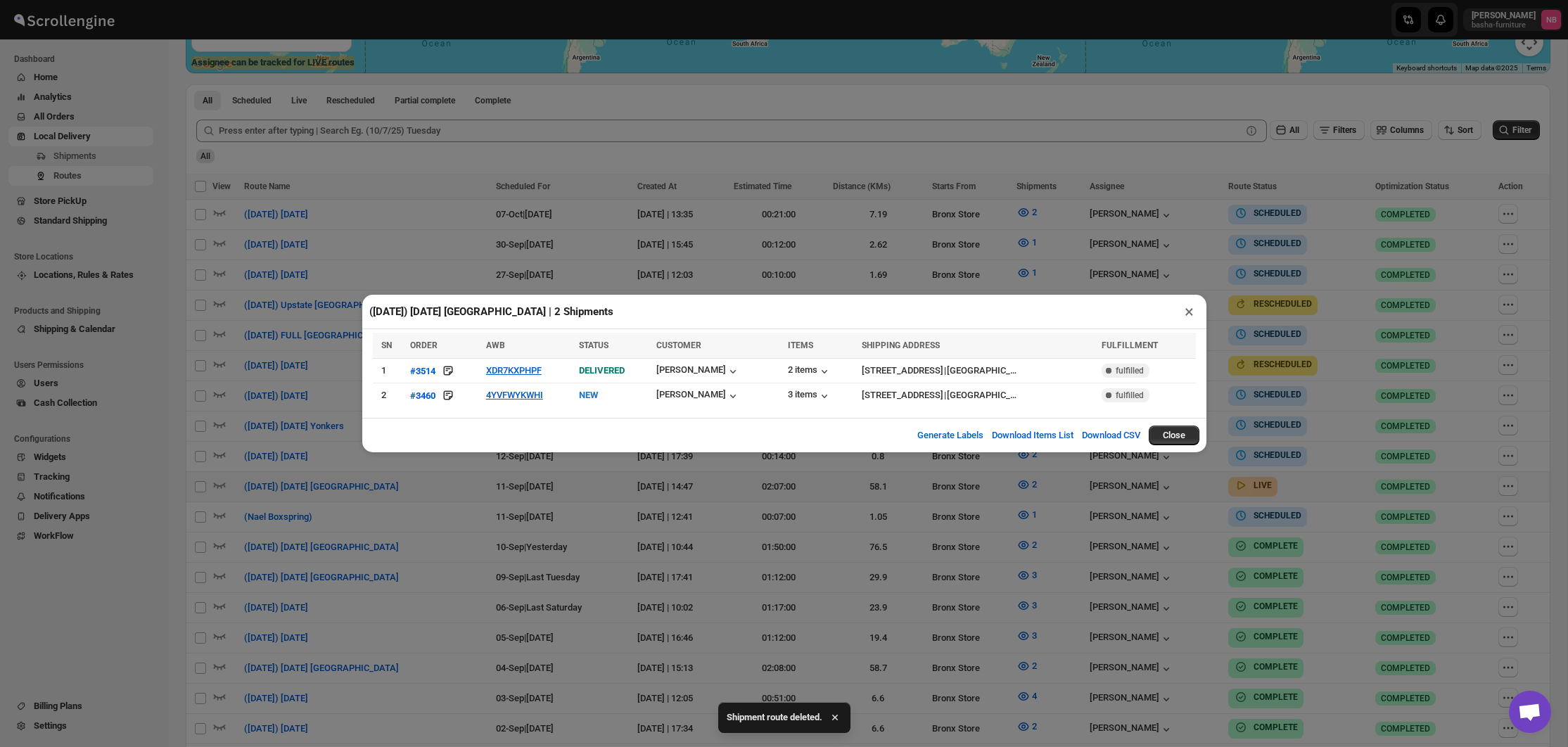
click at [996, 547] on div "([DATE]) [DATE] [GEOGRAPHIC_DATA] | 2 Shipments × SN ORDER AWB STATUS CUSTOMER …" at bounding box center [784, 373] width 1568 height 747
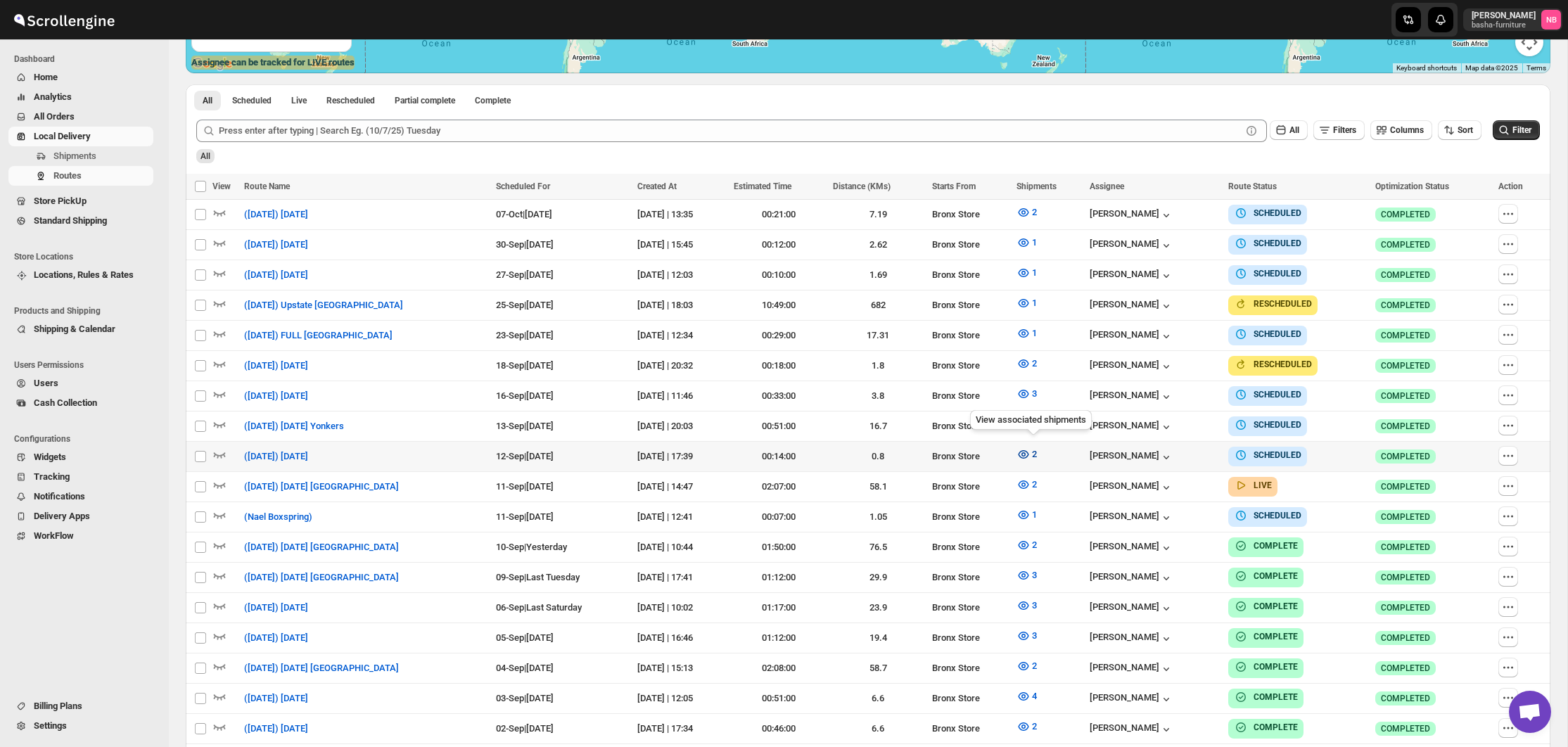
click at [1037, 454] on span "2" at bounding box center [1035, 454] width 5 height 10
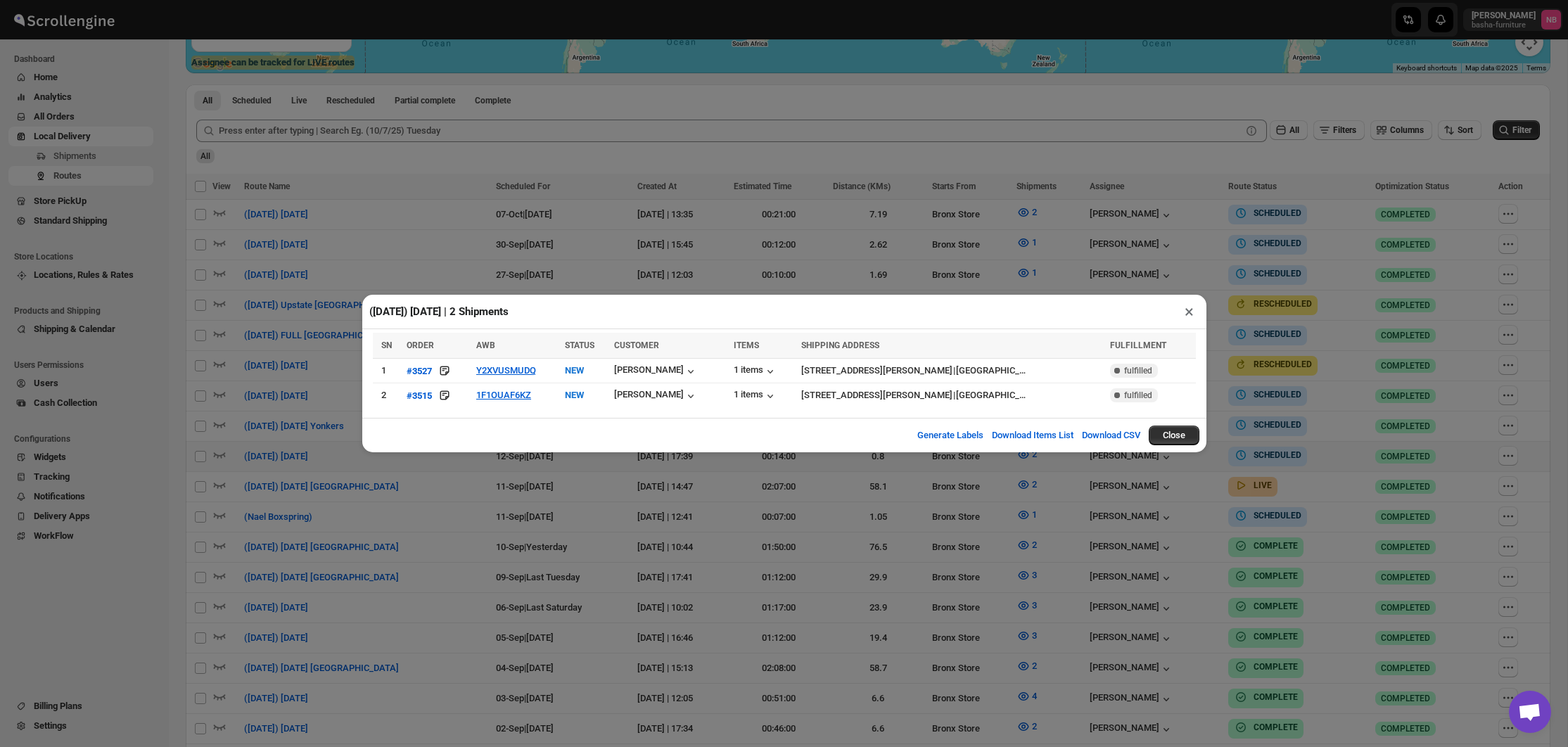
click at [570, 510] on div "([DATE]) [DATE] | 2 Shipments × SN ORDER AWB STATUS CUSTOMER ITEMS SHIPPING ADD…" at bounding box center [784, 373] width 1568 height 747
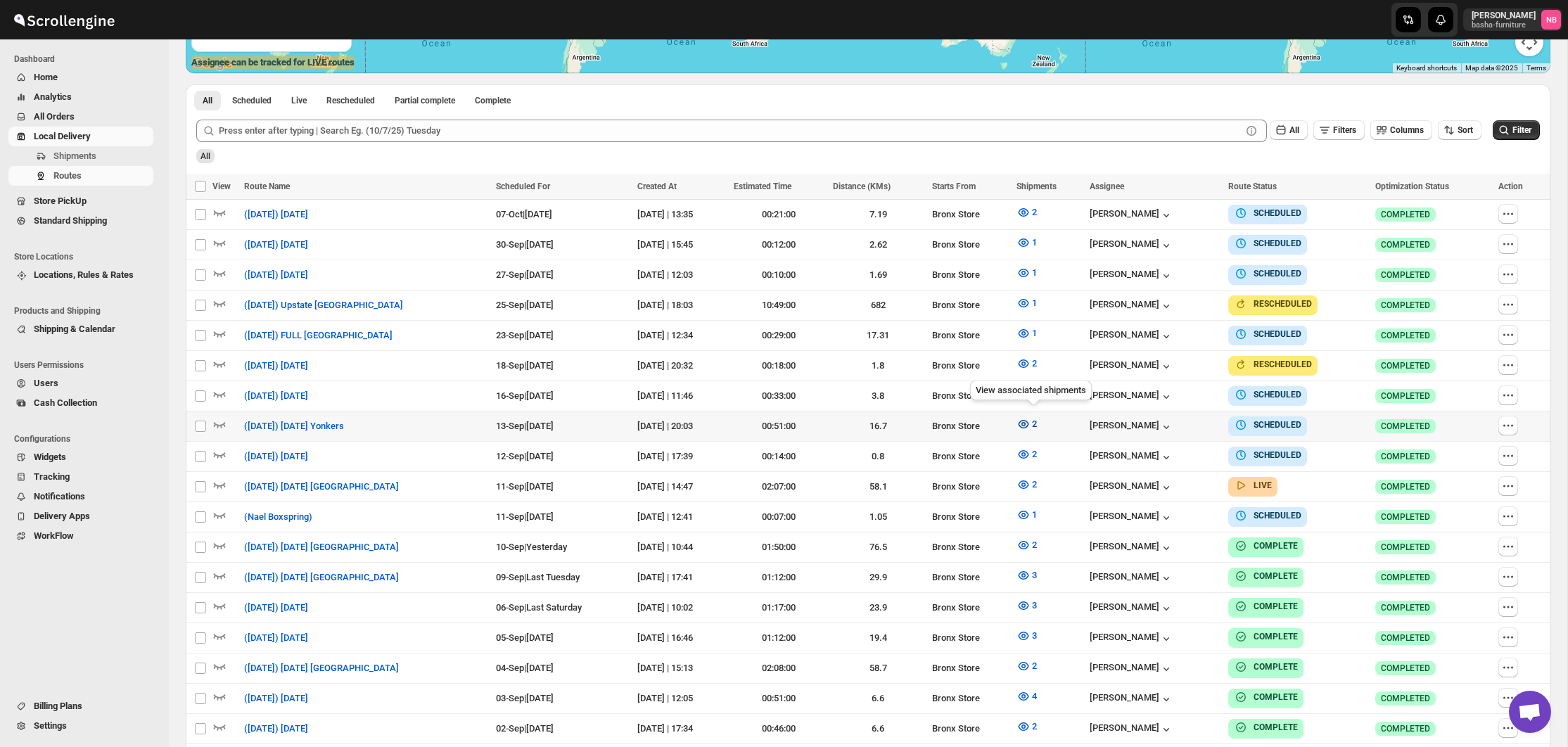
click at [1035, 413] on button "2" at bounding box center [1027, 424] width 37 height 23
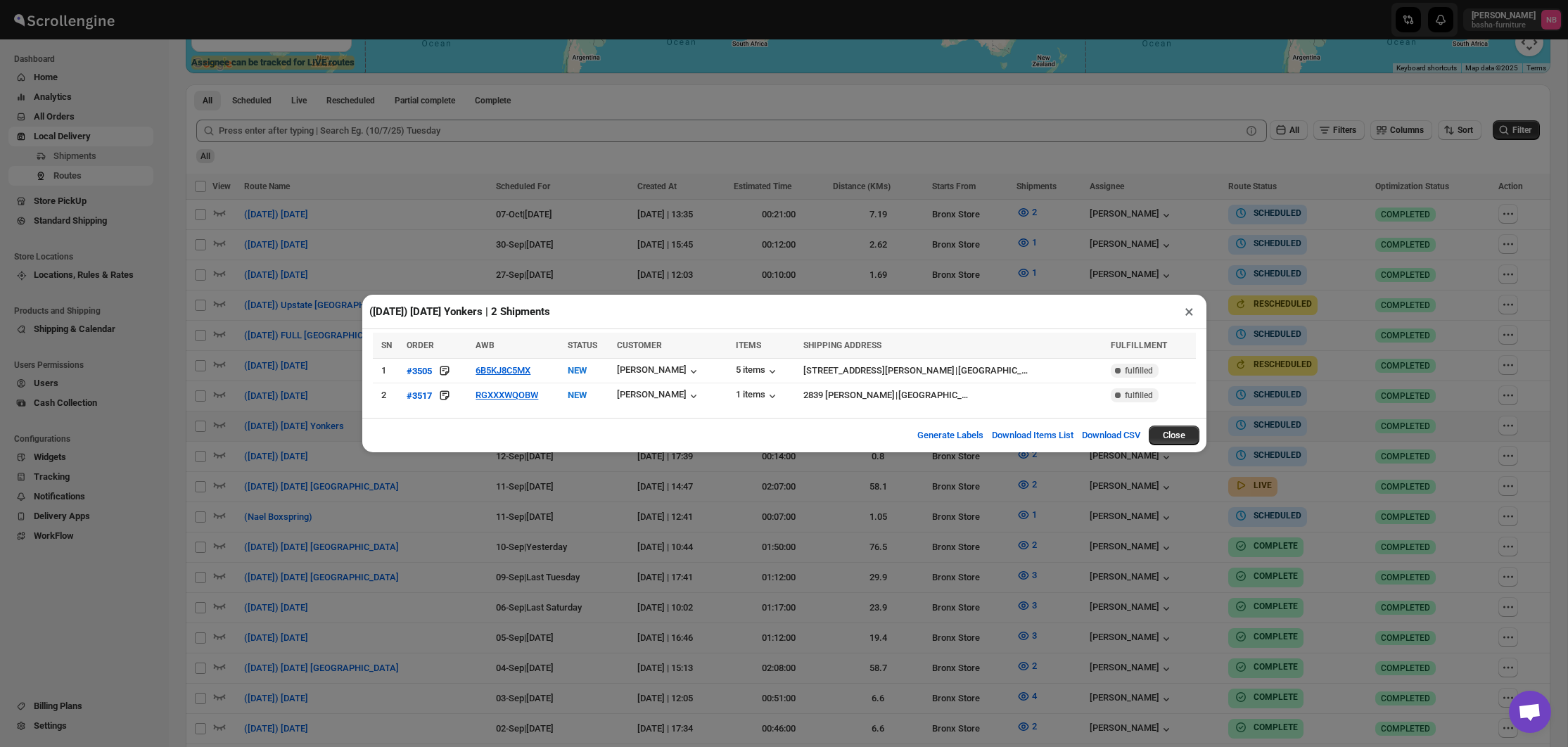
click at [889, 279] on div "([DATE]) [DATE] Yonkers | 2 Shipments × SN ORDER AWB STATUS CUSTOMER ITEMS SHIP…" at bounding box center [784, 373] width 1568 height 747
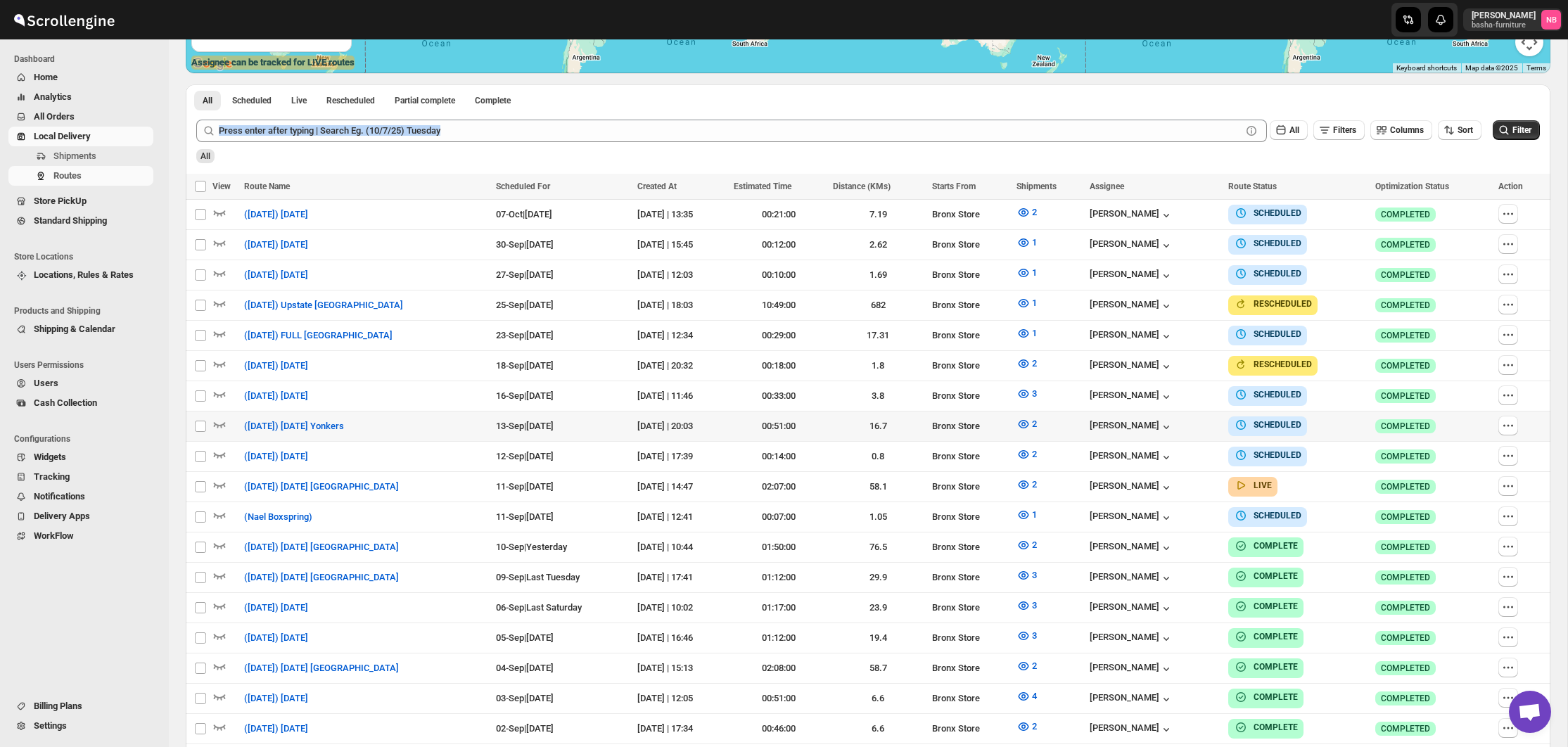
click at [668, 103] on div "All Scheduled Live Rescheduled Partial complete Complete More views All Schedul…" at bounding box center [868, 463] width 1365 height 756
click at [668, 103] on div "All Scheduled Live Rescheduled Partial complete Complete More views All Schedul…" at bounding box center [868, 97] width 1365 height 25
